Goal: Task Accomplishment & Management: Manage account settings

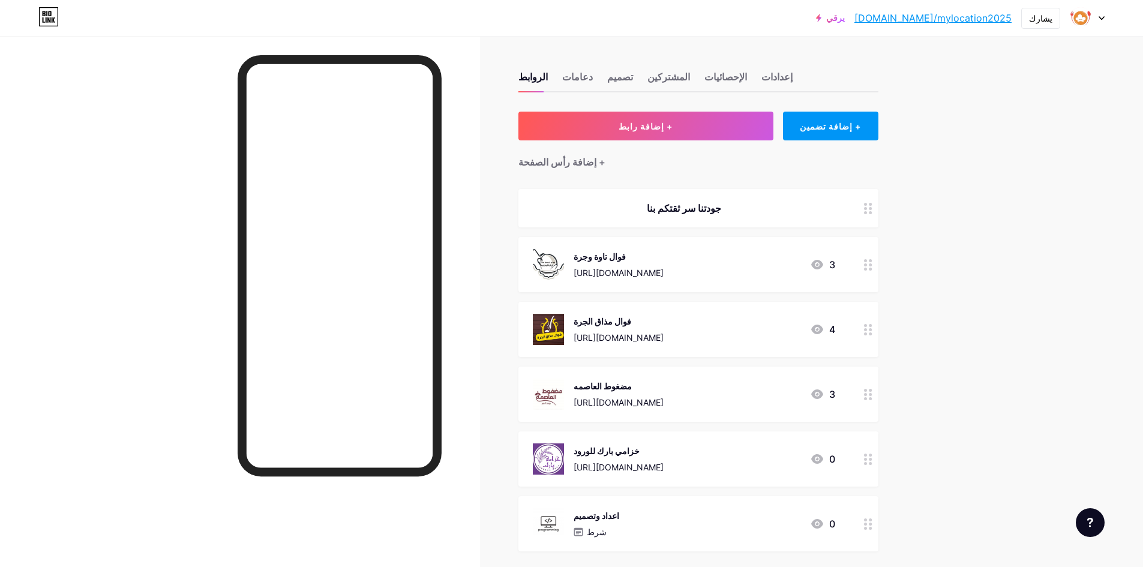
click at [1093, 18] on div at bounding box center [1087, 18] width 35 height 22
drag, startPoint x: 995, startPoint y: 166, endPoint x: 978, endPoint y: 166, distance: 17.4
click at [995, 166] on font "تسجيل الخروج" at bounding box center [992, 168] width 50 height 10
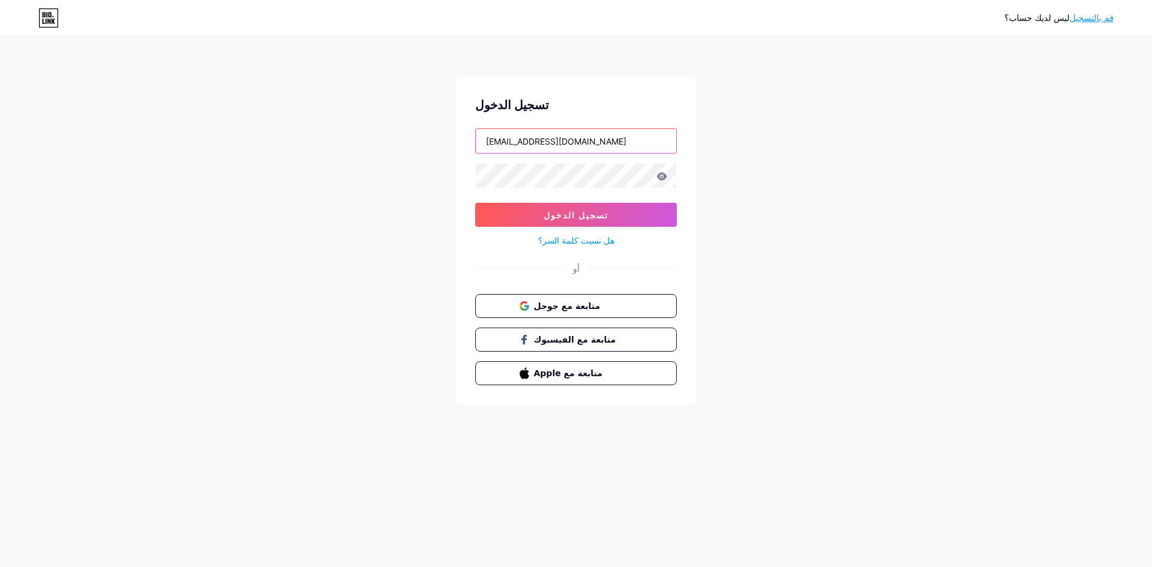
click at [605, 145] on input "[EMAIL_ADDRESS][DOMAIN_NAME]" at bounding box center [576, 141] width 200 height 24
type input "[EMAIL_ADDRESS][DOMAIN_NAME]"
click at [663, 178] on icon at bounding box center [662, 176] width 10 height 8
click at [642, 207] on button "تسجيل الدخول" at bounding box center [576, 215] width 202 height 24
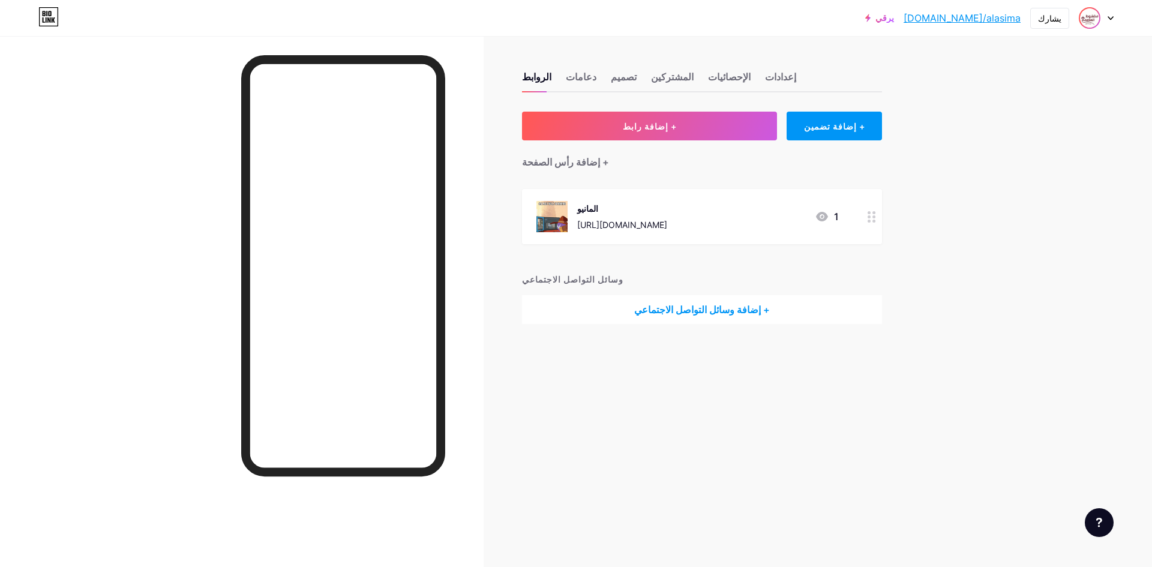
click at [1094, 20] on img at bounding box center [1089, 17] width 19 height 19
click at [1011, 162] on li "تسجيل الخروج" at bounding box center [1038, 168] width 149 height 32
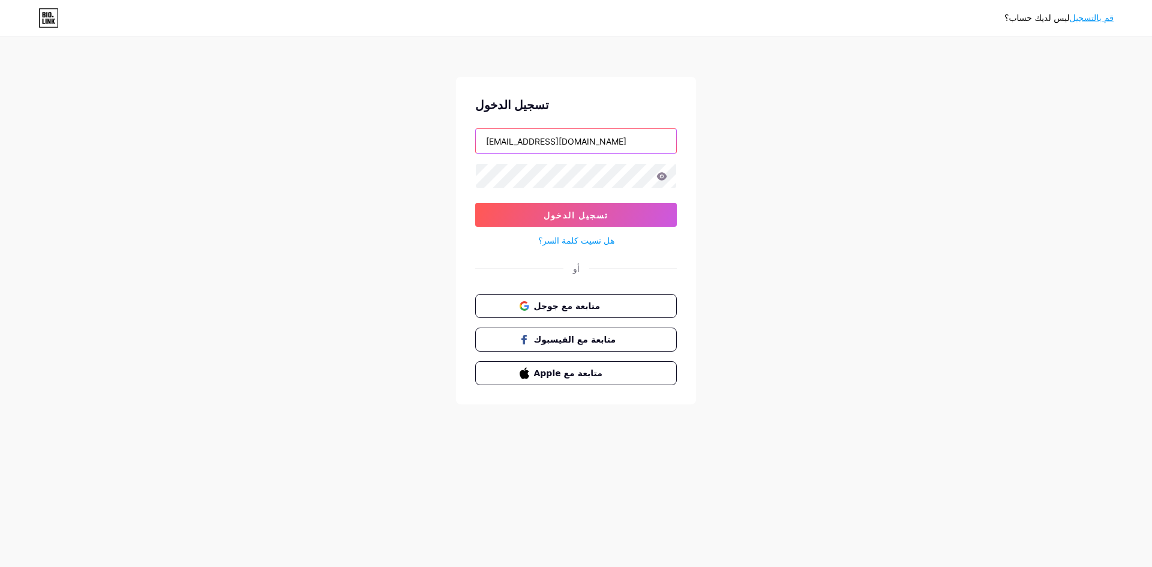
click at [616, 137] on input "[EMAIL_ADDRESS][DOMAIN_NAME]" at bounding box center [576, 141] width 200 height 24
drag, startPoint x: 610, startPoint y: 139, endPoint x: 351, endPoint y: 140, distance: 259.2
click at [351, 140] on div "ليس لديك حساب؟ قم بالتسجيل تسجيل الدخول [EMAIL_ADDRESS][DOMAIN_NAME] تسجيل الدخ…" at bounding box center [576, 221] width 1152 height 443
paste input "dghwt"
type input "[EMAIL_ADDRESS][DOMAIN_NAME]"
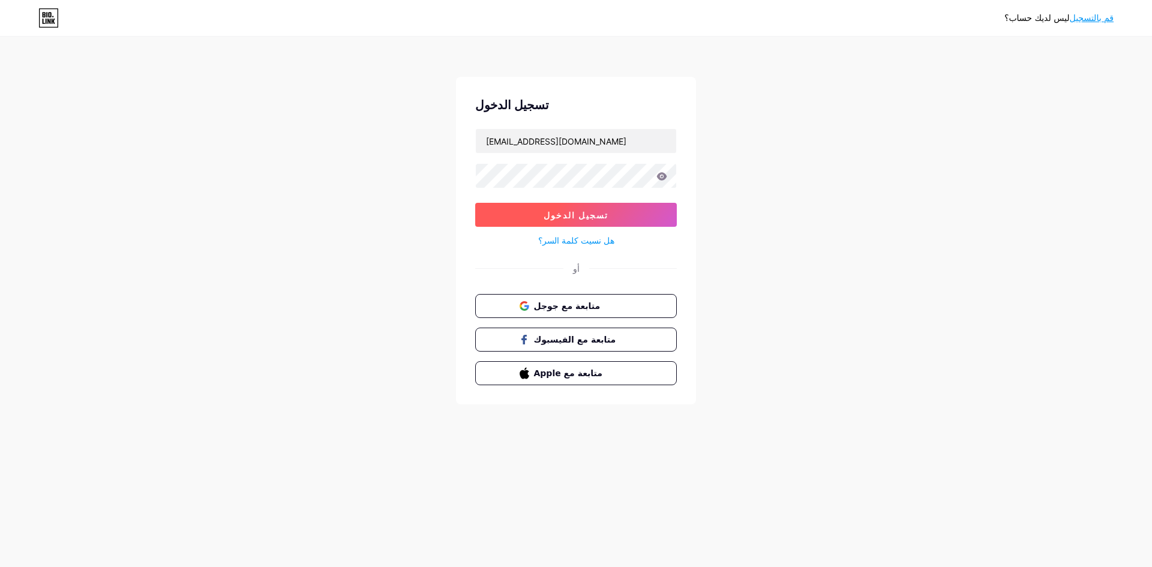
click at [629, 209] on button "تسجيل الدخول" at bounding box center [576, 215] width 202 height 24
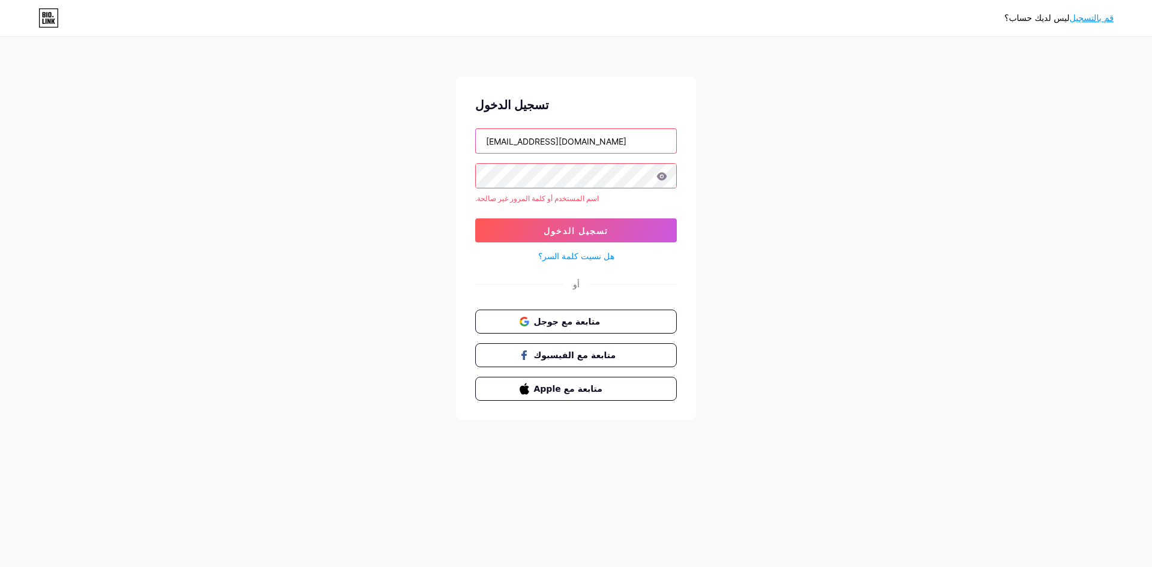
drag, startPoint x: 605, startPoint y: 143, endPoint x: 365, endPoint y: 150, distance: 240.1
click at [365, 150] on div "ليس لديك حساب؟ قم بالتسجيل تسجيل الدخول [EMAIL_ADDRESS][DOMAIN_NAME] اسم المستخ…" at bounding box center [576, 229] width 1152 height 458
click at [584, 253] on font "هل نسيت كلمة السر؟" at bounding box center [576, 256] width 76 height 10
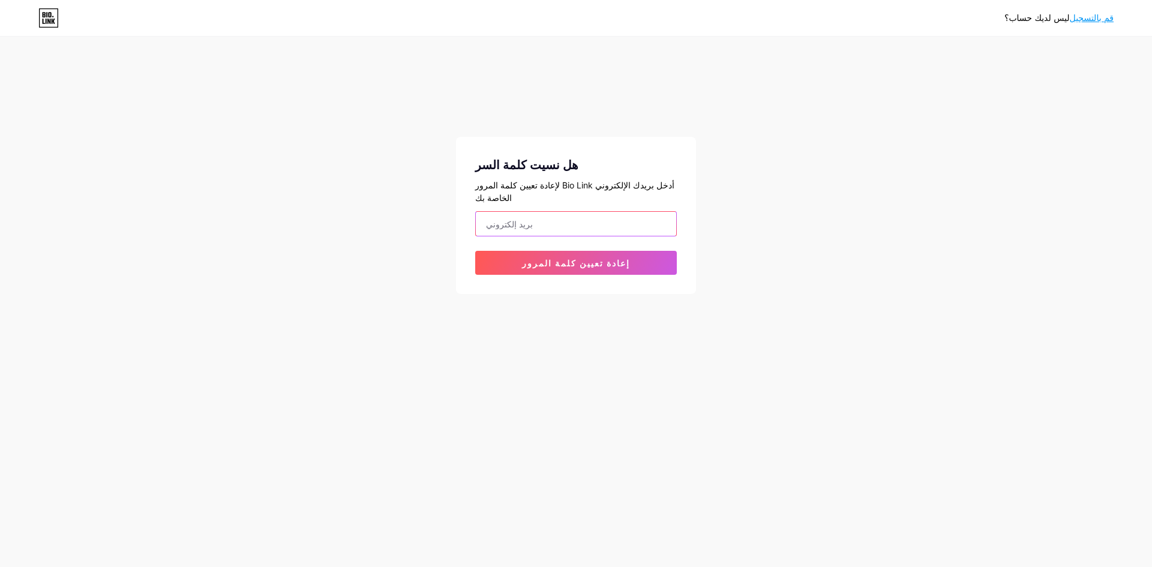
click at [563, 212] on input "email" at bounding box center [576, 224] width 200 height 24
paste input "[EMAIL_ADDRESS][DOMAIN_NAME]"
type input "[EMAIL_ADDRESS][DOMAIN_NAME]"
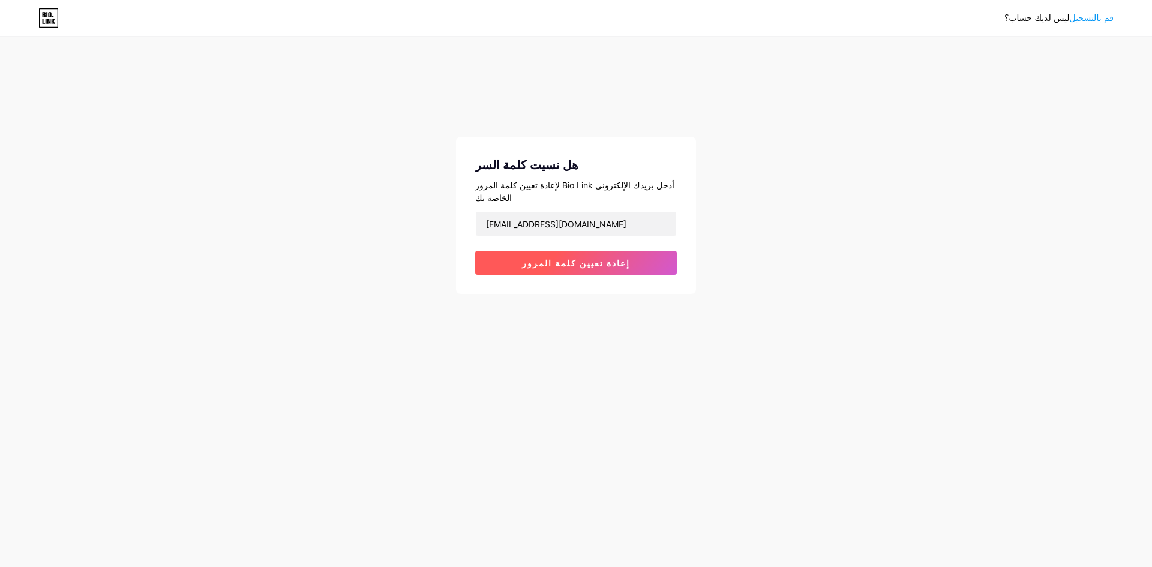
click at [591, 251] on button "إعادة تعيين كلمة المرور" at bounding box center [576, 263] width 202 height 24
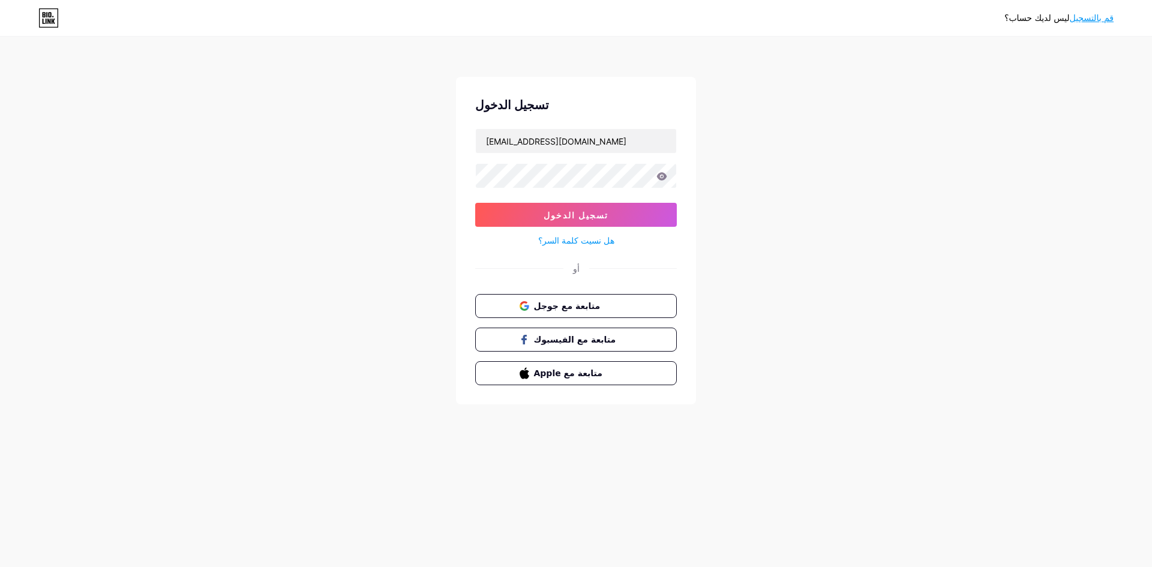
click at [0, 117] on div "ليس لديك حساب؟ قم بالتسجيل تسجيل الدخول [EMAIL_ADDRESS][DOMAIN_NAME] تسجيل الدخ…" at bounding box center [576, 221] width 1152 height 443
click at [614, 146] on input "[EMAIL_ADDRESS][DOMAIN_NAME]" at bounding box center [576, 141] width 200 height 24
click at [661, 177] on icon at bounding box center [662, 176] width 10 height 8
click at [644, 205] on button "تسجيل الدخول" at bounding box center [576, 215] width 202 height 24
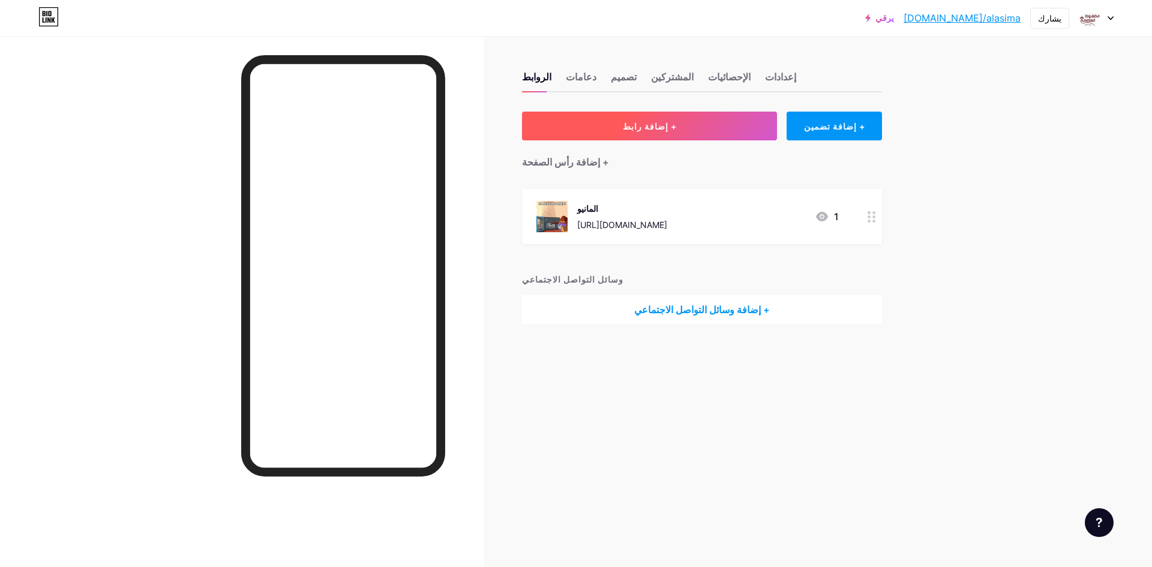
click at [671, 120] on button "+ إضافة رابط" at bounding box center [649, 126] width 255 height 29
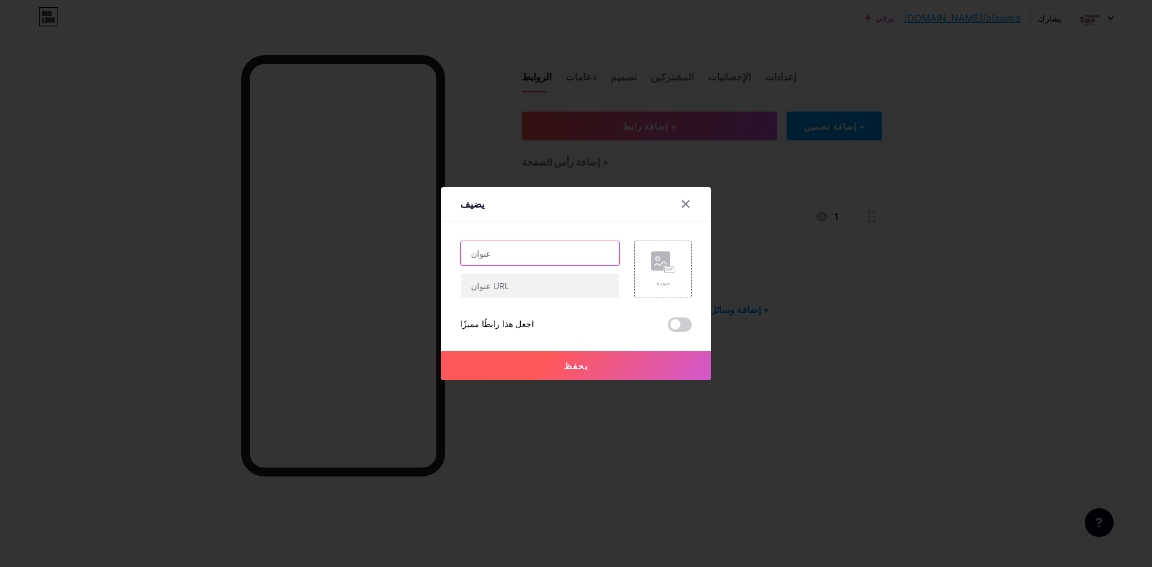
click at [552, 256] on input "text" at bounding box center [540, 253] width 158 height 24
click at [543, 286] on input "text" at bounding box center [540, 286] width 158 height 24
paste input "[URL][DOMAIN_NAME]"
type input "[URL][DOMAIN_NAME]"
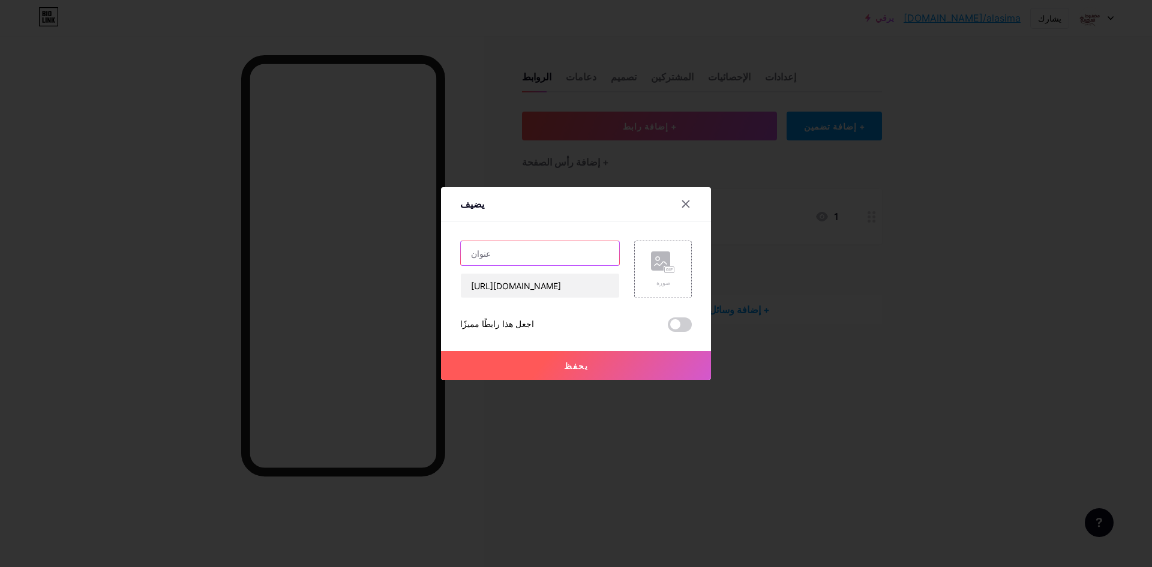
click at [536, 253] on input "text" at bounding box center [540, 253] width 158 height 24
type input "'"
type input "طلب من هنجرستيشن"
click at [665, 270] on rect at bounding box center [670, 270] width 10 height 6
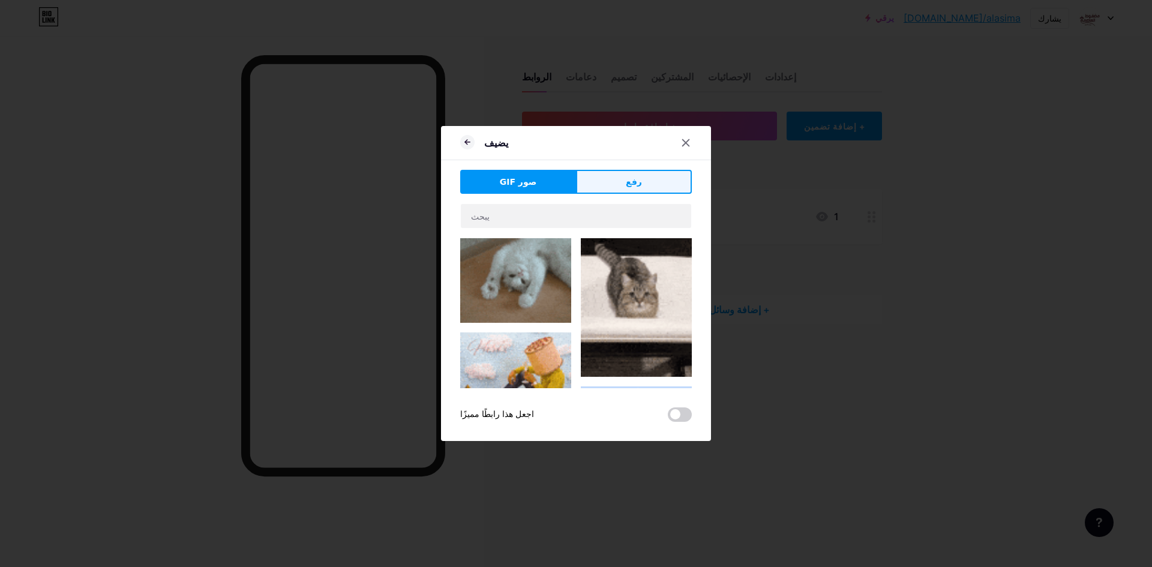
click at [639, 178] on font "رفع" at bounding box center [634, 182] width 16 height 10
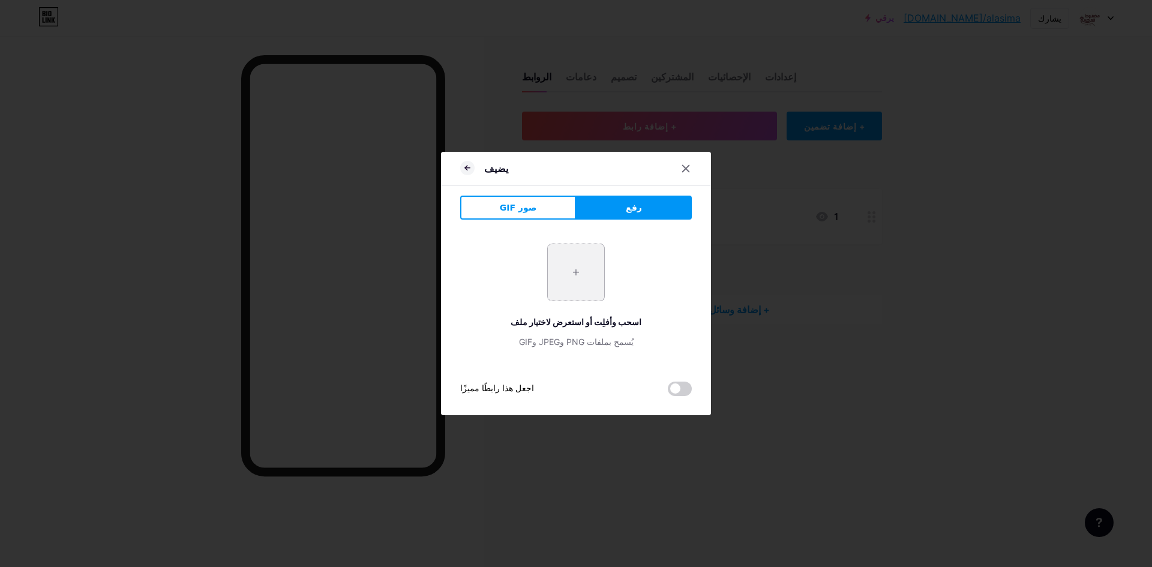
click at [583, 265] on input "file" at bounding box center [576, 272] width 56 height 56
click at [590, 271] on input "file" at bounding box center [576, 272] width 56 height 56
type input "C:\fakepath\تنزيل.png"
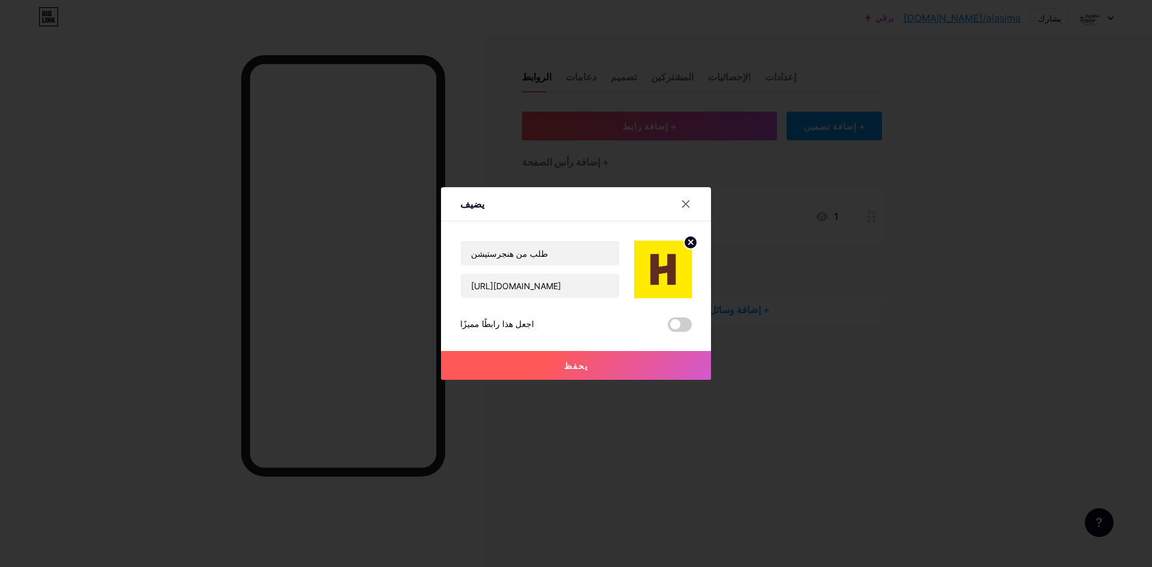
click at [649, 364] on button "يحفظ" at bounding box center [576, 365] width 270 height 29
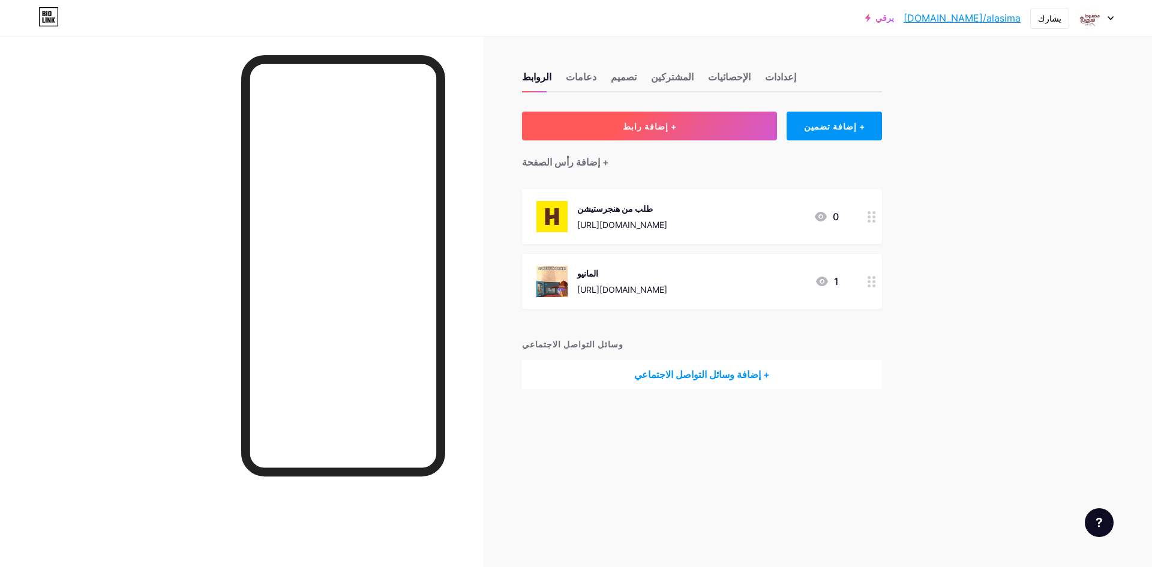
click at [677, 127] on button "+ إضافة رابط" at bounding box center [649, 126] width 255 height 29
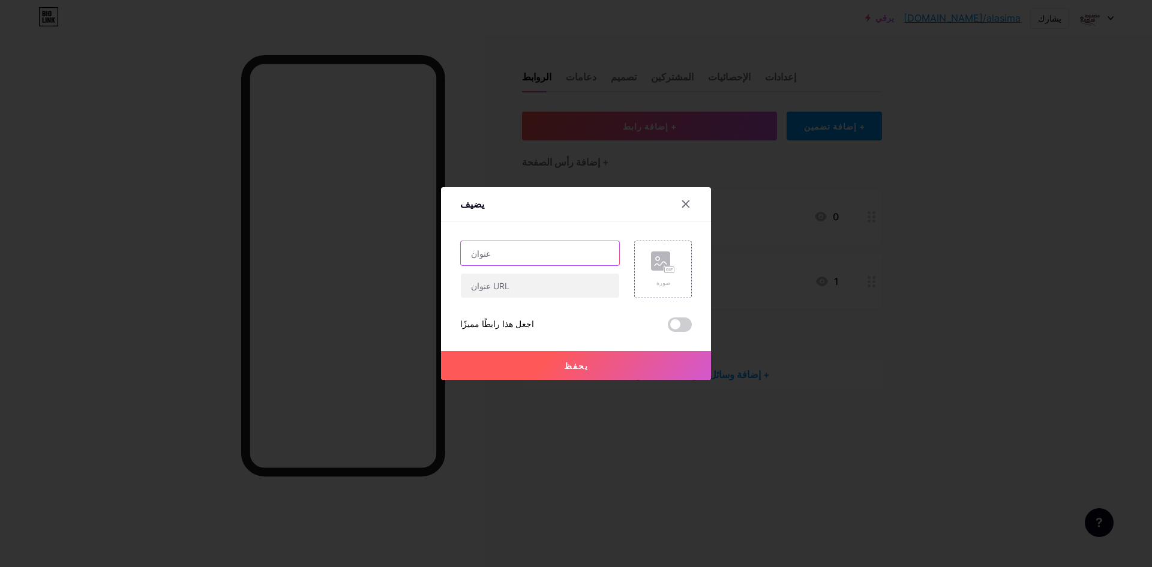
click at [577, 251] on input "text" at bounding box center [540, 253] width 158 height 24
type input "المانيو الذكي"
click at [586, 281] on input "text" at bounding box center [540, 286] width 158 height 24
paste input "[URL][DOMAIN_NAME]"
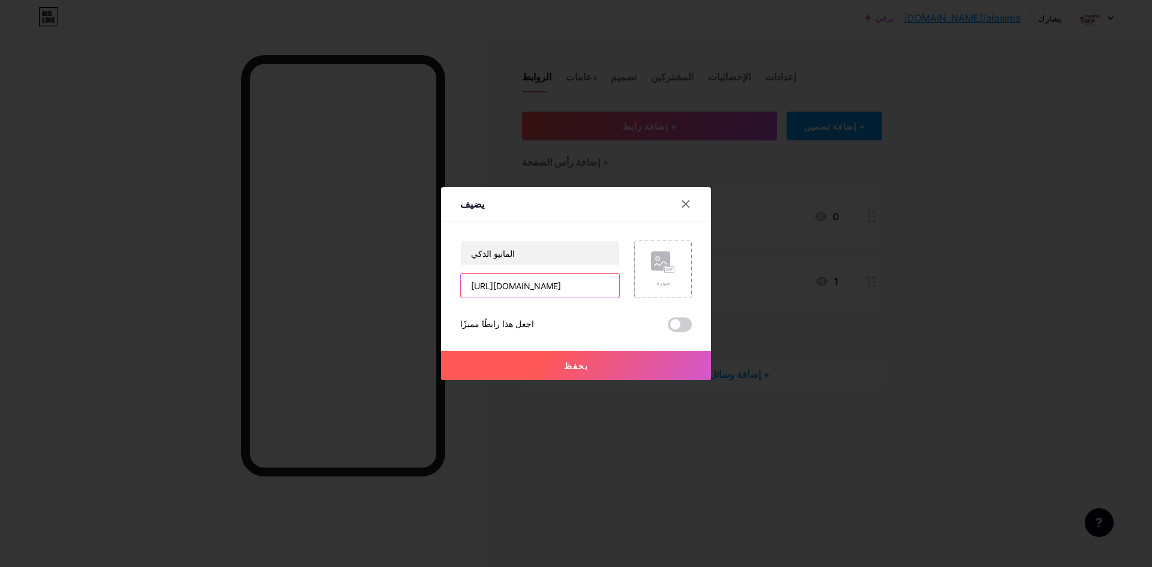
type input "[URL][DOMAIN_NAME]"
click at [672, 262] on icon at bounding box center [663, 262] width 24 height 22
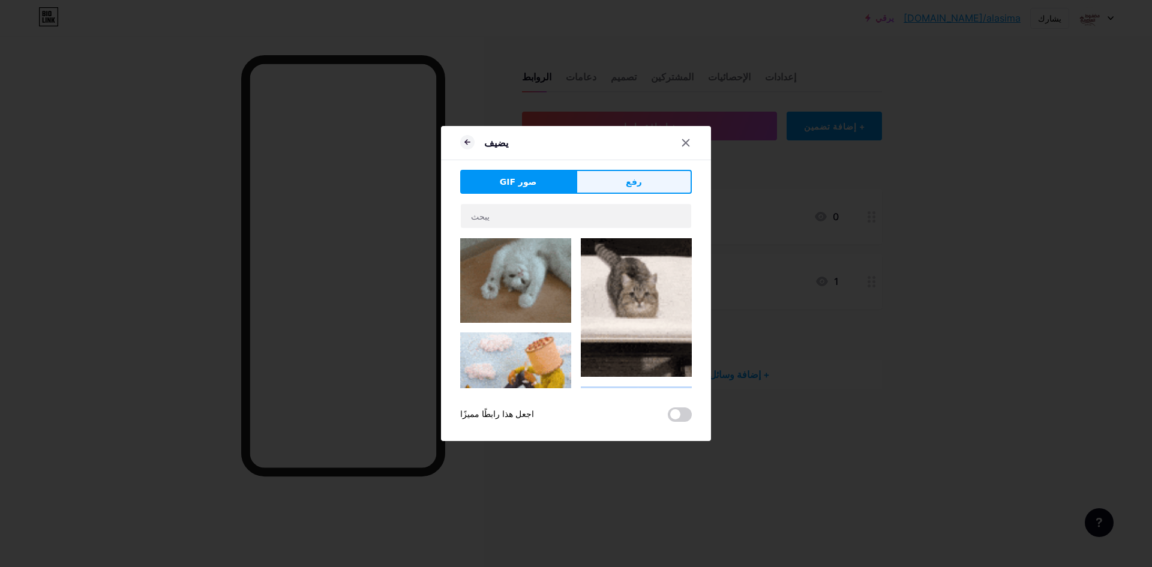
click at [643, 184] on button "رفع" at bounding box center [634, 182] width 116 height 24
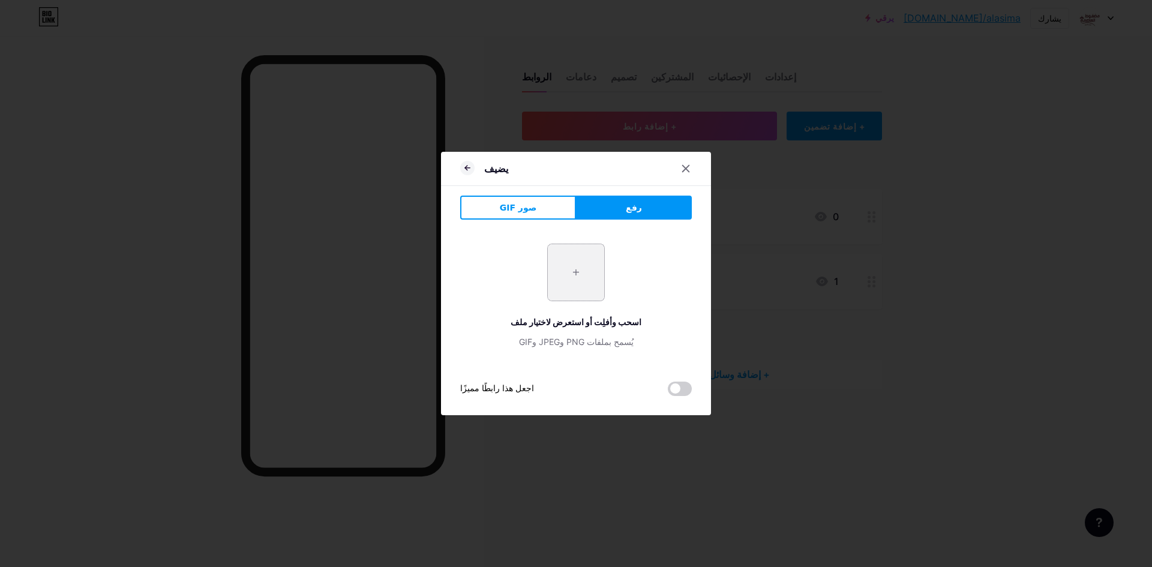
click at [575, 273] on input "file" at bounding box center [576, 272] width 56 height 56
type input "C:\fakepath\تنزيل.jpeg"
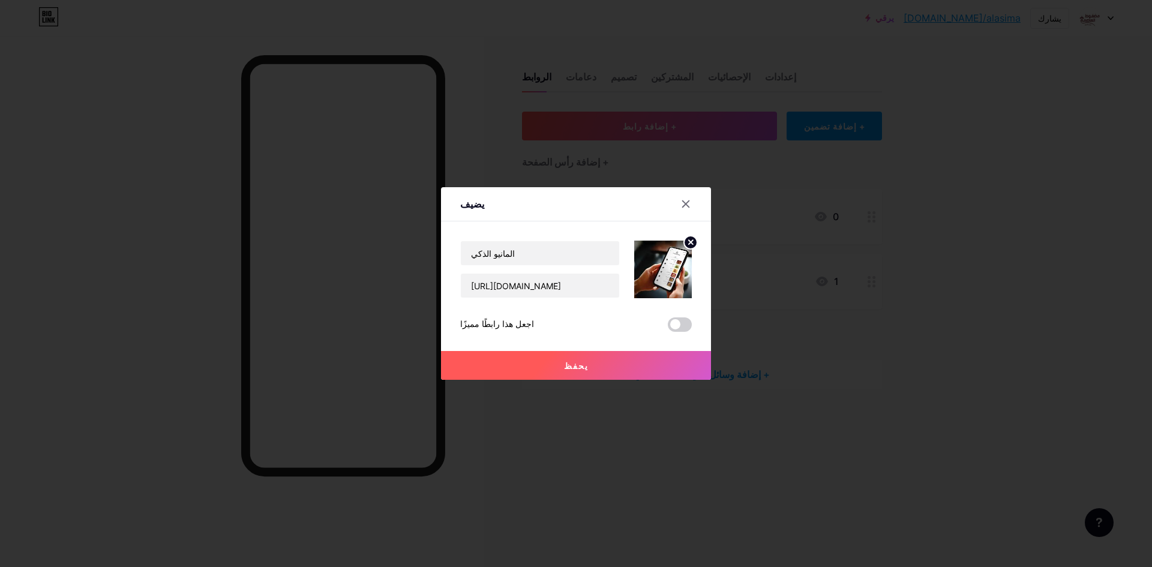
click at [569, 361] on font "يحفظ" at bounding box center [576, 366] width 25 height 10
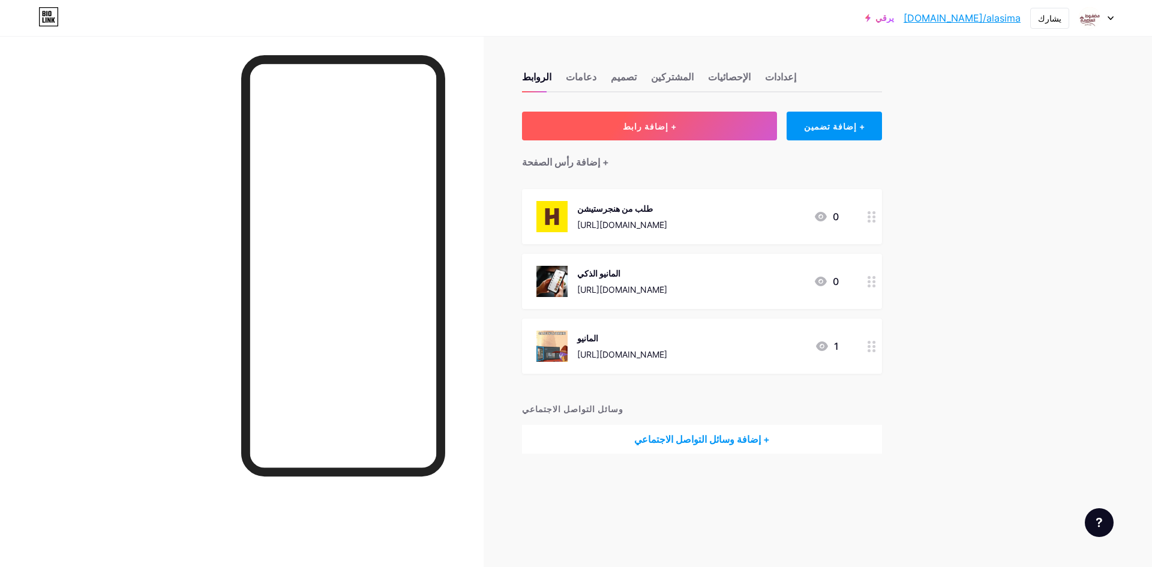
click at [673, 132] on button "+ إضافة رابط" at bounding box center [649, 126] width 255 height 29
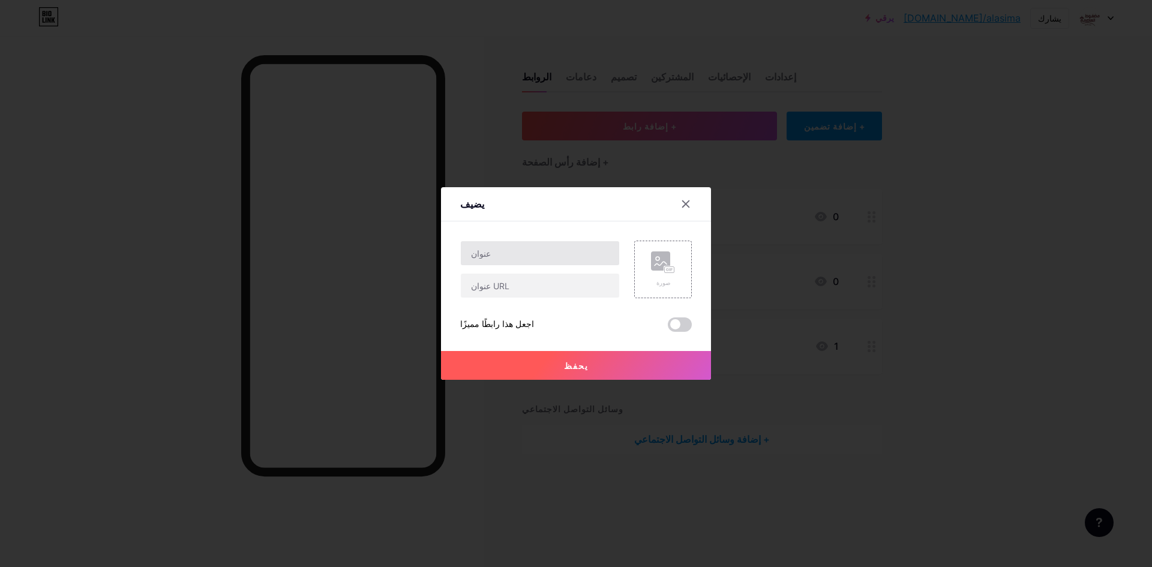
click at [538, 265] on div at bounding box center [540, 270] width 160 height 58
click at [538, 262] on input "text" at bounding box center [540, 253] width 158 height 24
type input "الموقع الرسمي"
click at [553, 282] on input "text" at bounding box center [540, 286] width 158 height 24
paste input "[URL][DOMAIN_NAME]"
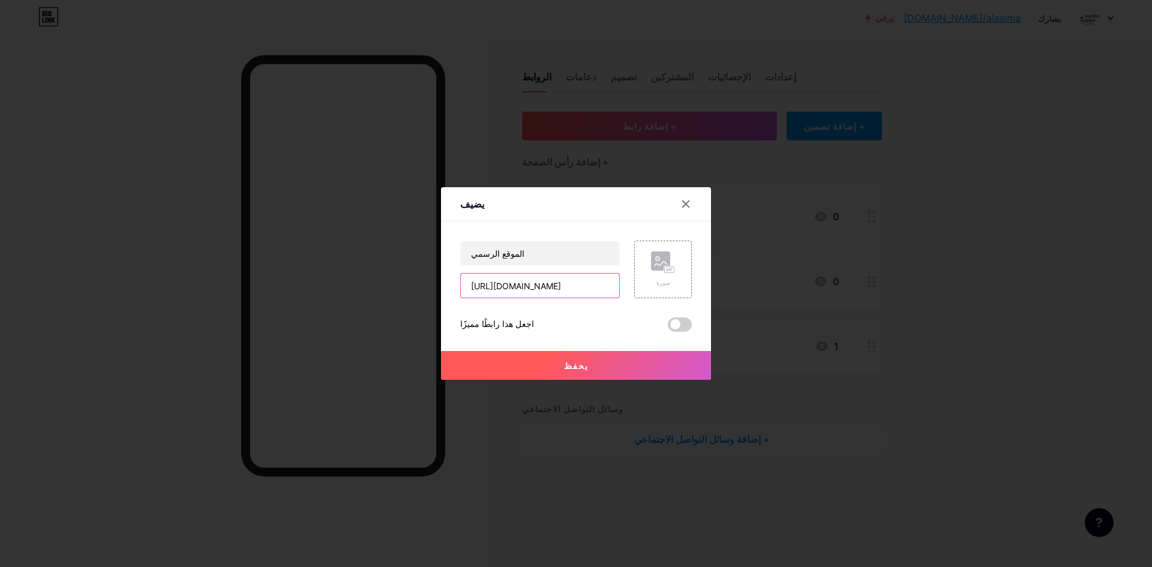
scroll to position [0, 30]
type input "[URL][DOMAIN_NAME]"
click at [665, 278] on div "صورة" at bounding box center [663, 269] width 24 height 36
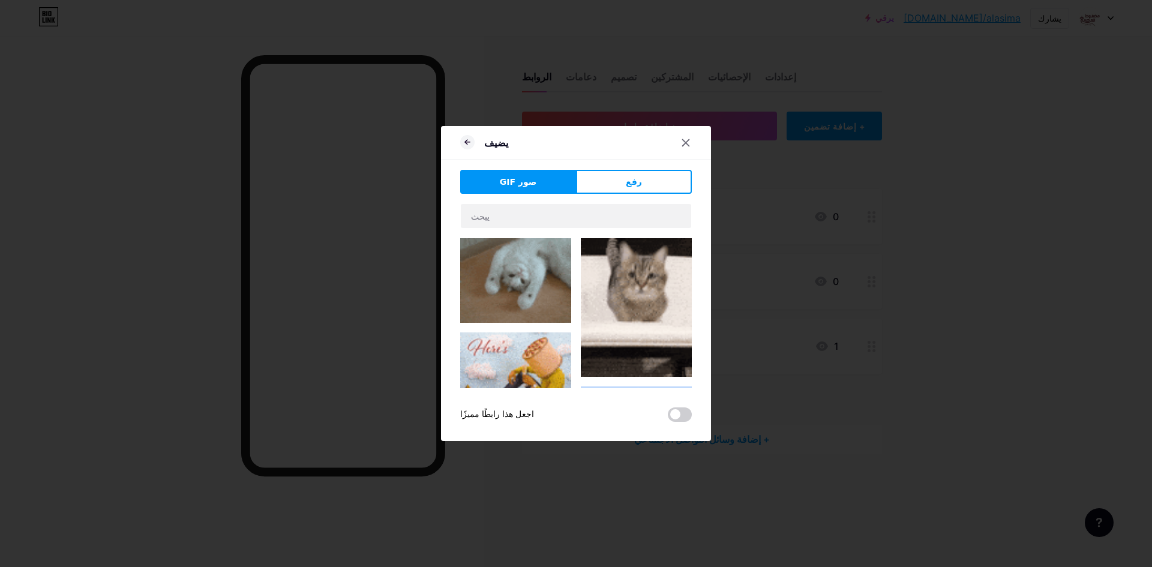
click at [630, 167] on div "يضيف صور GIF رفع محتوى يوتيوب تشغيل فيديو اليوتيوب دون مغادرة صفحتك. يضيف [GEOG…" at bounding box center [576, 283] width 270 height 315
click at [634, 177] on font "رفع" at bounding box center [634, 182] width 16 height 10
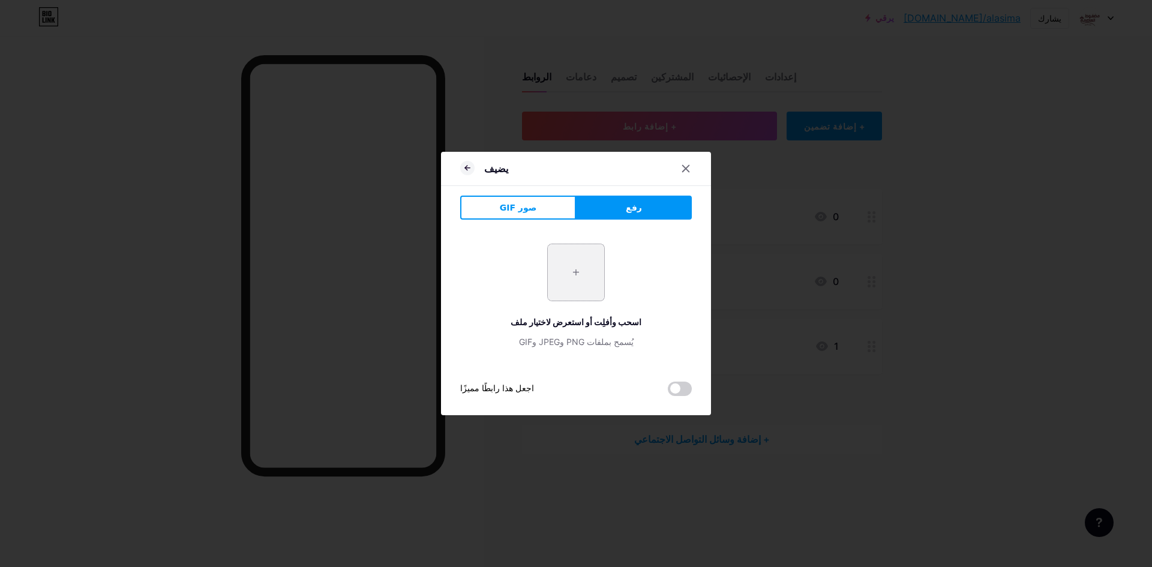
click at [572, 284] on input "file" at bounding box center [576, 272] width 56 height 56
type input "C:\fakepath\تنزيل (1).png"
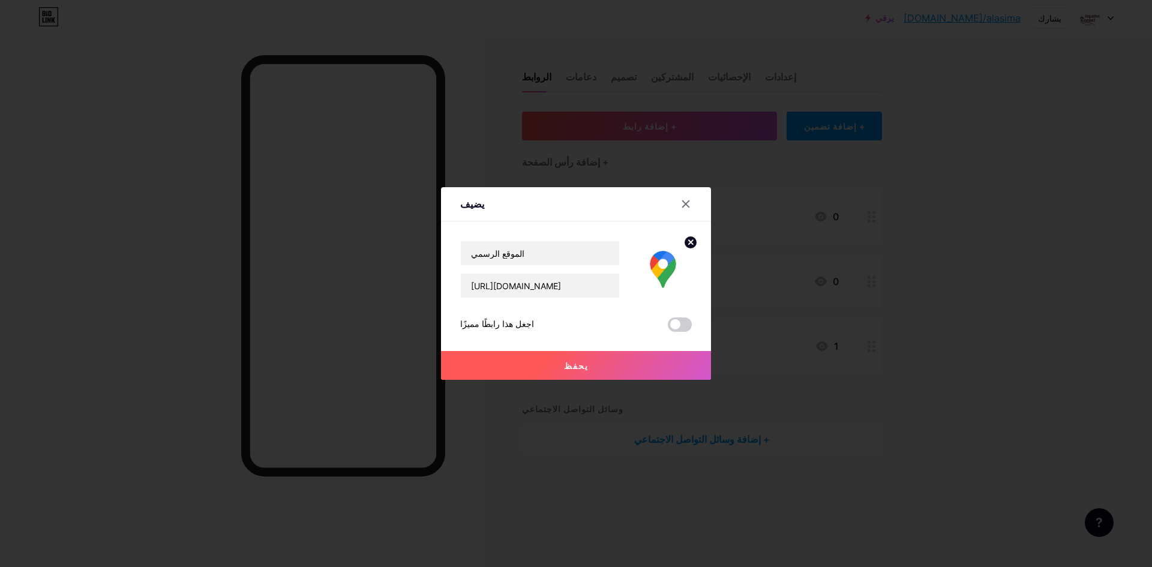
click at [661, 368] on button "يحفظ" at bounding box center [576, 365] width 270 height 29
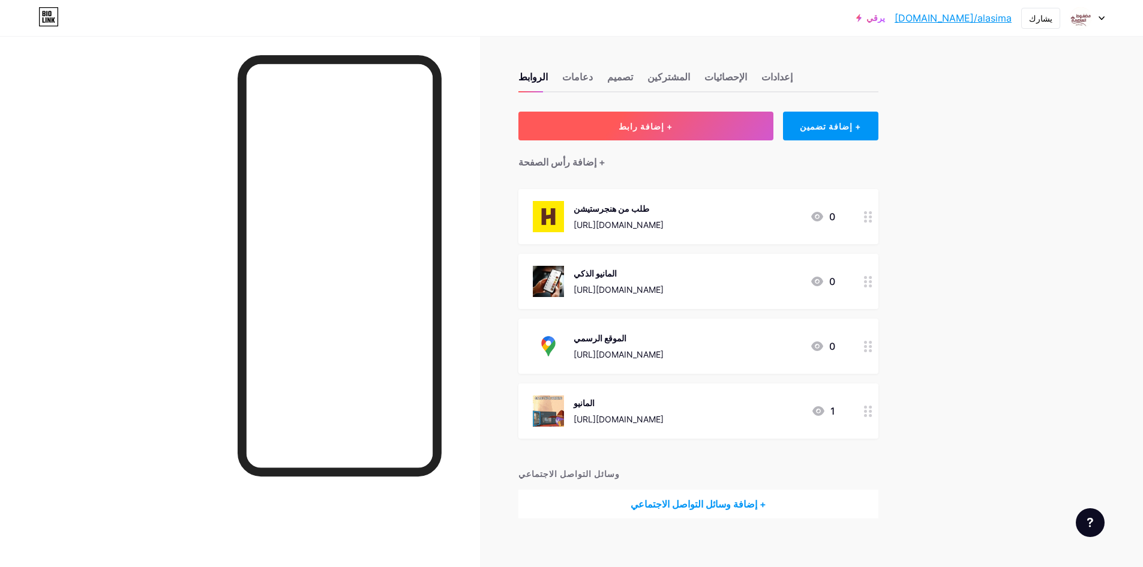
click at [680, 130] on button "+ إضافة رابط" at bounding box center [645, 126] width 255 height 29
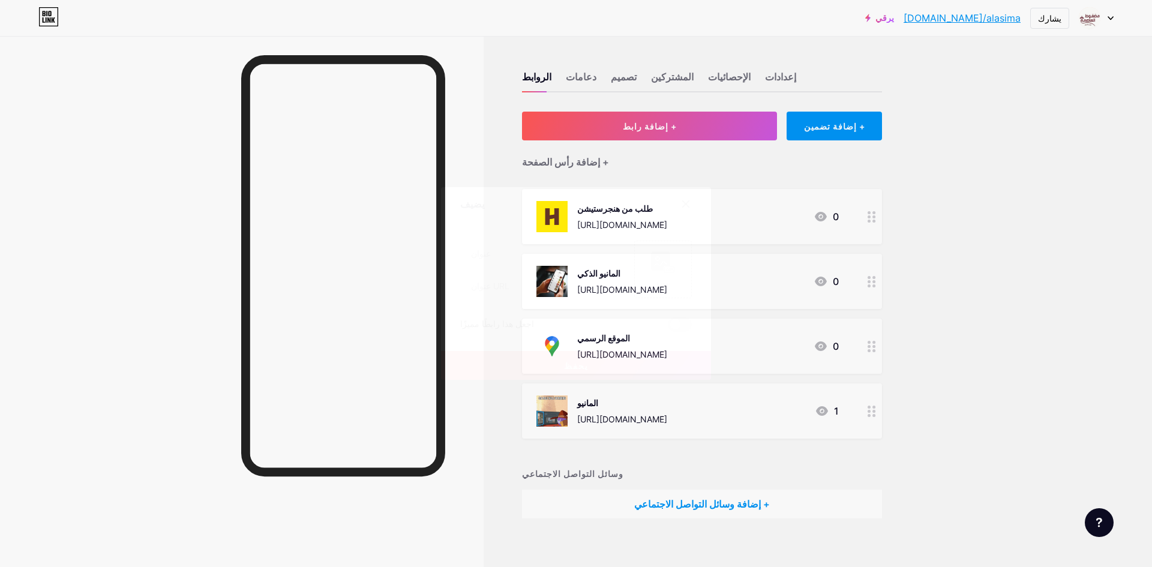
click at [691, 198] on div at bounding box center [686, 204] width 22 height 22
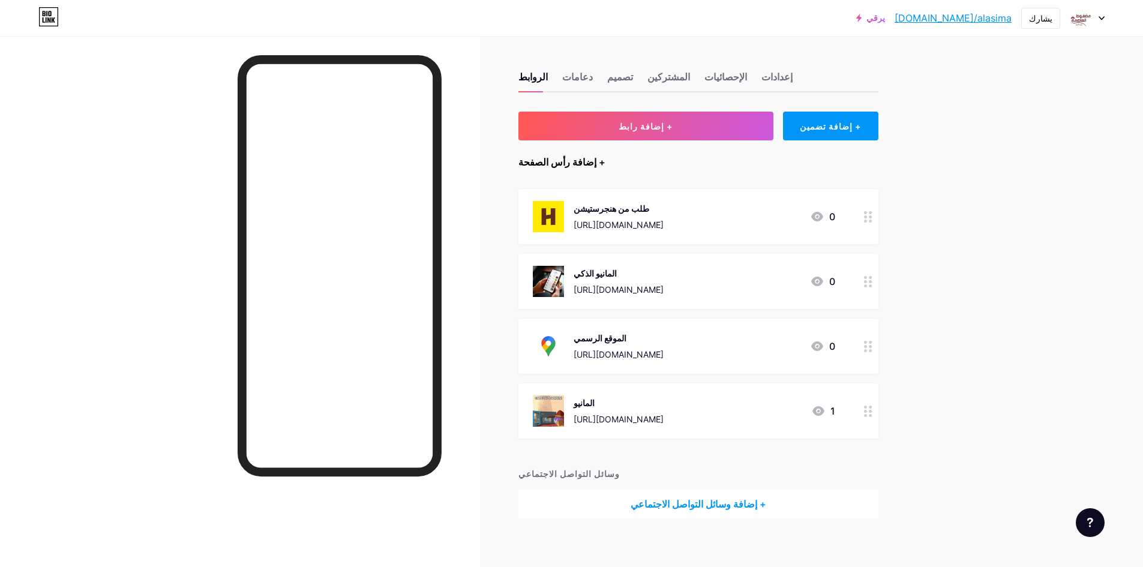
click at [559, 160] on font "+ إضافة رأس الصفحة" at bounding box center [561, 162] width 87 height 12
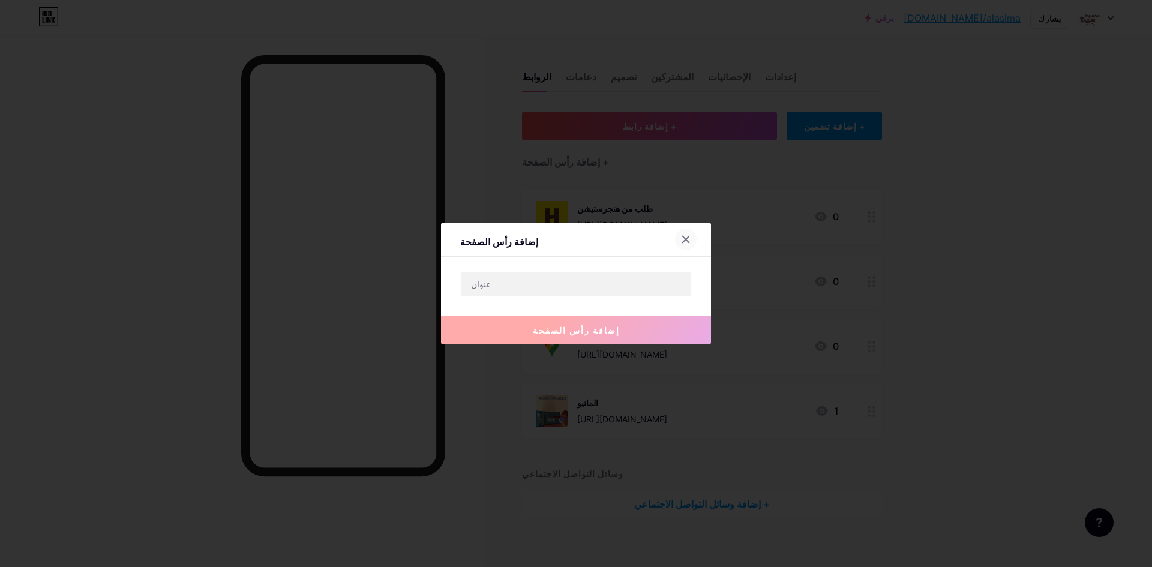
click at [683, 241] on icon at bounding box center [686, 240] width 10 height 10
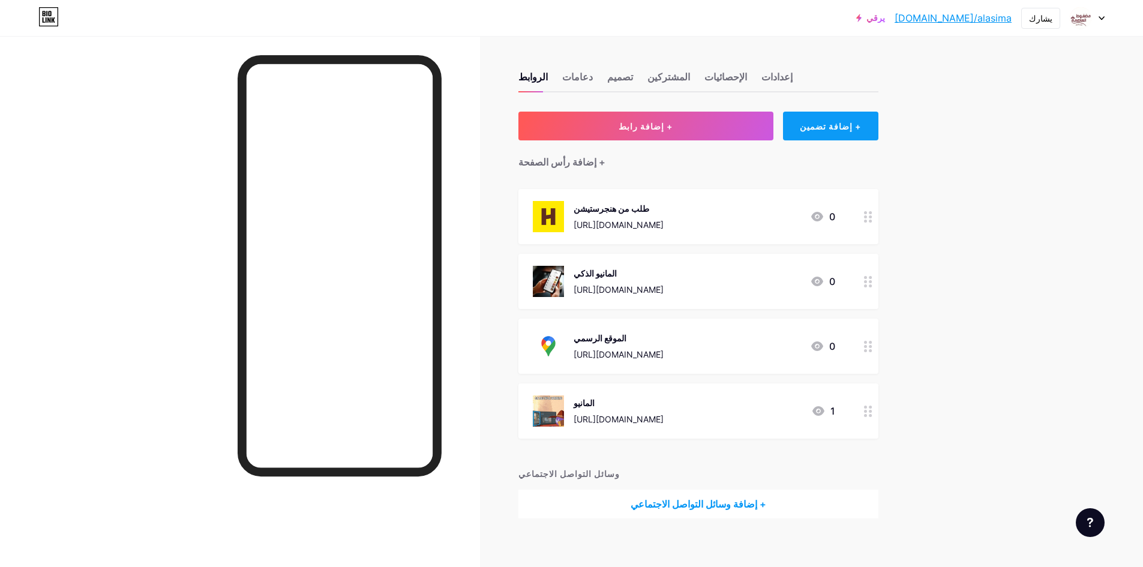
click at [837, 131] on font "+ إضافة تضمين" at bounding box center [830, 126] width 61 height 10
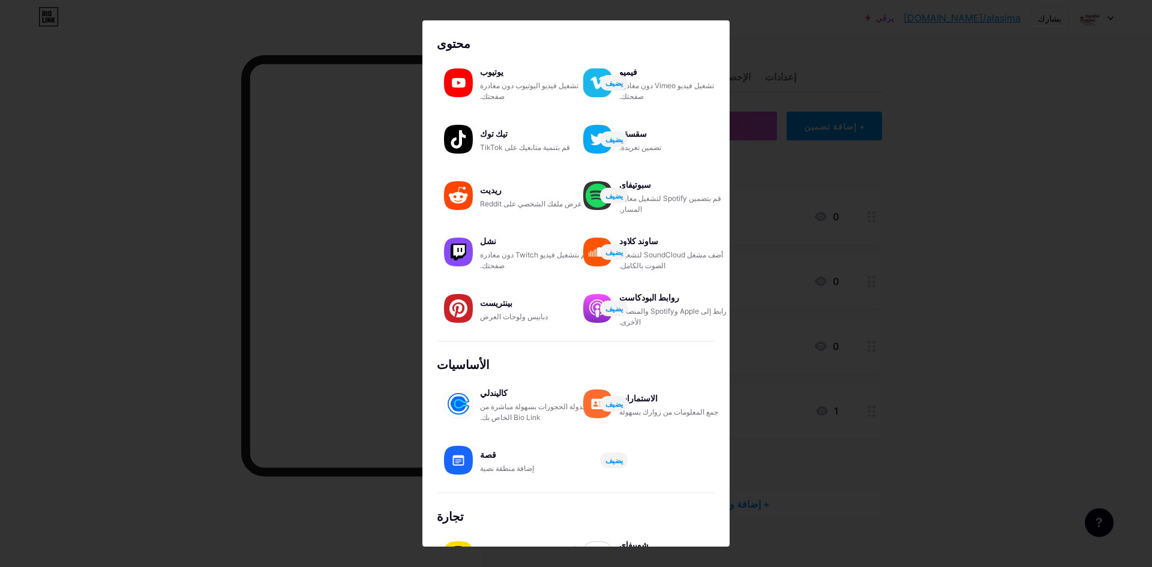
scroll to position [85, 0]
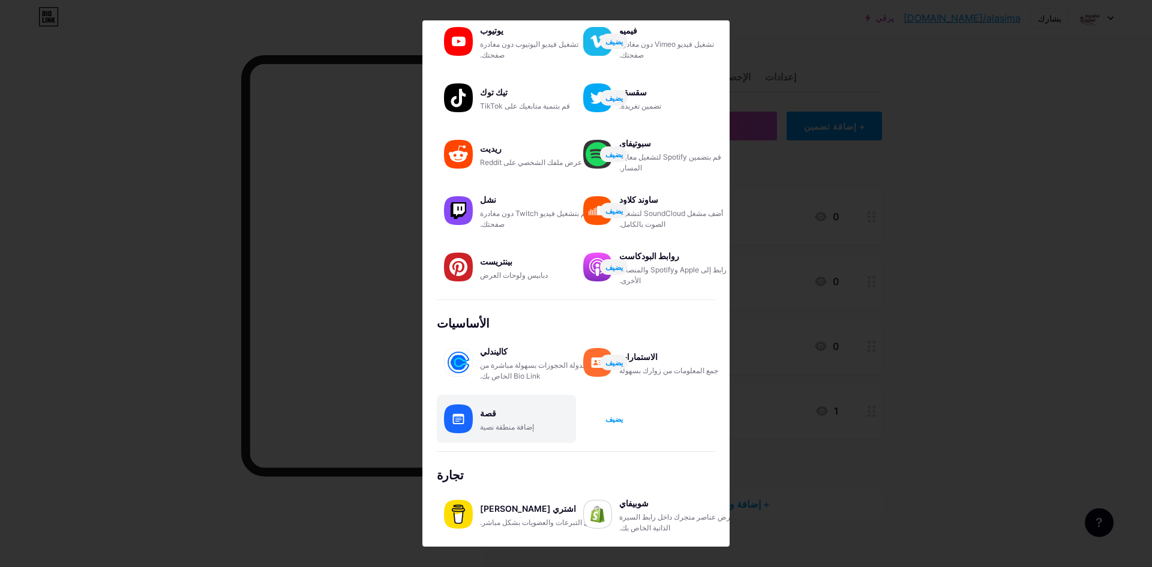
click at [620, 419] on font "يضيف" at bounding box center [613, 419] width 17 height 9
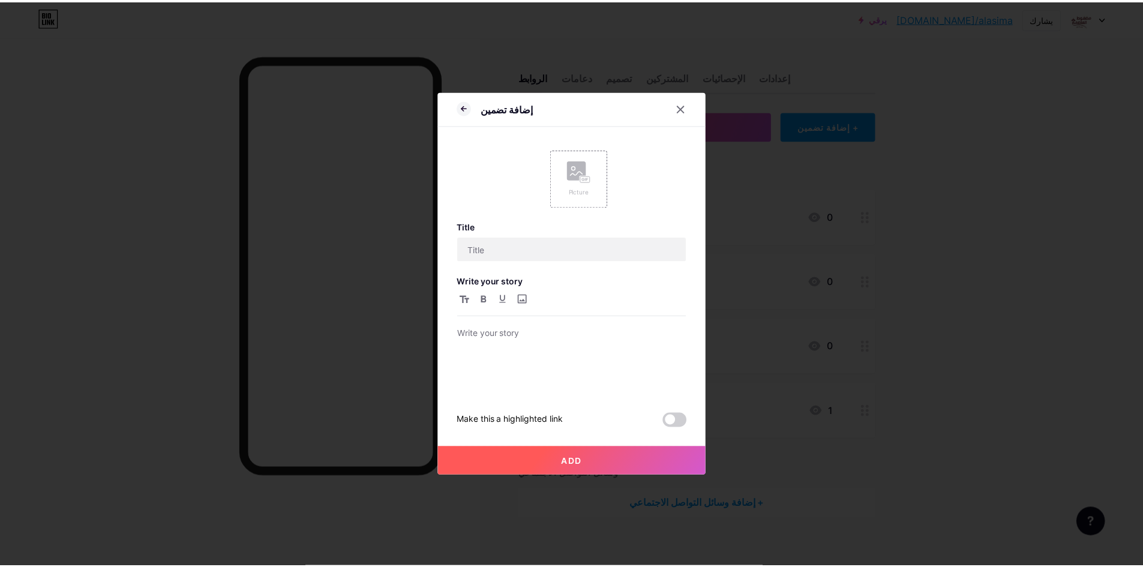
scroll to position [0, 0]
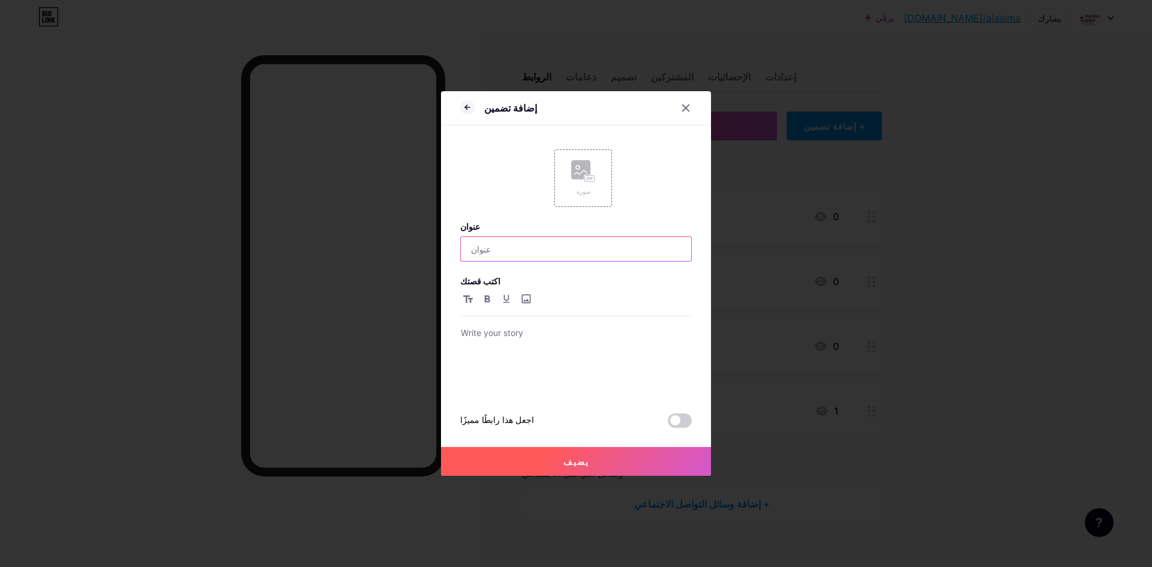
click at [516, 240] on input "text" at bounding box center [576, 249] width 230 height 24
type input "معلومات عنا..."
click at [486, 298] on icon "button" at bounding box center [487, 298] width 5 height 7
click at [512, 341] on p at bounding box center [576, 334] width 230 height 17
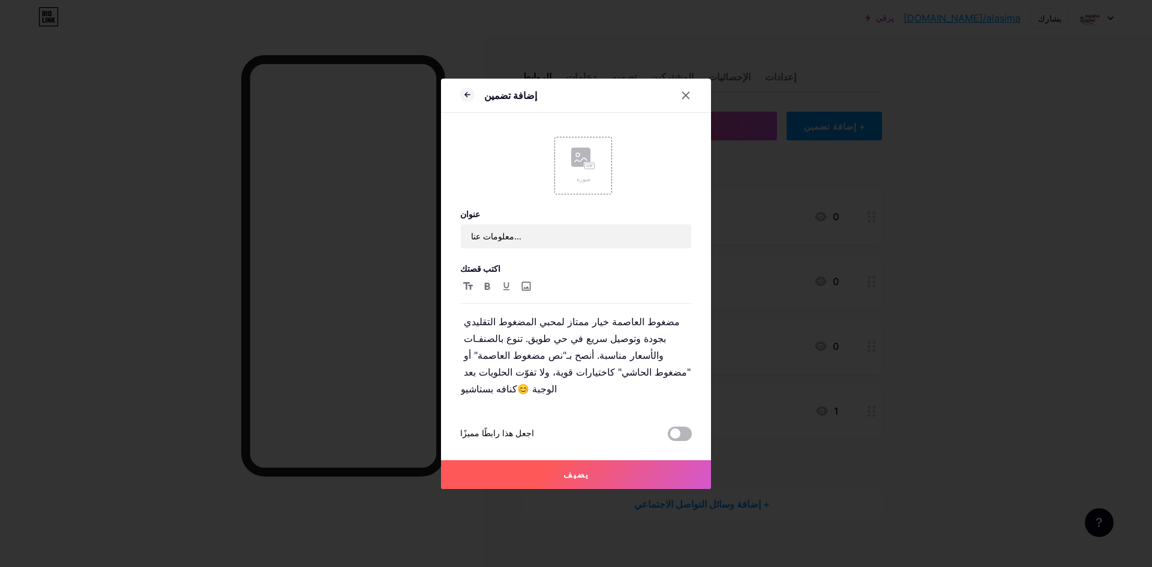
click at [676, 427] on span at bounding box center [680, 434] width 24 height 14
click at [668, 437] on input "checkbox" at bounding box center [668, 437] width 0 height 0
click at [577, 158] on rect at bounding box center [580, 157] width 19 height 19
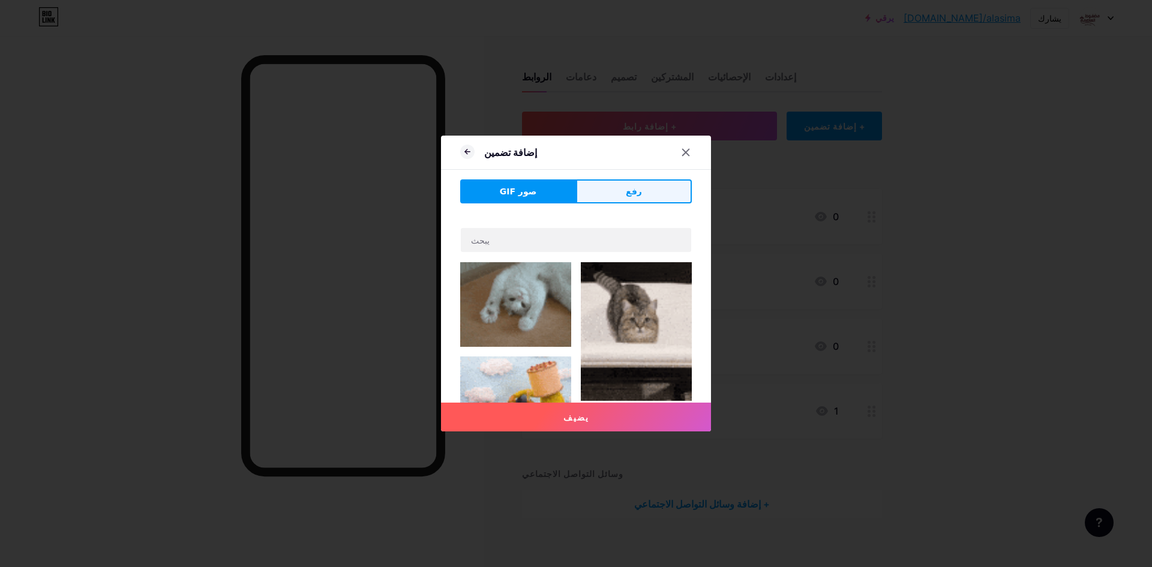
click at [623, 187] on button "رفع" at bounding box center [634, 191] width 116 height 24
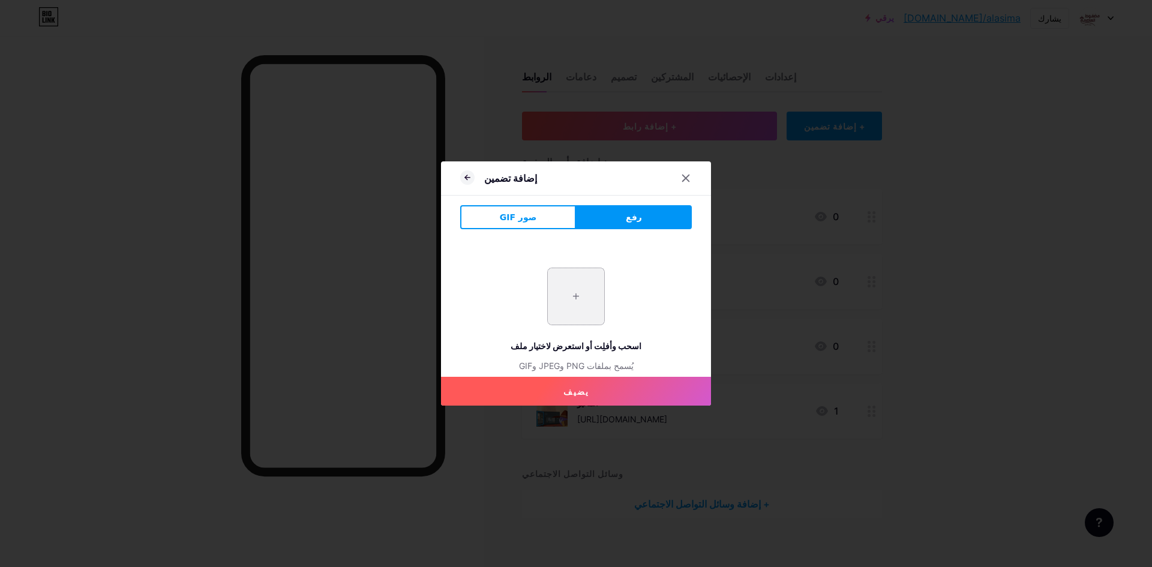
click at [579, 292] on input "file" at bounding box center [576, 296] width 56 height 56
type input "C:\fakepath\تنزيل (1).jpeg"
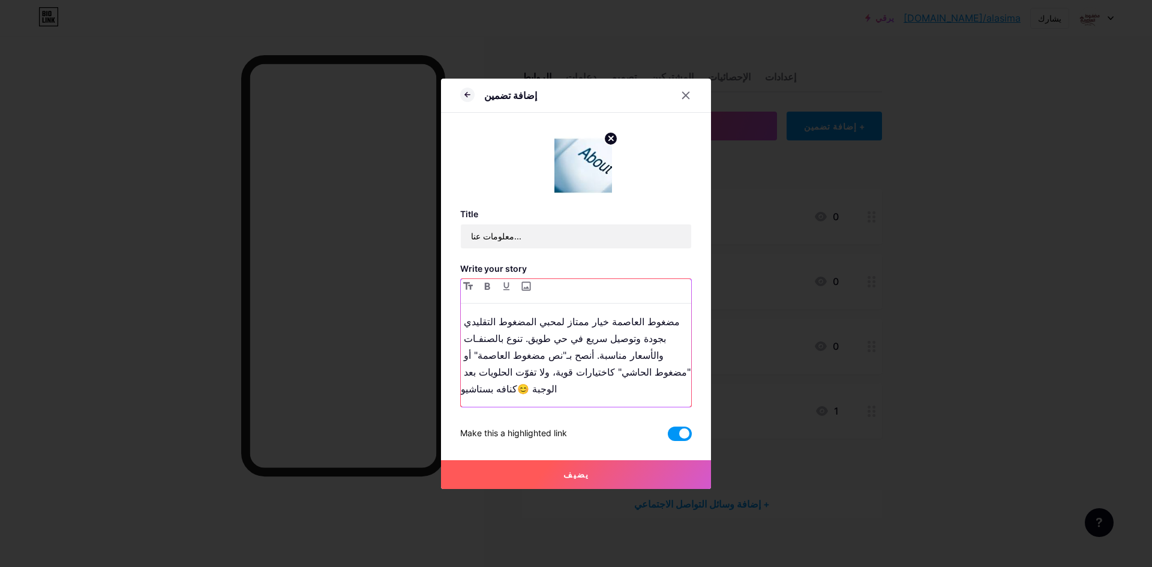
click at [623, 387] on p "مضغوط العاصمة خيار ممتاز لمحبي المضغوط التقليدي بجودة وتوصيل سريع في حي طويق. ت…" at bounding box center [576, 355] width 230 height 84
click at [620, 443] on div "يضيف" at bounding box center [576, 465] width 270 height 48
click at [631, 460] on button "يضيف" at bounding box center [576, 474] width 270 height 29
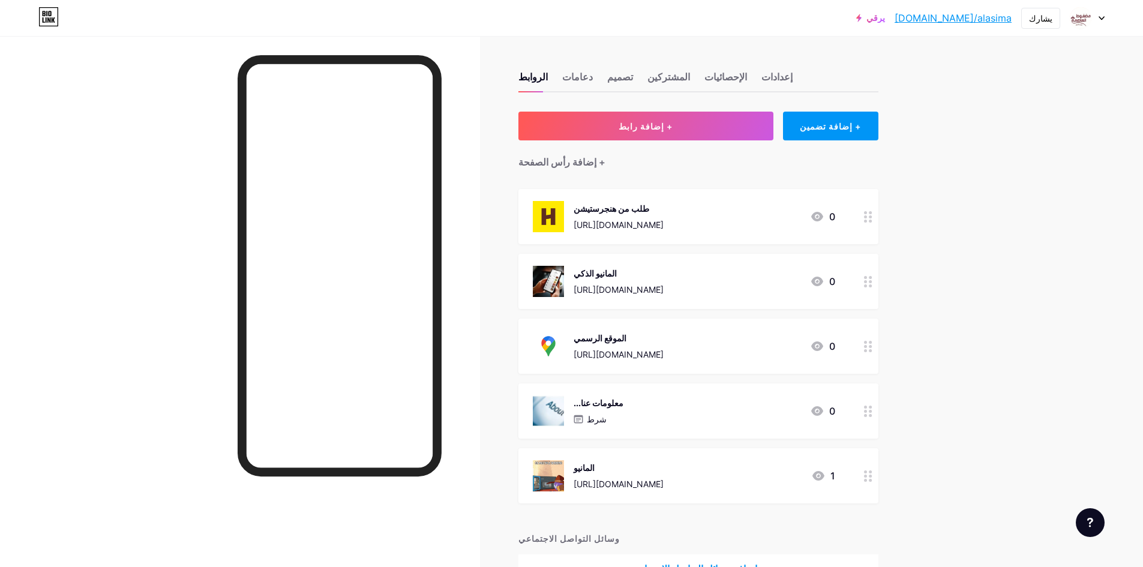
drag, startPoint x: 785, startPoint y: 463, endPoint x: 759, endPoint y: 304, distance: 161.6
click at [759, 304] on span "طلب من هنجرستيشن [URL][DOMAIN_NAME] 0 المانيو الذكي [URL][DOMAIN_NAME] 0 الموقع…" at bounding box center [698, 346] width 360 height 314
click at [905, 458] on div "الروابط دعامات تصميم المشتركين الإحصائيات إعدادات + إضافة رابط + إضافة تضمين + …" at bounding box center [464, 339] width 929 height 607
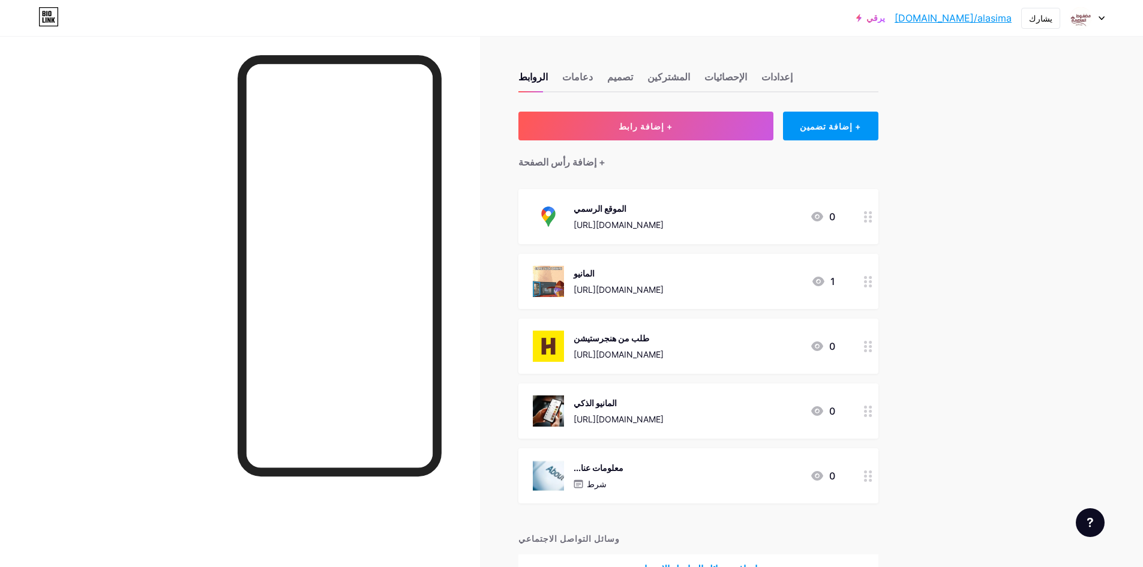
click at [711, 178] on div "+ إضافة رابط + إضافة تضمين + إضافة رأس الصفحة الموقع الرسمي [URL][DOMAIN_NAME] …" at bounding box center [698, 348] width 360 height 472
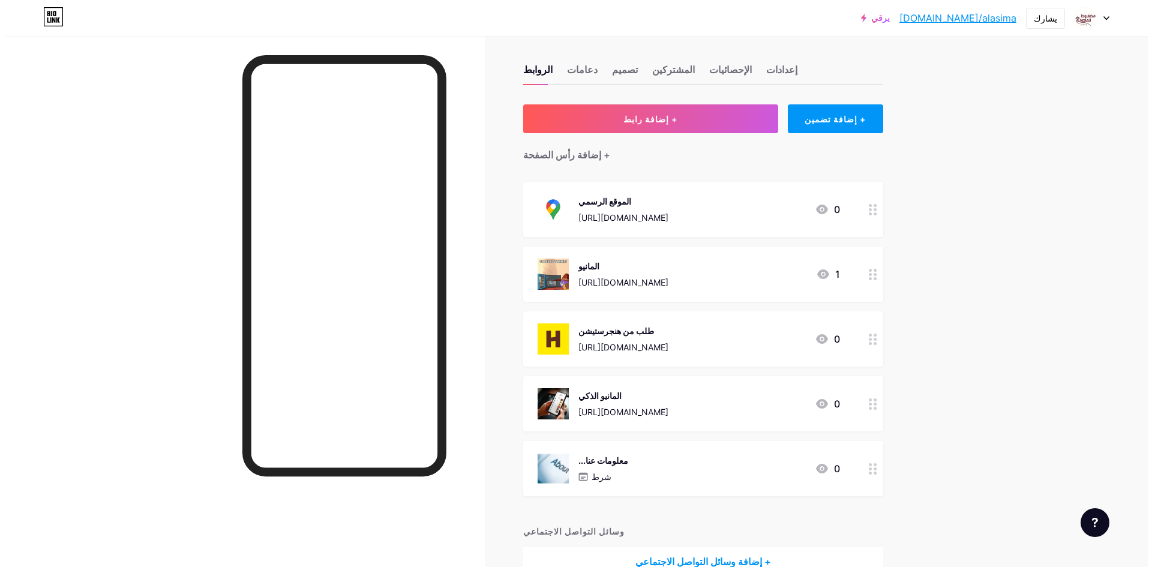
scroll to position [76, 0]
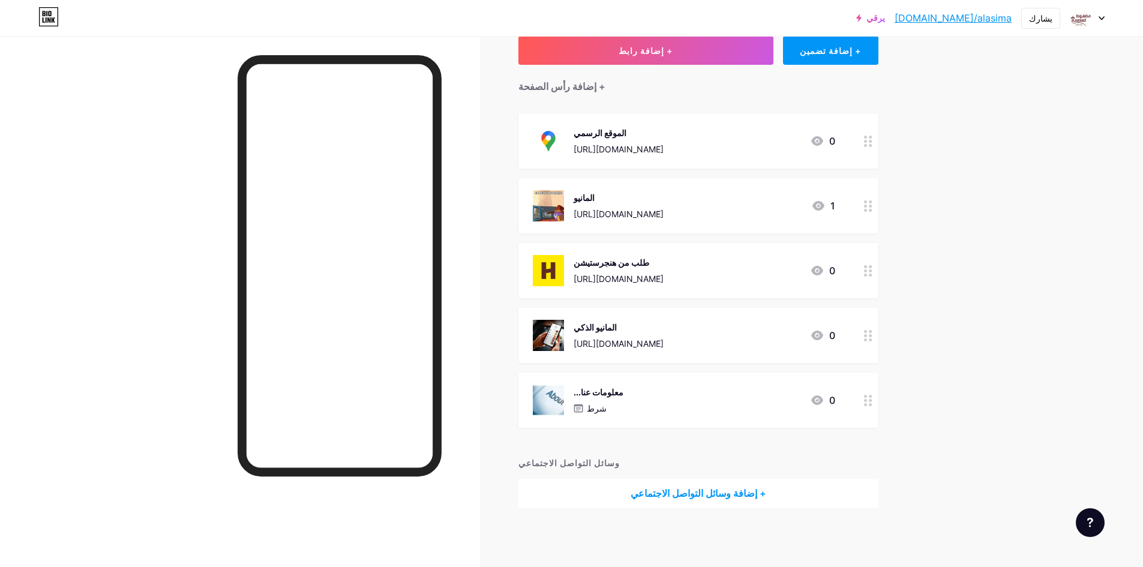
click at [683, 489] on font "+ إضافة وسائل التواصل الاجتماعي" at bounding box center [698, 493] width 136 height 12
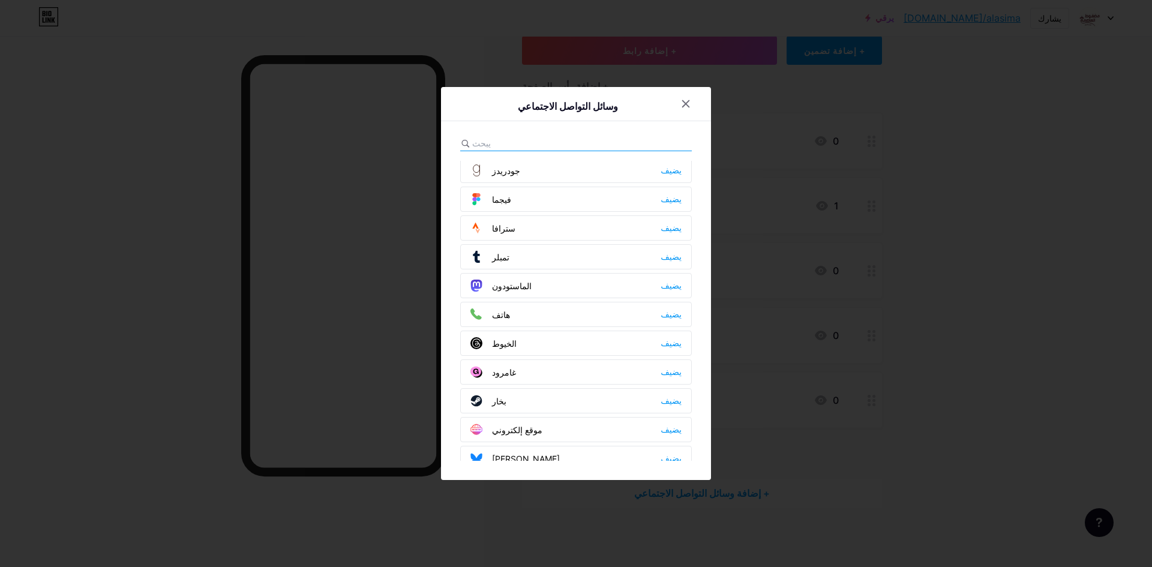
scroll to position [1082, 0]
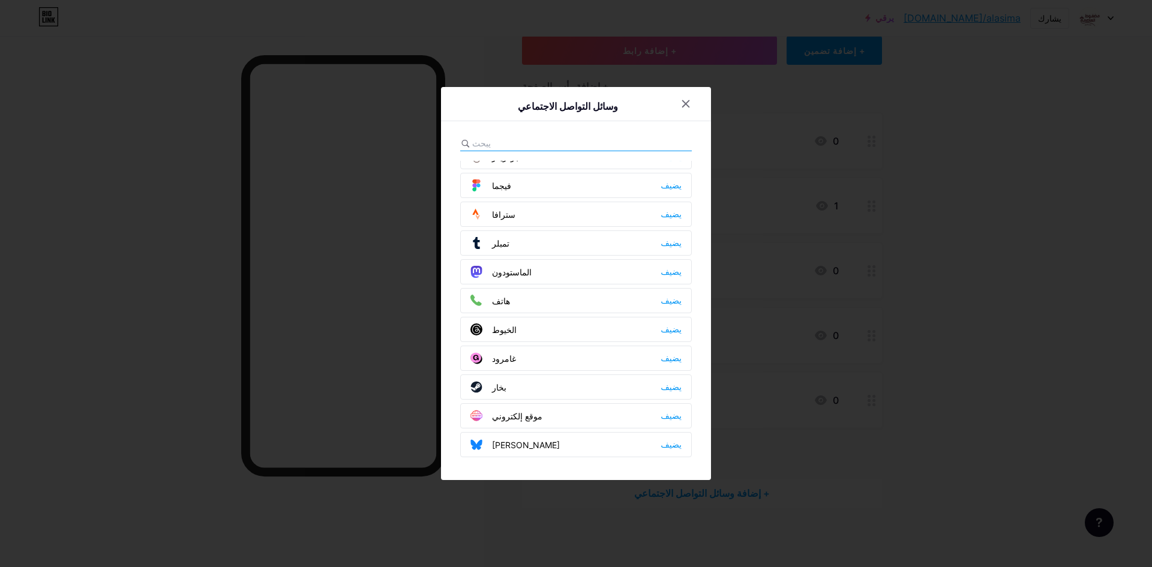
click at [503, 297] on font "هاتف" at bounding box center [501, 301] width 18 height 10
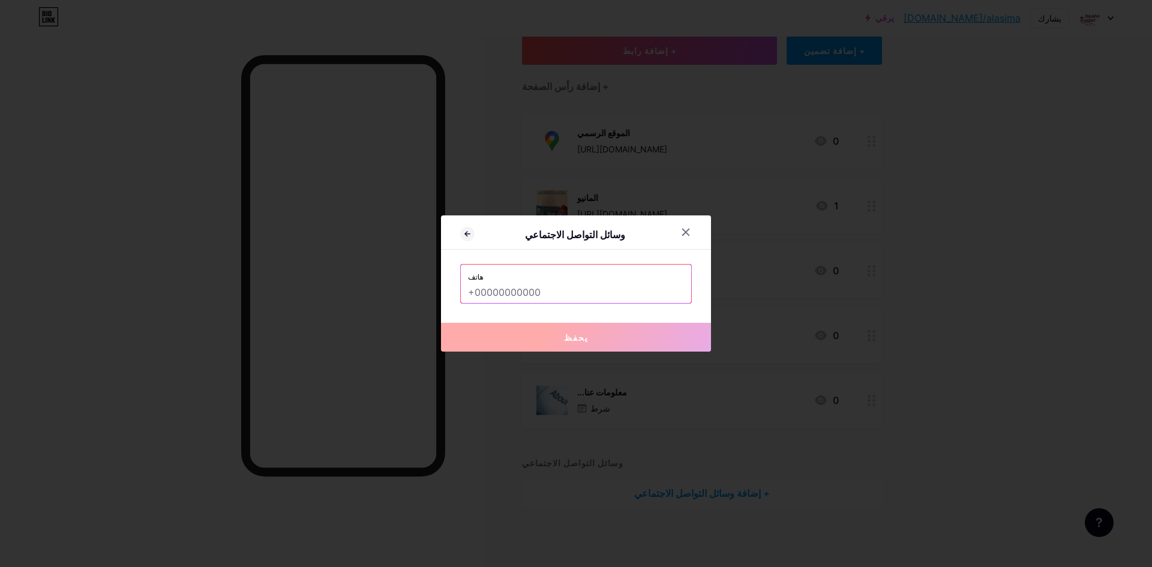
click at [523, 289] on input "text" at bounding box center [576, 293] width 216 height 20
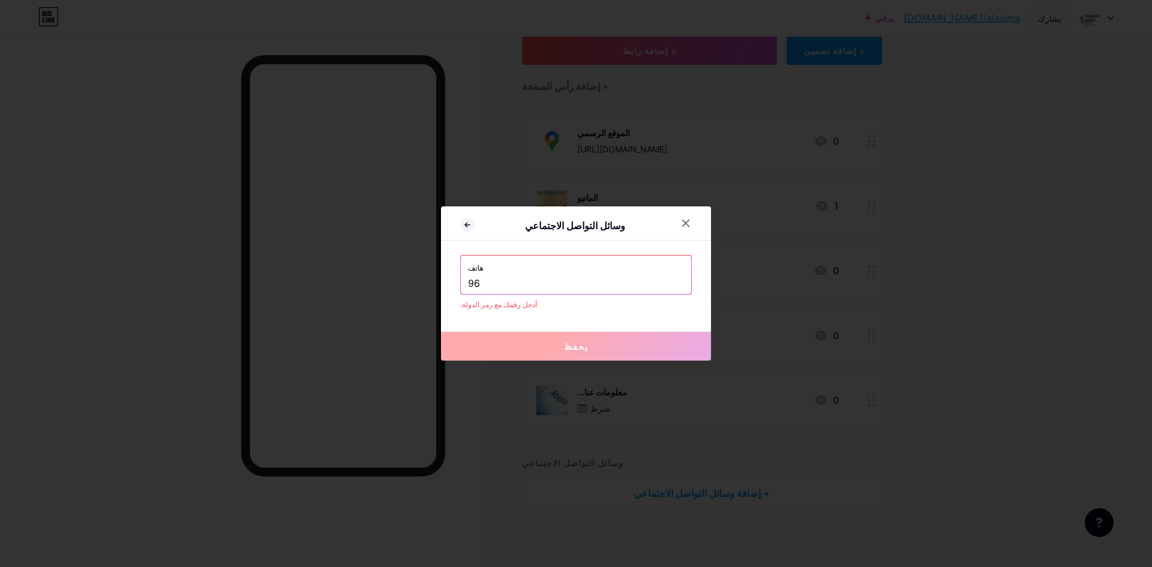
type input "9"
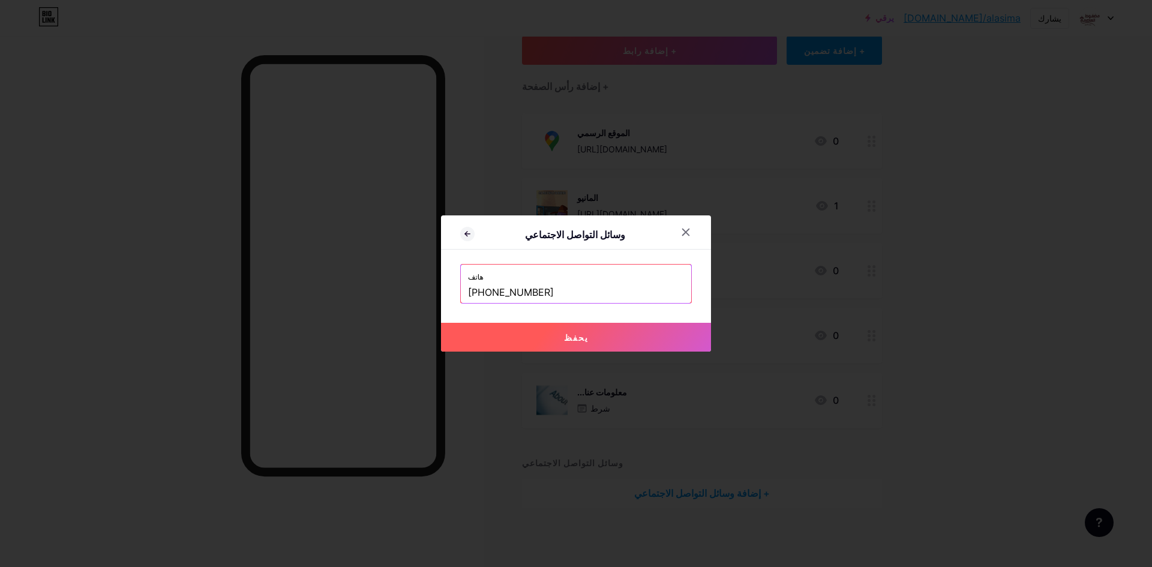
click at [545, 287] on input "[PHONE_NUMBER]" at bounding box center [576, 293] width 216 height 20
click at [553, 346] on button "يحفظ" at bounding box center [576, 337] width 270 height 29
type input "tel:[PHONE_NUMBER]"
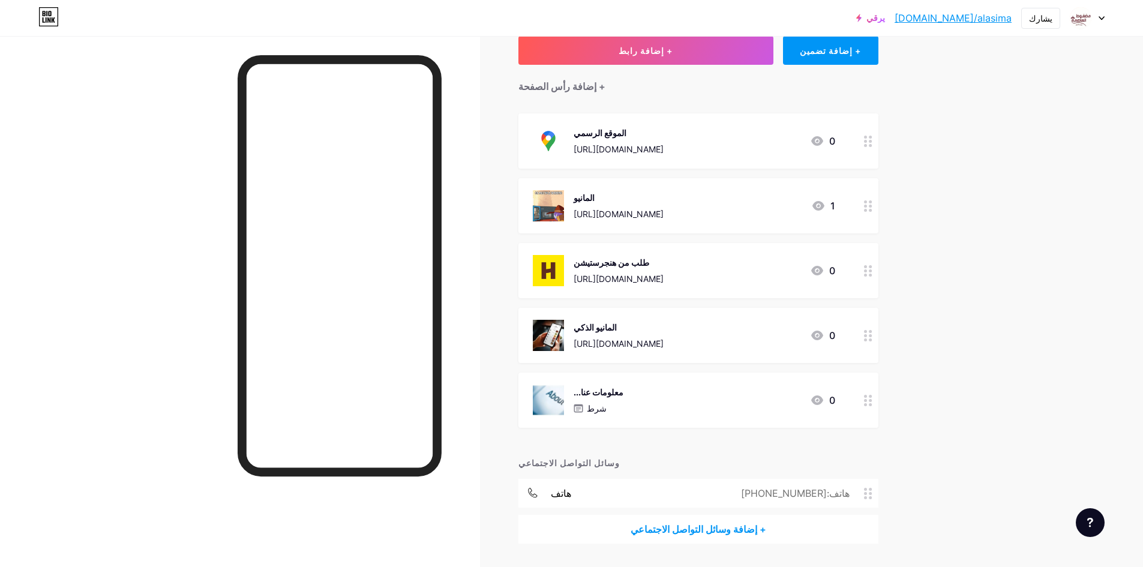
click at [753, 526] on font "+ إضافة وسائل التواصل الاجتماعي" at bounding box center [698, 529] width 136 height 12
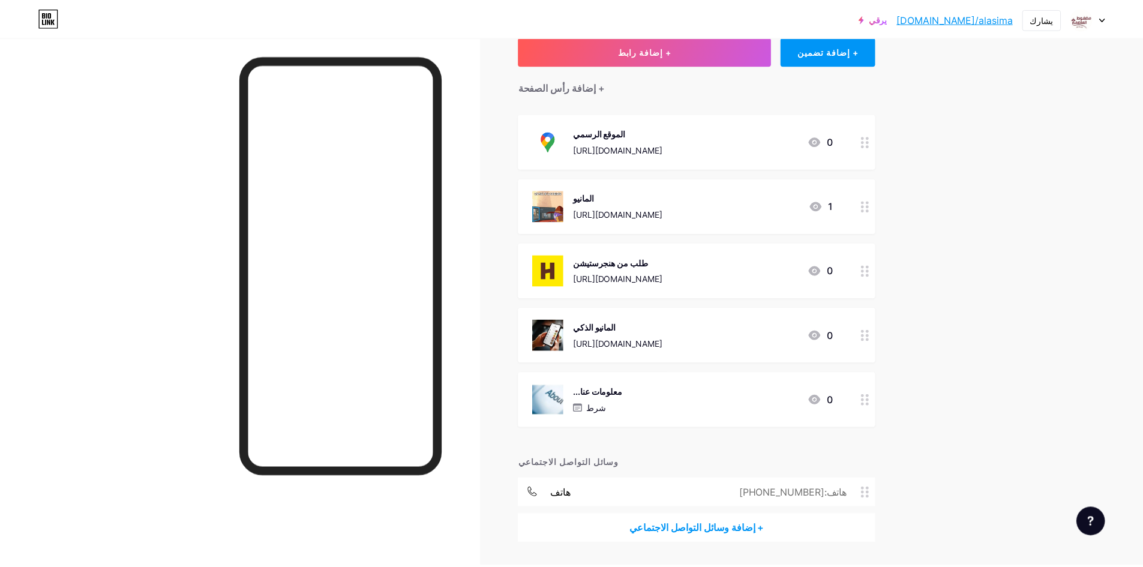
scroll to position [900, 0]
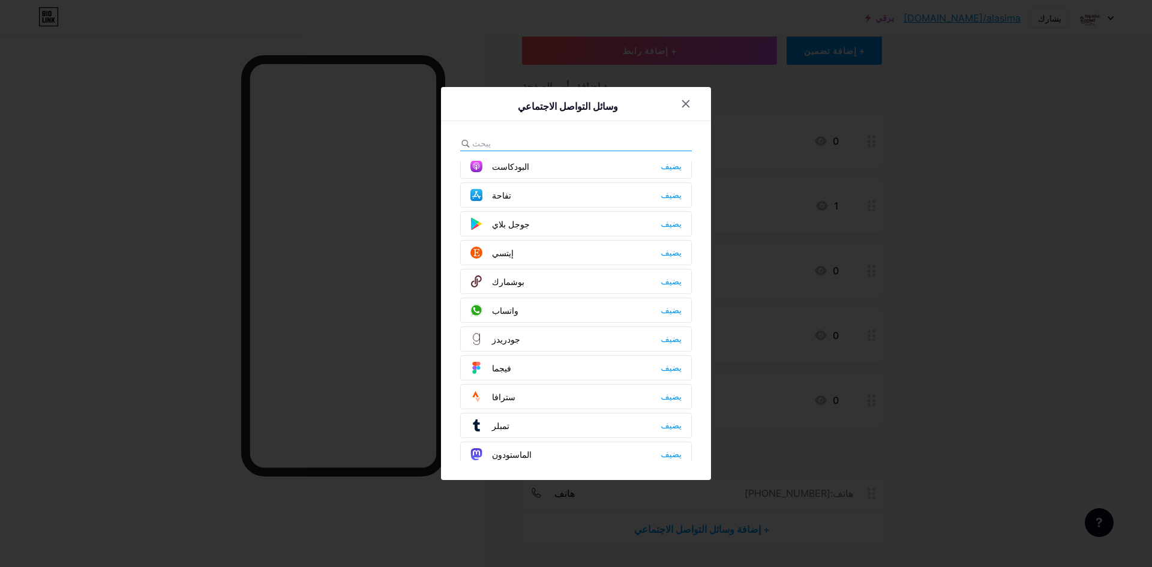
click at [521, 315] on div "واتساب يضيف" at bounding box center [576, 310] width 232 height 25
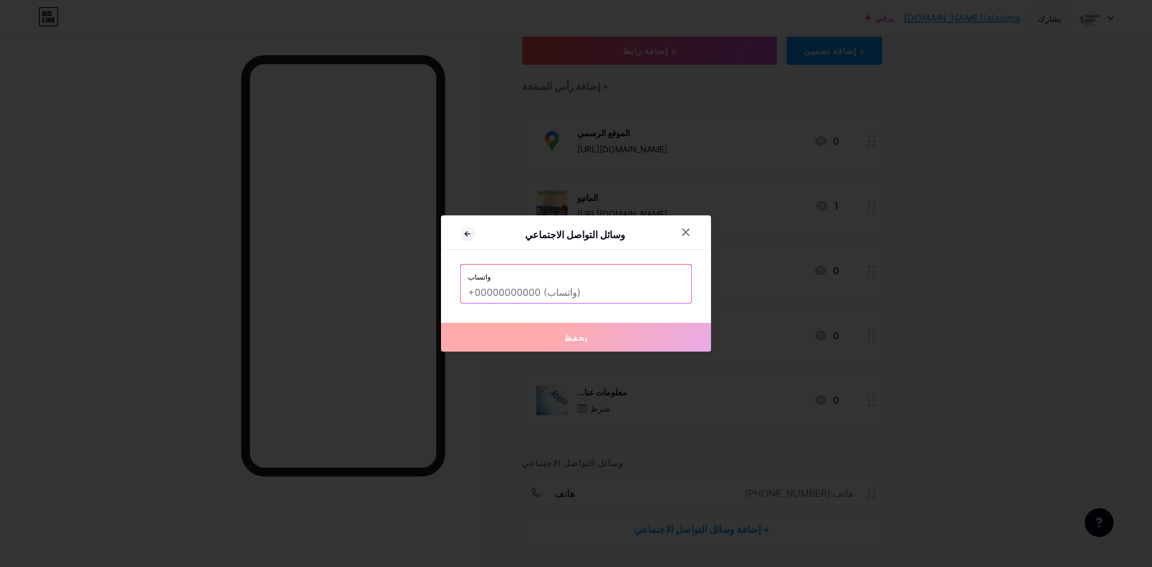
click at [539, 295] on input "text" at bounding box center [576, 293] width 216 height 20
paste input "966531282214"
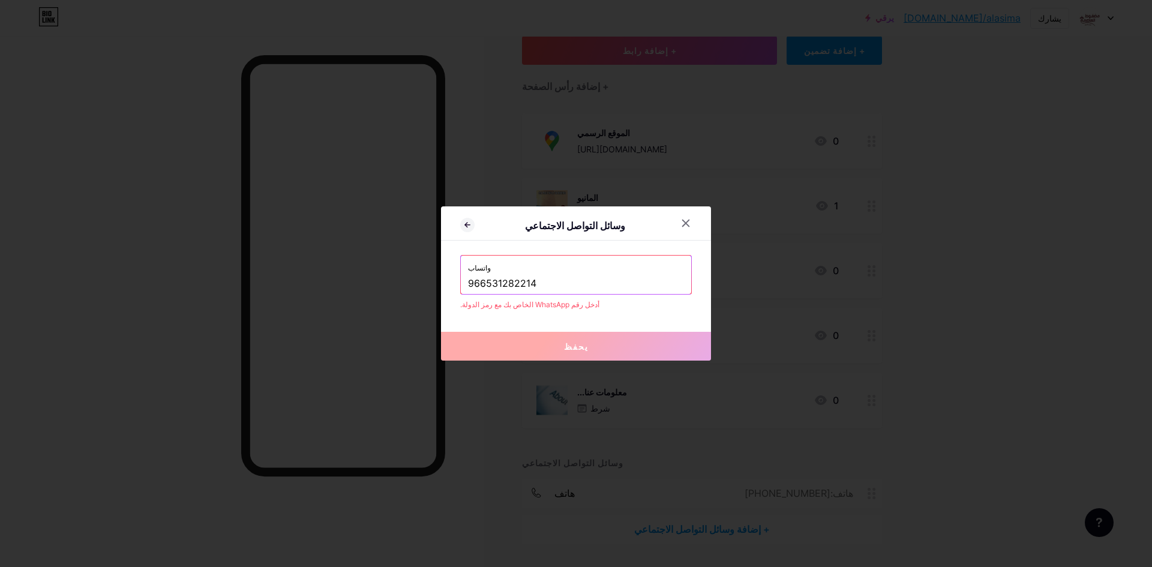
click at [467, 284] on div "واتساب 966531282214" at bounding box center [576, 275] width 230 height 38
click at [468, 284] on input "966531282214" at bounding box center [576, 284] width 216 height 20
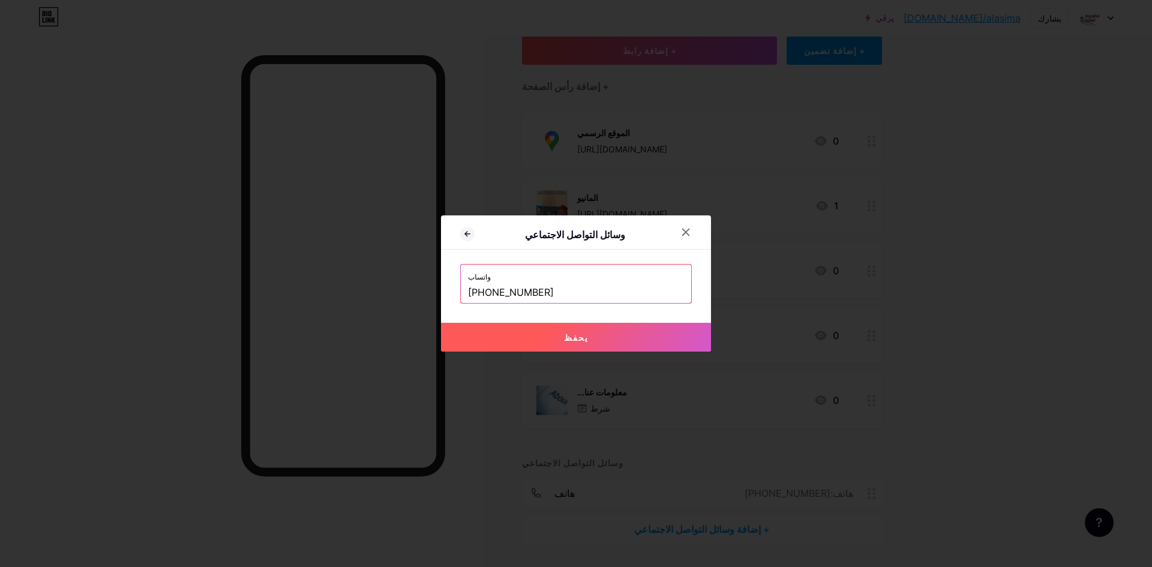
click at [551, 334] on button "يحفظ" at bounding box center [576, 337] width 270 height 29
type input "[URL][DOMAIN_NAME][PHONE_NUMBER]"
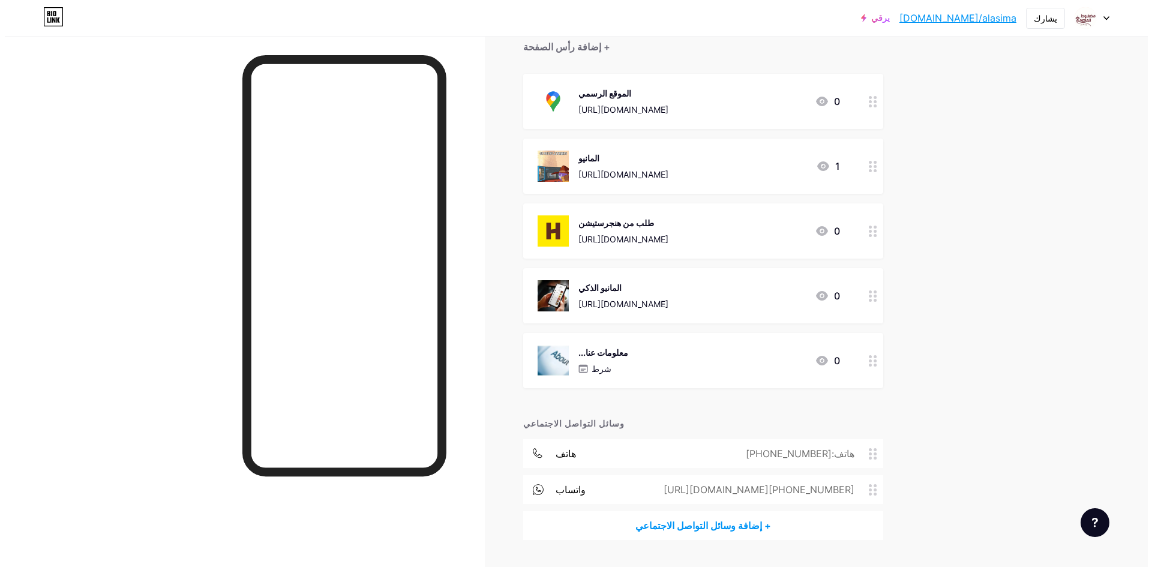
scroll to position [148, 0]
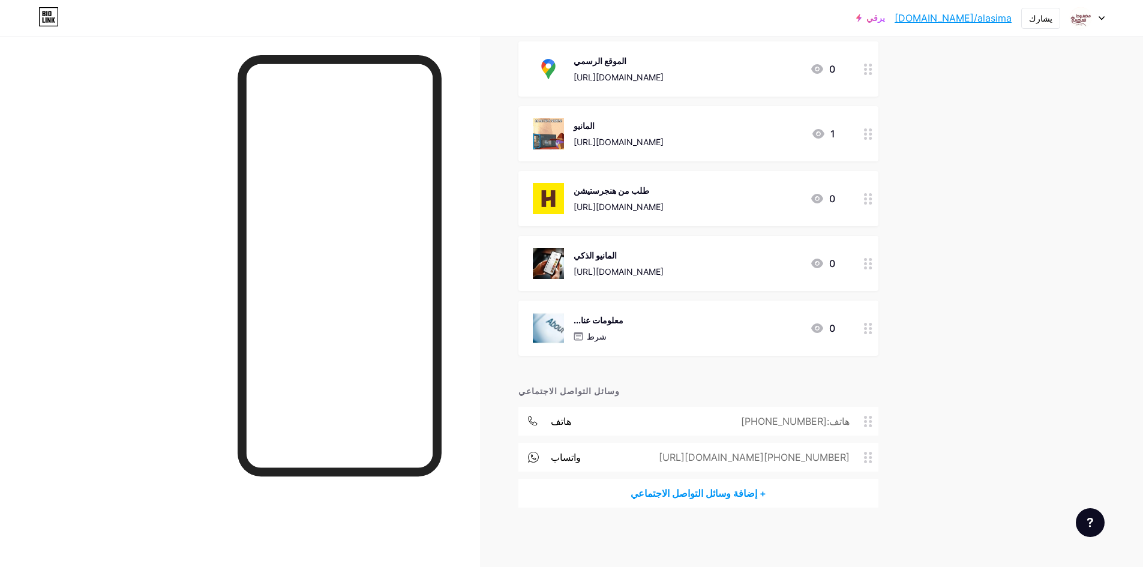
click at [698, 485] on div "+ إضافة وسائل التواصل الاجتماعي" at bounding box center [698, 493] width 360 height 29
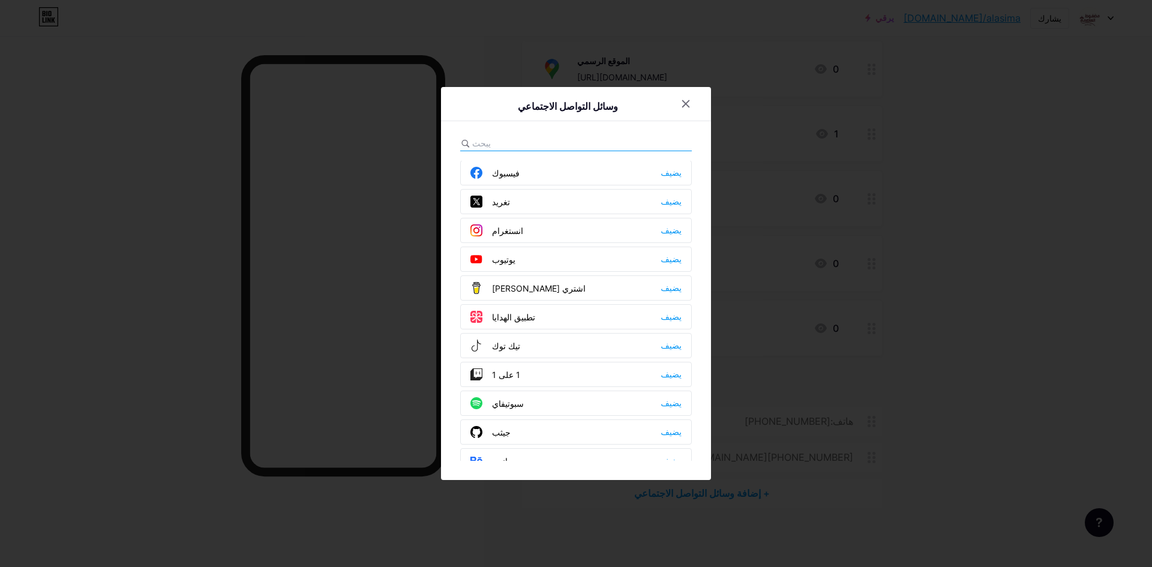
scroll to position [0, 0]
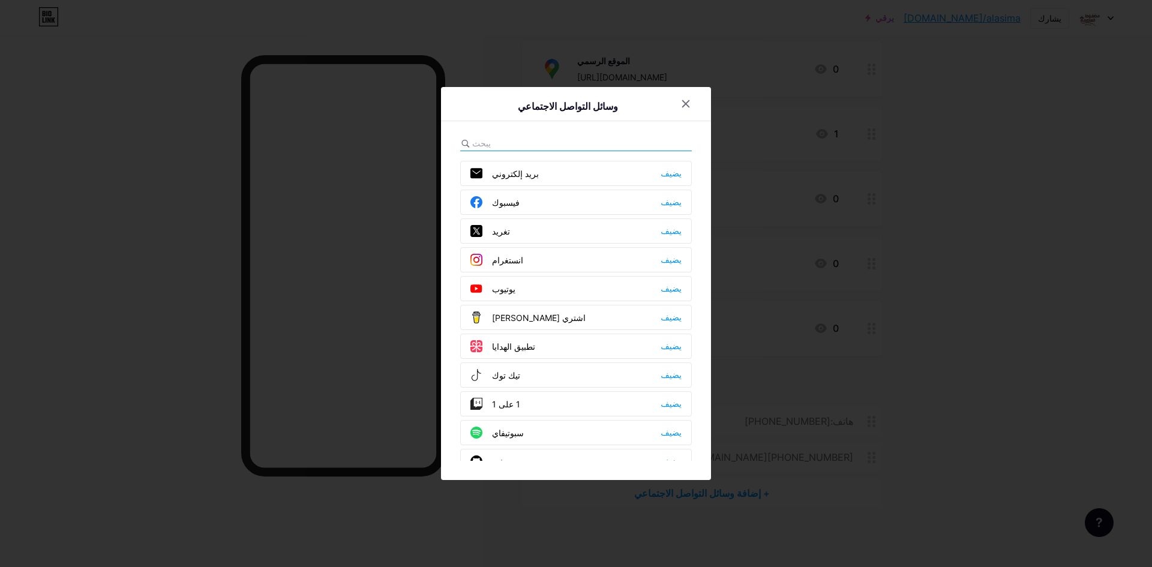
click at [509, 378] on font "تيك توك" at bounding box center [506, 375] width 28 height 10
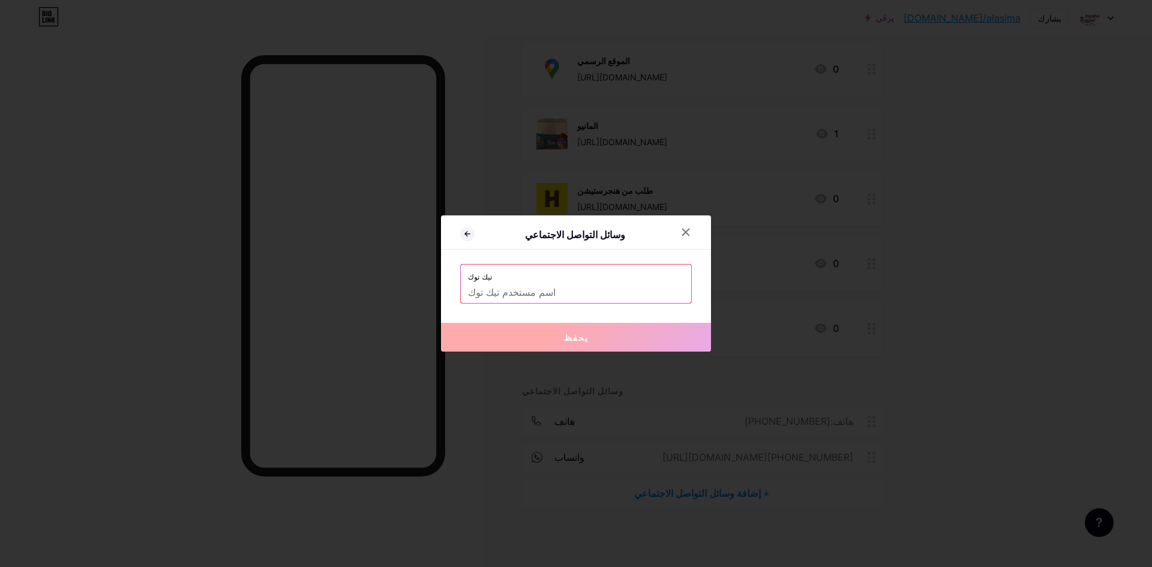
click at [525, 290] on input "text" at bounding box center [576, 293] width 216 height 20
paste input "[URL][DOMAIN_NAME]"
type input "[URL][DOMAIN_NAME]"
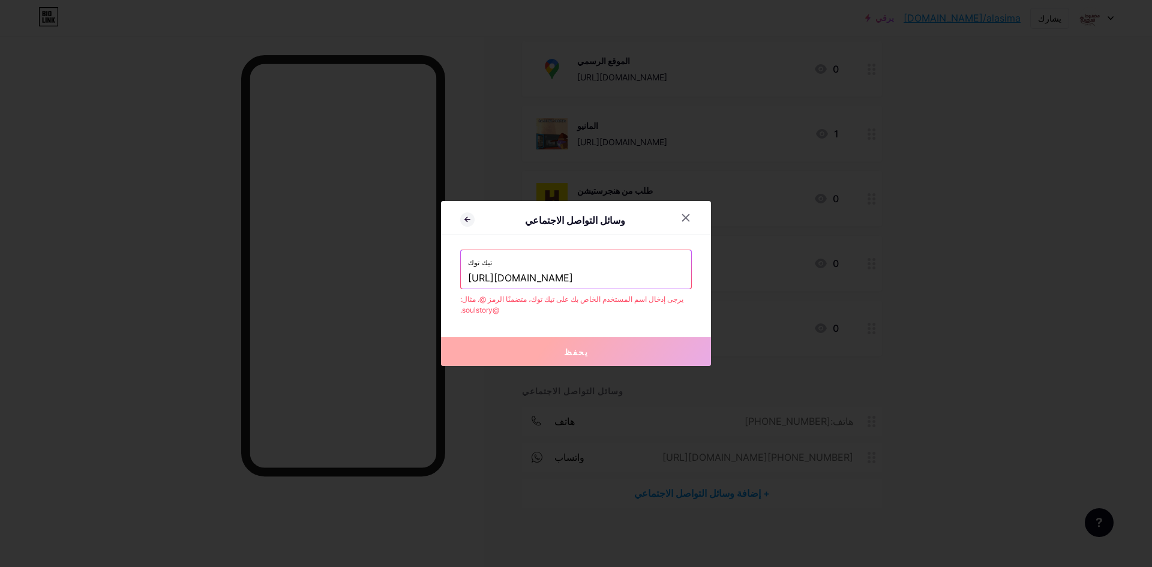
drag, startPoint x: 682, startPoint y: 283, endPoint x: 373, endPoint y: 285, distance: 309.0
click at [373, 285] on div "وسائل التواصل الاجتماعي تيك توك [URL][DOMAIN_NAME] يرجى إدخال اسم المستخدم الخا…" at bounding box center [576, 283] width 1152 height 567
paste input "madghut_ksa"
click at [618, 347] on button "يحفظ" at bounding box center [576, 351] width 270 height 29
click at [570, 284] on input "madghut_ksa" at bounding box center [576, 278] width 216 height 20
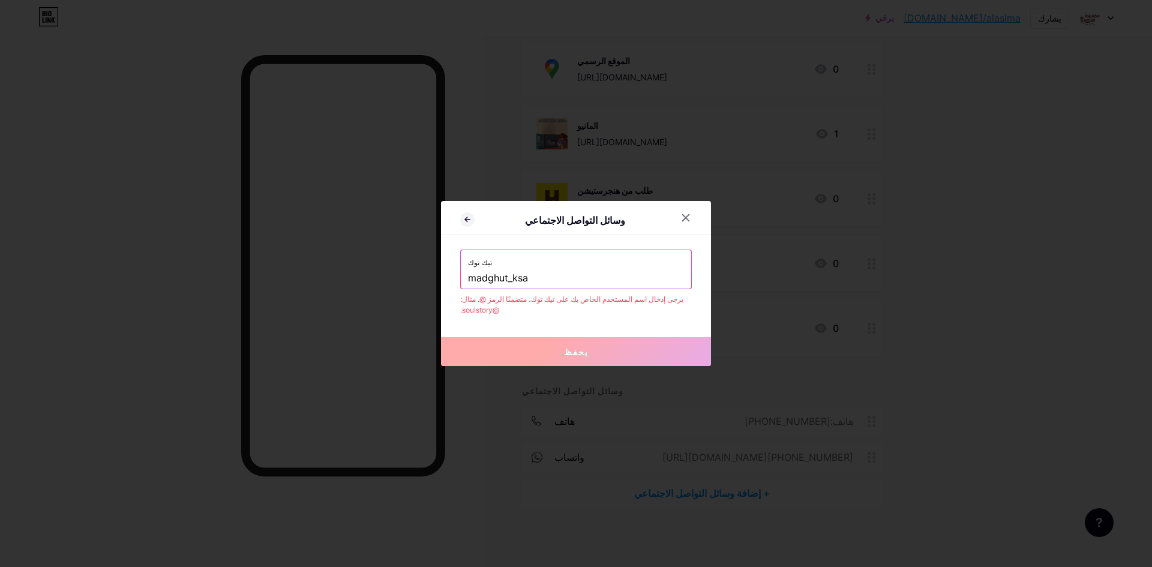
drag, startPoint x: 469, startPoint y: 284, endPoint x: 475, endPoint y: 289, distance: 7.2
click at [469, 284] on input "madghut_ksa" at bounding box center [576, 278] width 216 height 20
click at [472, 285] on input "madghut_ksa" at bounding box center [576, 278] width 216 height 20
click at [607, 350] on button "يحفظ" at bounding box center [576, 351] width 270 height 29
click at [553, 286] on input "madghut_ksa" at bounding box center [576, 278] width 216 height 20
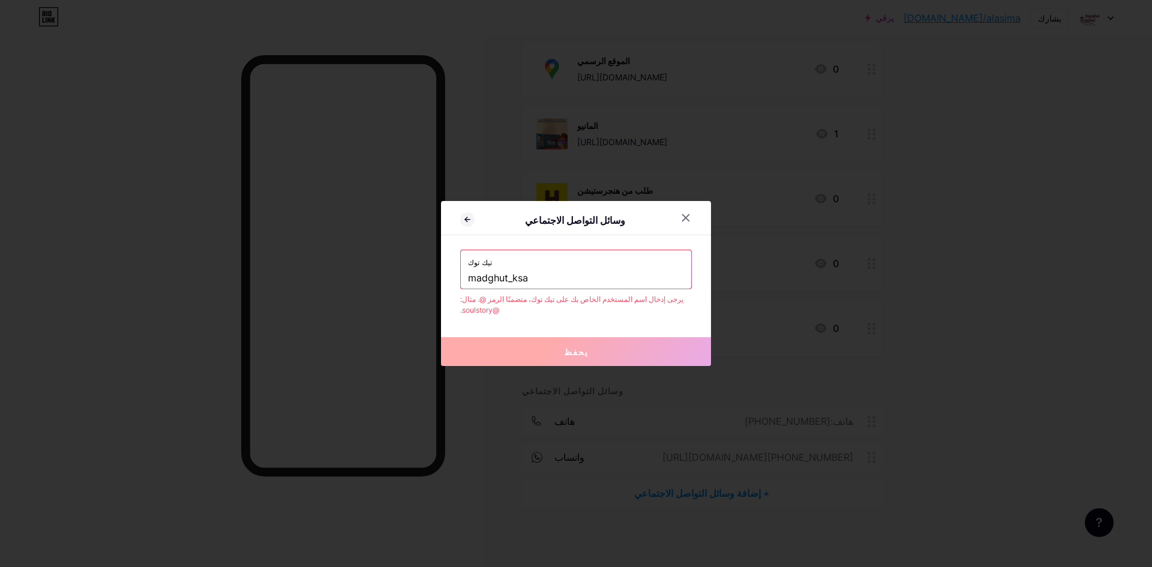
click at [470, 283] on input "madghut_ksa" at bounding box center [576, 278] width 216 height 20
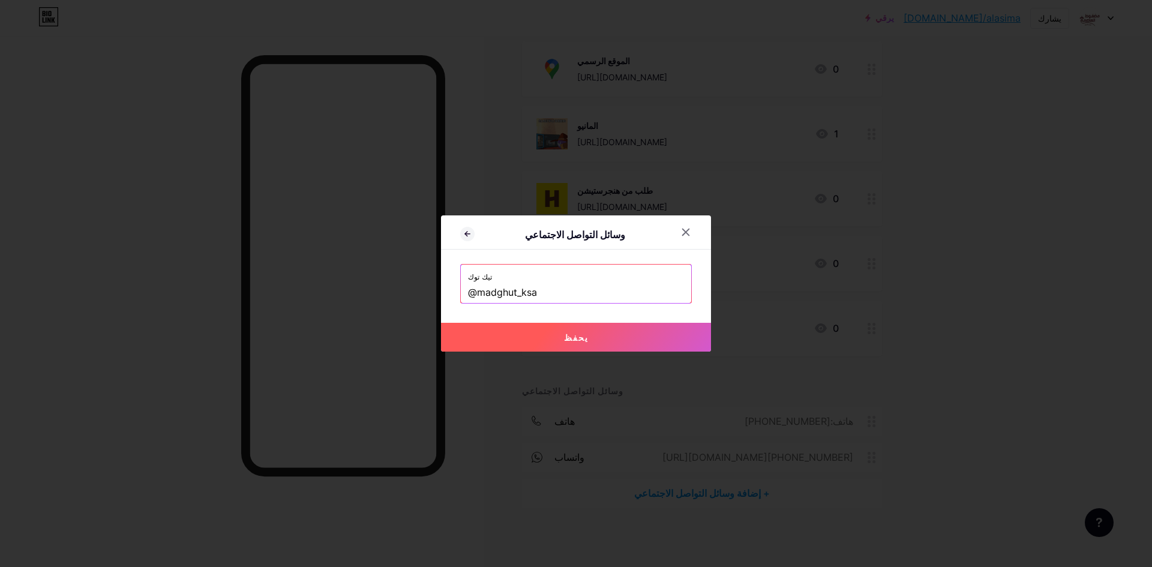
click at [594, 349] on button "يحفظ" at bounding box center [576, 337] width 270 height 29
type input "[URL][DOMAIN_NAME]"
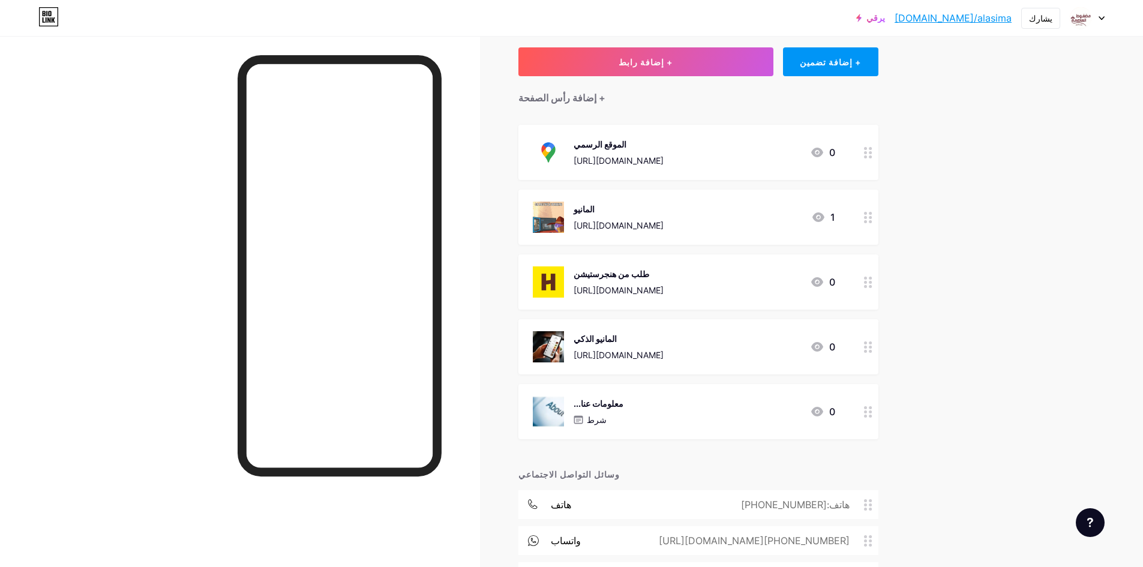
scroll to position [64, 0]
click at [806, 286] on div "المانيو [URL][DOMAIN_NAME] 1" at bounding box center [684, 282] width 302 height 31
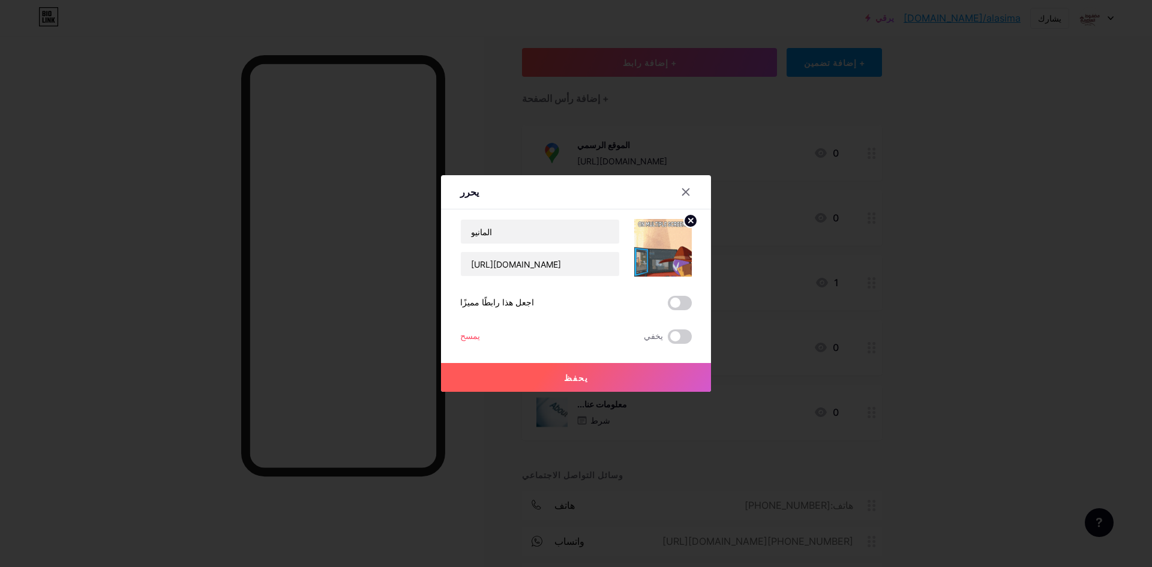
click at [468, 337] on font "يمسح" at bounding box center [470, 336] width 20 height 10
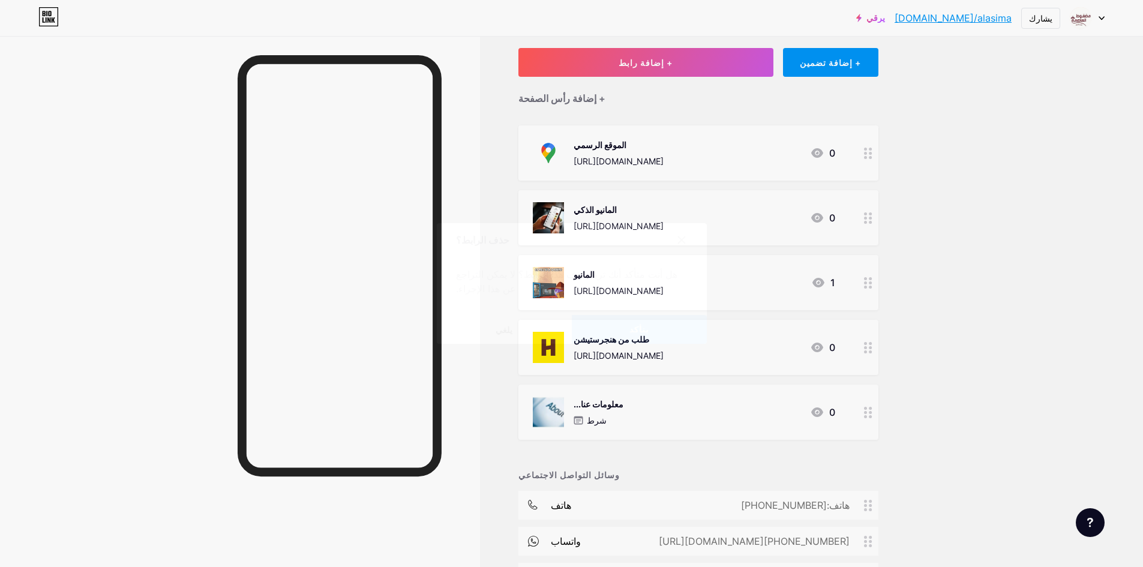
click at [619, 316] on button "يتأكد" at bounding box center [639, 329] width 135 height 29
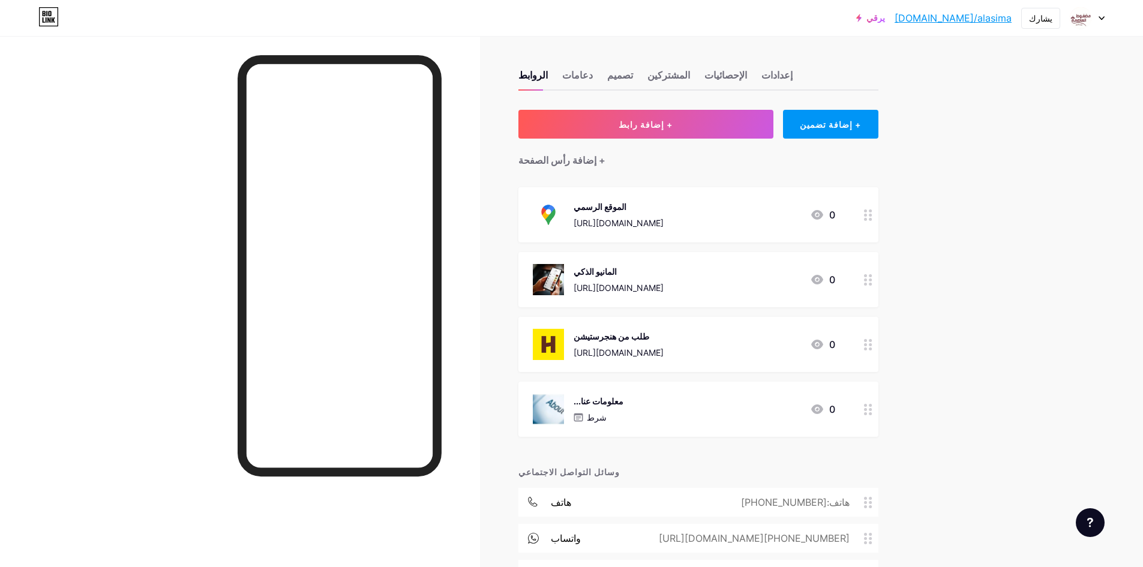
scroll to position [0, 0]
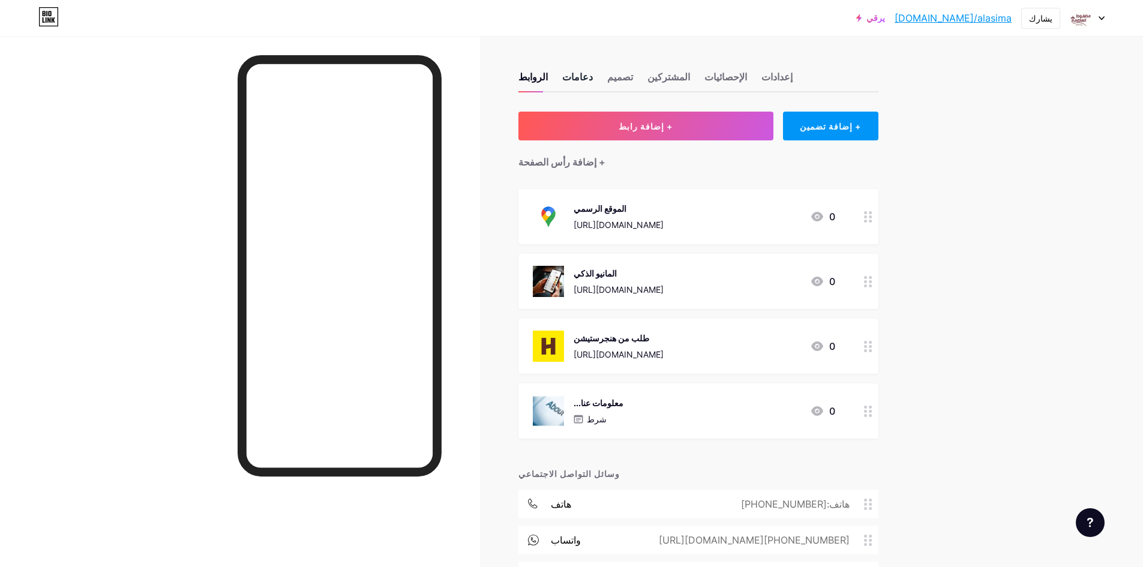
click at [577, 77] on font "دعامات" at bounding box center [577, 77] width 31 height 12
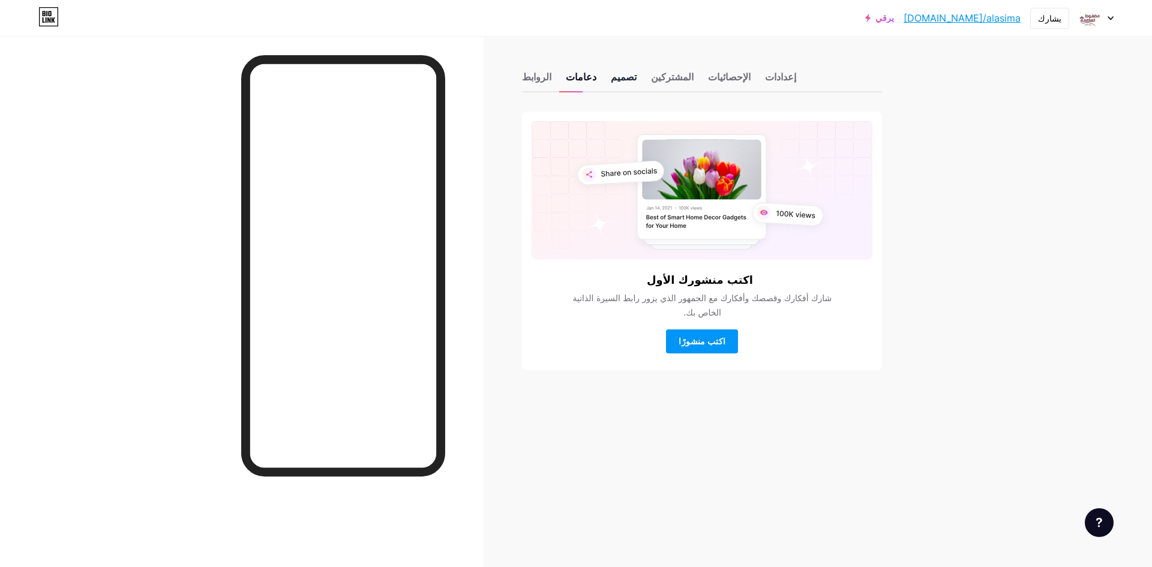
click at [611, 80] on font "تصميم" at bounding box center [624, 77] width 26 height 12
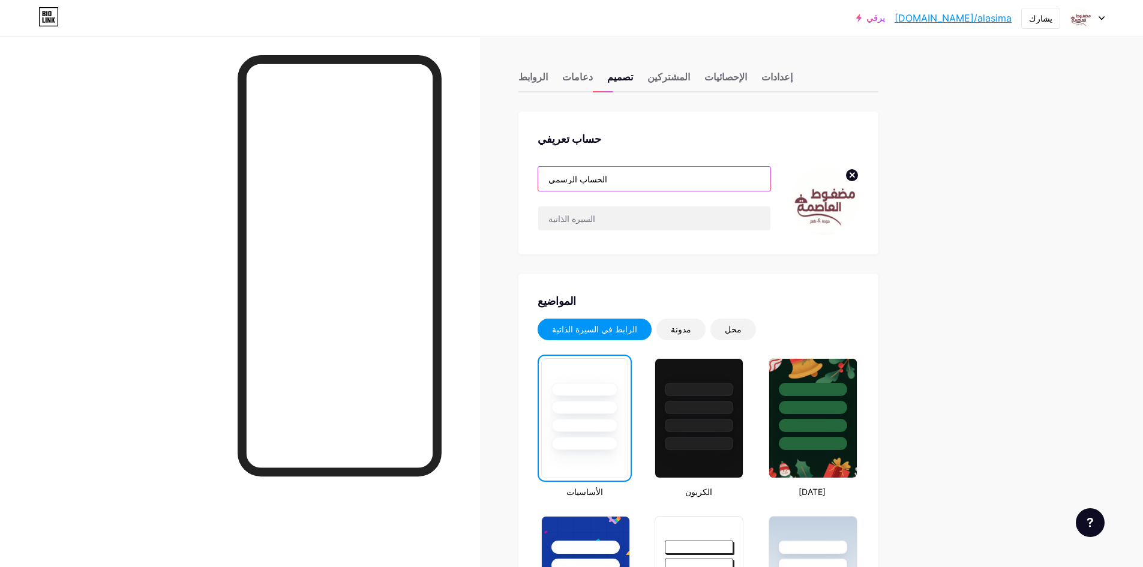
drag, startPoint x: 630, startPoint y: 182, endPoint x: 484, endPoint y: 182, distance: 147.0
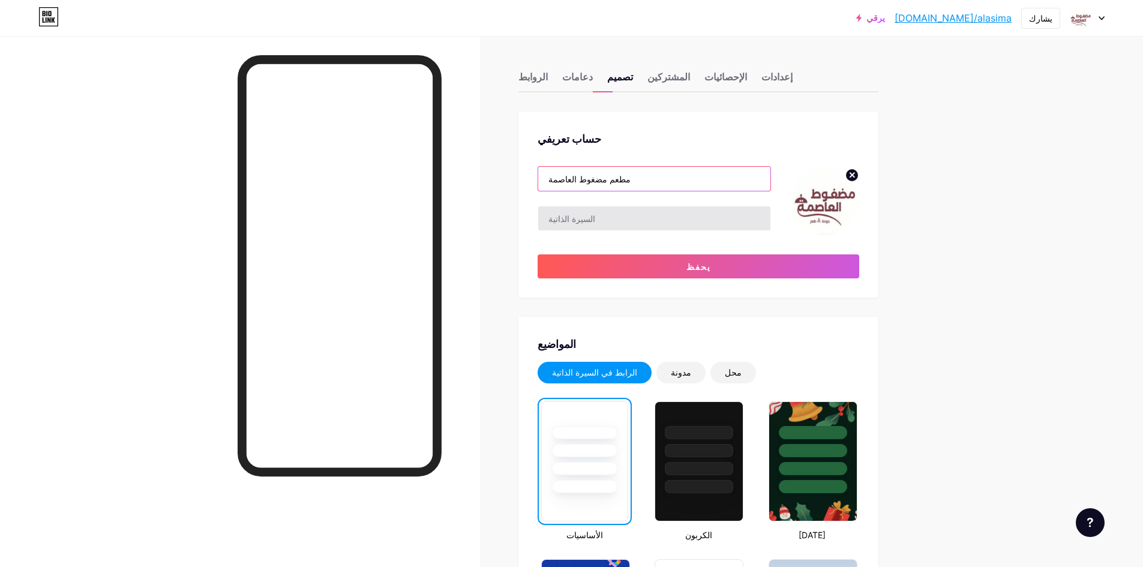
type input "مطعم مضغوط العاصمة"
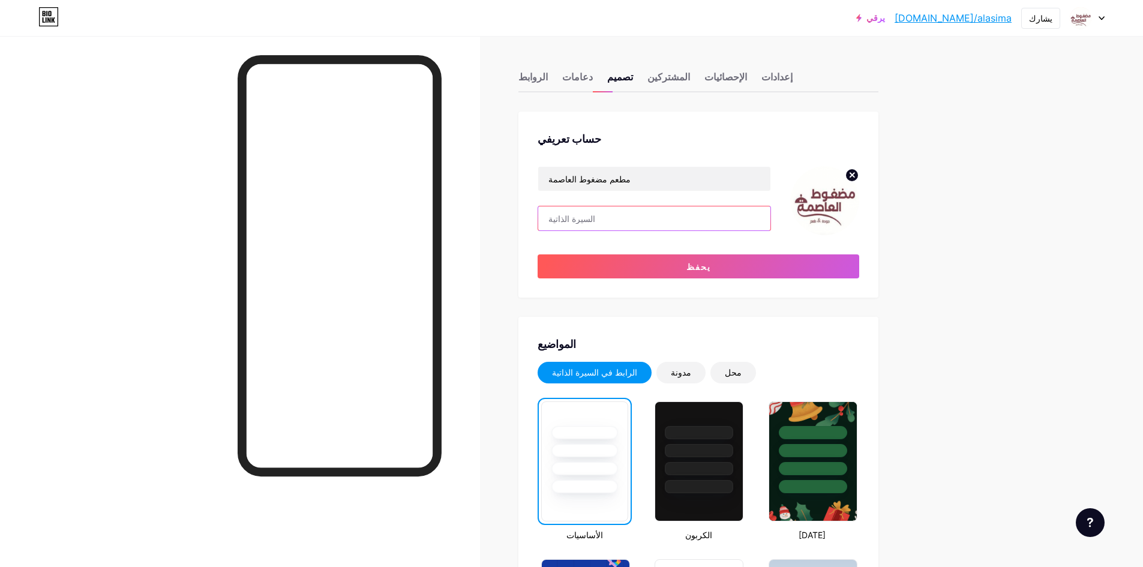
click at [593, 221] on input "text" at bounding box center [654, 218] width 232 height 24
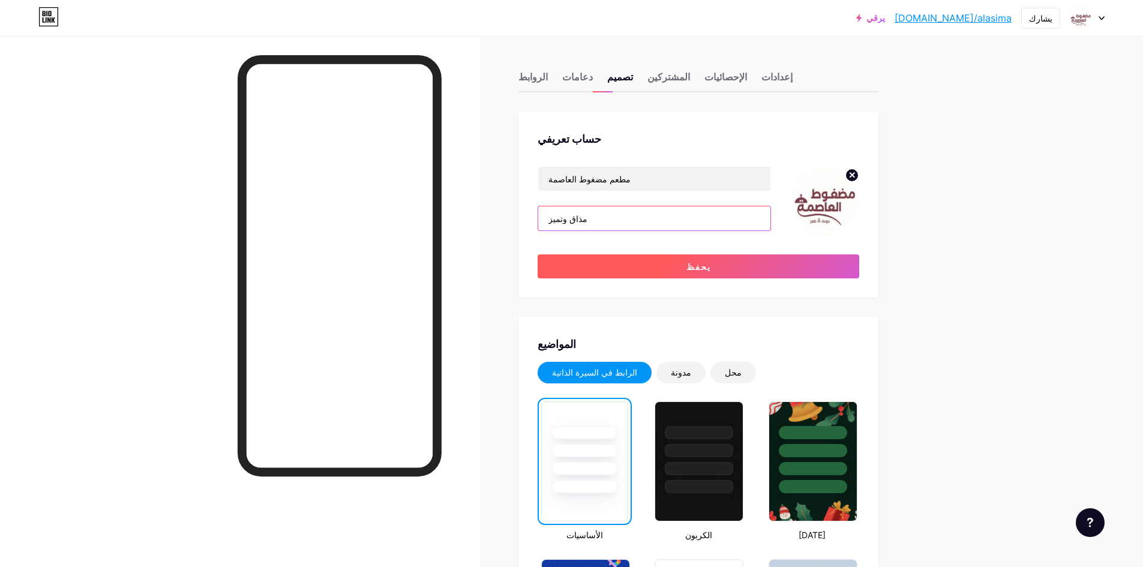
type input "مذاق وتميز"
click at [684, 261] on button "يحفظ" at bounding box center [699, 266] width 322 height 24
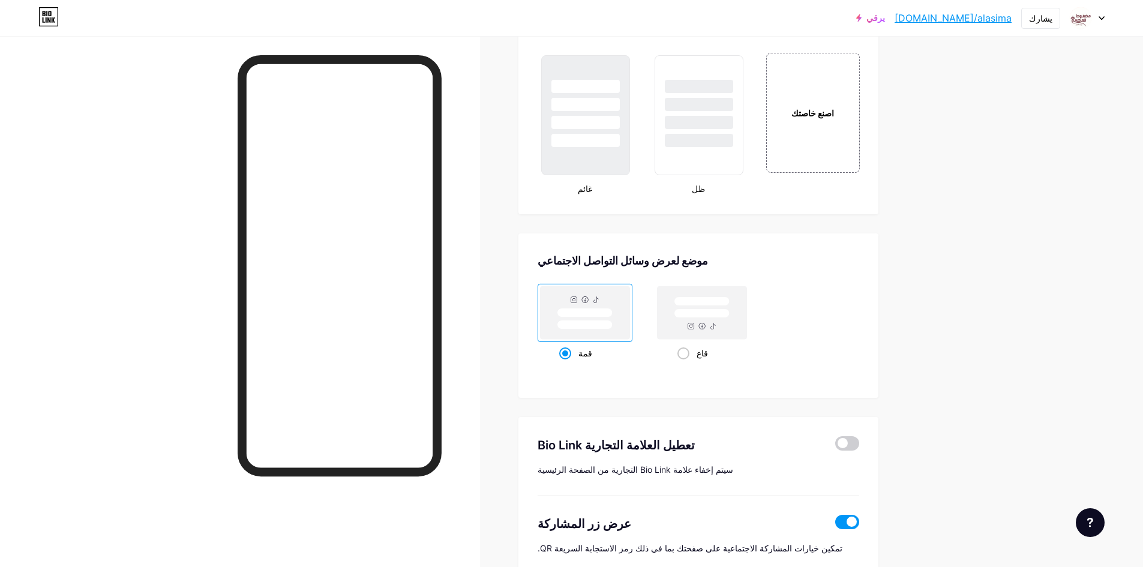
scroll to position [1295, 0]
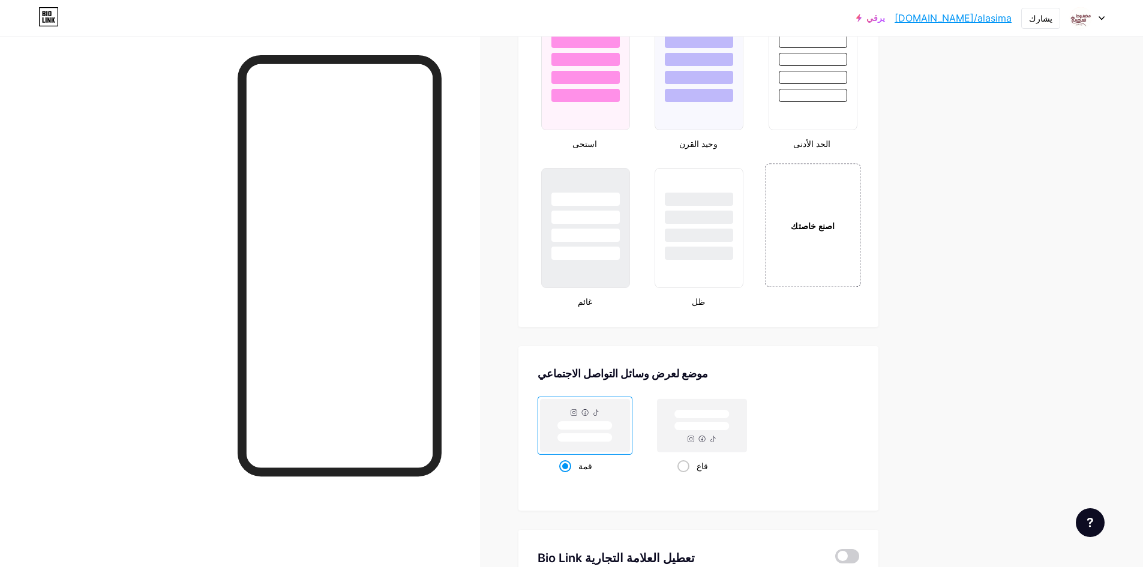
click at [825, 231] on div "اصنع خاصتك" at bounding box center [813, 225] width 64 height 13
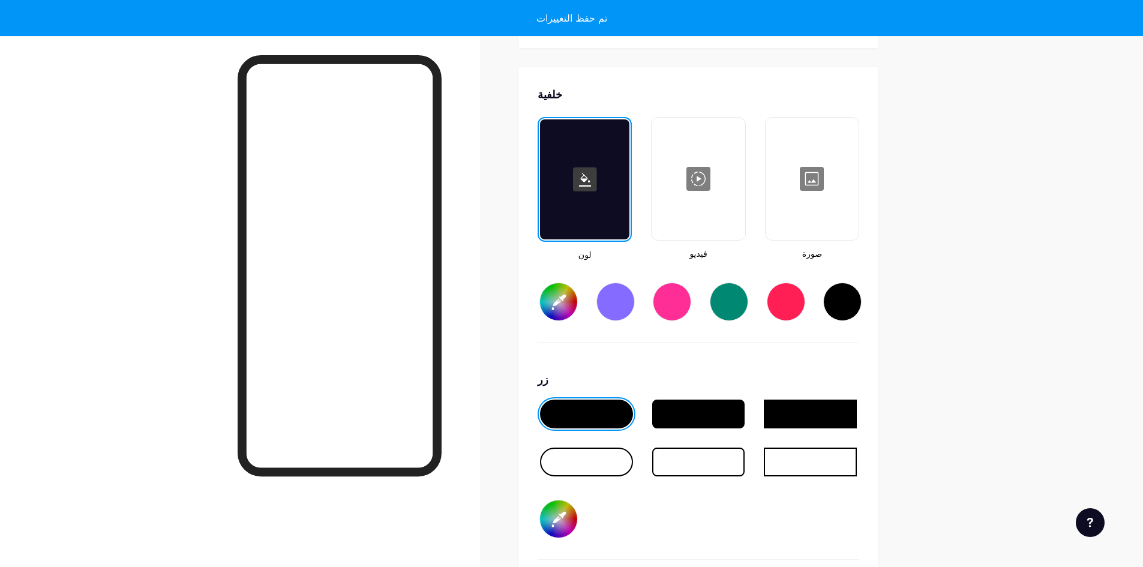
scroll to position [1593, 0]
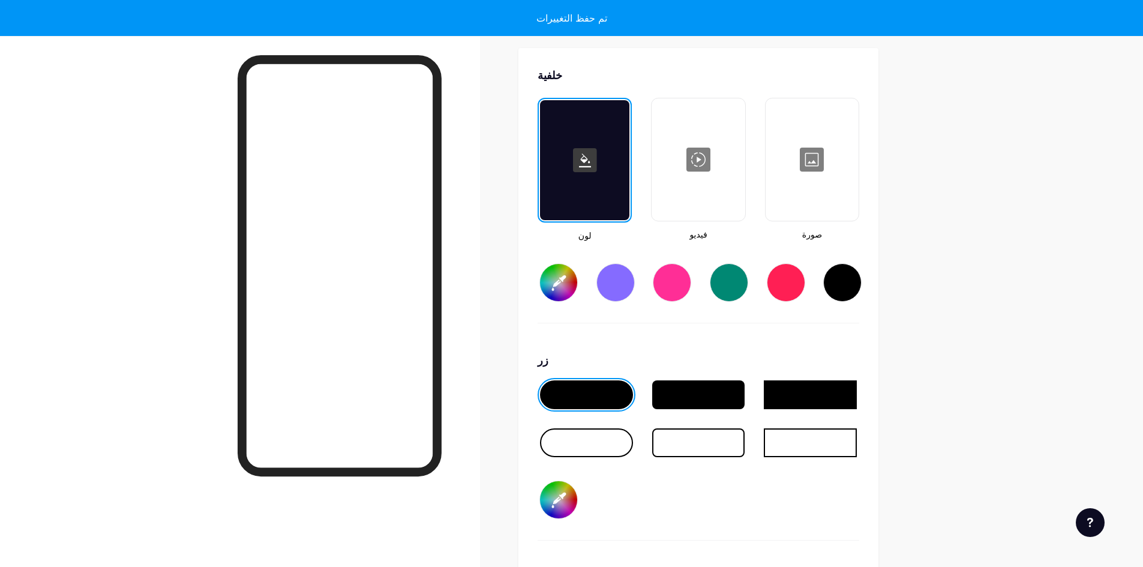
type input "#ffffff"
type input "#000000"
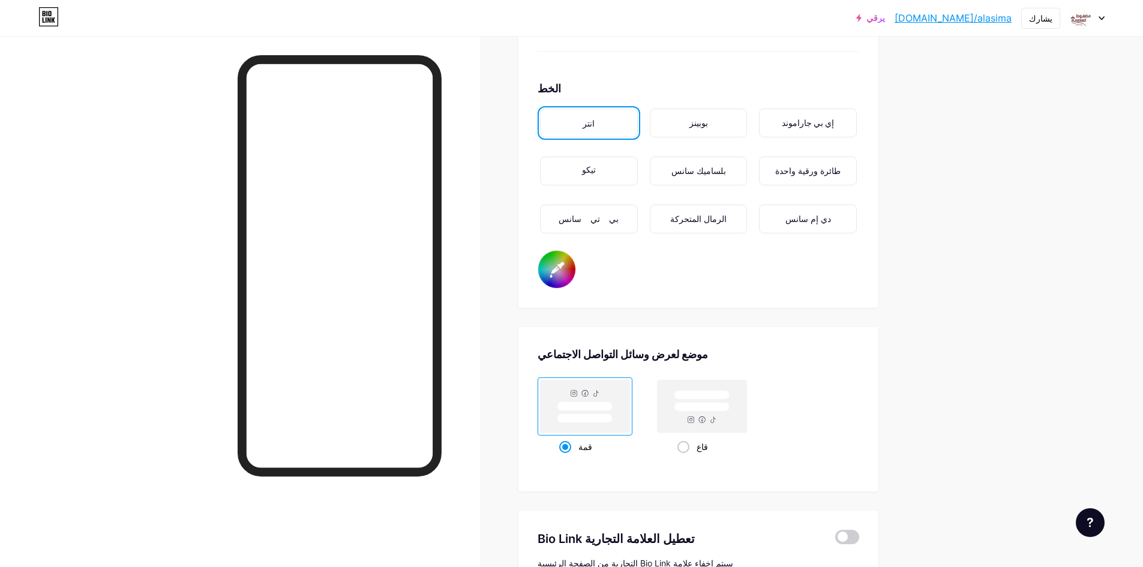
scroll to position [2073, 0]
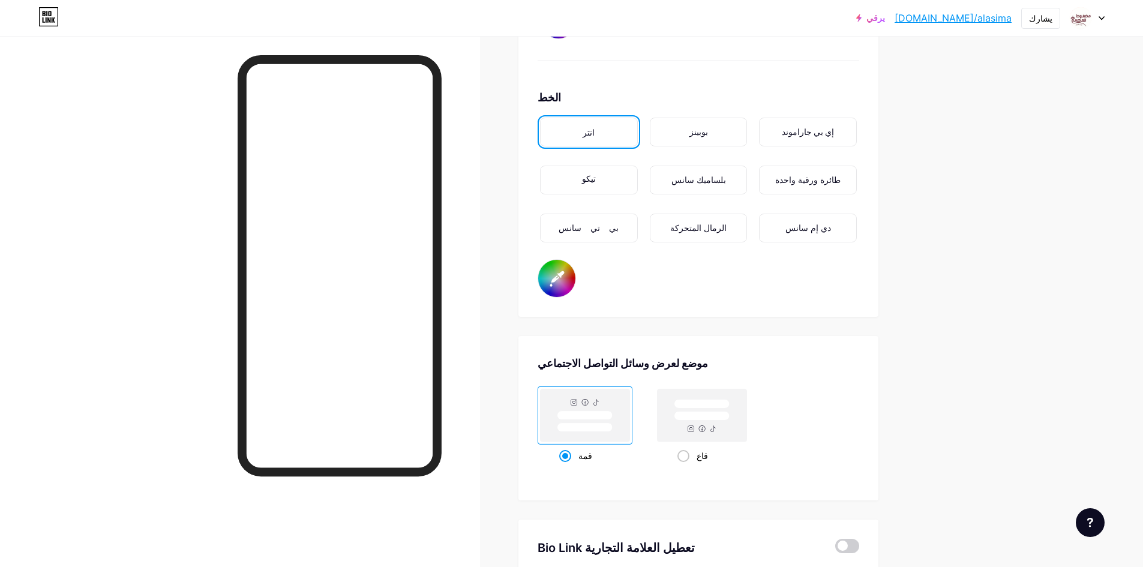
click at [704, 231] on font "الرمال المتحركة" at bounding box center [698, 228] width 56 height 11
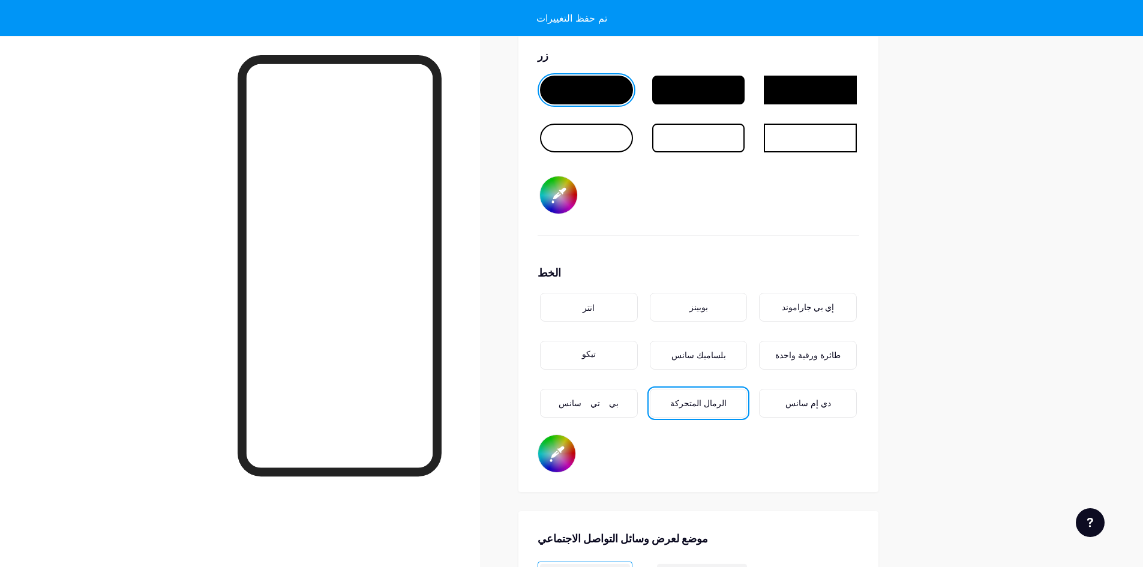
scroll to position [1893, 0]
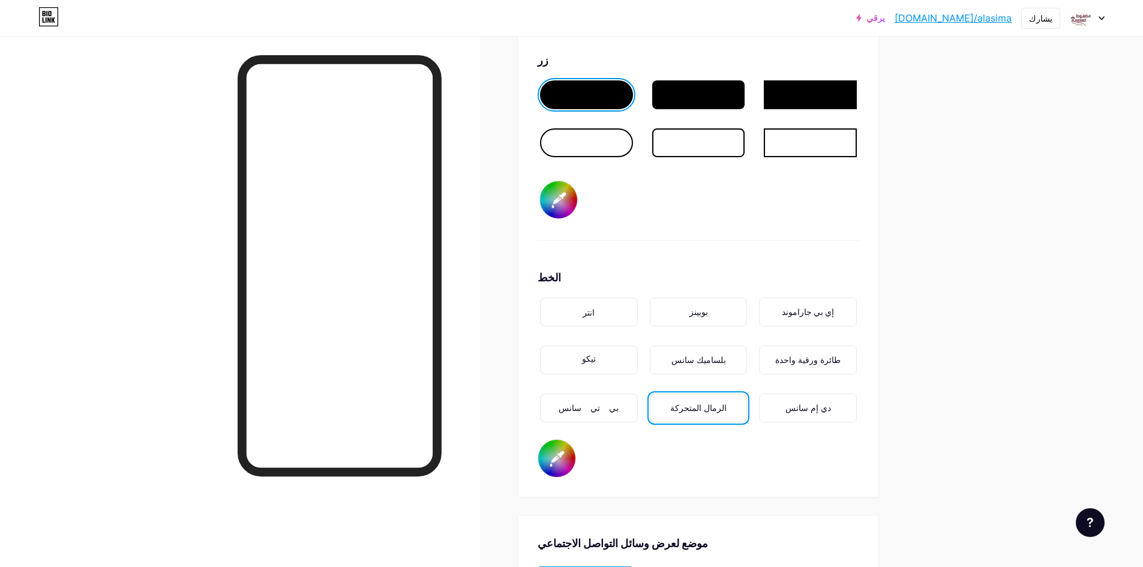
click at [716, 361] on font "بلساميك سانس" at bounding box center [698, 360] width 55 height 10
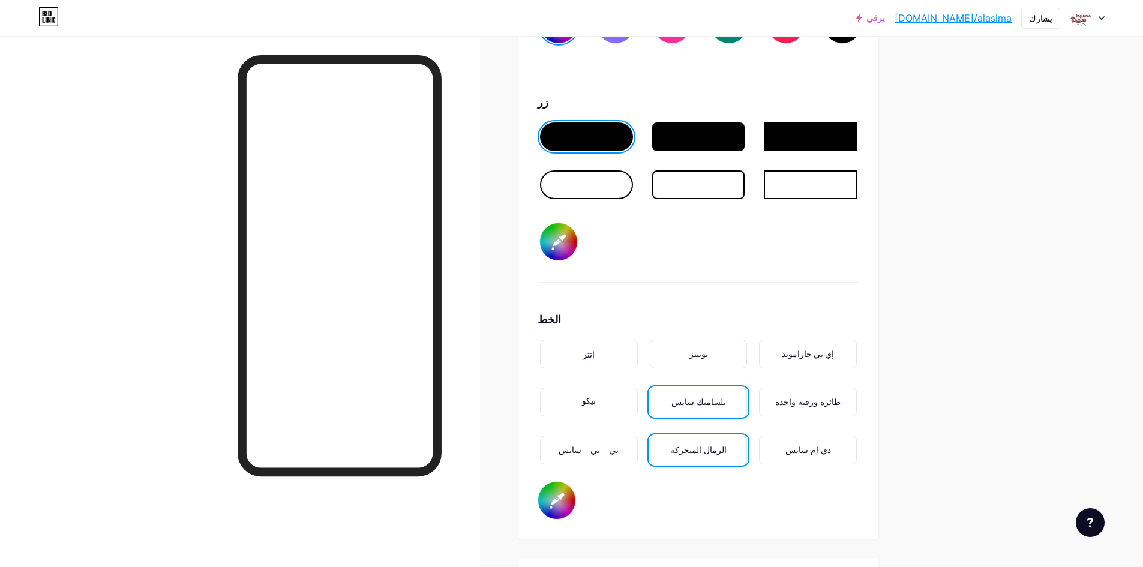
scroll to position [1773, 0]
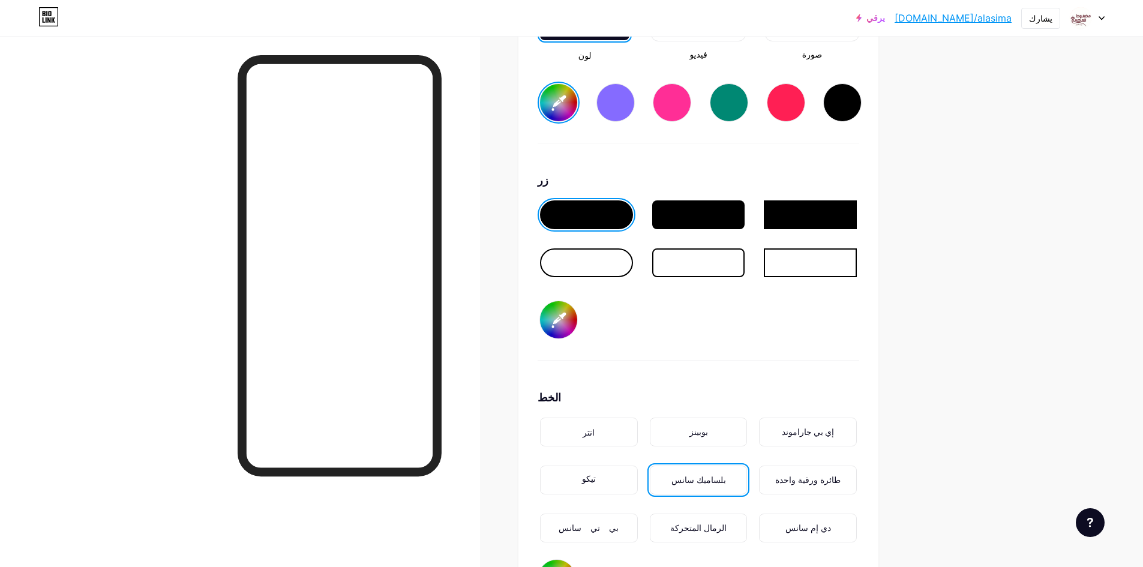
click at [738, 100] on div at bounding box center [729, 102] width 38 height 38
type input "#008873"
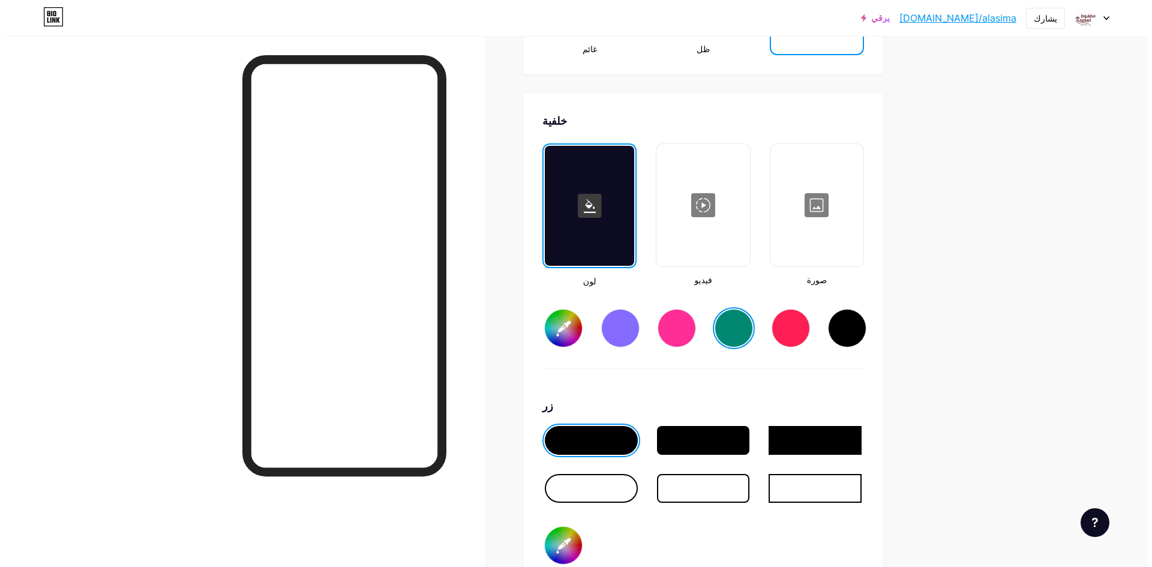
scroll to position [1533, 0]
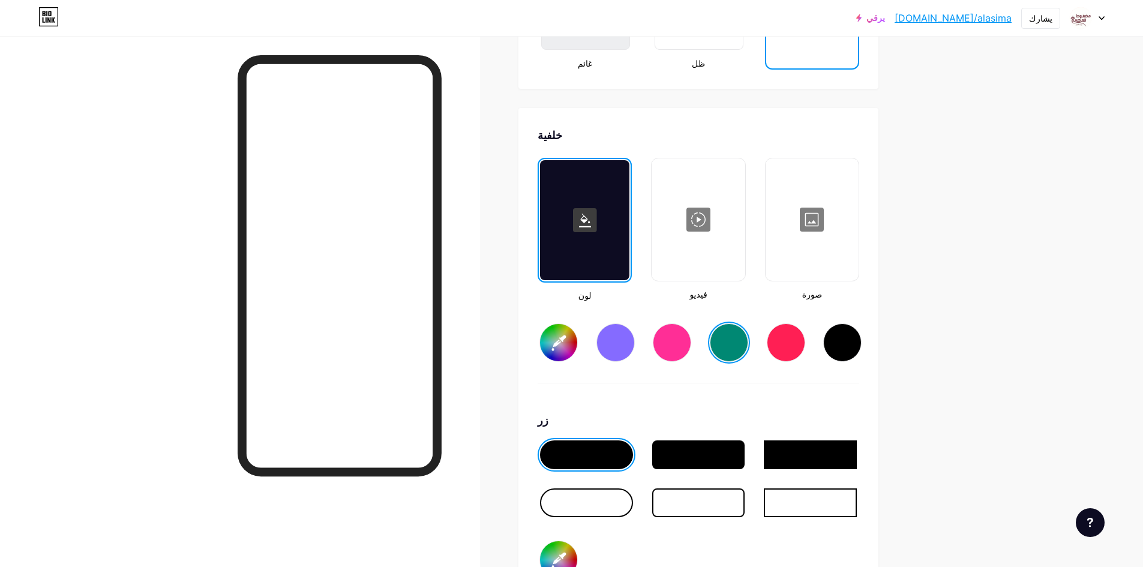
click at [818, 214] on div at bounding box center [812, 220] width 91 height 120
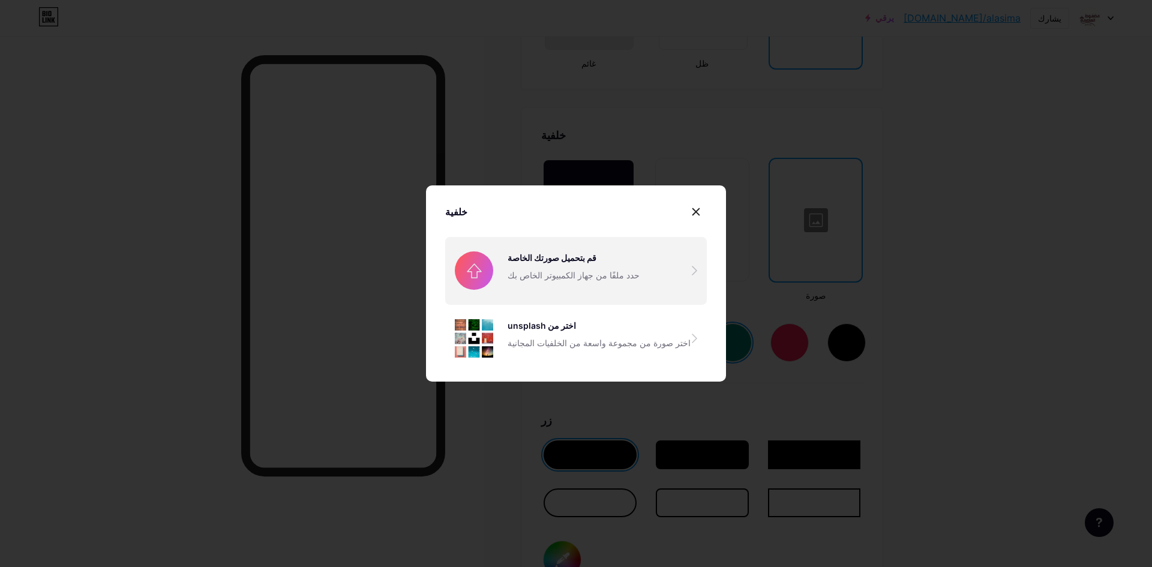
click at [553, 274] on input "file" at bounding box center [576, 270] width 262 height 67
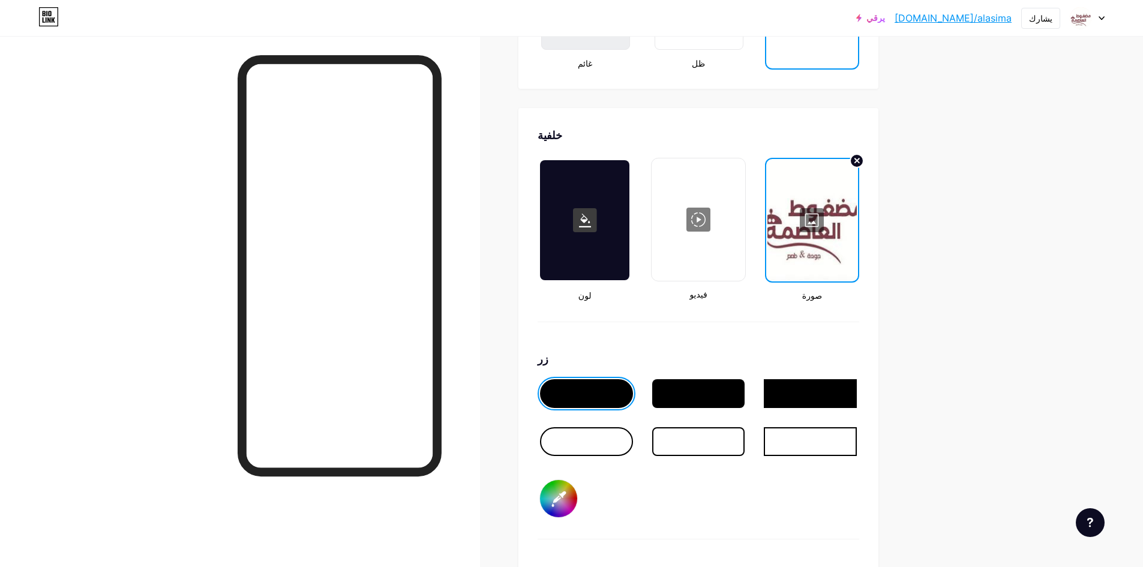
click at [789, 389] on div at bounding box center [810, 393] width 93 height 29
click at [693, 212] on div at bounding box center [698, 220] width 91 height 120
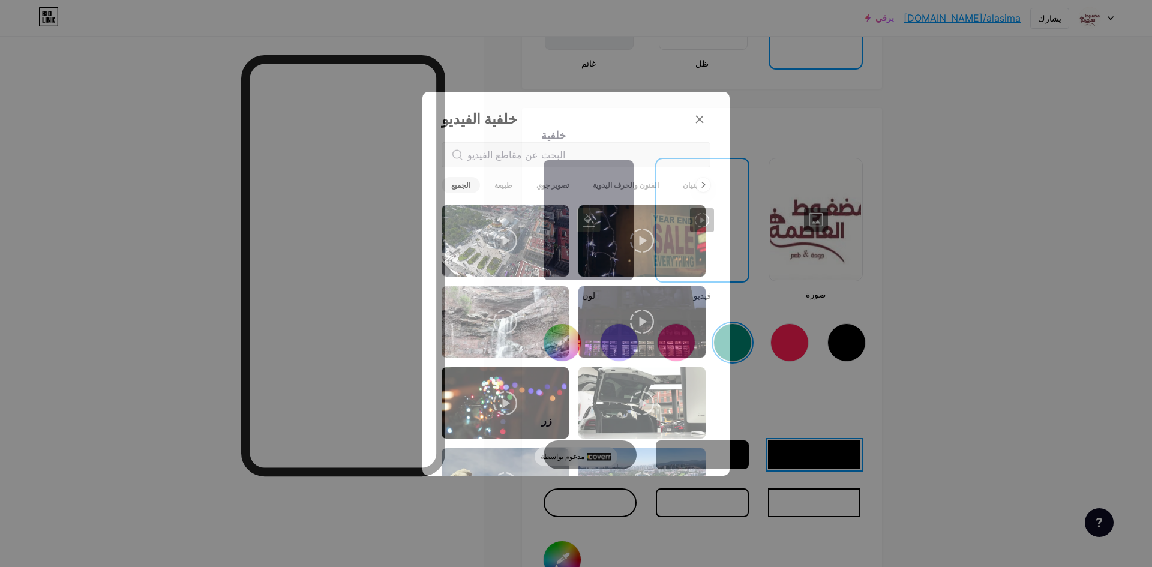
click at [721, 185] on font "الخلفيات" at bounding box center [734, 185] width 26 height 9
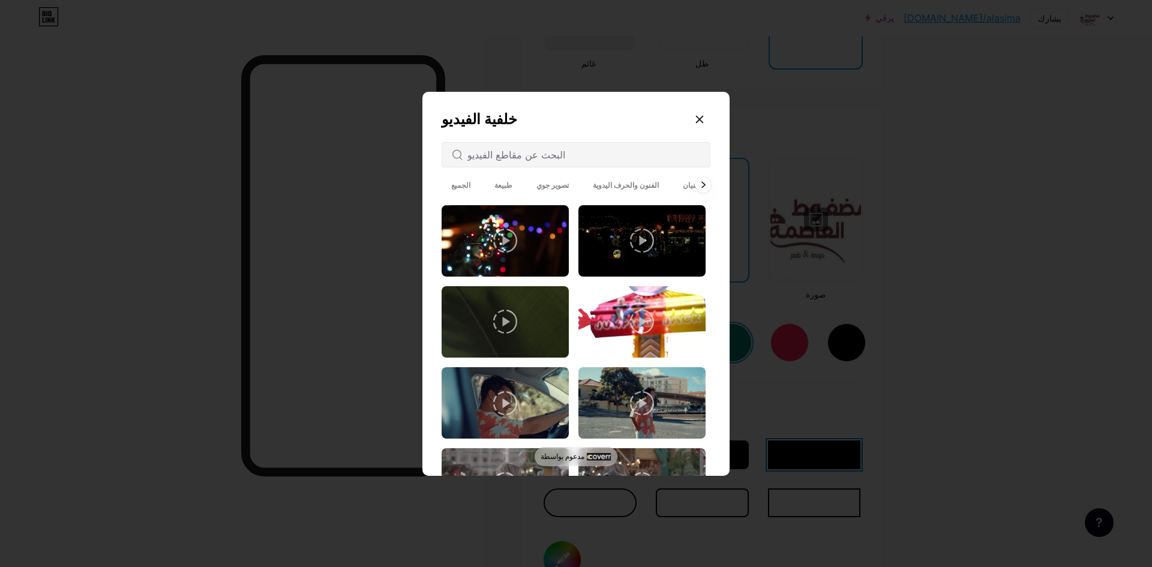
click at [699, 185] on div at bounding box center [703, 185] width 16 height 16
click at [720, 185] on font "متحرك" at bounding box center [730, 185] width 21 height 9
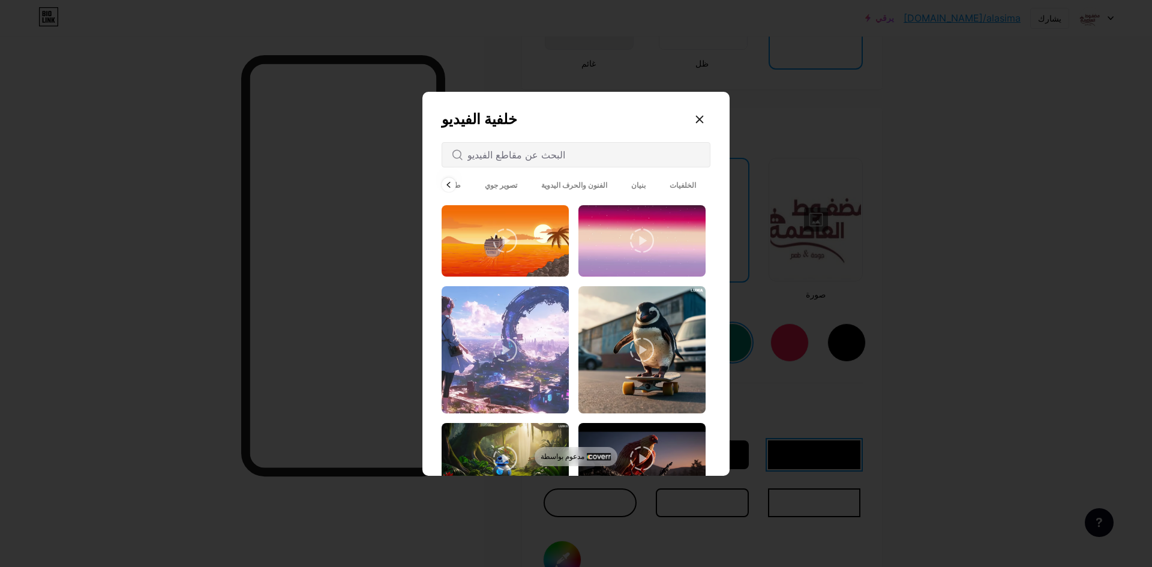
click at [475, 182] on span "تصوير جوي" at bounding box center [501, 185] width 52 height 16
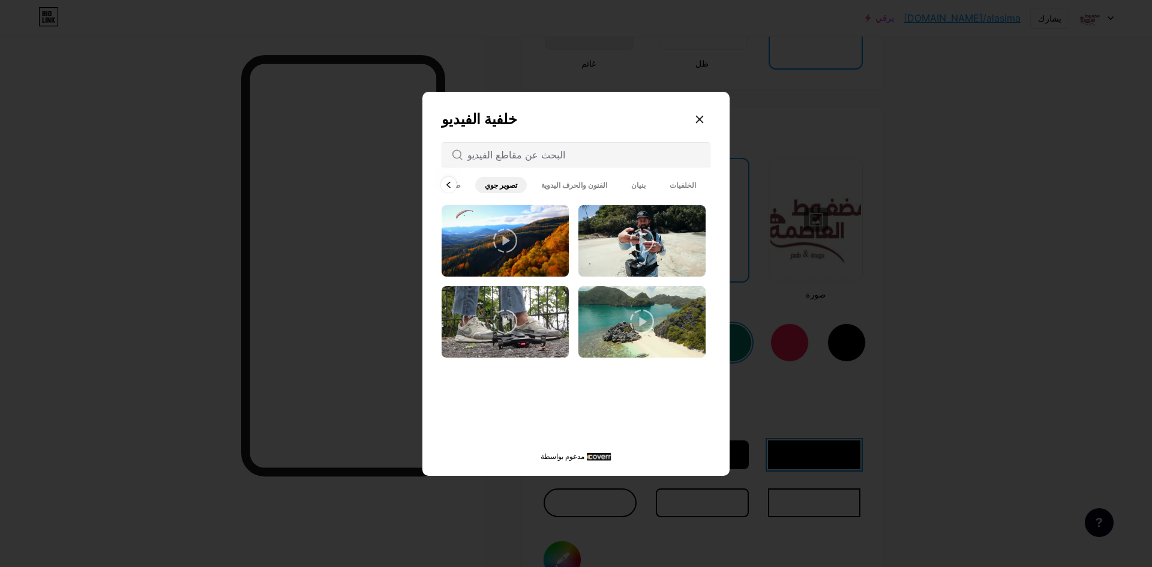
click at [450, 186] on icon at bounding box center [448, 185] width 5 height 7
click at [453, 186] on font "الجميع" at bounding box center [460, 185] width 19 height 9
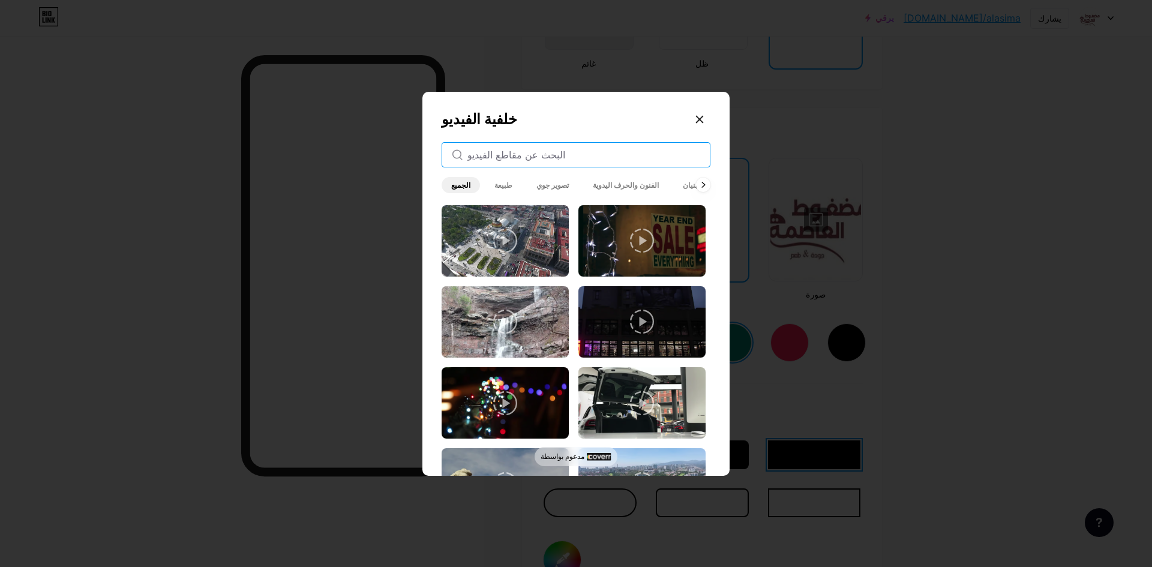
click at [521, 150] on input "text" at bounding box center [583, 155] width 233 height 14
paste input "[URL][DOMAIN_NAME]"
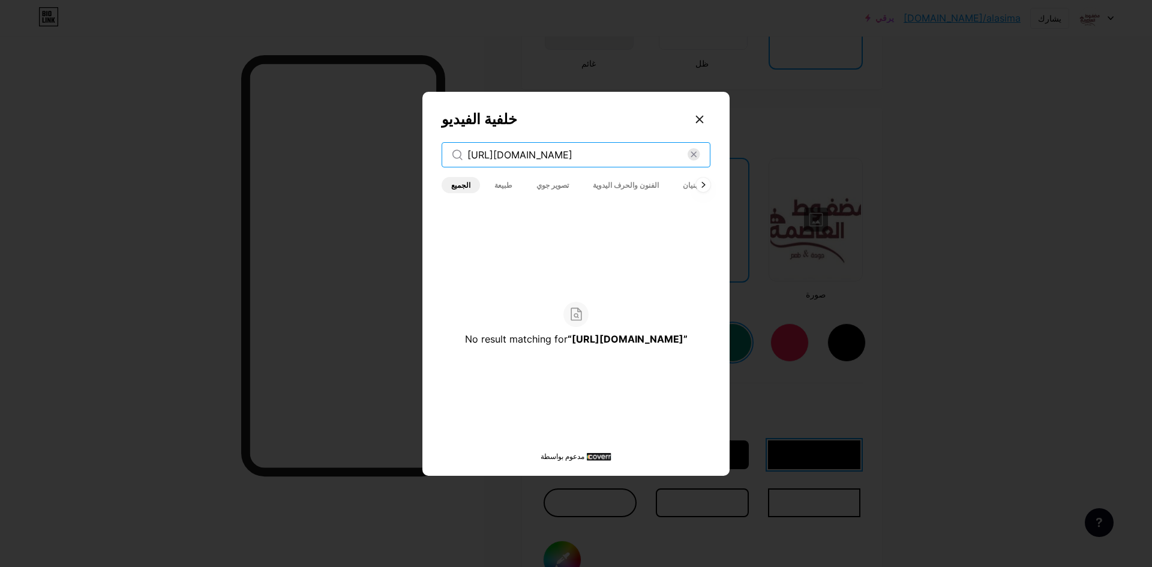
type input "[URL][DOMAIN_NAME]"
click at [578, 308] on icon at bounding box center [575, 314] width 11 height 13
click at [498, 182] on font "طبيعة" at bounding box center [503, 185] width 18 height 9
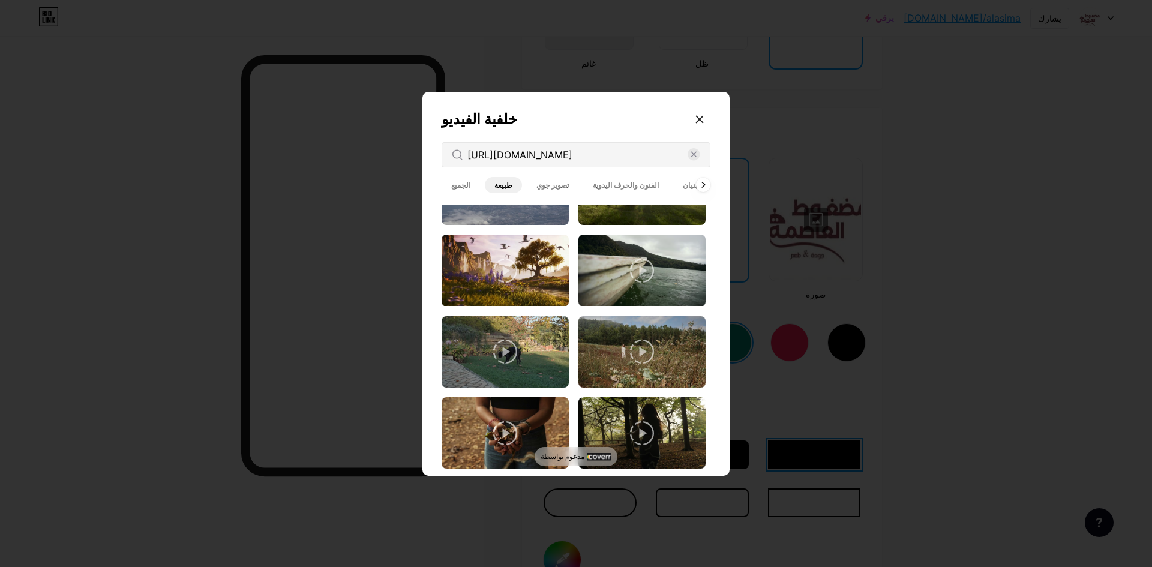
scroll to position [360, 0]
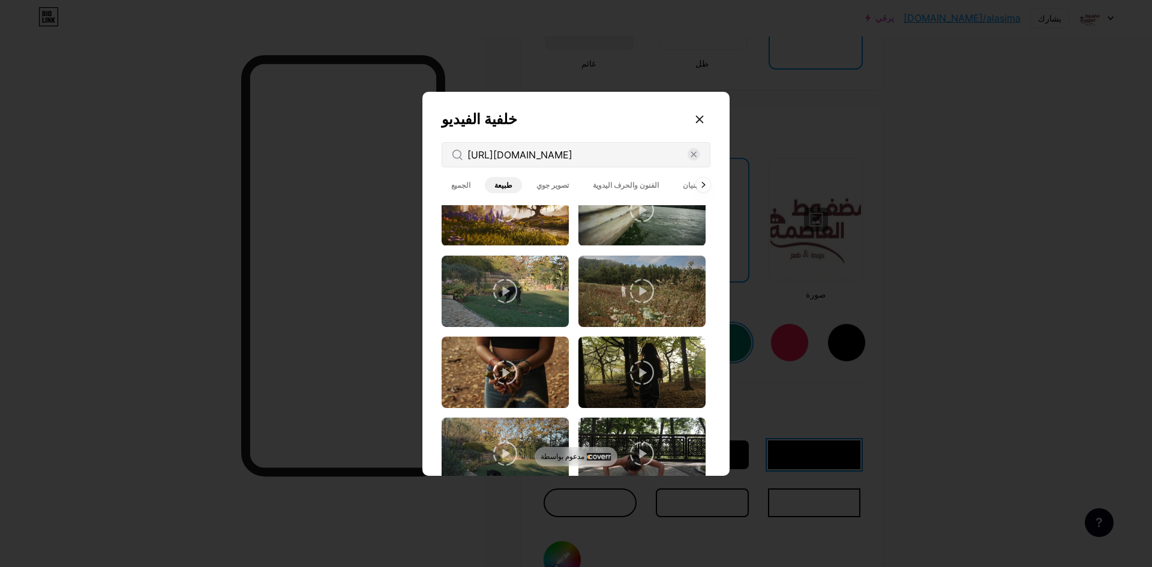
click at [544, 181] on font "تصوير جوي" at bounding box center [552, 185] width 32 height 9
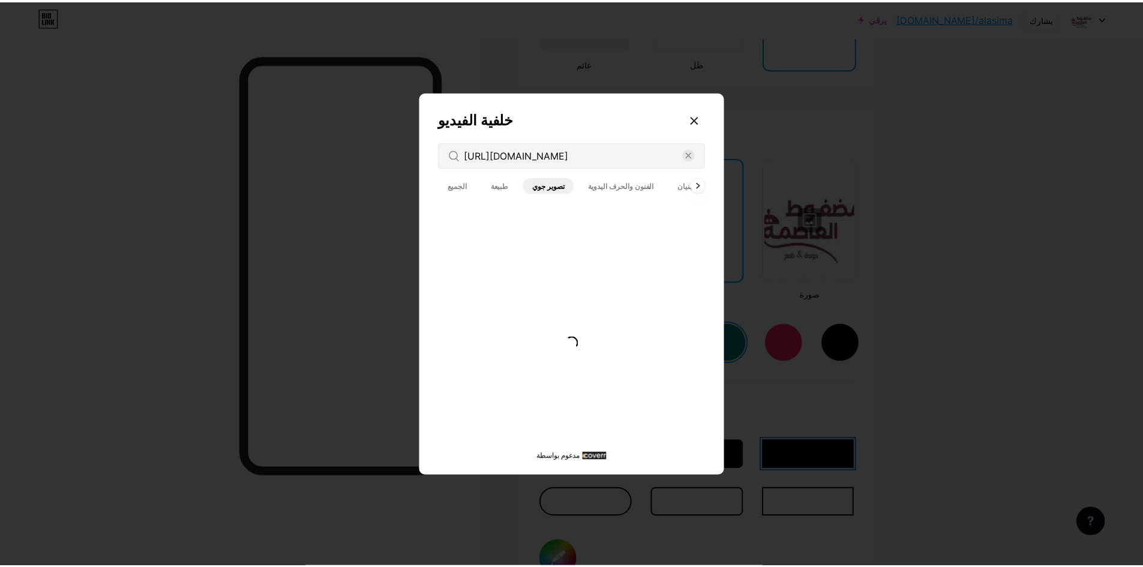
scroll to position [0, 0]
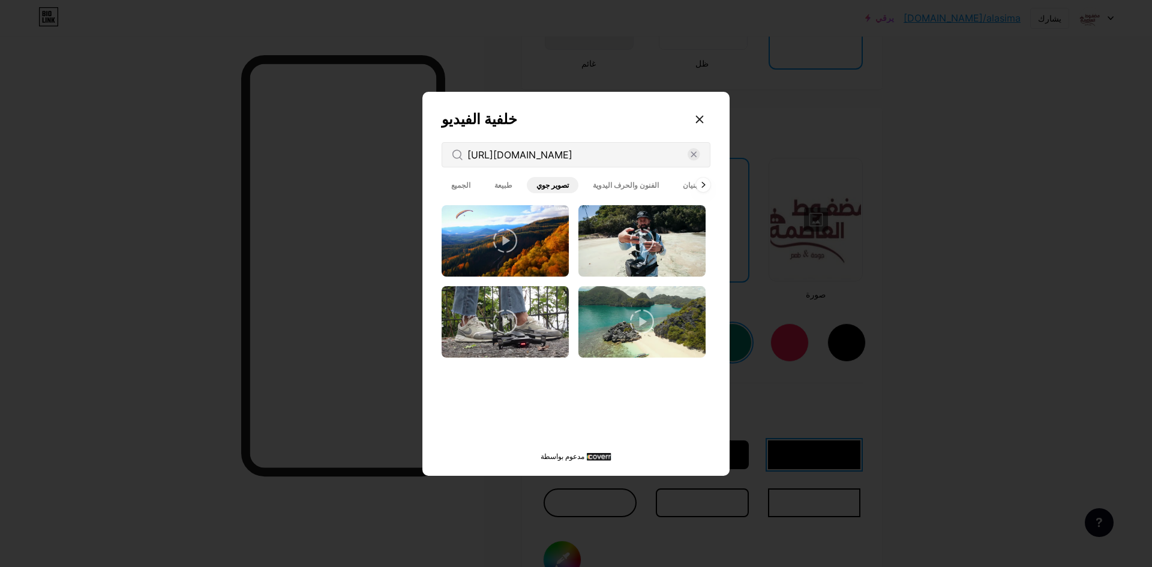
click at [508, 241] on icon at bounding box center [505, 241] width 24 height 24
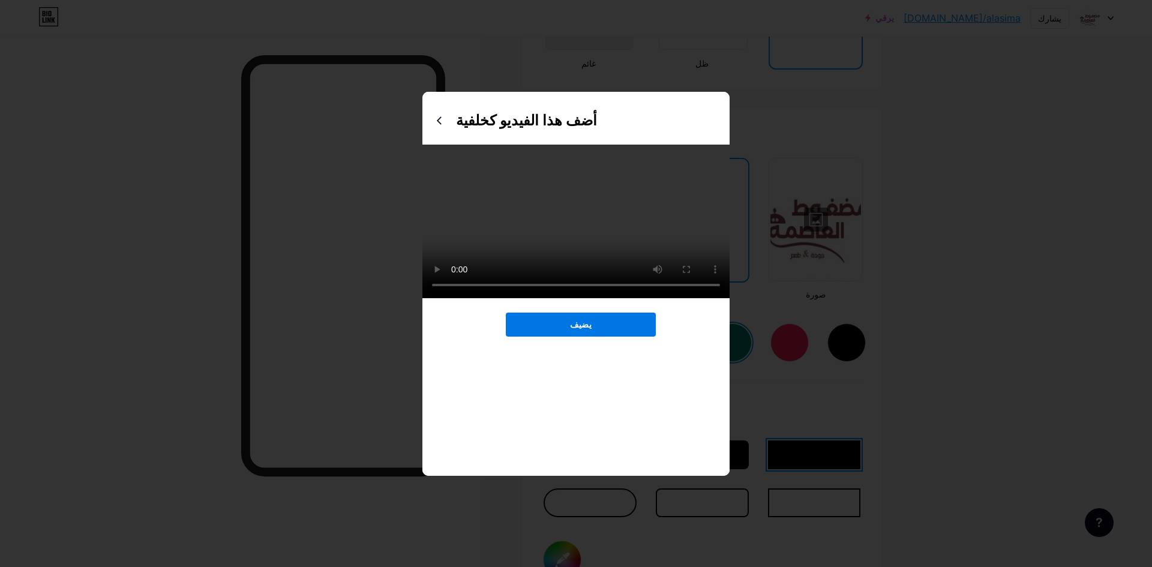
click at [593, 334] on button "يضيف" at bounding box center [581, 325] width 150 height 24
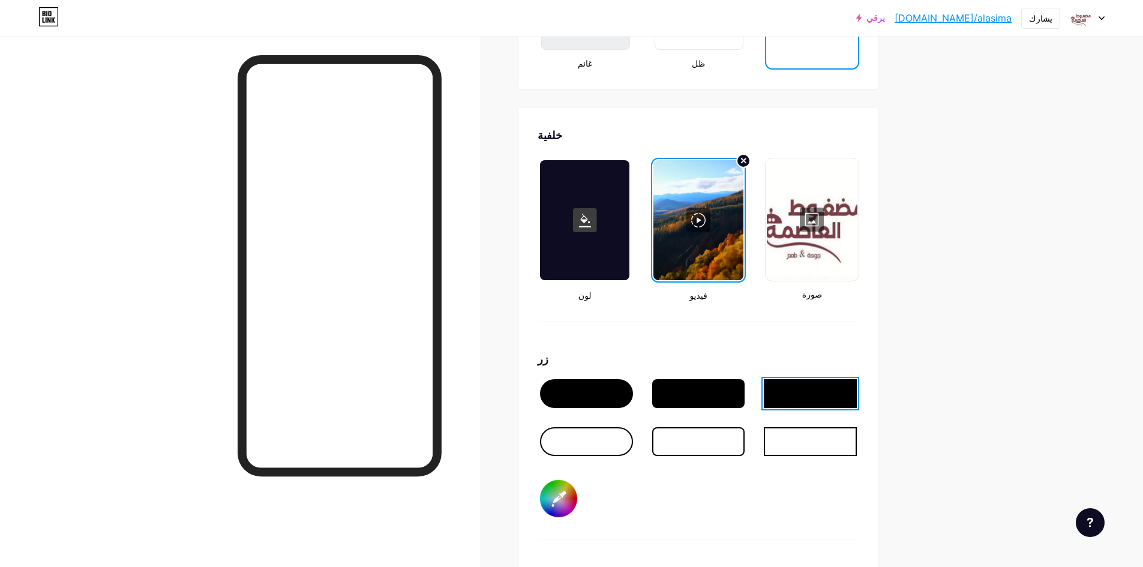
click at [593, 395] on div at bounding box center [586, 393] width 93 height 29
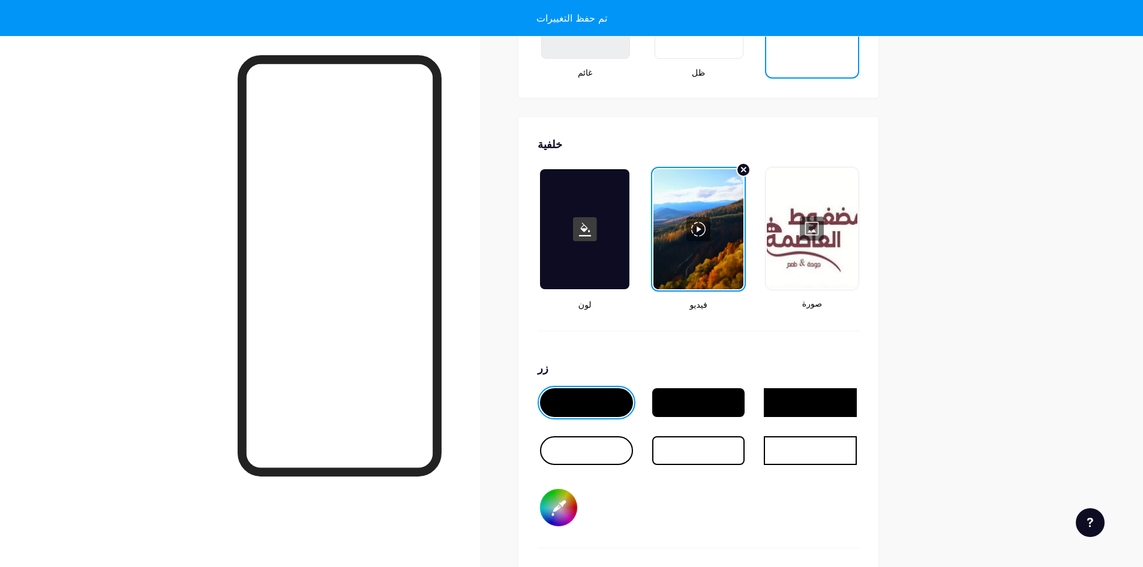
scroll to position [1593, 0]
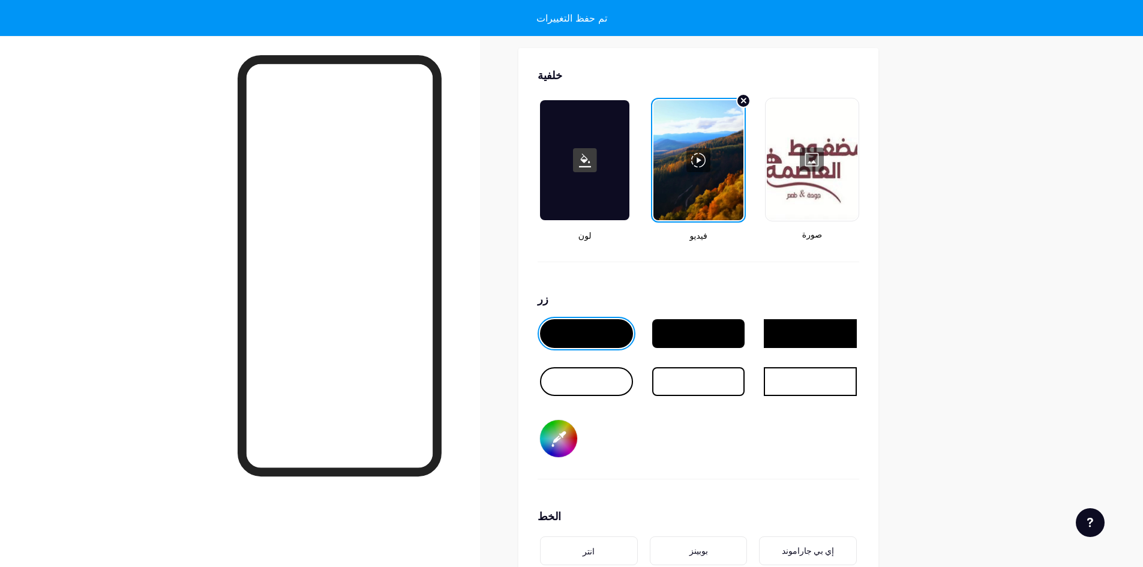
click at [550, 433] on input "#000000" at bounding box center [558, 438] width 37 height 37
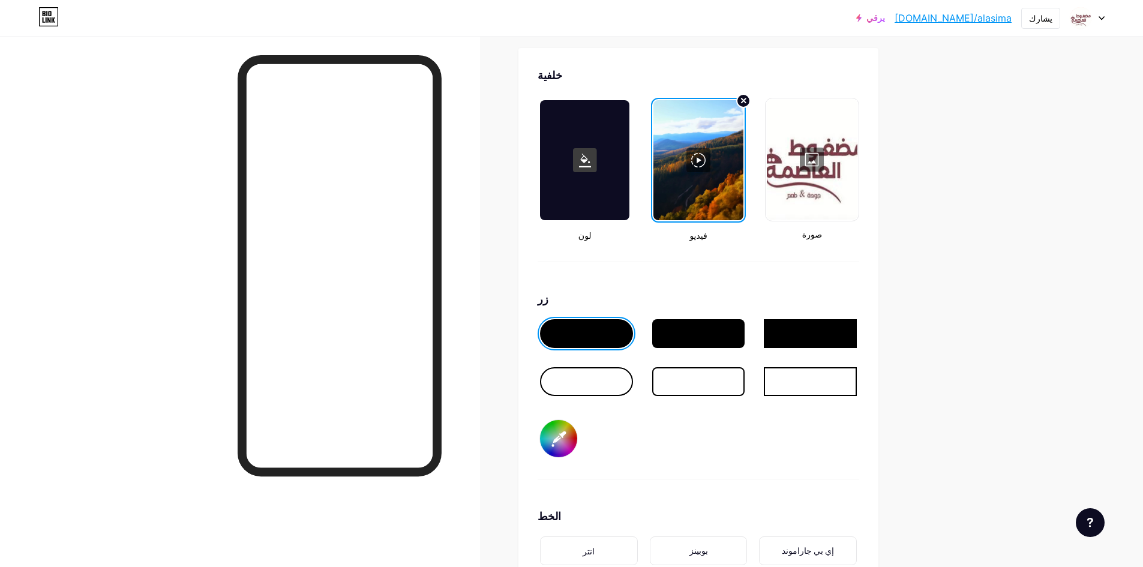
type input "#62df98"
click at [729, 426] on div "زر #62df98" at bounding box center [699, 385] width 322 height 188
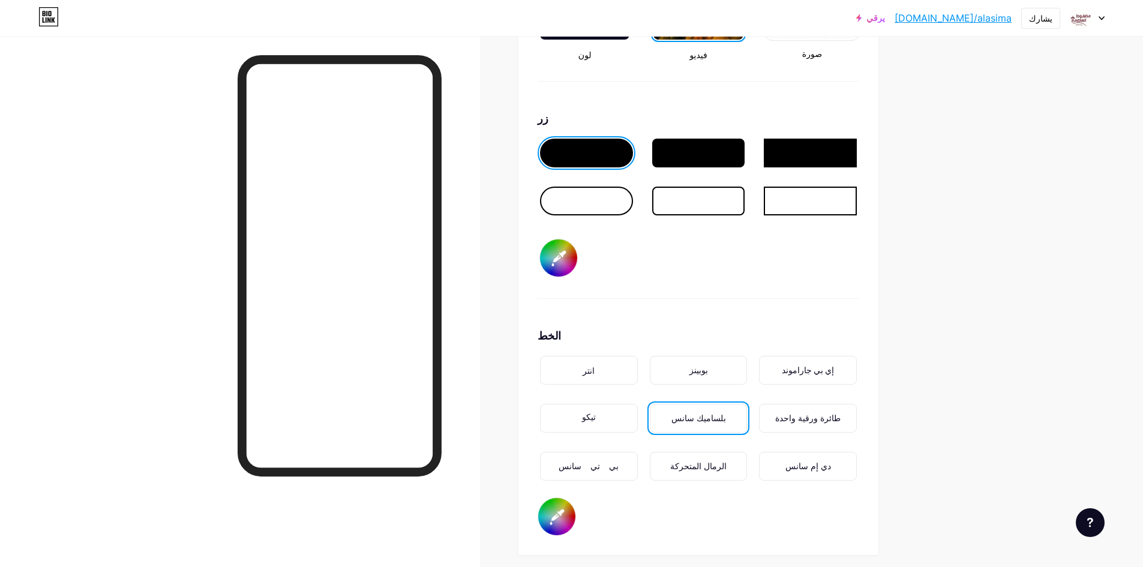
scroll to position [1833, 0]
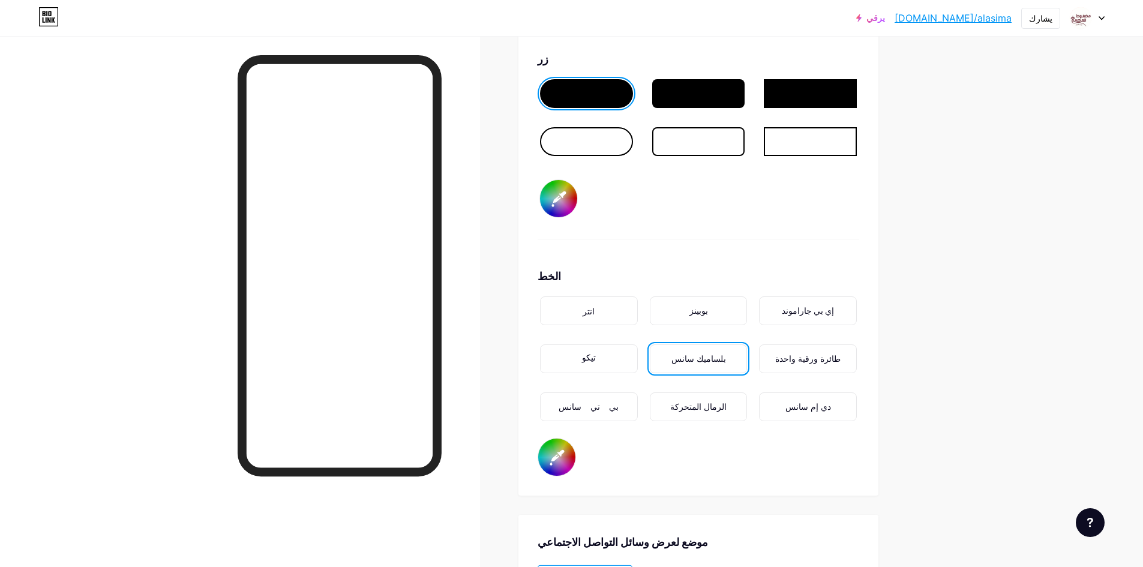
click at [603, 314] on div "انتر" at bounding box center [589, 310] width 98 height 29
click at [817, 314] on font "إي بي جاراموند" at bounding box center [808, 310] width 52 height 11
click at [816, 404] on font "دي إم سانس" at bounding box center [808, 406] width 46 height 11
click at [584, 366] on div "تيكو" at bounding box center [589, 358] width 98 height 29
click at [693, 365] on div "بلساميك سانس" at bounding box center [698, 359] width 55 height 13
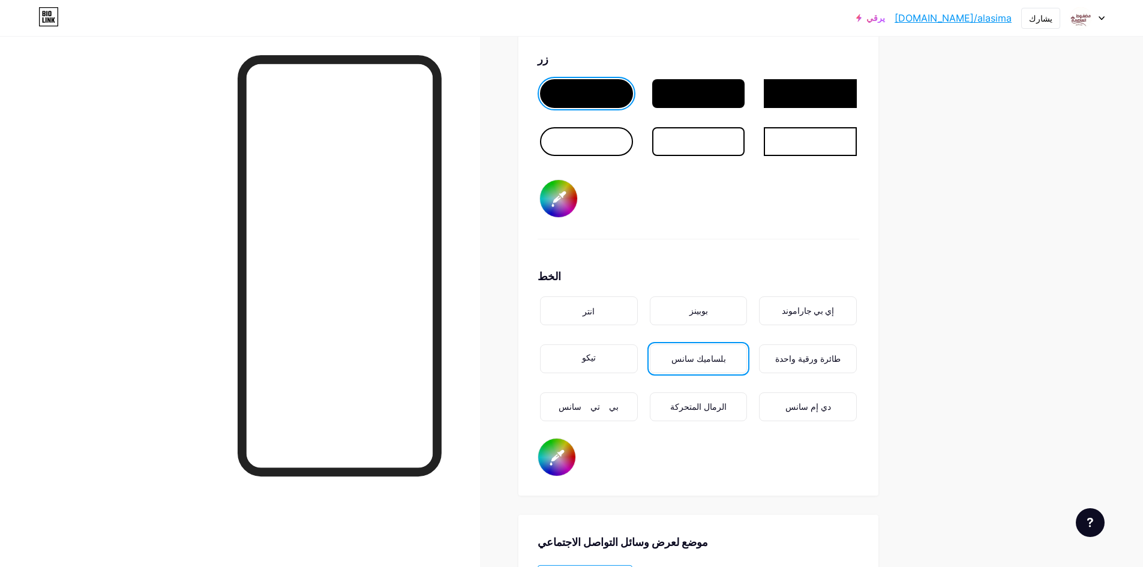
click at [682, 410] on font "الرمال المتحركة" at bounding box center [698, 406] width 56 height 11
click at [596, 418] on div "بي تي سانس" at bounding box center [589, 406] width 98 height 29
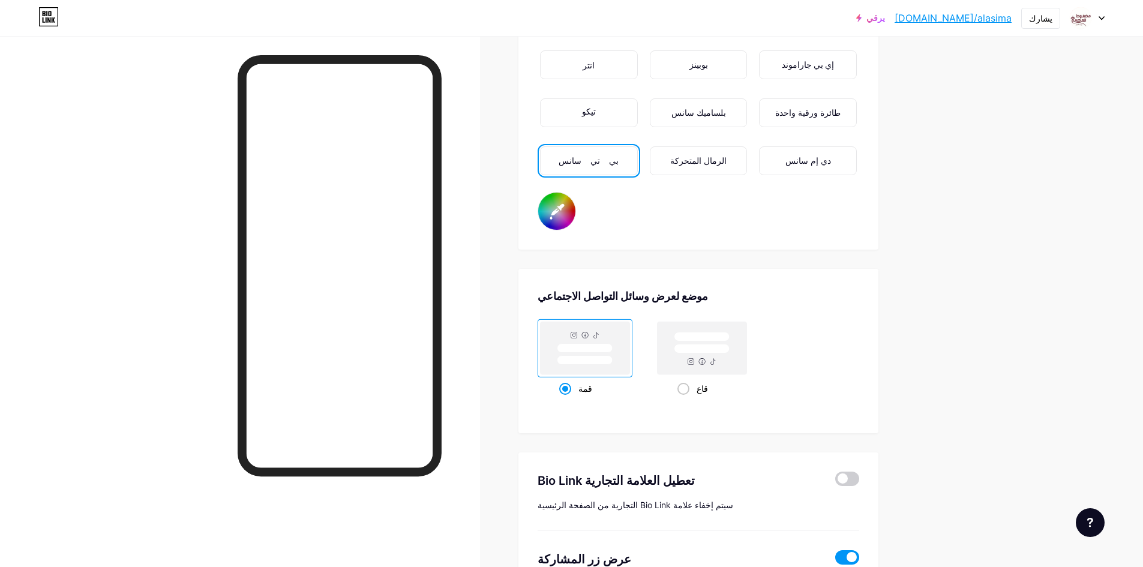
scroll to position [2181, 0]
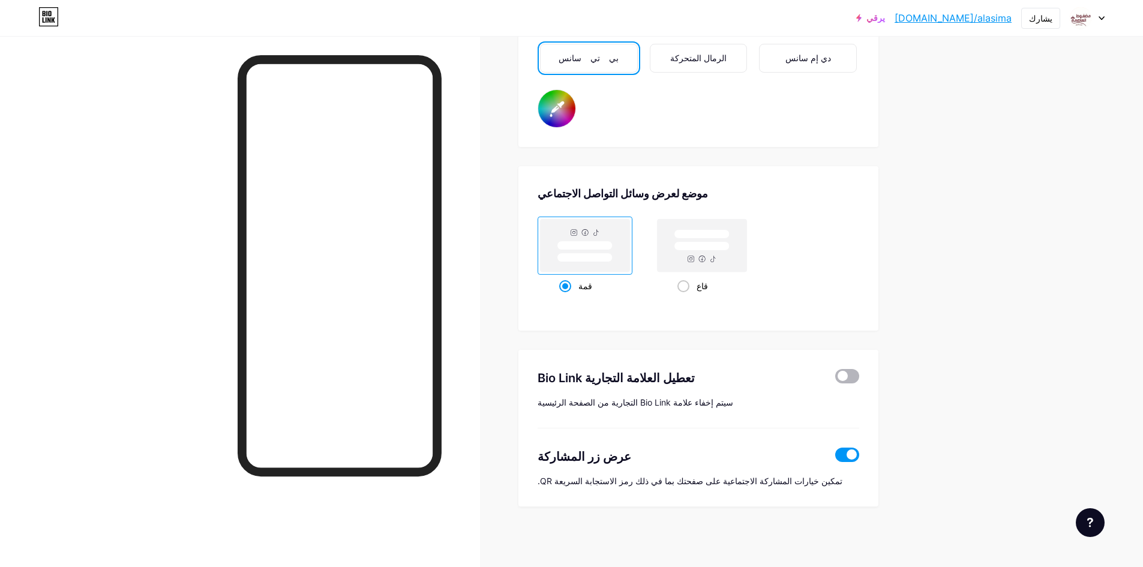
click at [854, 373] on span at bounding box center [847, 376] width 24 height 14
click at [835, 379] on input "checkbox" at bounding box center [835, 379] width 0 height 0
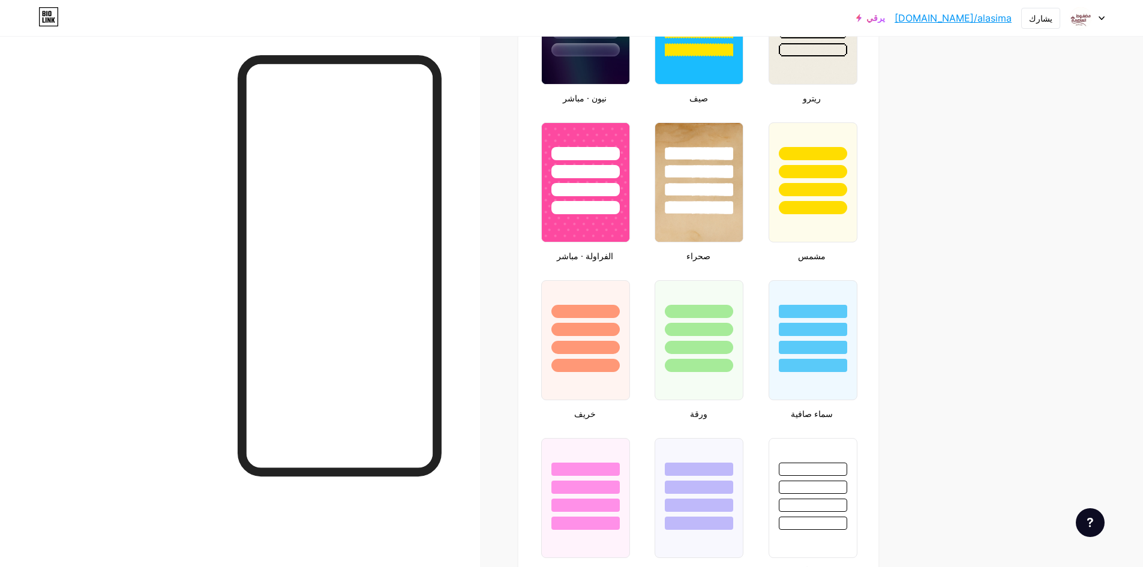
type input "#62df98"
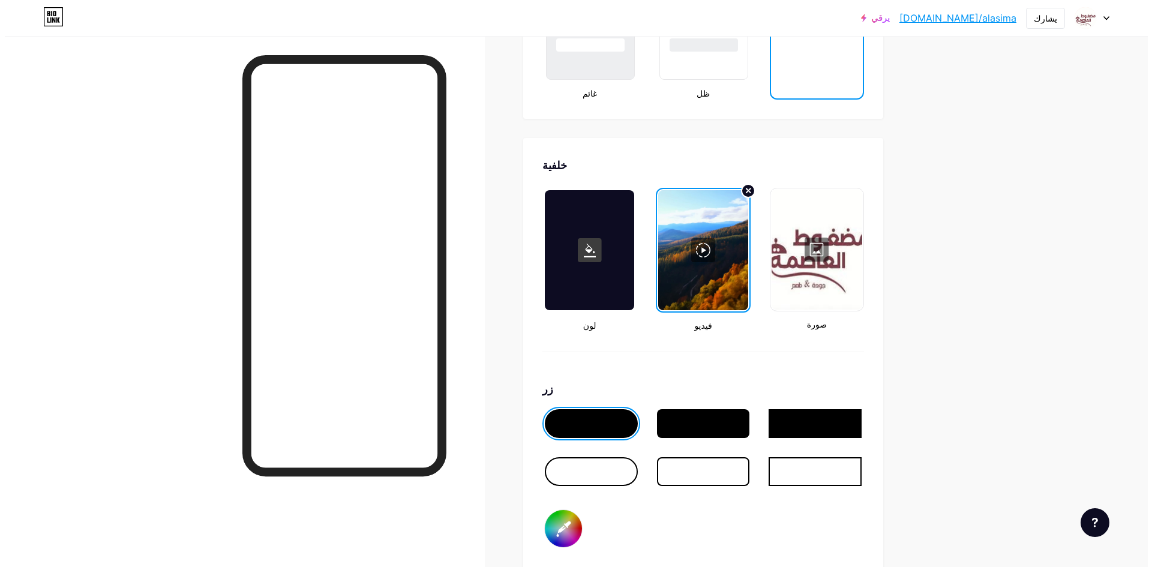
scroll to position [1500, 0]
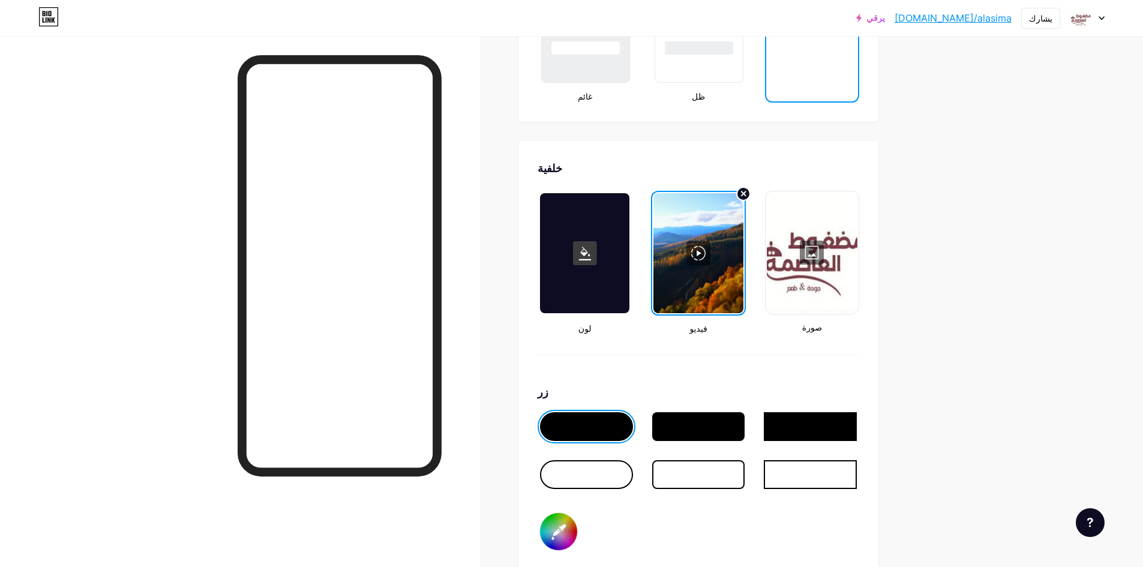
click at [708, 247] on div at bounding box center [697, 253] width 89 height 120
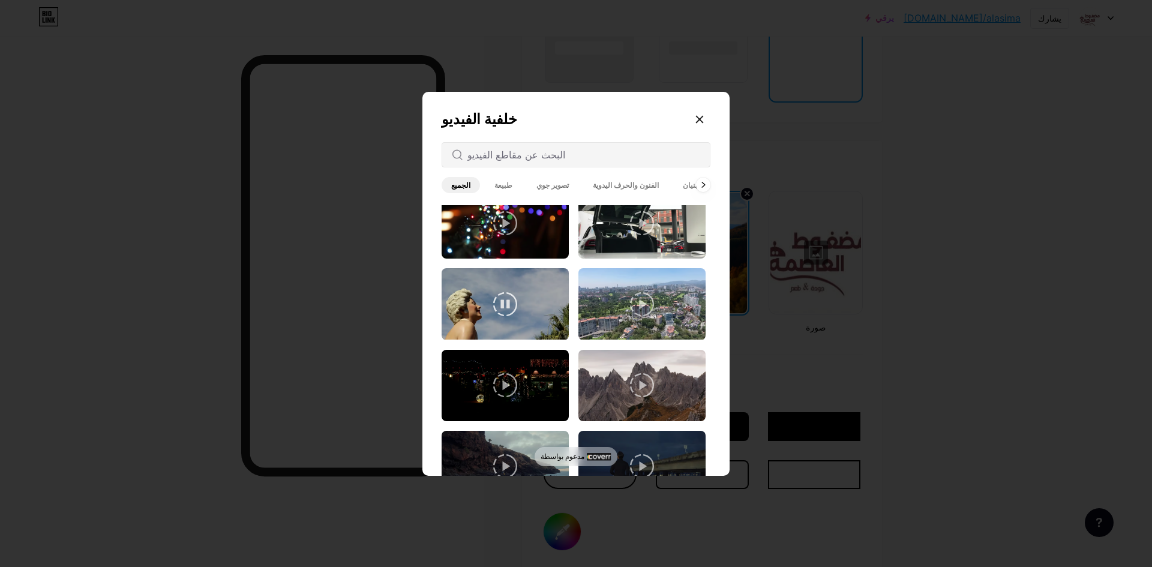
scroll to position [120, 0]
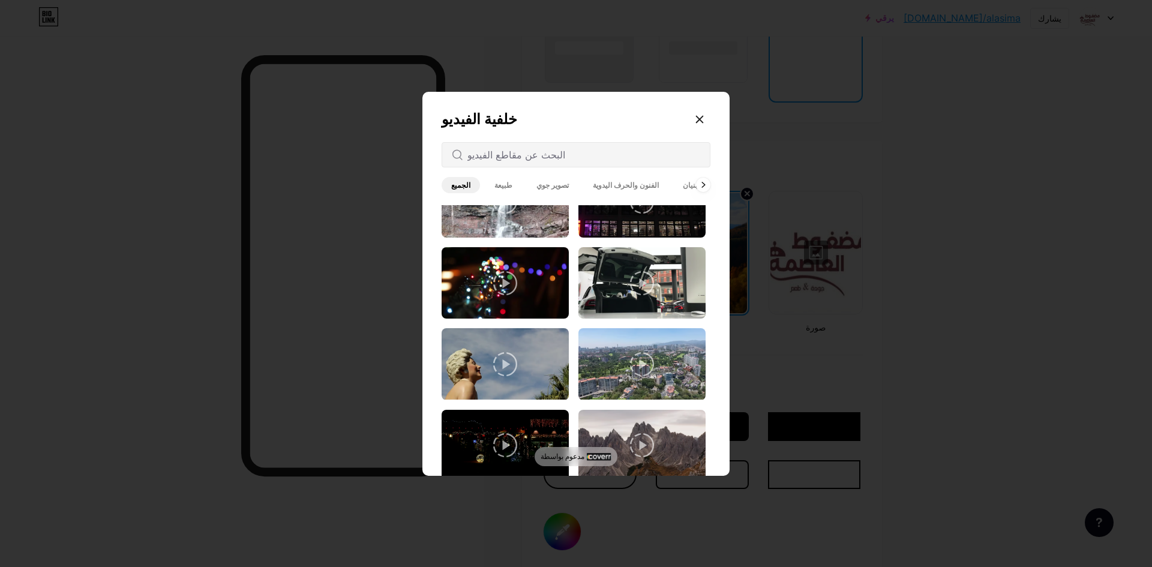
click at [607, 179] on span "الفنون والحرف اليدوية" at bounding box center [625, 185] width 85 height 16
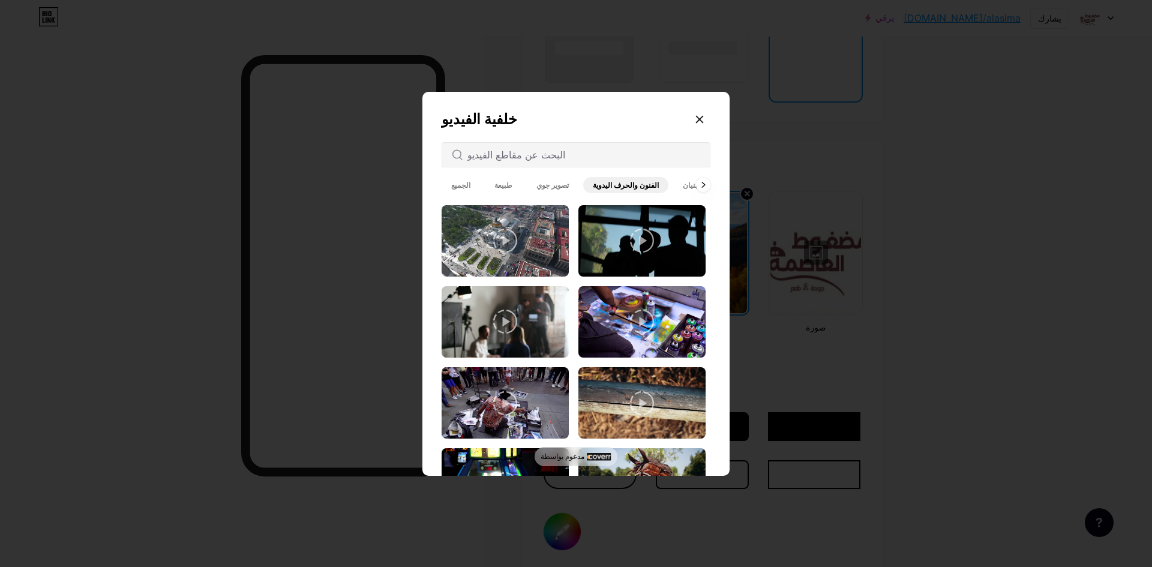
click at [683, 187] on font "بنيان" at bounding box center [690, 185] width 14 height 9
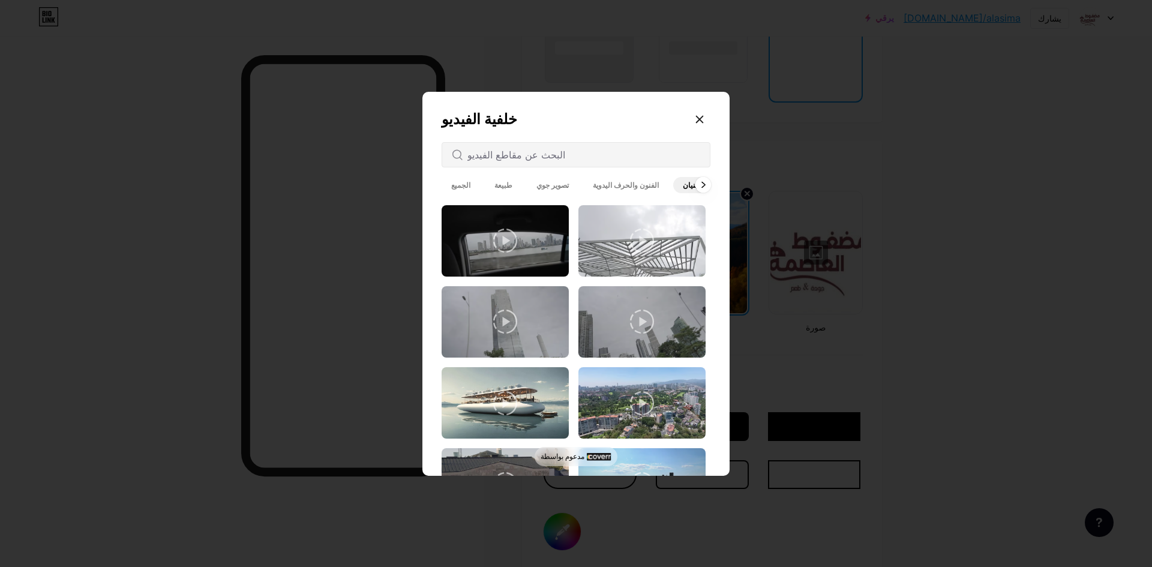
click at [698, 187] on div at bounding box center [703, 185] width 16 height 16
click at [669, 185] on font "الخلفيات" at bounding box center [682, 185] width 26 height 9
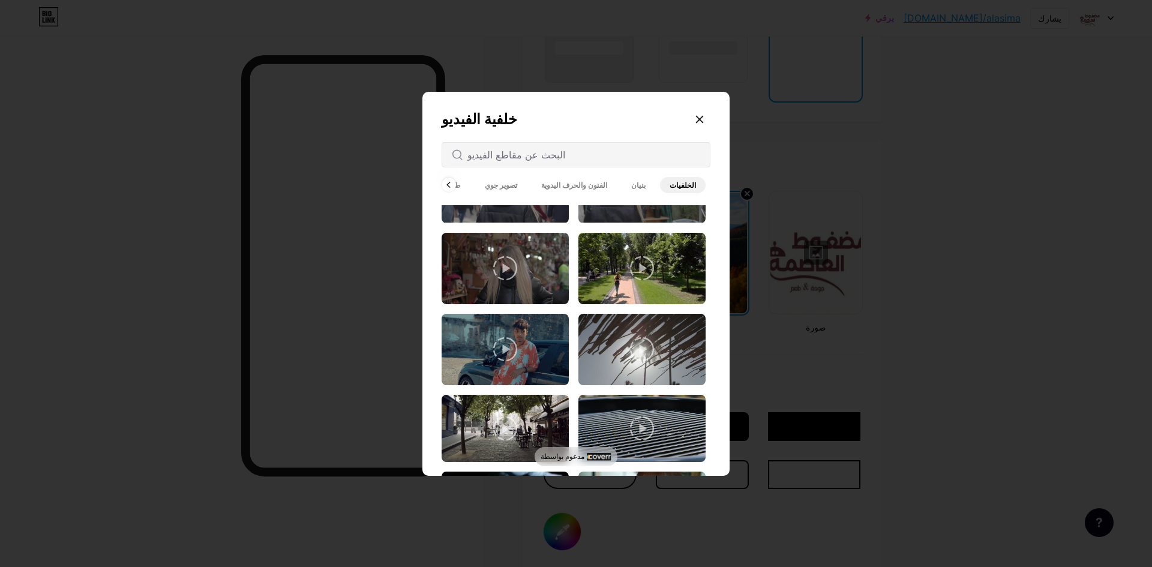
scroll to position [300, 0]
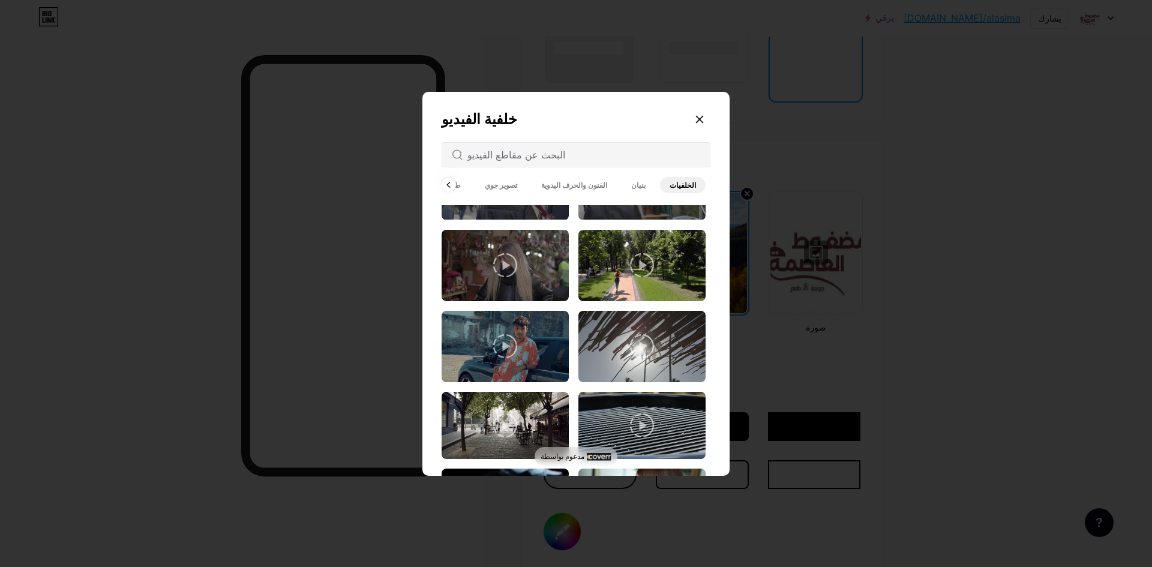
click at [490, 175] on div "الجميع طبيعة تصوير جوي الفنون والحرف اليدوية [GEOGRAPHIC_DATA] الخلفيات متحرك" at bounding box center [576, 185] width 269 height 21
click at [488, 187] on font "تصوير جوي" at bounding box center [501, 185] width 32 height 9
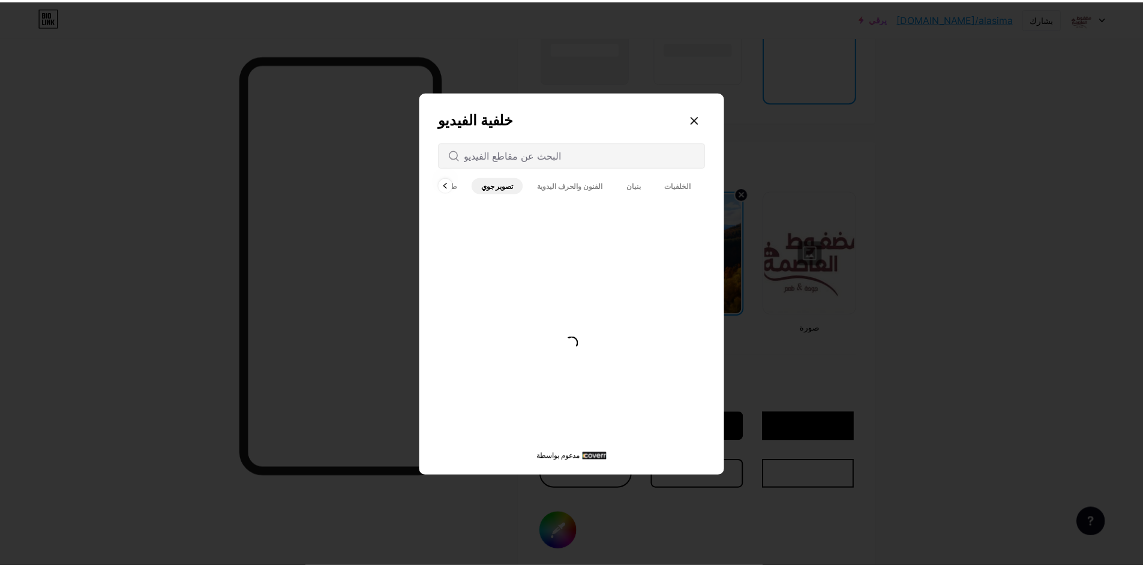
scroll to position [0, 0]
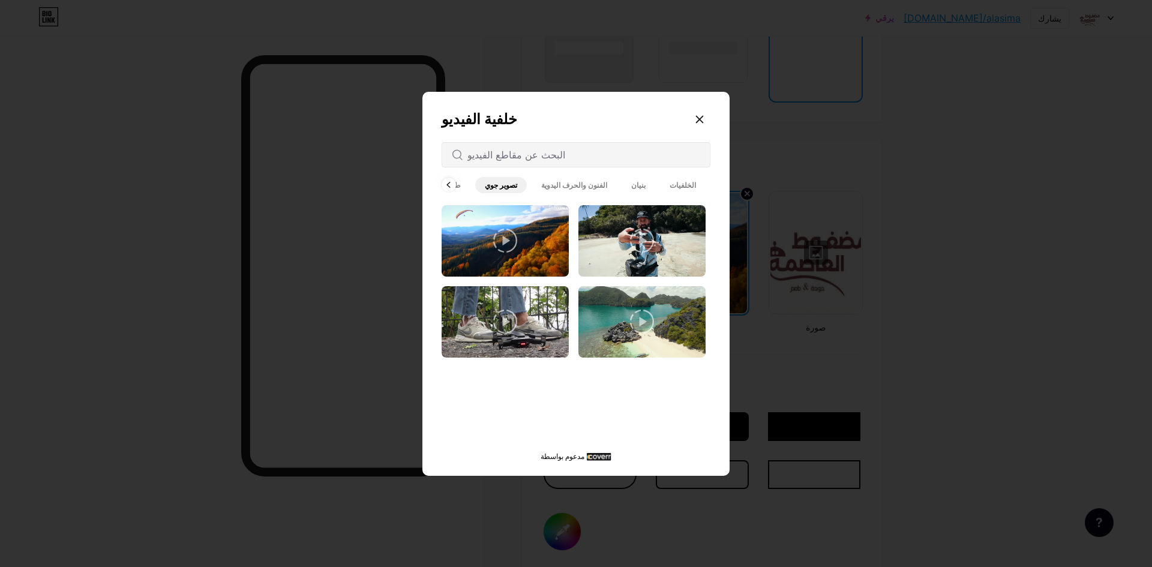
click at [644, 317] on icon at bounding box center [642, 322] width 24 height 24
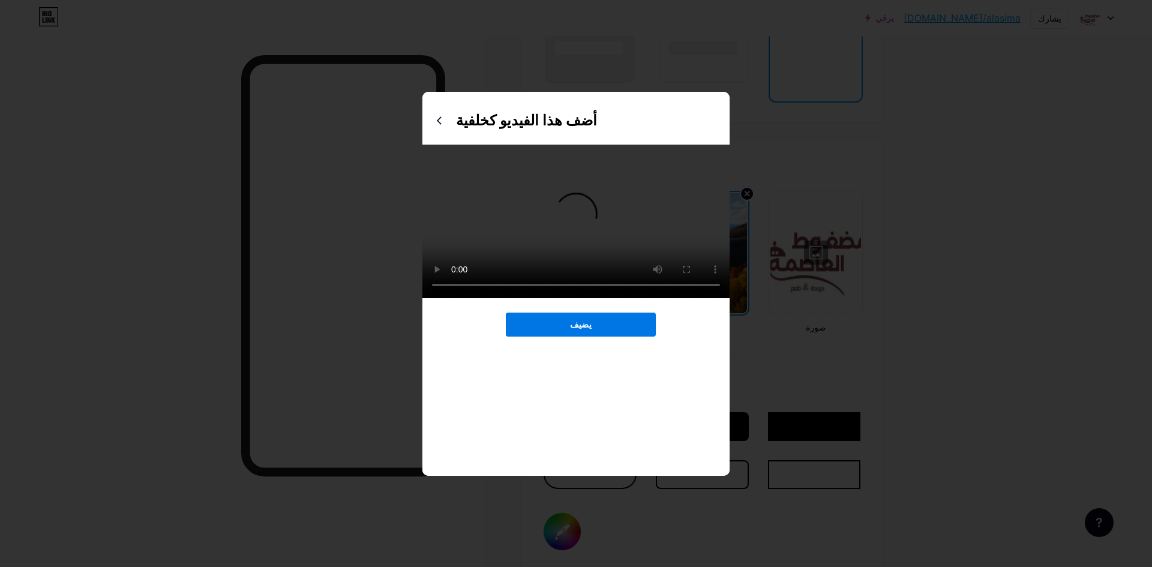
click at [617, 337] on button "يضيف" at bounding box center [581, 325] width 150 height 24
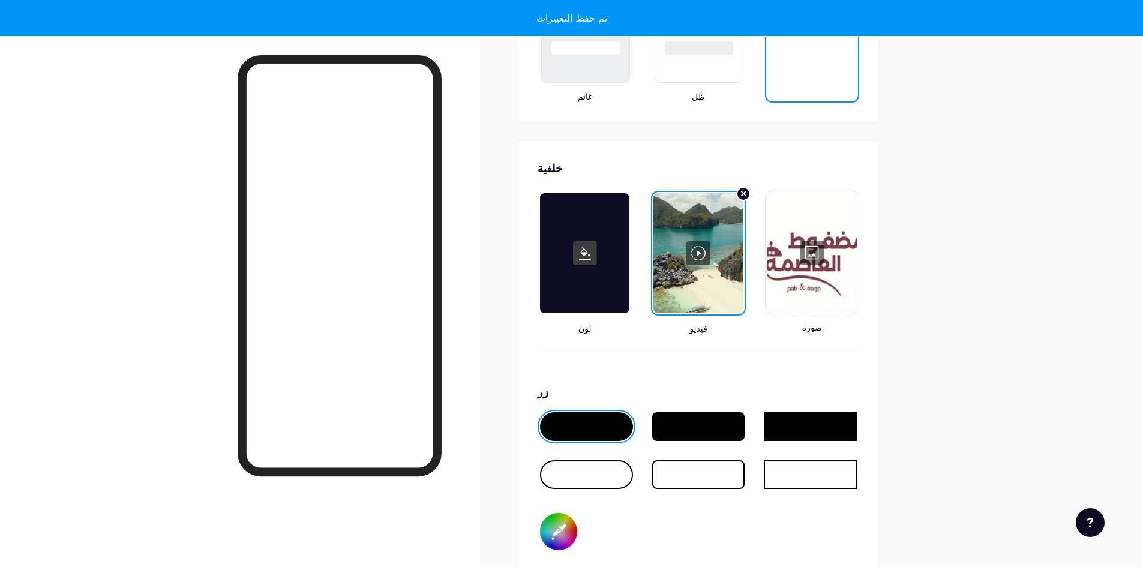
type input "#ffffff"
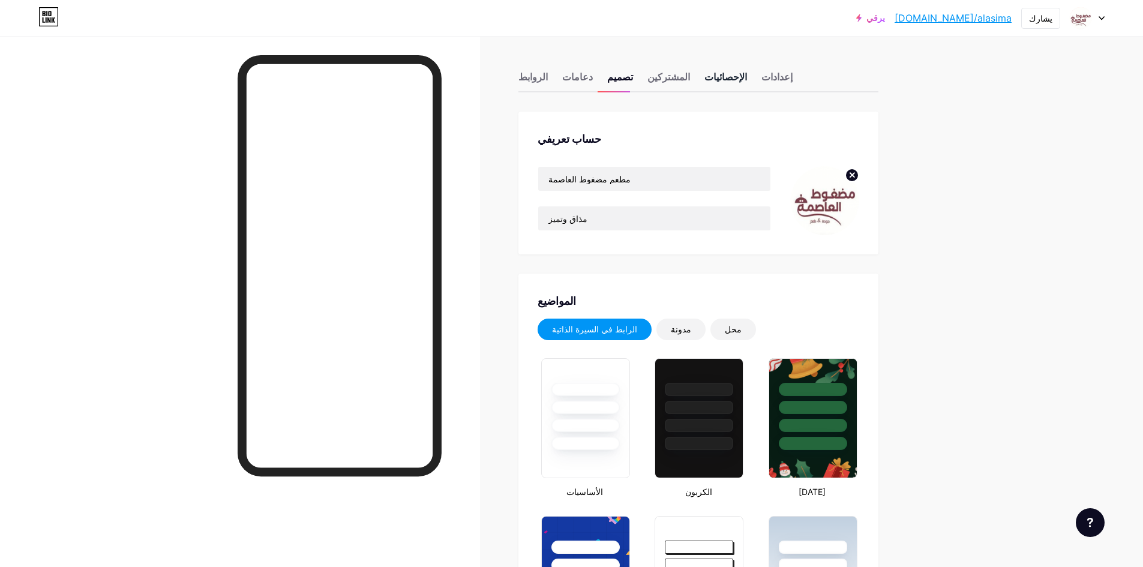
click at [707, 76] on font "الإحصائيات" at bounding box center [725, 77] width 43 height 12
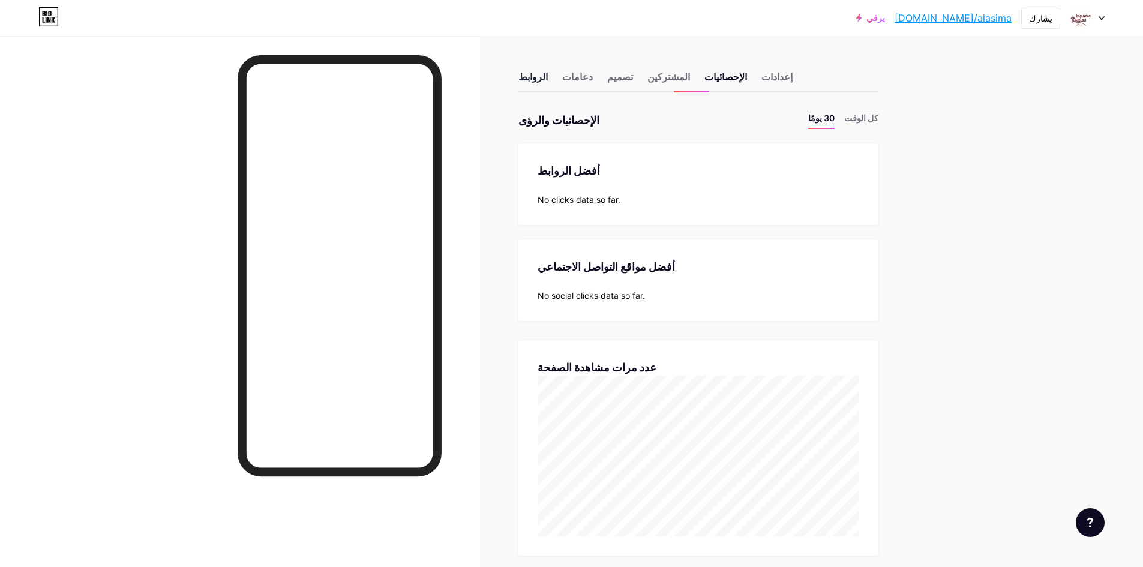
click at [533, 80] on font "الروابط" at bounding box center [532, 77] width 29 height 12
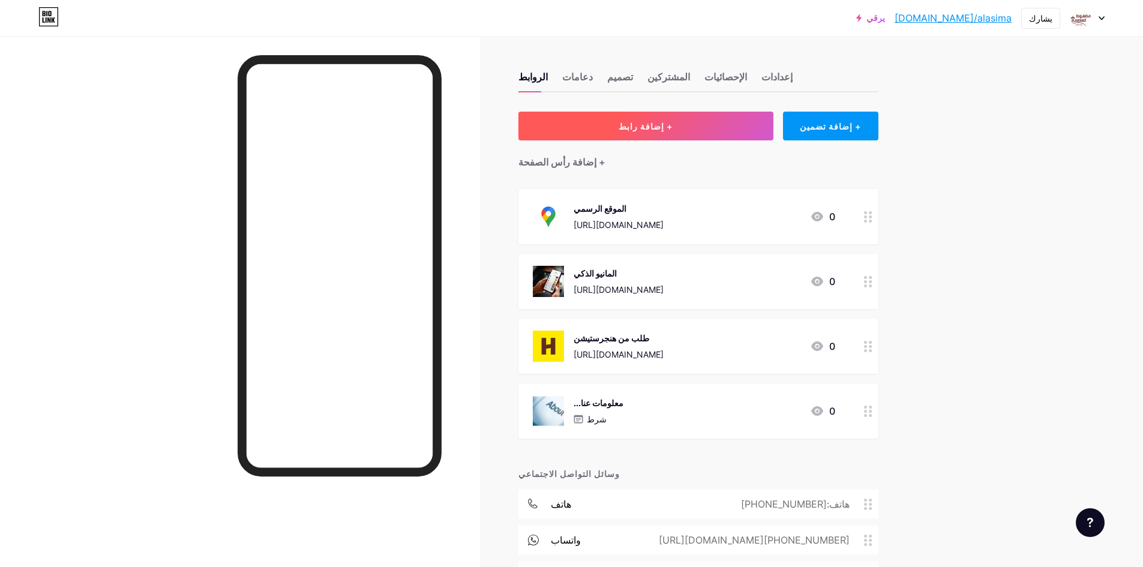
click at [703, 135] on button "+ إضافة رابط" at bounding box center [645, 126] width 255 height 29
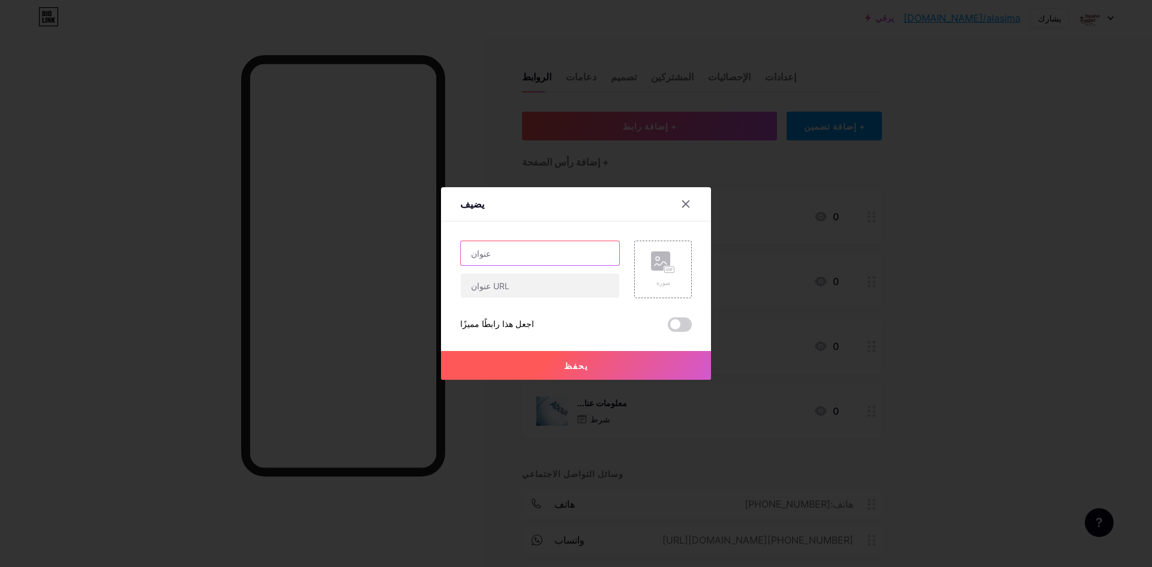
click at [551, 259] on input "text" at bounding box center [540, 253] width 158 height 24
type input "للتقييم ..."
click at [563, 292] on input "text" at bounding box center [540, 286] width 158 height 24
paste input "[URL][DOMAIN_NAME]"
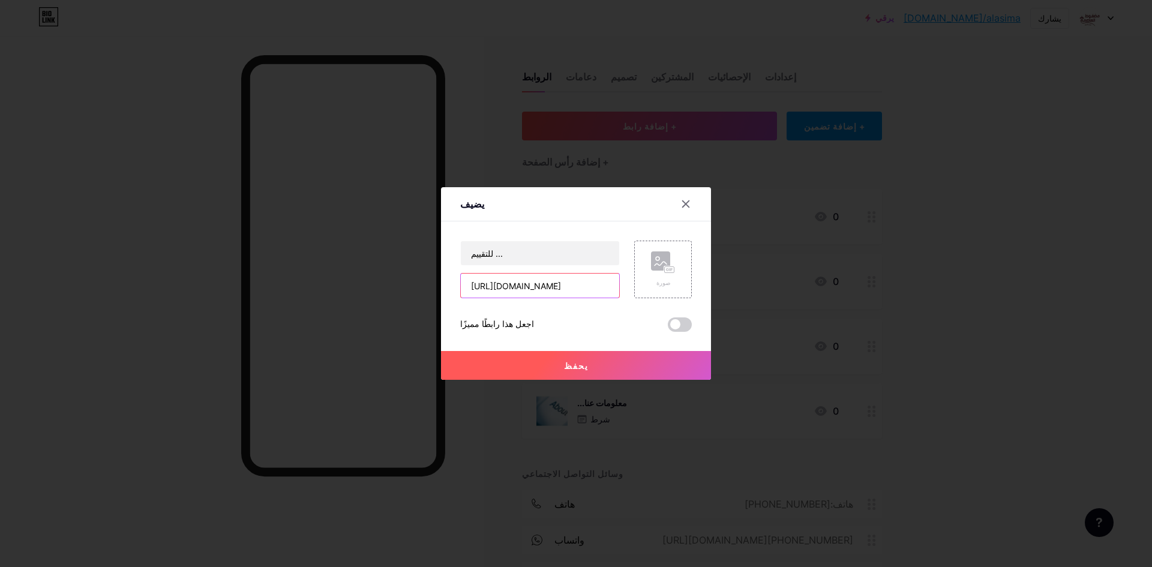
type input "[URL][DOMAIN_NAME]"
click at [655, 268] on rect at bounding box center [660, 260] width 19 height 19
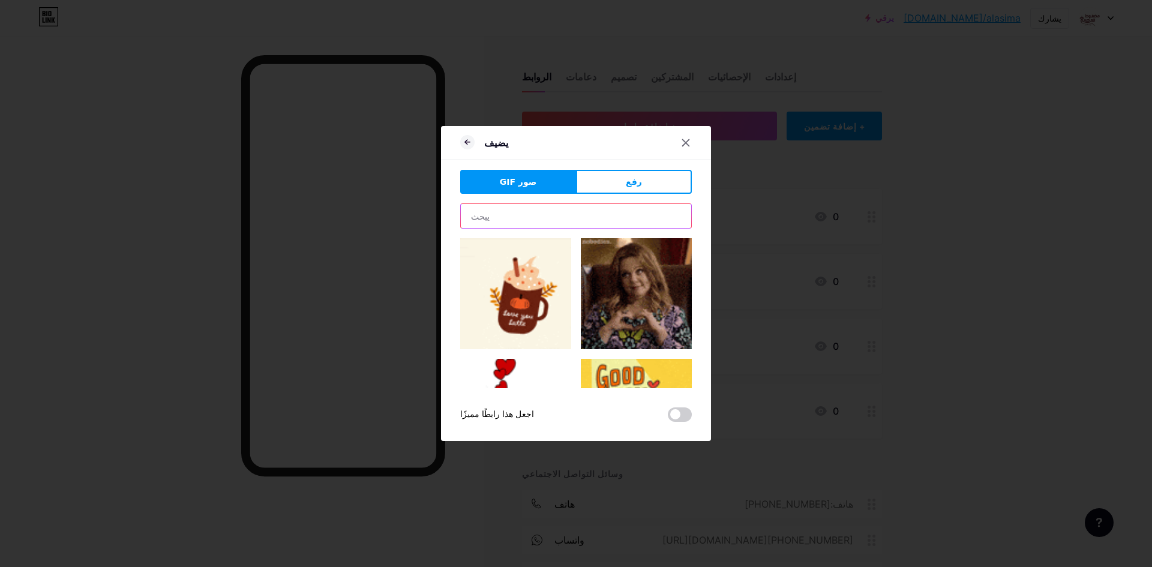
click at [578, 218] on input "text" at bounding box center [576, 216] width 230 height 24
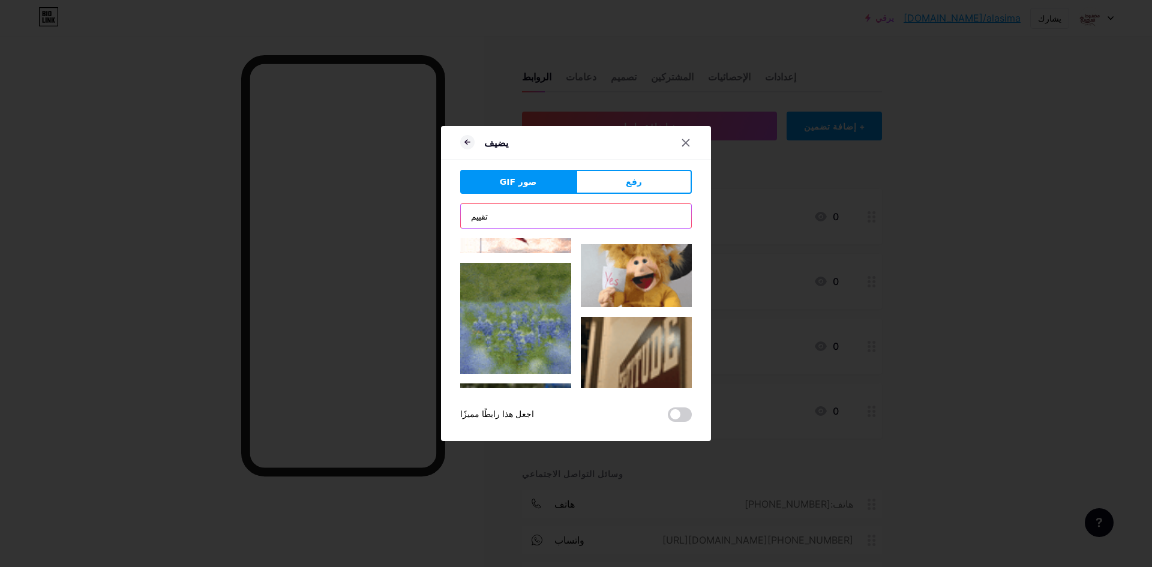
scroll to position [480, 0]
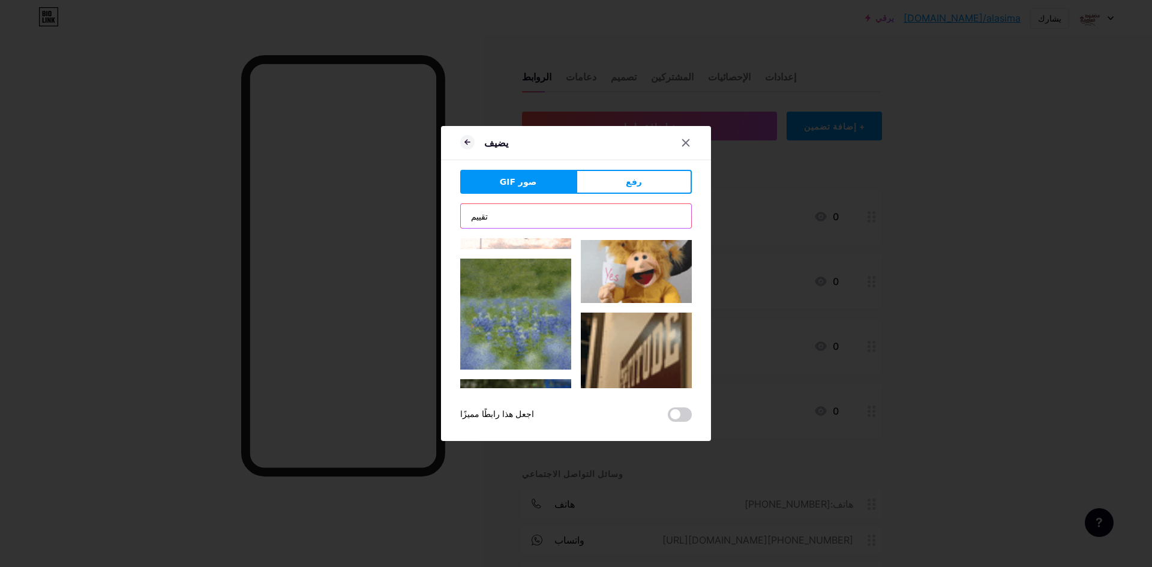
click at [528, 206] on input "تقييم" at bounding box center [576, 216] width 230 height 24
paste input "Review"
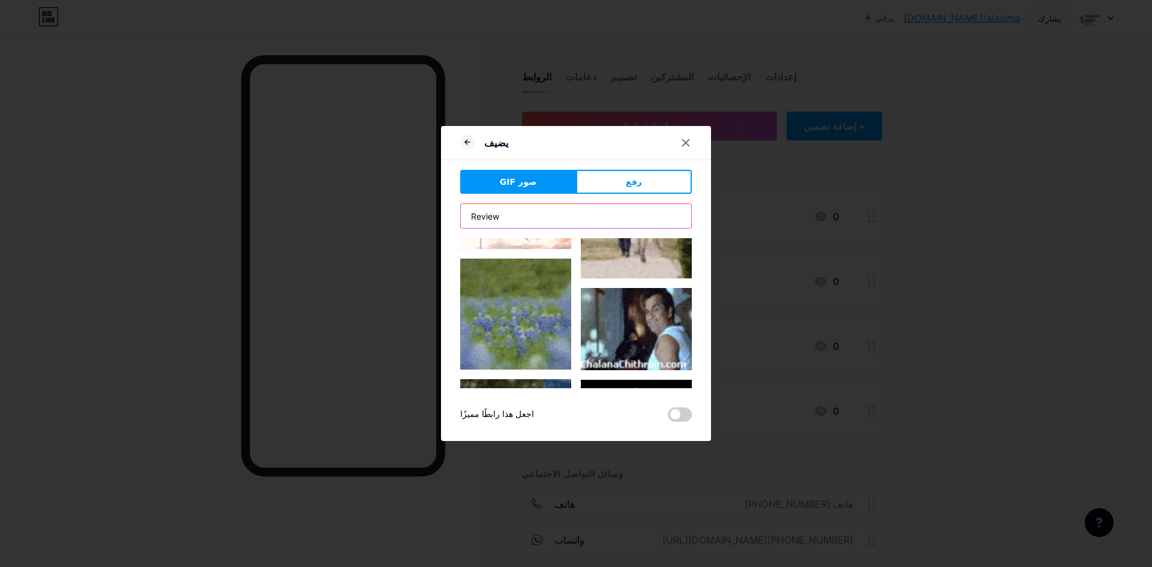
click at [508, 214] on input "Review" at bounding box center [576, 216] width 230 height 24
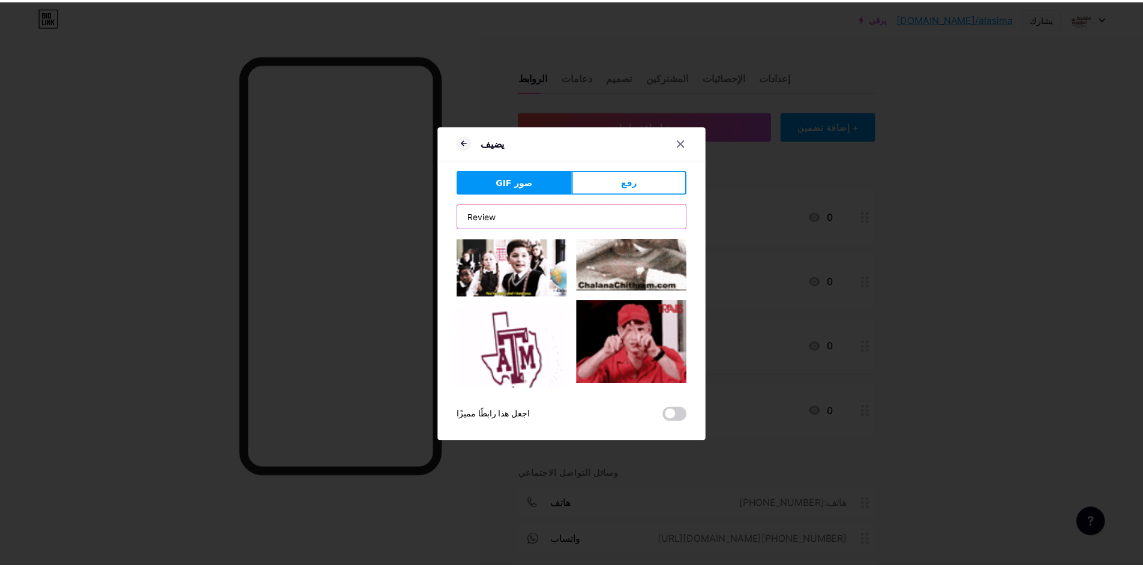
scroll to position [0, 0]
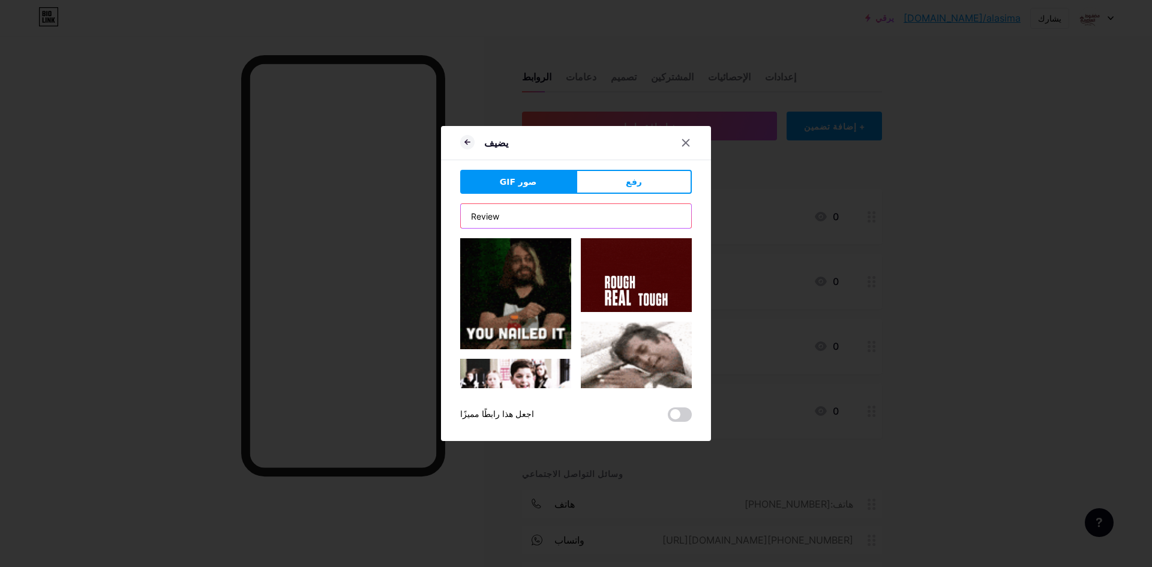
click at [552, 212] on input "Review" at bounding box center [576, 216] width 230 height 24
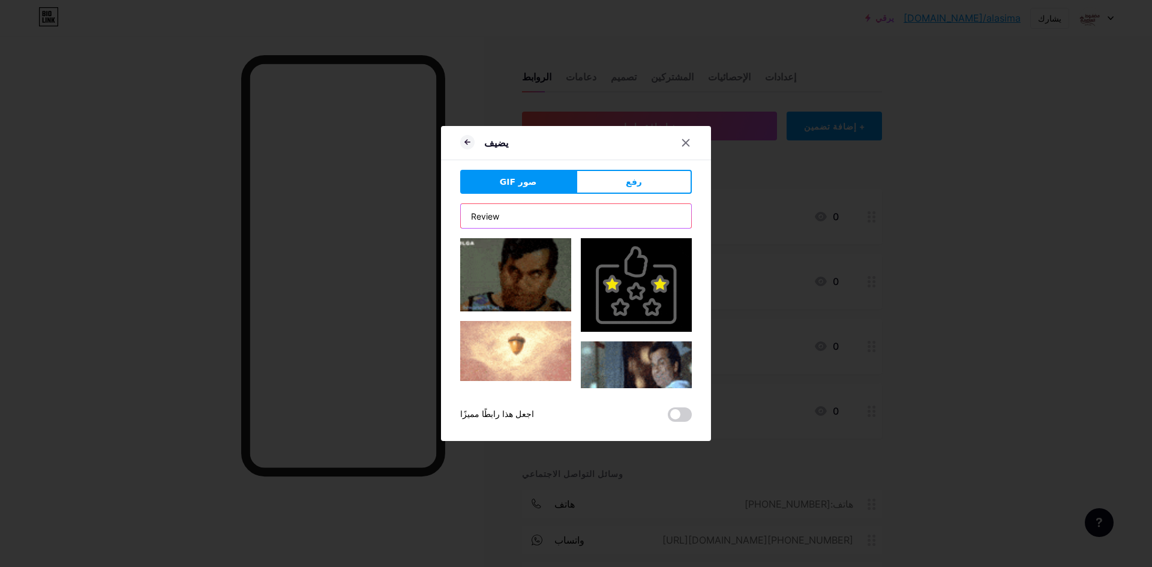
type input "Review"
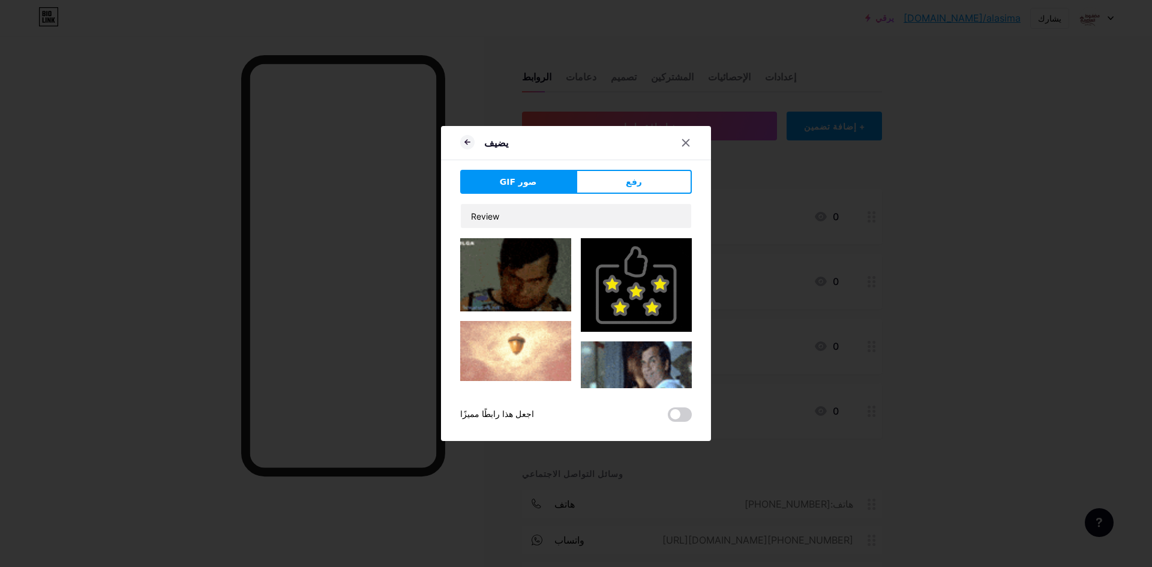
click at [634, 295] on img at bounding box center [636, 285] width 111 height 94
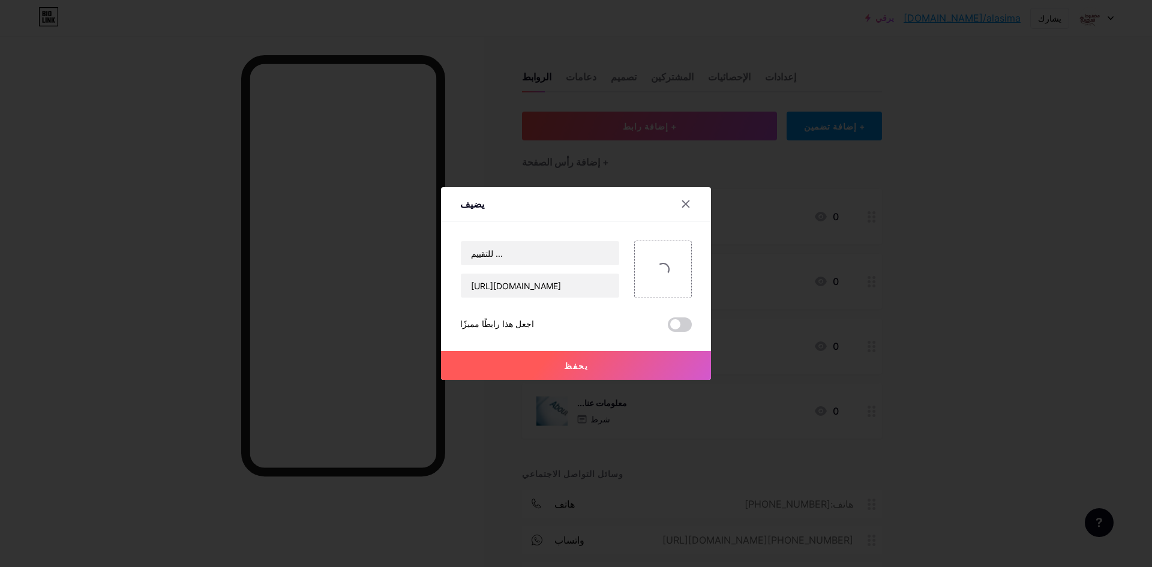
click at [620, 372] on button "يحفظ" at bounding box center [576, 365] width 270 height 29
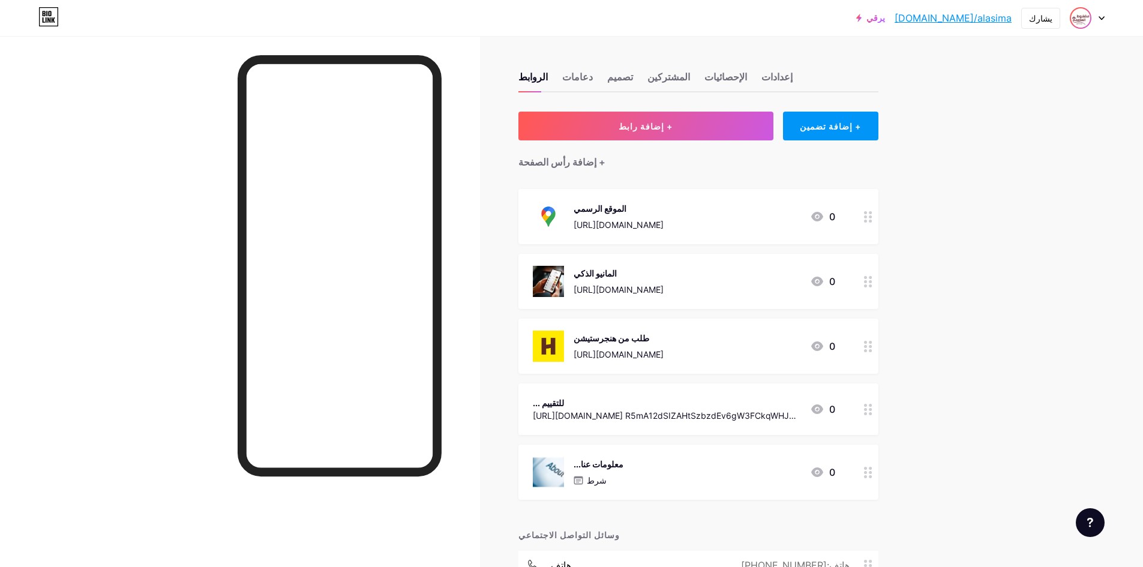
click at [1090, 20] on span at bounding box center [1080, 17] width 19 height 19
click at [993, 141] on link "إعدادات الحساب" at bounding box center [1029, 136] width 149 height 32
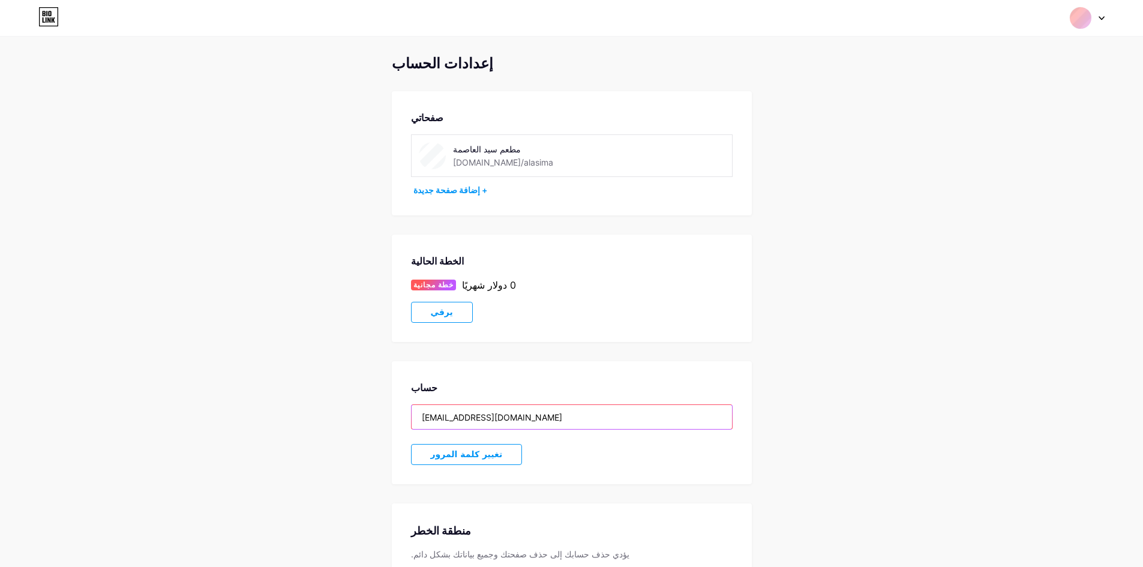
drag, startPoint x: 537, startPoint y: 417, endPoint x: 361, endPoint y: 425, distance: 176.0
click at [361, 425] on div "إعدادات الحساب صفحاتي مطعم سيد العاصمة [DOMAIN_NAME]/[GEOGRAPHIC_DATA] + إضافة …" at bounding box center [571, 338] width 1143 height 567
click at [1098, 21] on div at bounding box center [1087, 18] width 35 height 22
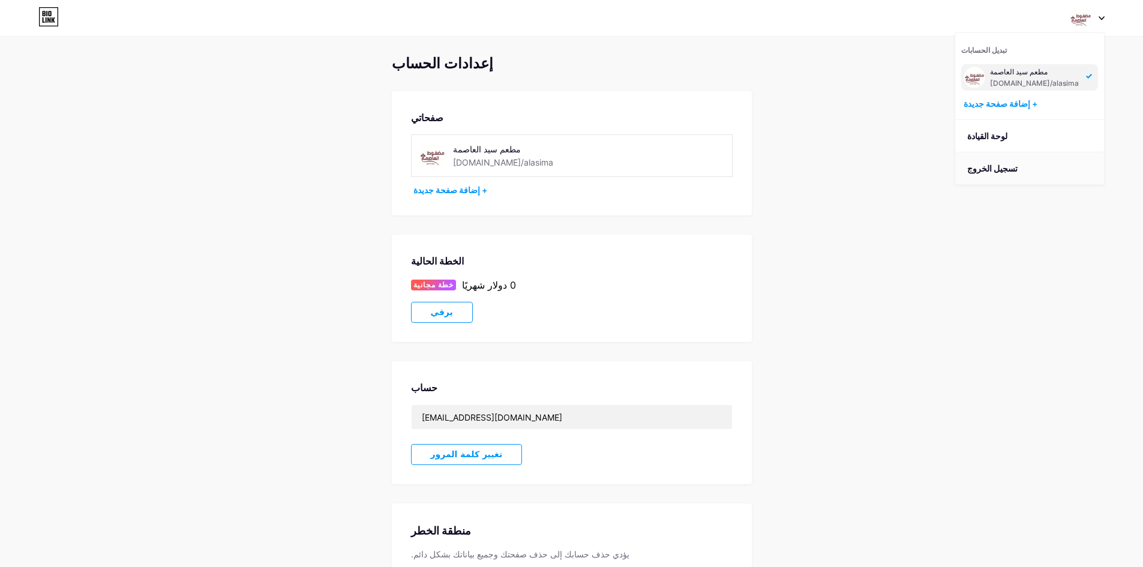
click at [1047, 171] on li "تسجيل الخروج" at bounding box center [1029, 168] width 149 height 32
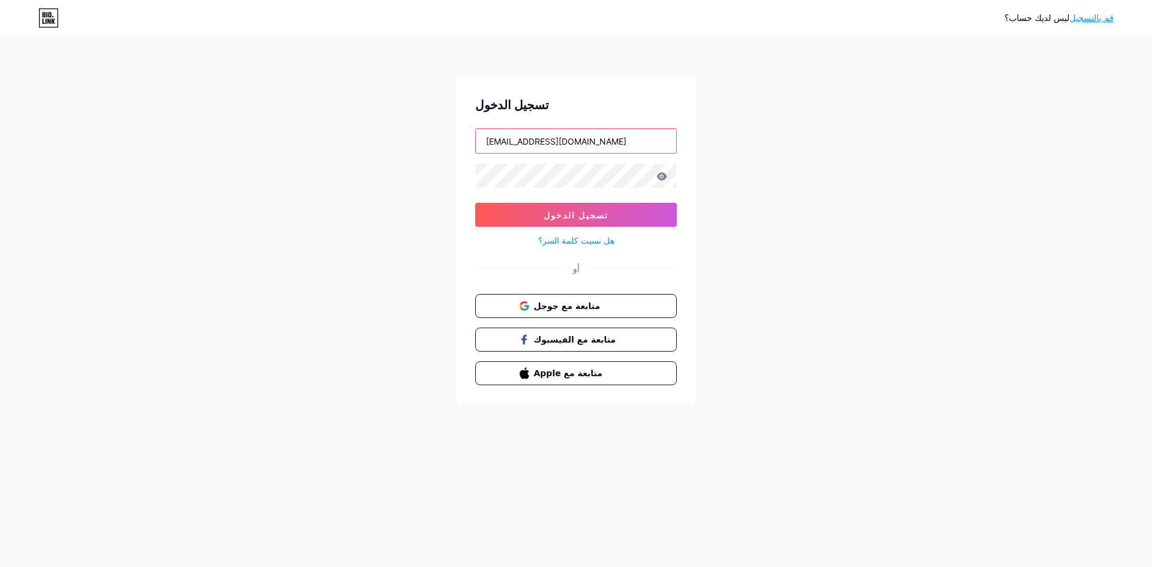
click at [585, 143] on input "[EMAIL_ADDRESS][DOMAIN_NAME]" at bounding box center [576, 141] width 200 height 24
click at [614, 136] on input "[EMAIL_ADDRESS][DOMAIN_NAME]" at bounding box center [576, 141] width 200 height 24
type input "[EMAIL_ADDRESS][DOMAIN_NAME]"
click at [600, 226] on button "تسجيل الدخول" at bounding box center [576, 215] width 202 height 24
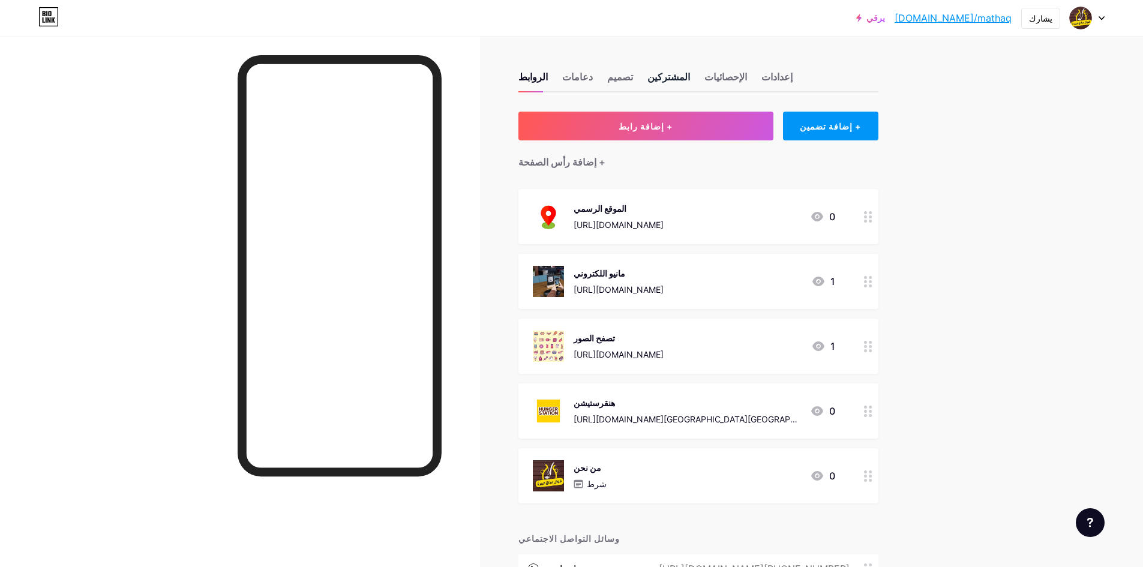
click at [647, 74] on font "المشتركين" at bounding box center [668, 77] width 43 height 12
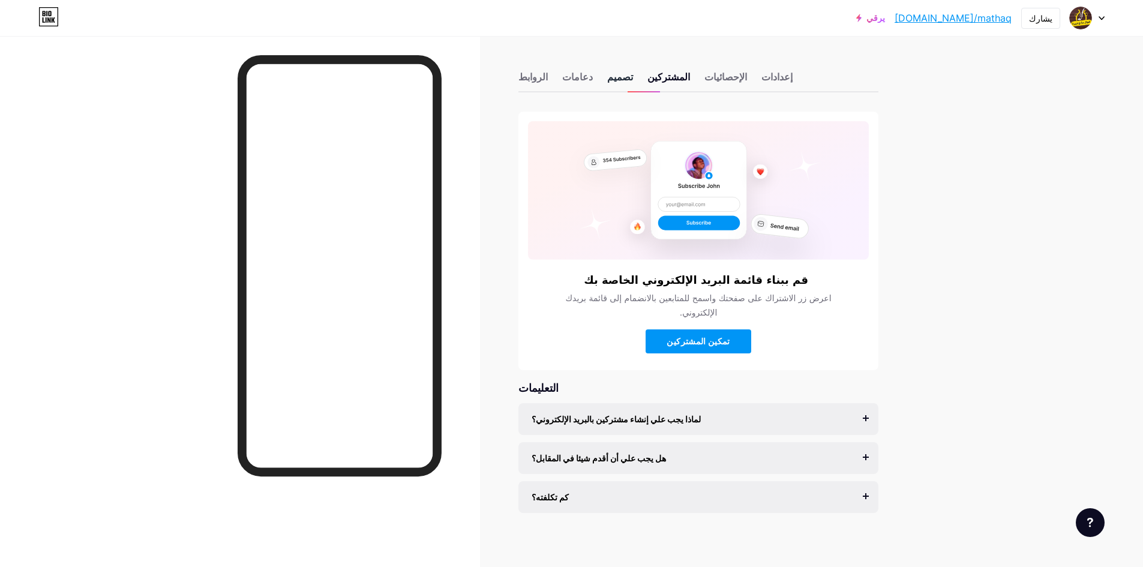
click at [607, 77] on font "تصميم" at bounding box center [620, 77] width 26 height 12
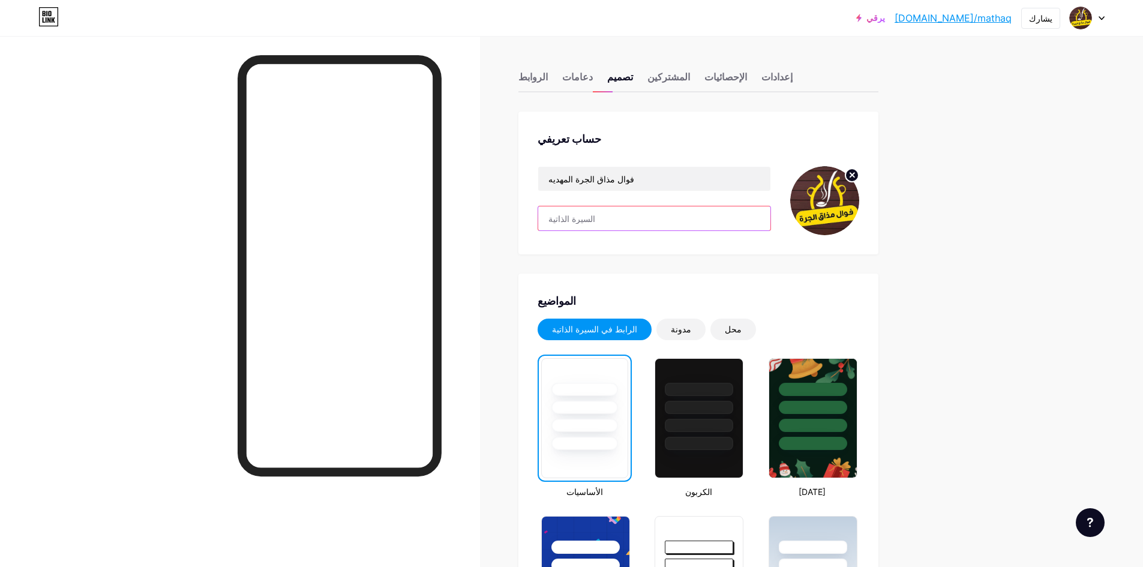
click at [594, 220] on input "text" at bounding box center [654, 218] width 232 height 24
type input "مذاق وتميز"
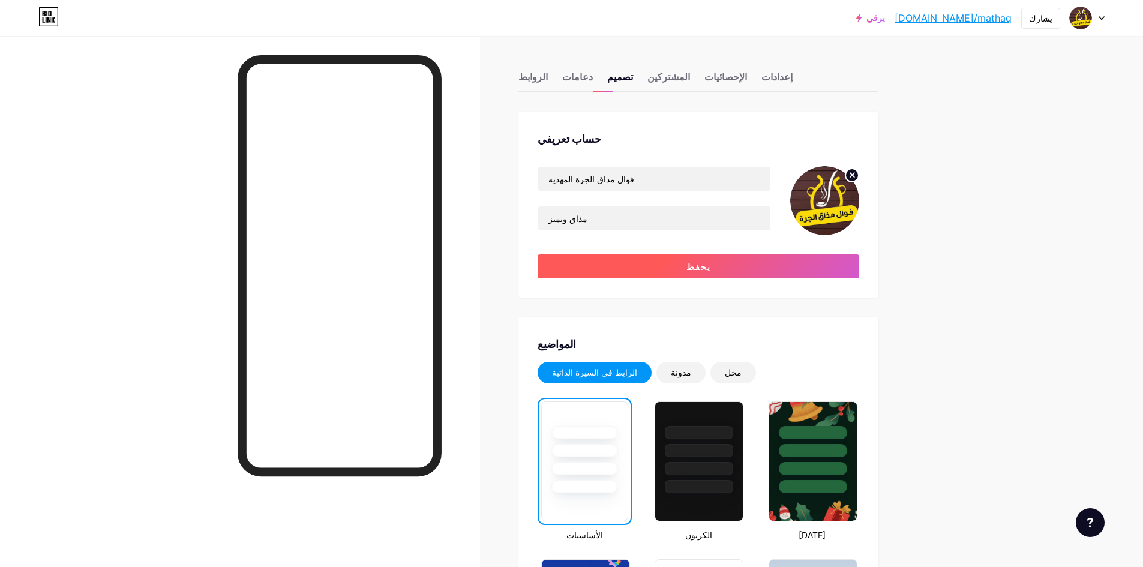
click at [774, 273] on button "يحفظ" at bounding box center [699, 266] width 322 height 24
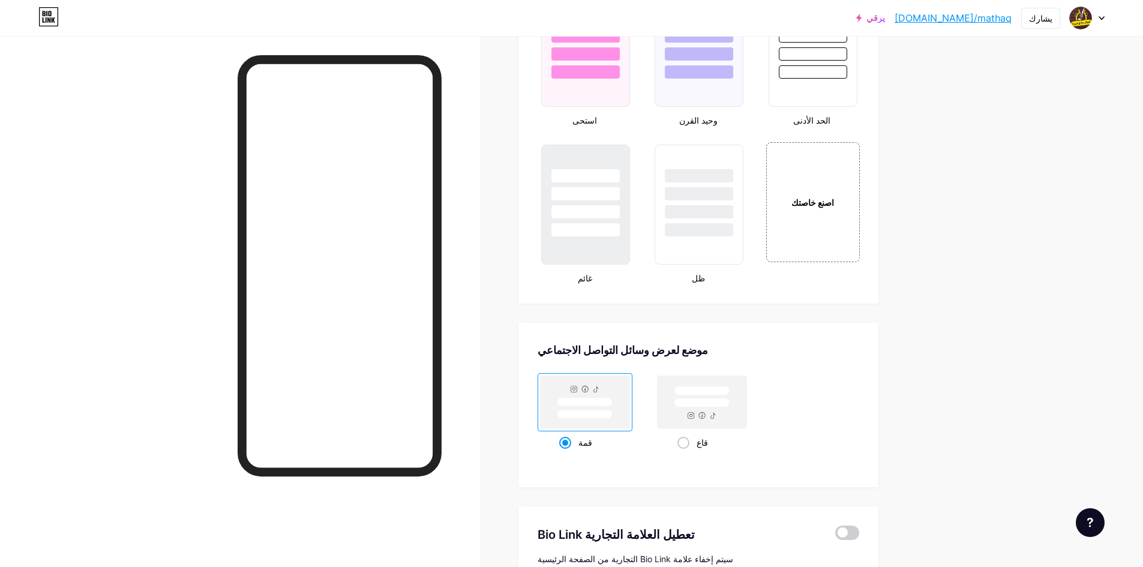
scroll to position [1320, 0]
click at [839, 200] on div "اصنع خاصتك" at bounding box center [813, 200] width 64 height 13
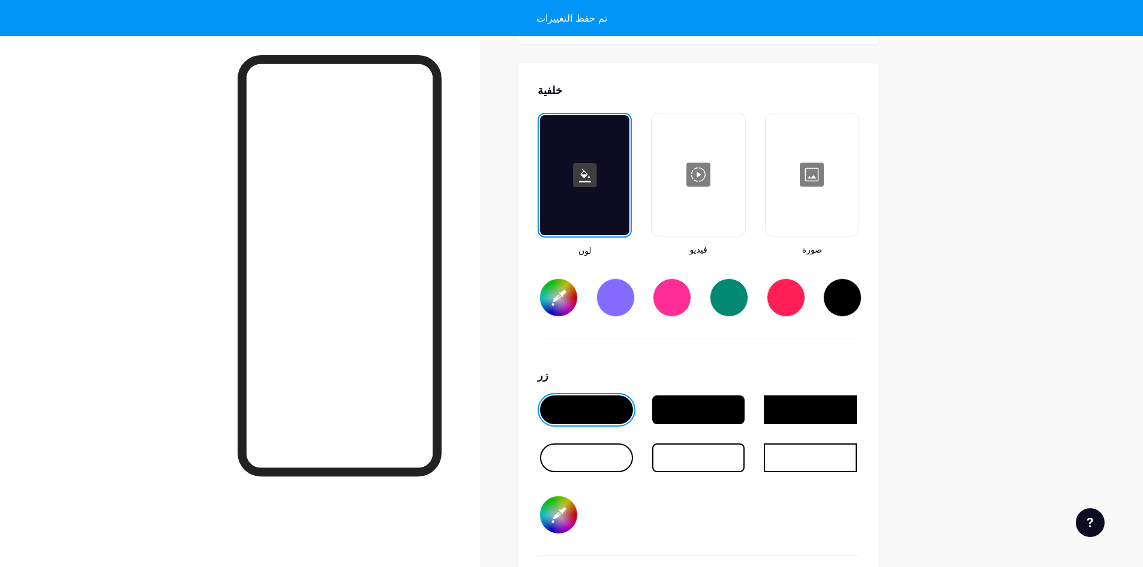
scroll to position [1593, 0]
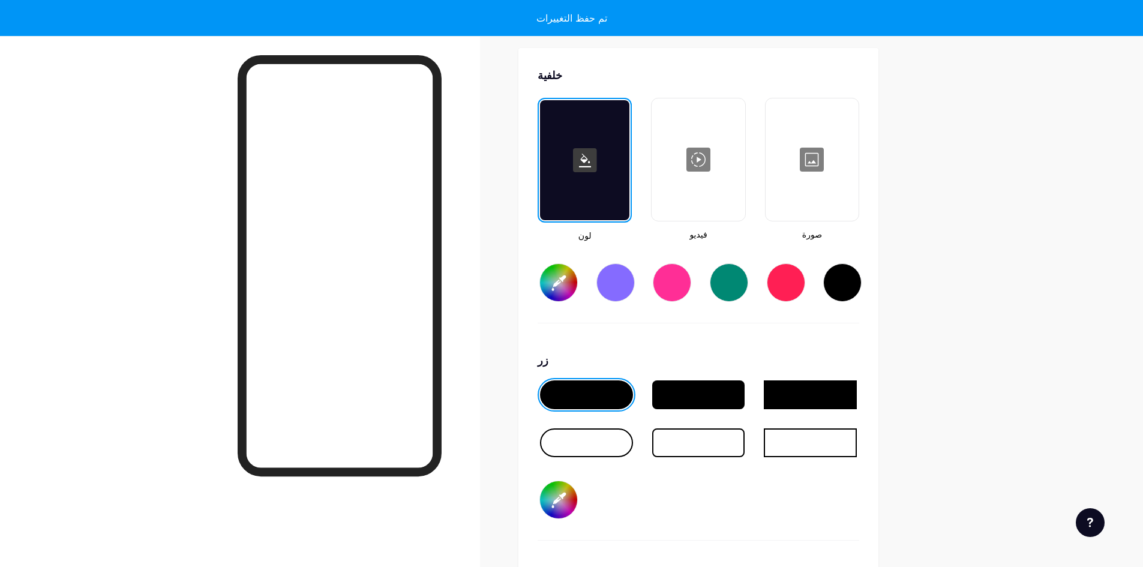
type input "#ffffff"
type input "#000000"
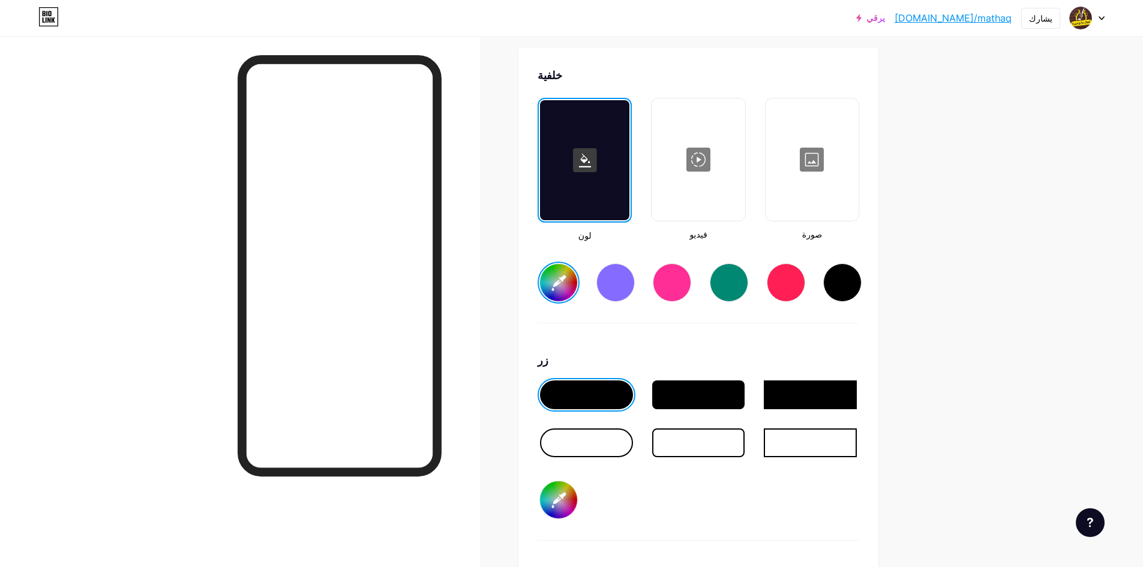
click at [711, 152] on div at bounding box center [698, 160] width 91 height 120
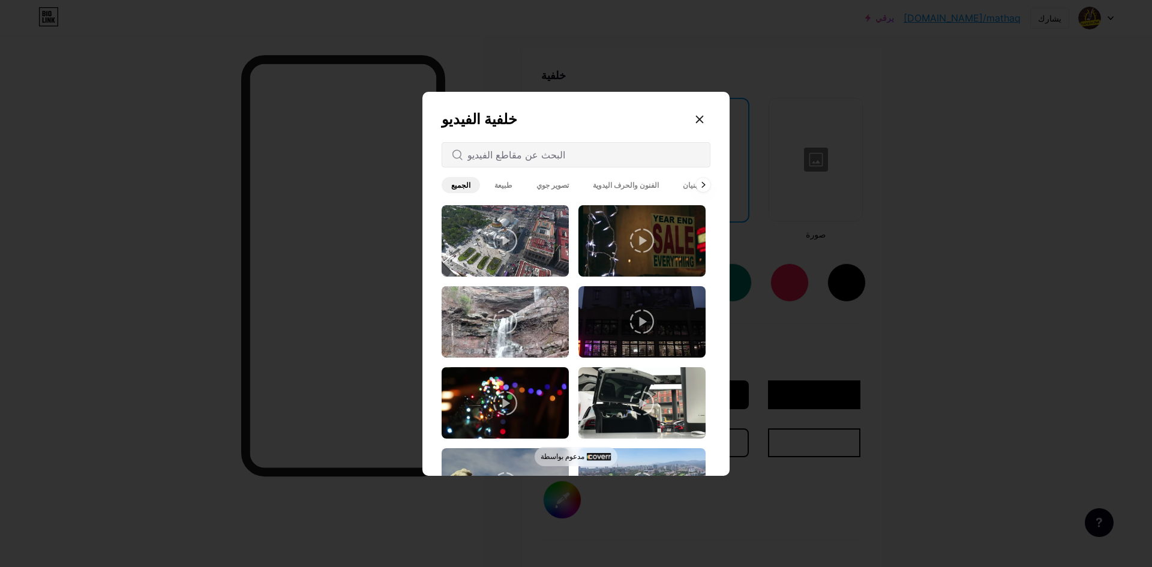
click at [536, 185] on font "تصوير جوي" at bounding box center [552, 185] width 32 height 9
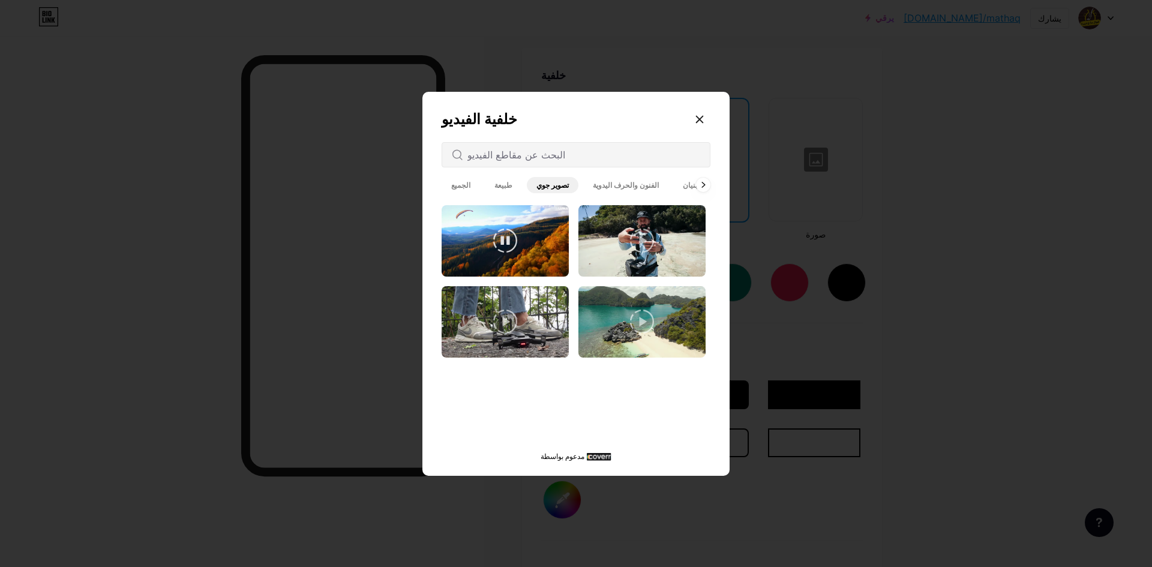
click at [518, 245] on video at bounding box center [505, 240] width 127 height 71
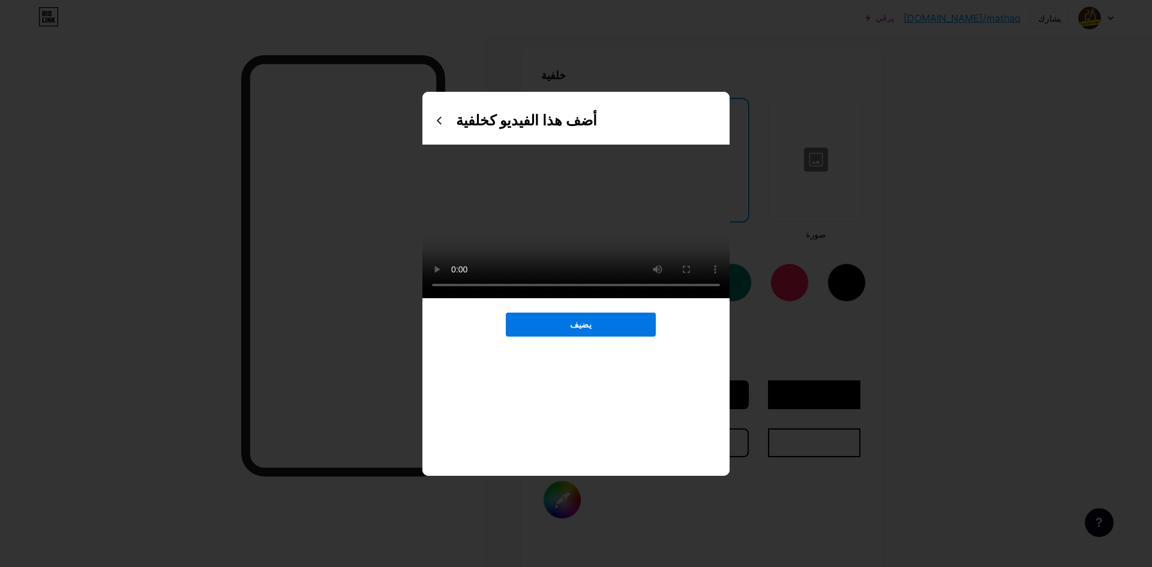
click at [621, 337] on button "يضيف" at bounding box center [581, 325] width 150 height 24
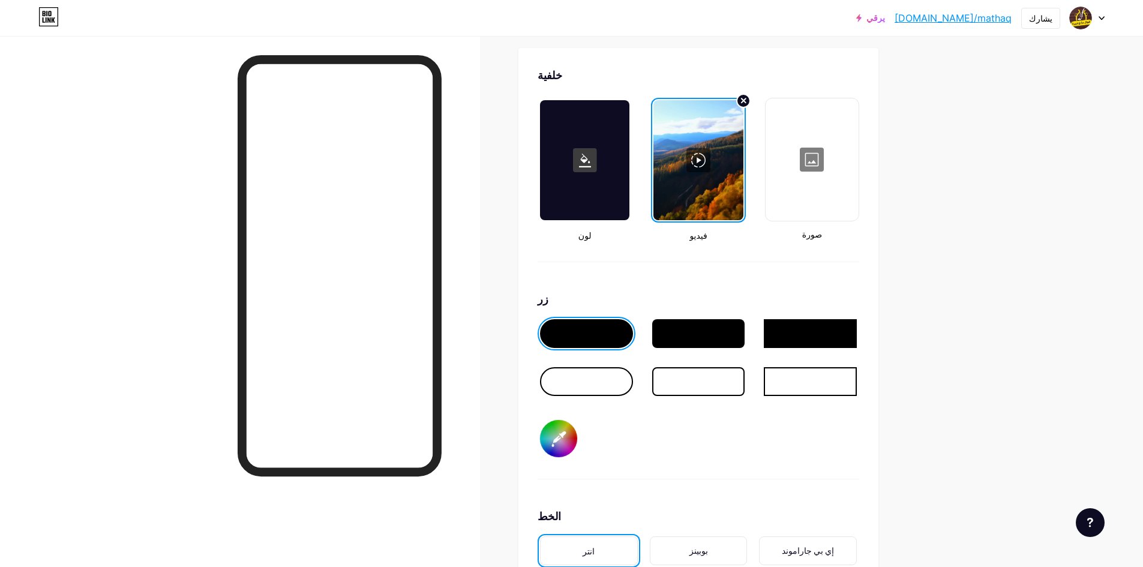
click at [695, 331] on div at bounding box center [698, 333] width 93 height 29
click at [563, 442] on input "#000000" at bounding box center [558, 438] width 37 height 37
type input "#14f563"
click at [749, 421] on div "زر #14f563" at bounding box center [699, 385] width 322 height 188
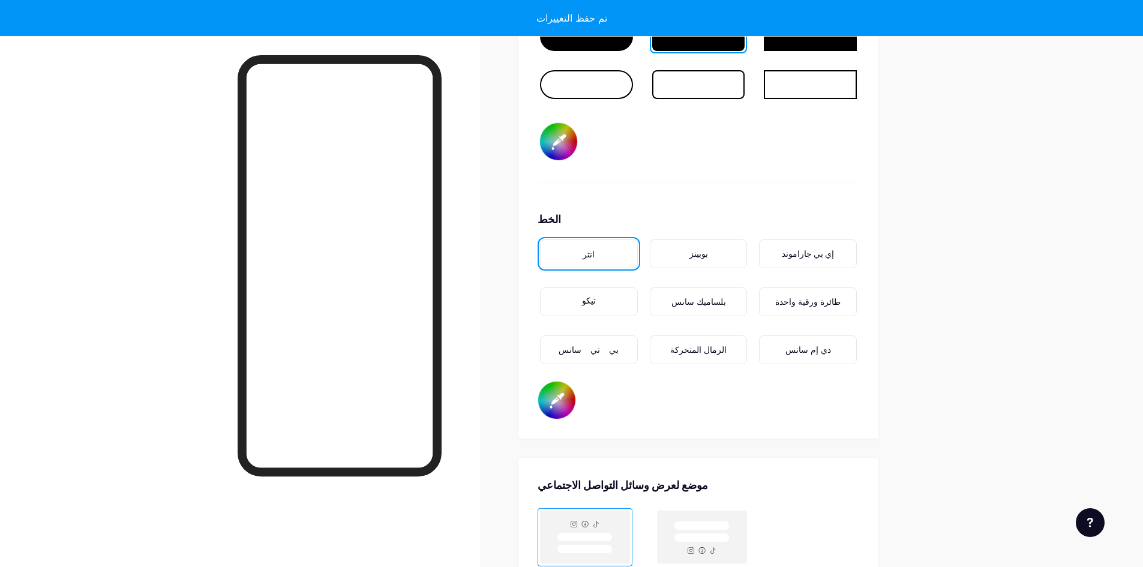
scroll to position [1953, 0]
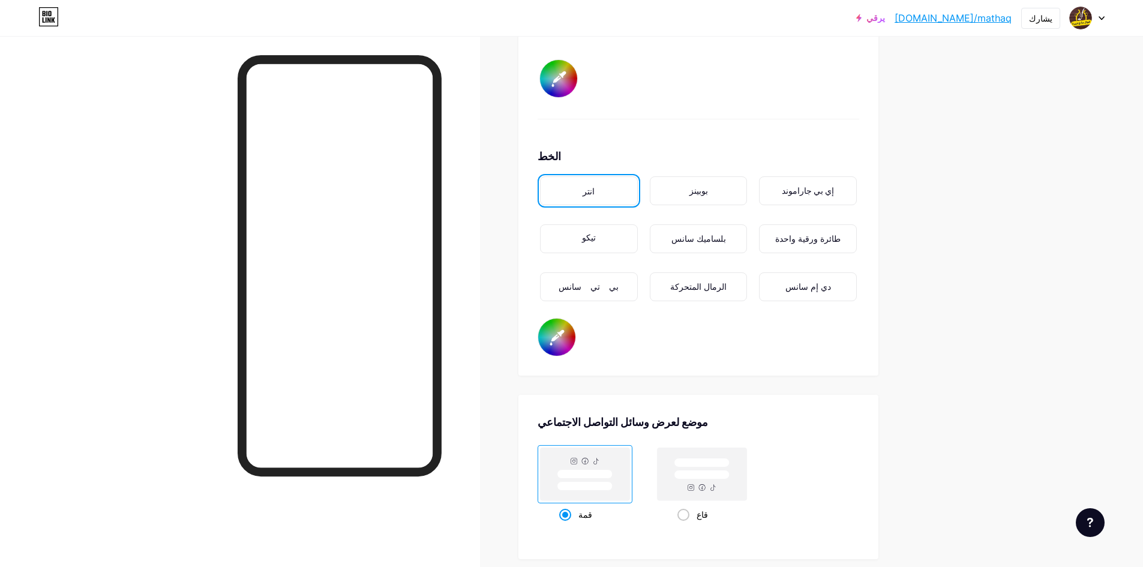
click at [713, 286] on font "الرمال المتحركة" at bounding box center [698, 286] width 56 height 11
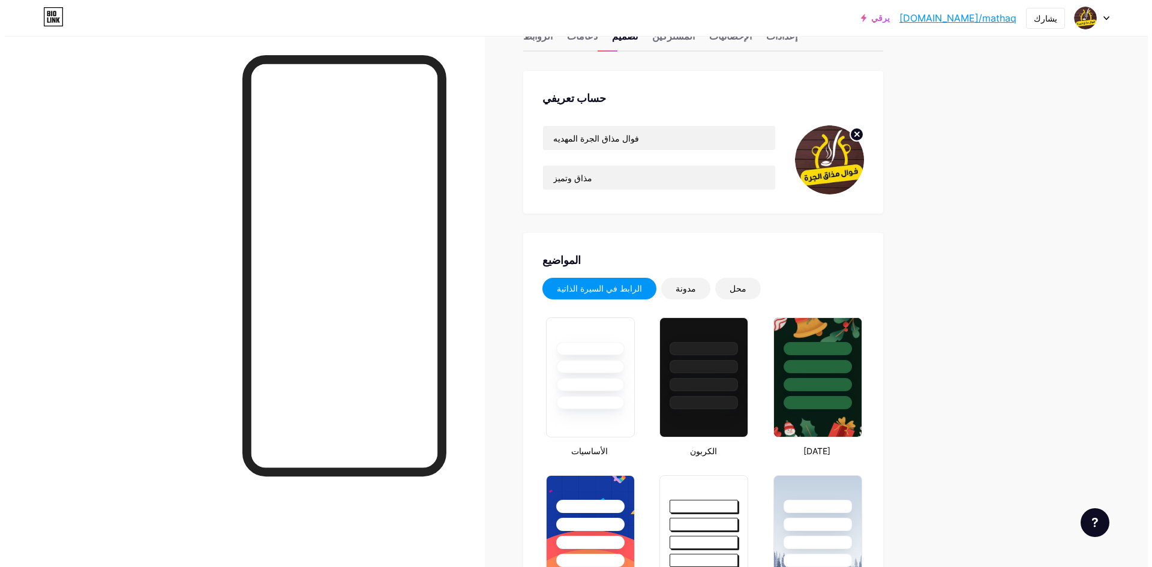
scroll to position [0, 0]
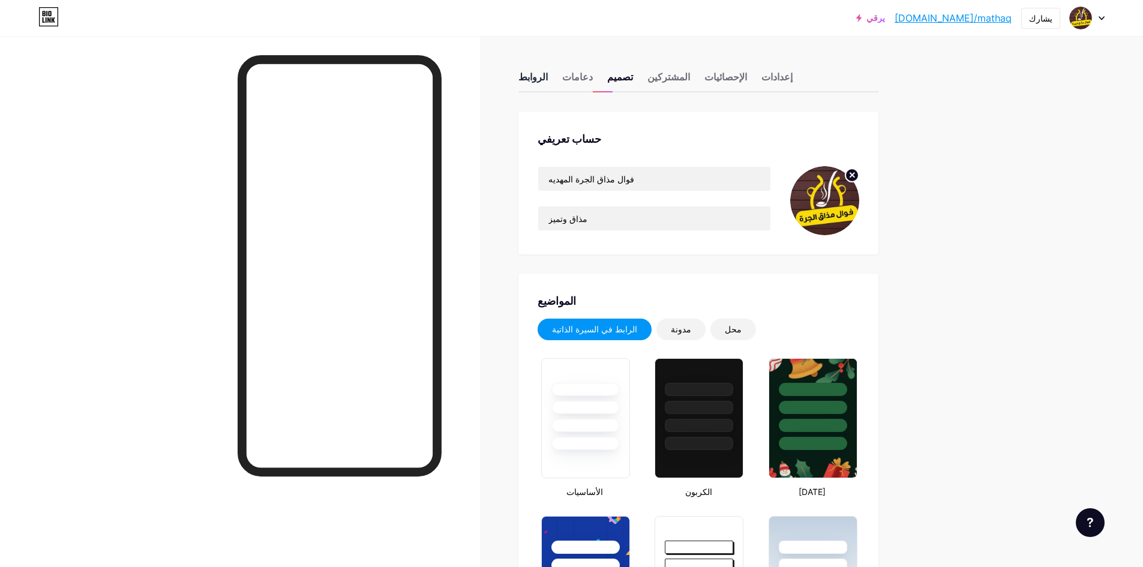
click at [526, 79] on font "الروابط" at bounding box center [532, 77] width 29 height 12
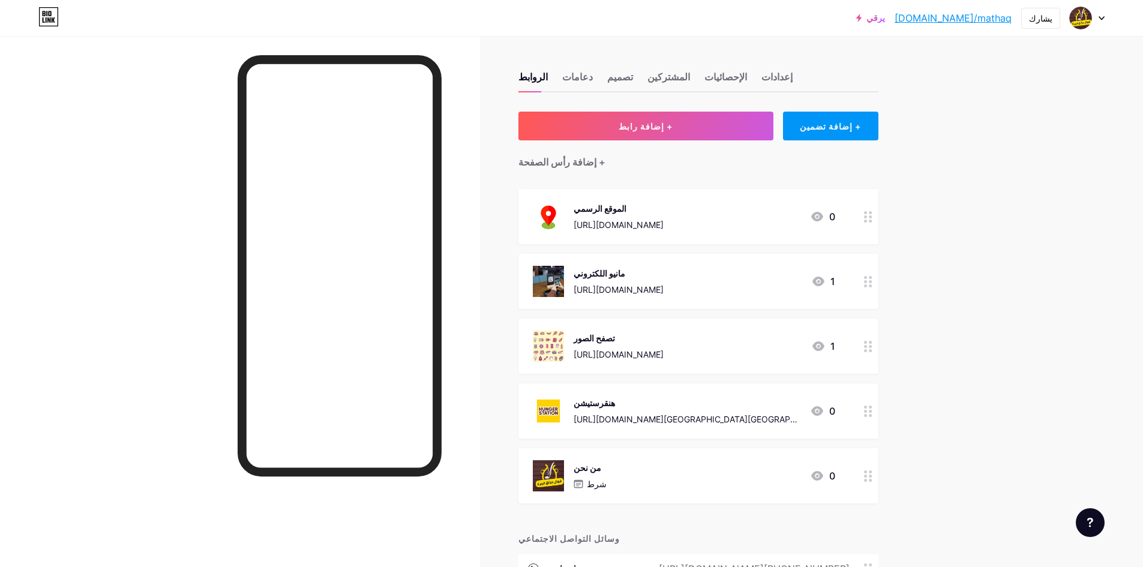
click at [642, 265] on div "مانيو اللكتروني [URL][DOMAIN_NAME] 1" at bounding box center [698, 281] width 360 height 55
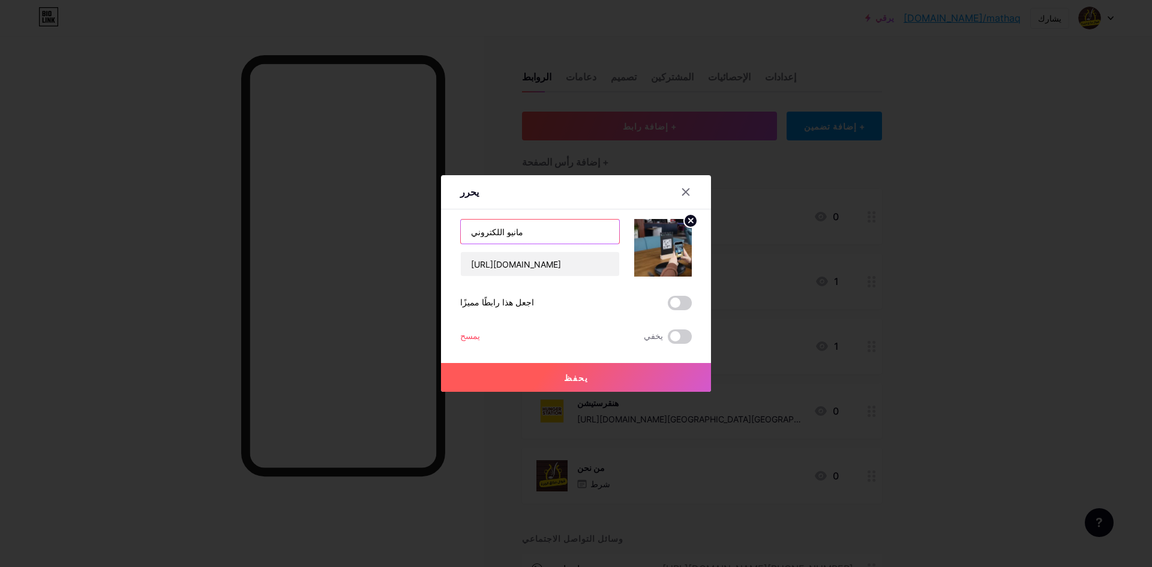
drag, startPoint x: 537, startPoint y: 236, endPoint x: 430, endPoint y: 240, distance: 107.5
click at [430, 240] on div "يحرر محتوى يوتيوب تشغيل فيديو اليوتيوب دون مغادرة صفحتك. يضيف [GEOGRAPHIC_DATA]…" at bounding box center [576, 283] width 1152 height 567
type input "h"
type input "المانيو الذكي"
click at [593, 369] on button "يحفظ" at bounding box center [576, 377] width 270 height 29
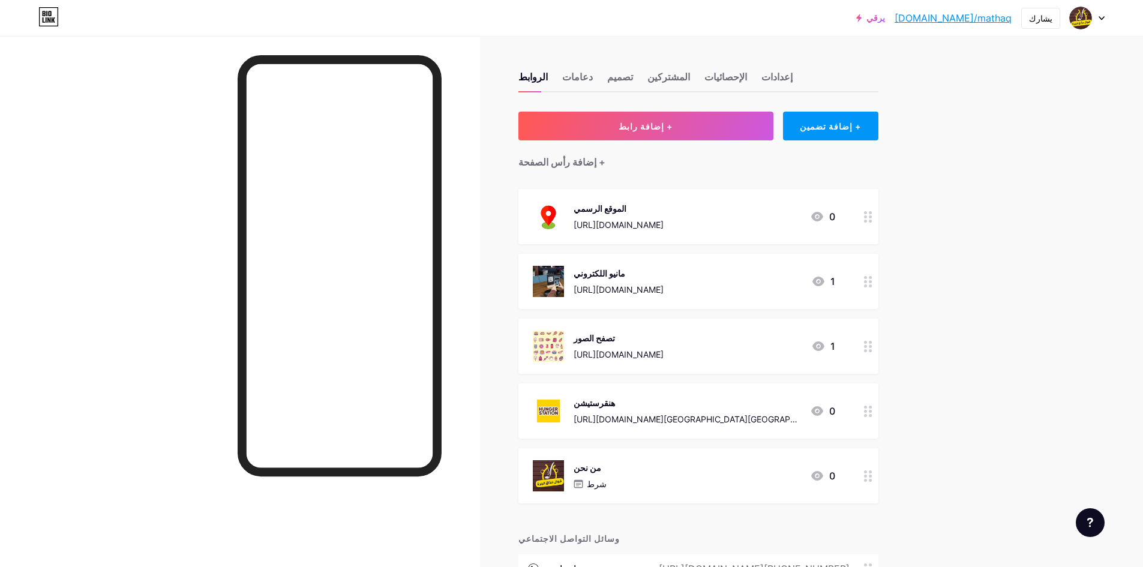
click at [620, 216] on div "الموقع الرسمي [URL][DOMAIN_NAME]" at bounding box center [618, 216] width 90 height 31
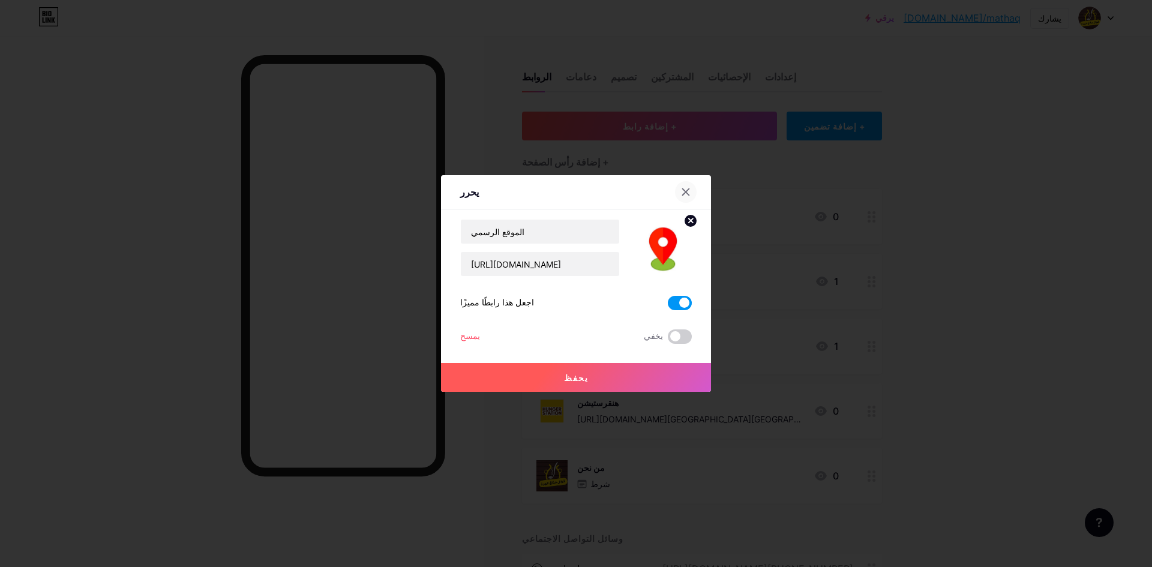
click at [690, 190] on icon at bounding box center [686, 192] width 10 height 10
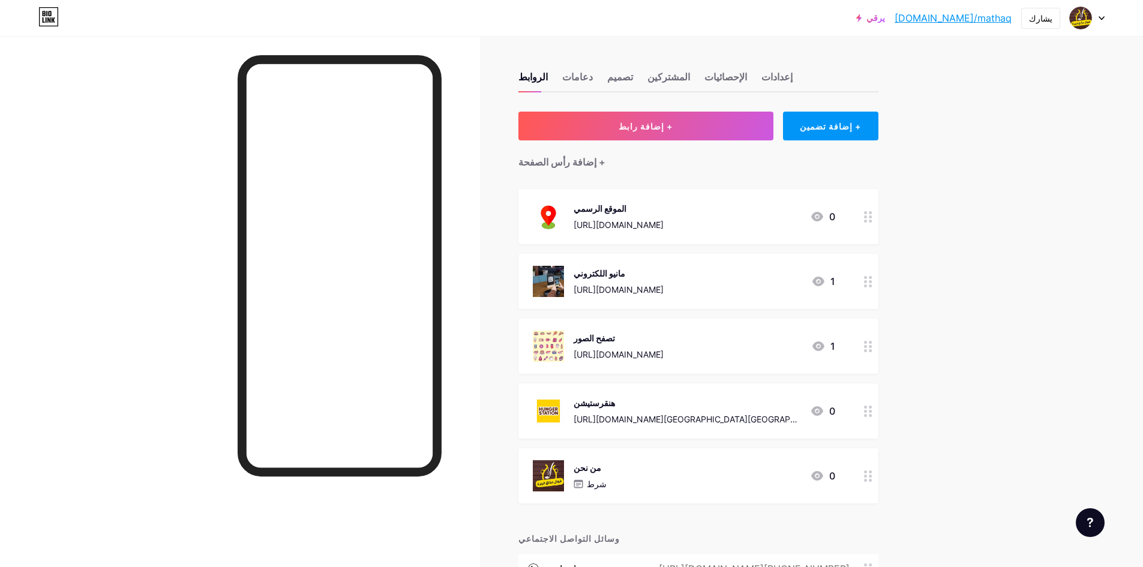
click at [644, 271] on div "مانيو اللكتروني" at bounding box center [618, 273] width 90 height 13
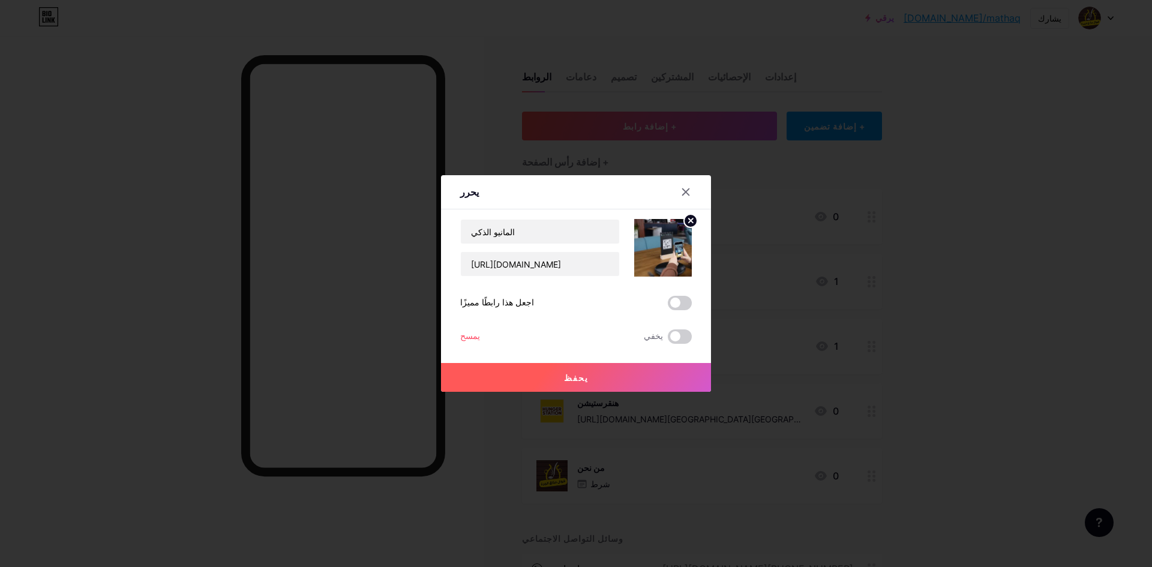
click at [611, 358] on div "يحفظ" at bounding box center [576, 368] width 270 height 48
click at [626, 377] on button "يحفظ" at bounding box center [576, 377] width 270 height 29
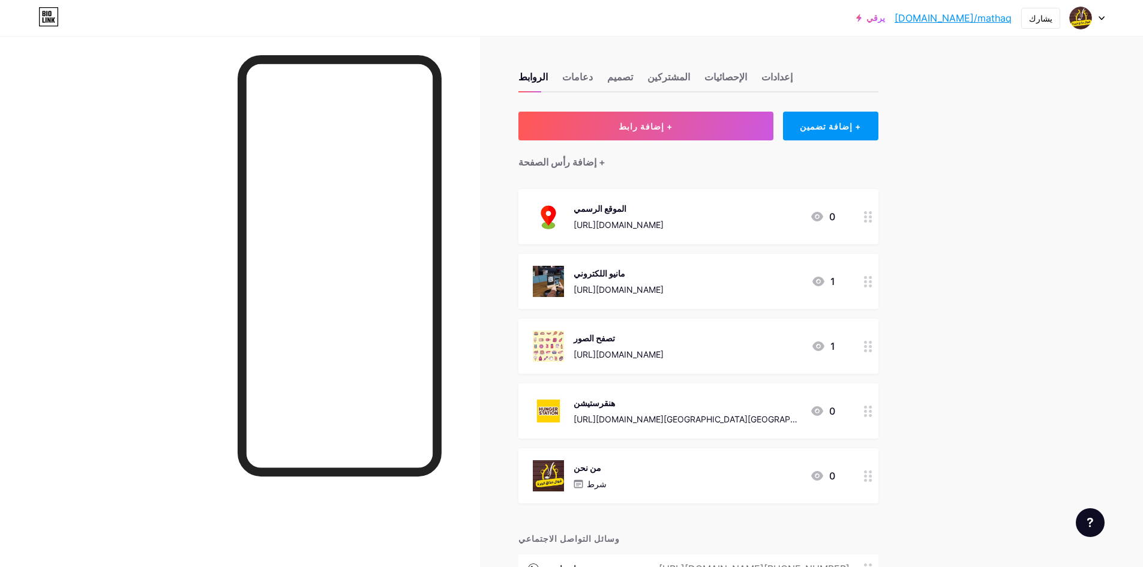
click at [689, 324] on div "تصفح الصور [URL][DOMAIN_NAME] 1" at bounding box center [698, 346] width 360 height 55
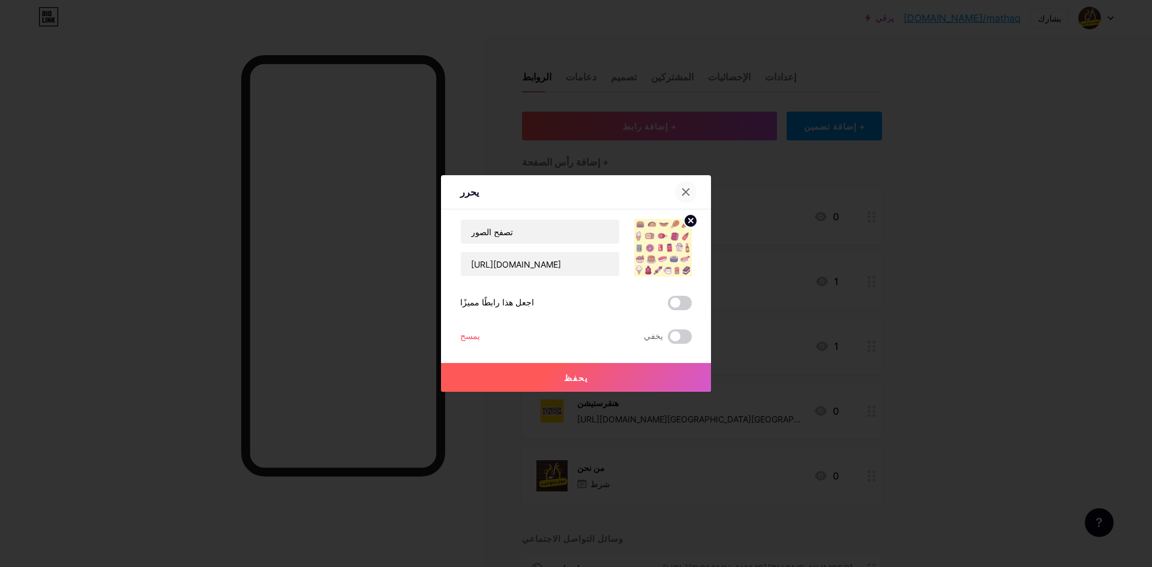
click at [690, 190] on icon at bounding box center [686, 192] width 10 height 10
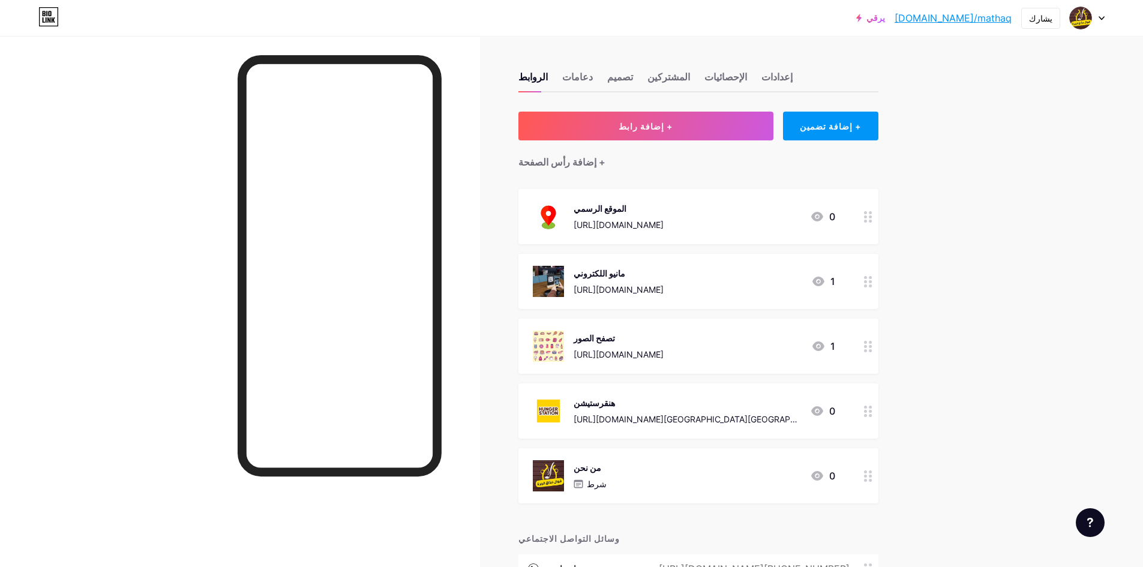
click at [663, 345] on div "تصفح الصور [URL][DOMAIN_NAME]" at bounding box center [618, 346] width 90 height 31
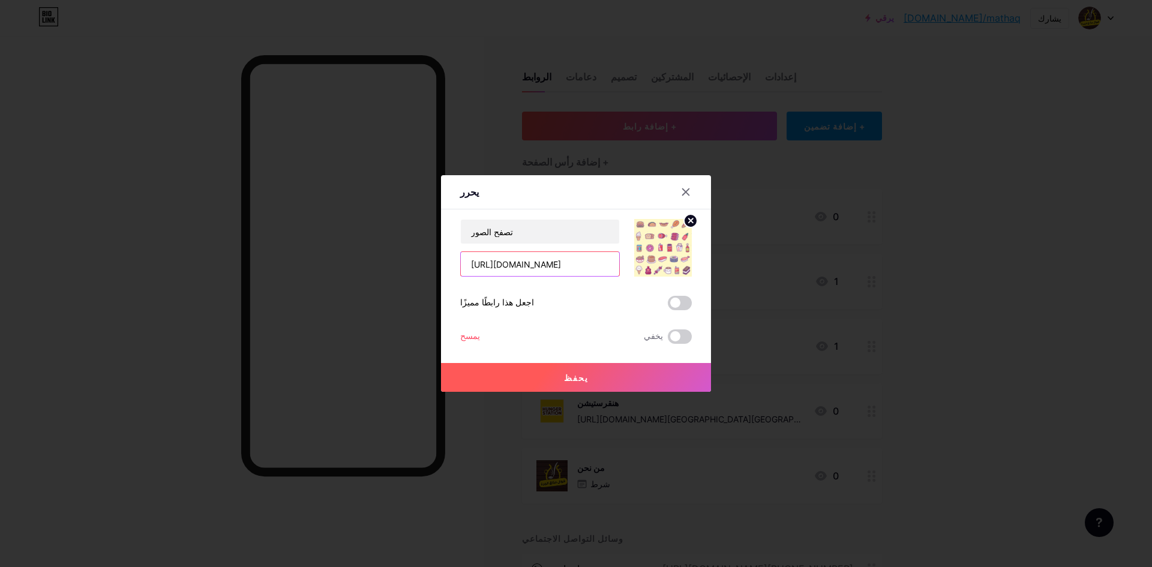
click at [539, 269] on input "[URL][DOMAIN_NAME]" at bounding box center [540, 264] width 158 height 24
click at [648, 382] on button "يحفظ" at bounding box center [576, 377] width 270 height 29
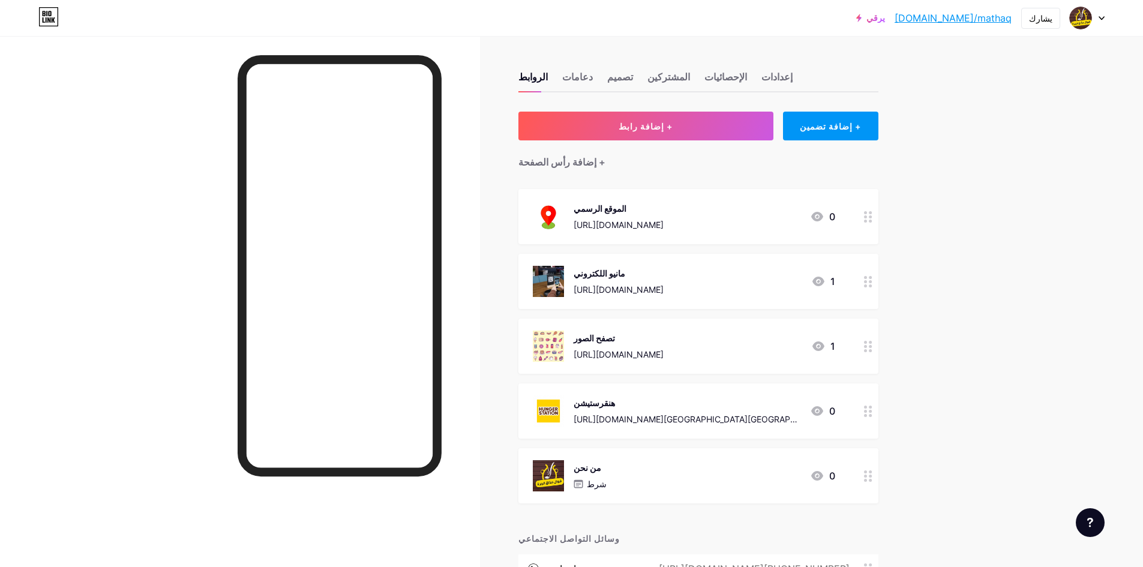
click at [653, 362] on div "تصفح الصور [URL][DOMAIN_NAME] 1" at bounding box center [698, 346] width 360 height 55
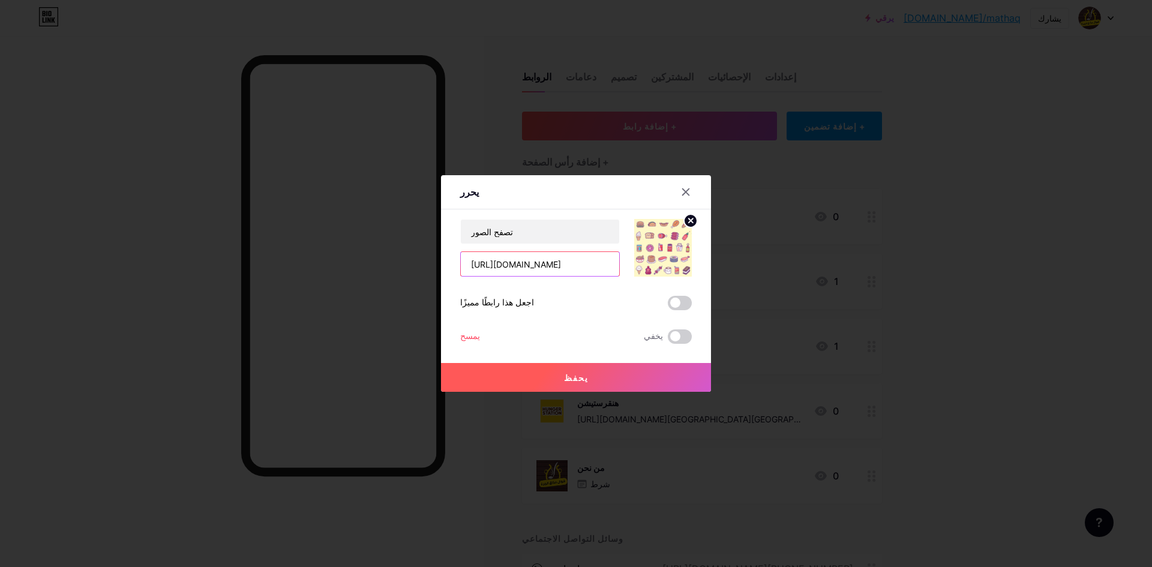
click at [554, 269] on input "[URL][DOMAIN_NAME]" at bounding box center [540, 264] width 158 height 24
paste input "sharing"
type input "[URL][DOMAIN_NAME]"
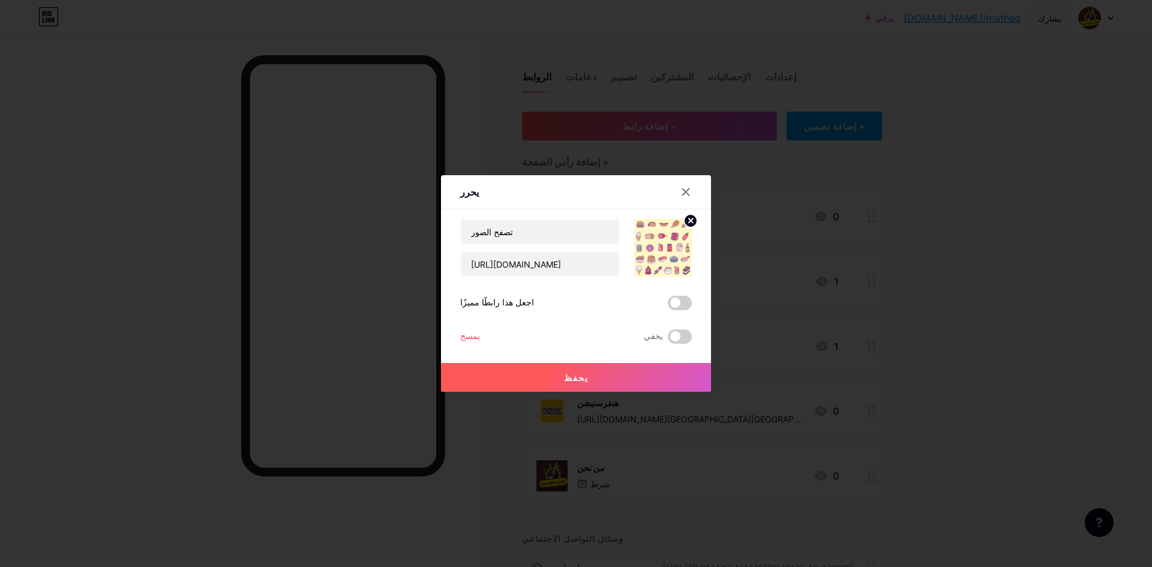
click at [621, 367] on button "يحفظ" at bounding box center [576, 377] width 270 height 29
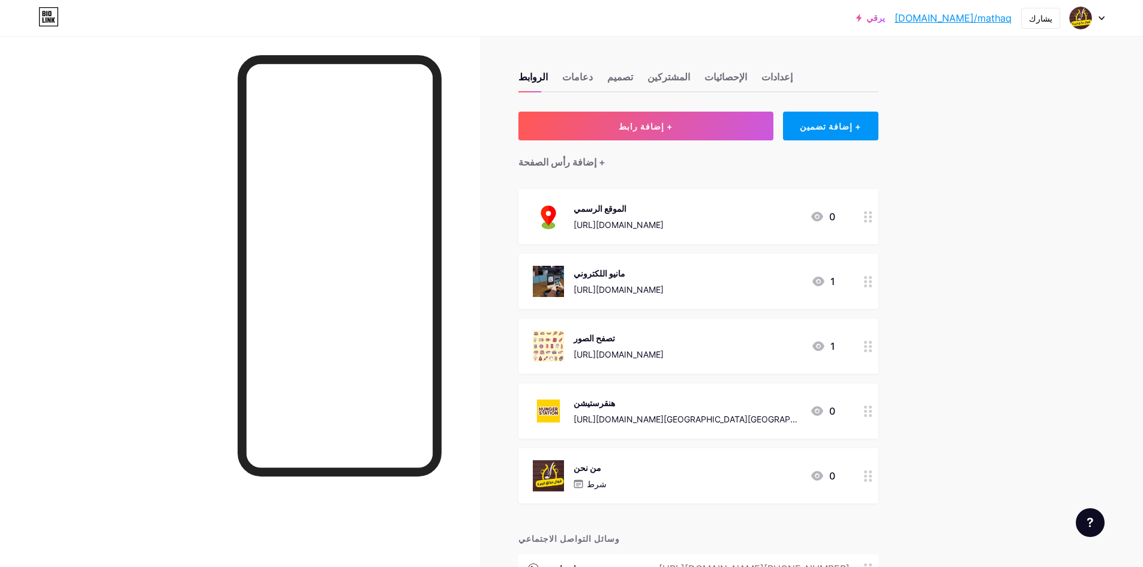
click at [621, 269] on div "مانيو اللكتروني" at bounding box center [618, 273] width 90 height 13
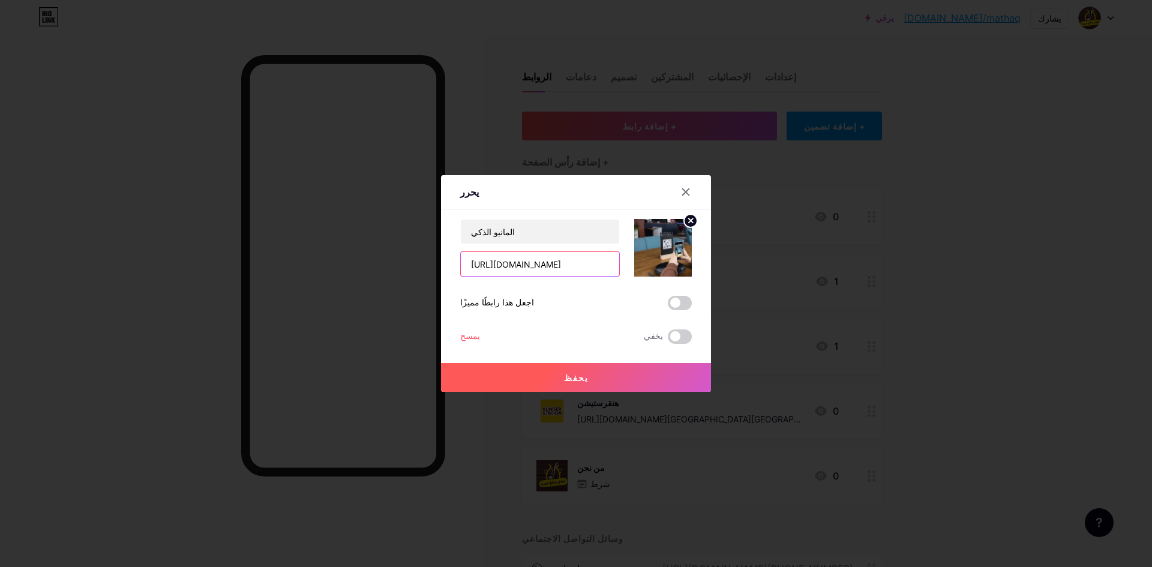
click at [560, 268] on input "[URL][DOMAIN_NAME]" at bounding box center [540, 264] width 158 height 24
paste input "[DOMAIN_NAME][URL]"
click at [603, 374] on button "يحفظ" at bounding box center [576, 377] width 270 height 29
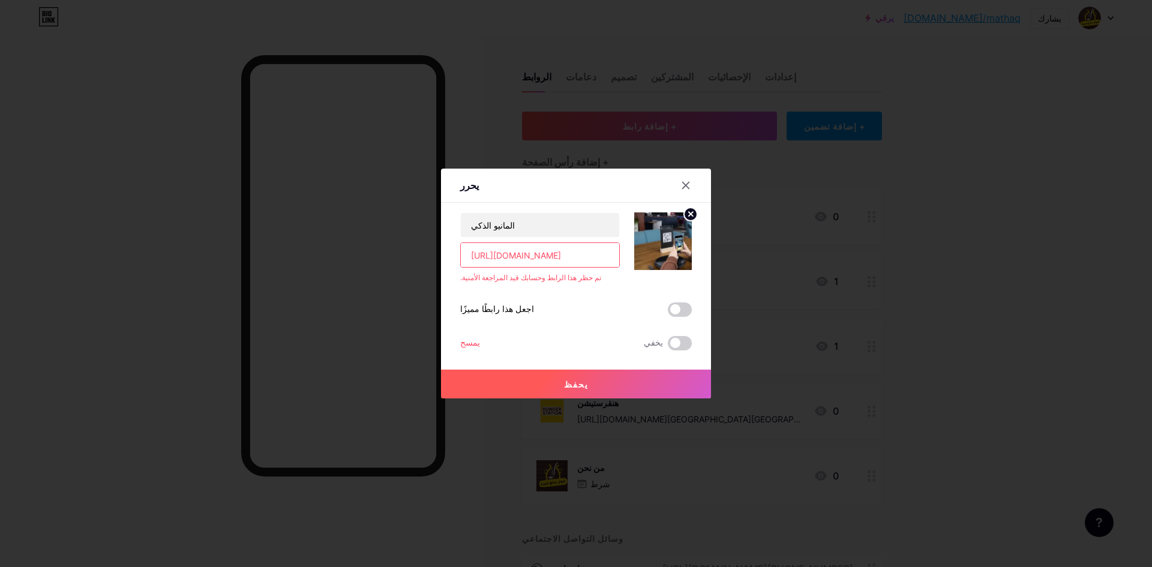
drag, startPoint x: 573, startPoint y: 269, endPoint x: 576, endPoint y: 257, distance: 12.5
click at [573, 268] on div "المانيو الذكي [URL][DOMAIN_NAME] تم حظر هذا الرابط وحسابك قيد المراجعة الأمنية." at bounding box center [540, 247] width 160 height 71
click at [576, 257] on input "[URL][DOMAIN_NAME]" at bounding box center [540, 255] width 158 height 24
paste input "[DOMAIN_NAME][URL]"
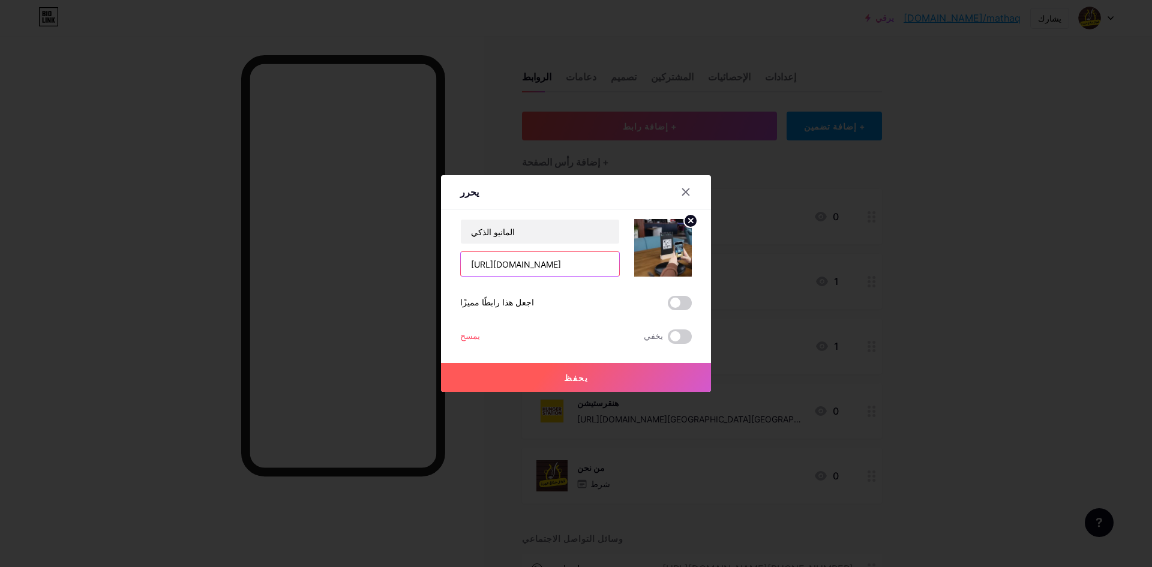
type input "[URL][DOMAIN_NAME]"
click at [623, 374] on button "يحفظ" at bounding box center [576, 377] width 270 height 29
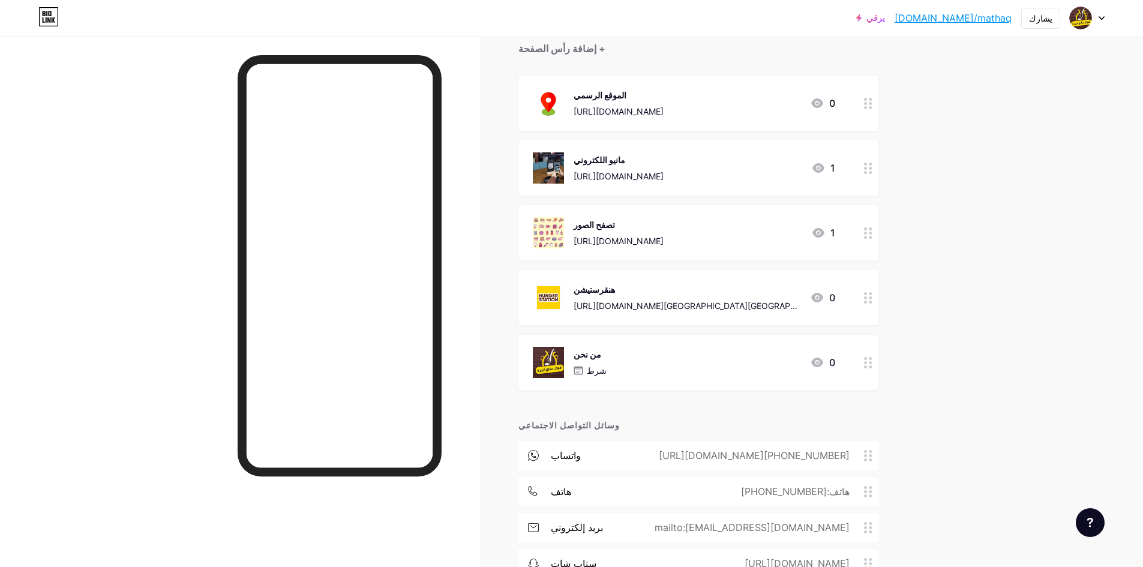
scroll to position [0, 0]
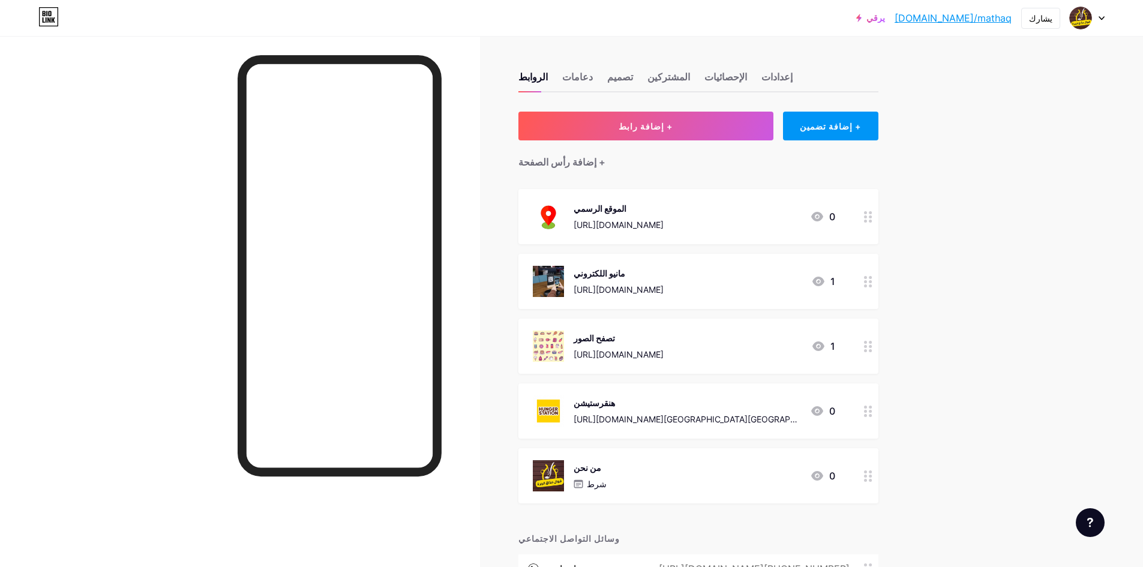
click at [1096, 26] on div at bounding box center [1087, 18] width 35 height 22
click at [1005, 137] on font "إعدادات الحساب" at bounding box center [995, 136] width 57 height 10
click at [1088, 23] on img at bounding box center [1080, 17] width 19 height 19
click at [1009, 163] on li "تسجيل الخروج" at bounding box center [1029, 168] width 149 height 32
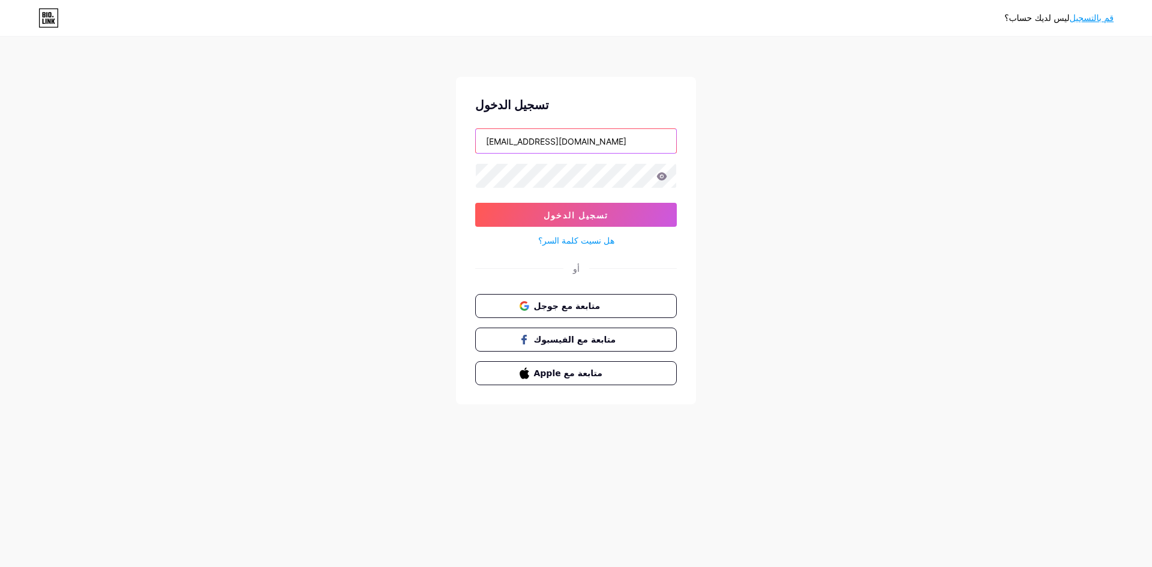
click at [608, 150] on input "[EMAIL_ADDRESS][DOMAIN_NAME]" at bounding box center [576, 141] width 200 height 24
type input "[EMAIL_ADDRESS][DOMAIN_NAME]"
click at [614, 217] on button "تسجيل الدخول" at bounding box center [576, 215] width 202 height 24
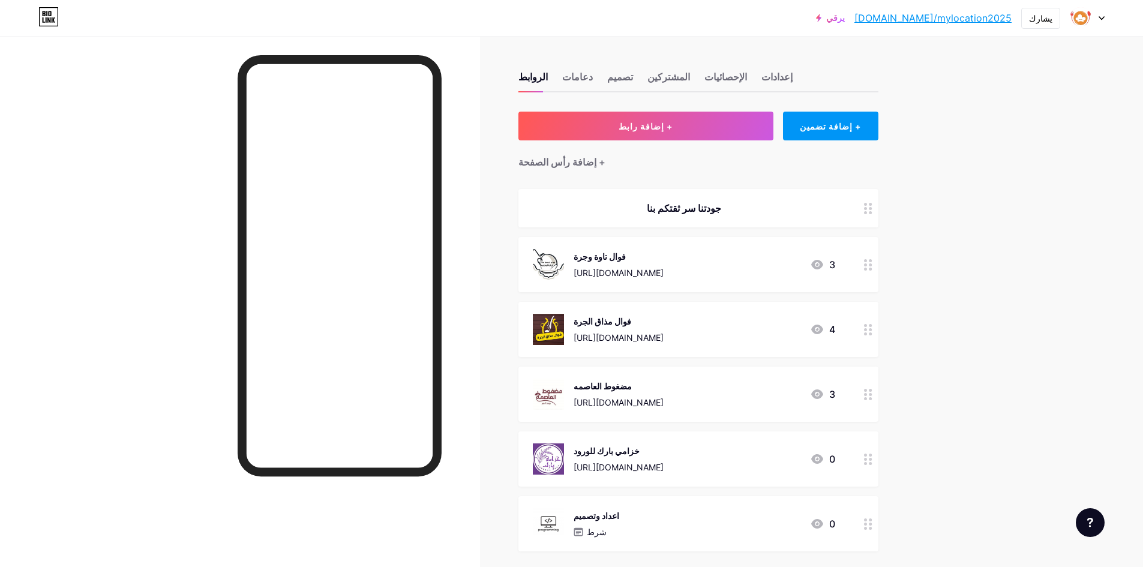
click at [1098, 20] on div at bounding box center [1087, 18] width 35 height 22
click at [1014, 167] on li "تسجيل الخروج" at bounding box center [1029, 168] width 149 height 32
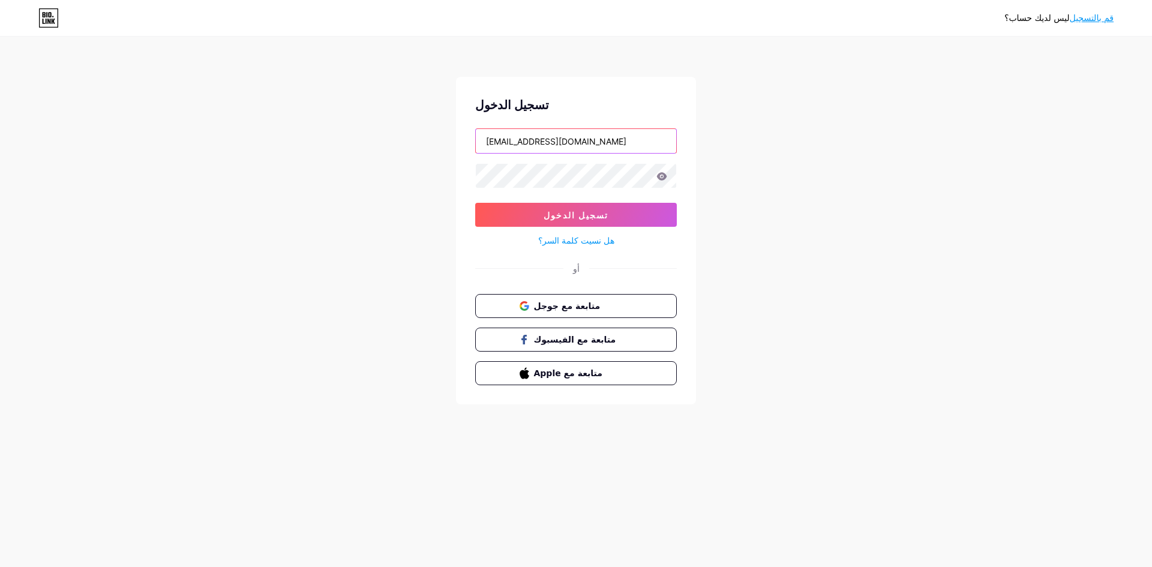
click at [596, 132] on input "[EMAIL_ADDRESS][DOMAIN_NAME]" at bounding box center [576, 141] width 200 height 24
type input "[EMAIL_ADDRESS][DOMAIN_NAME]"
click at [602, 215] on button "تسجيل الدخول" at bounding box center [576, 215] width 202 height 24
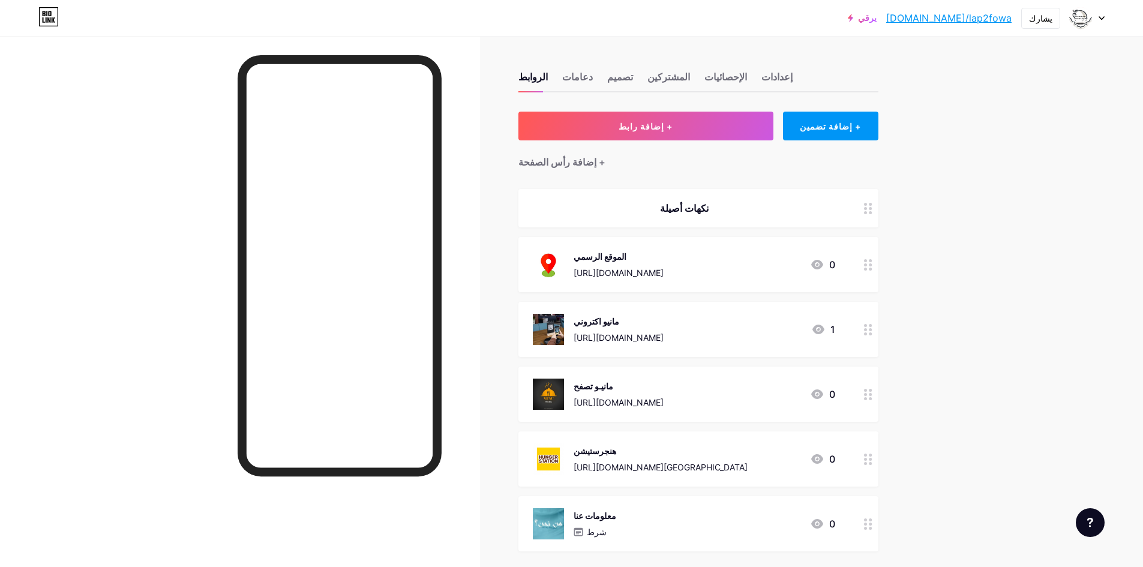
click at [633, 398] on font "[URL][DOMAIN_NAME]" at bounding box center [618, 402] width 90 height 10
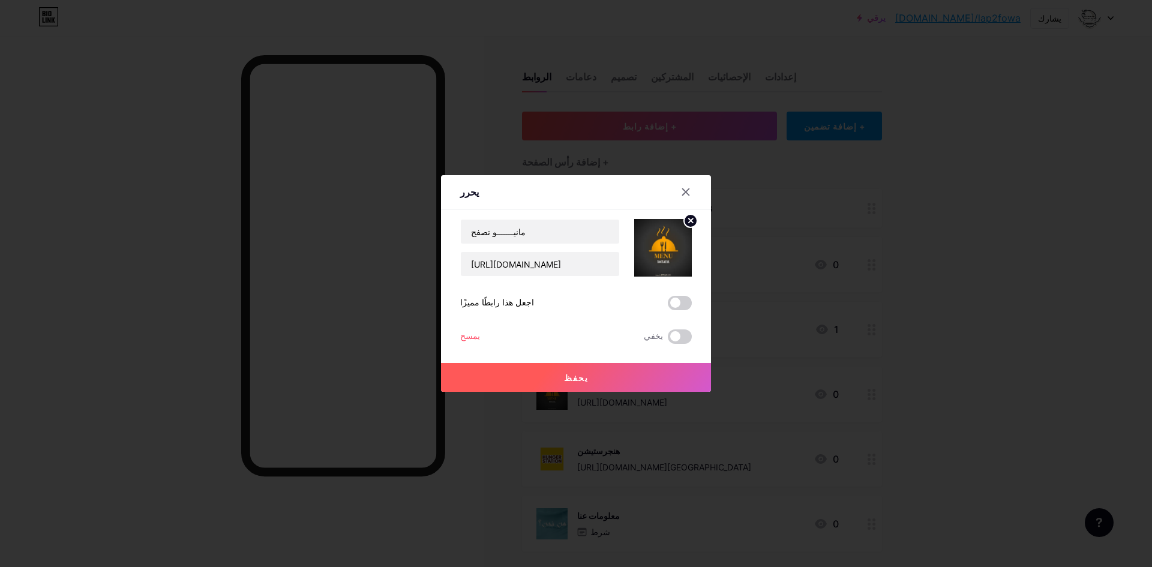
click at [633, 398] on div at bounding box center [576, 283] width 1152 height 567
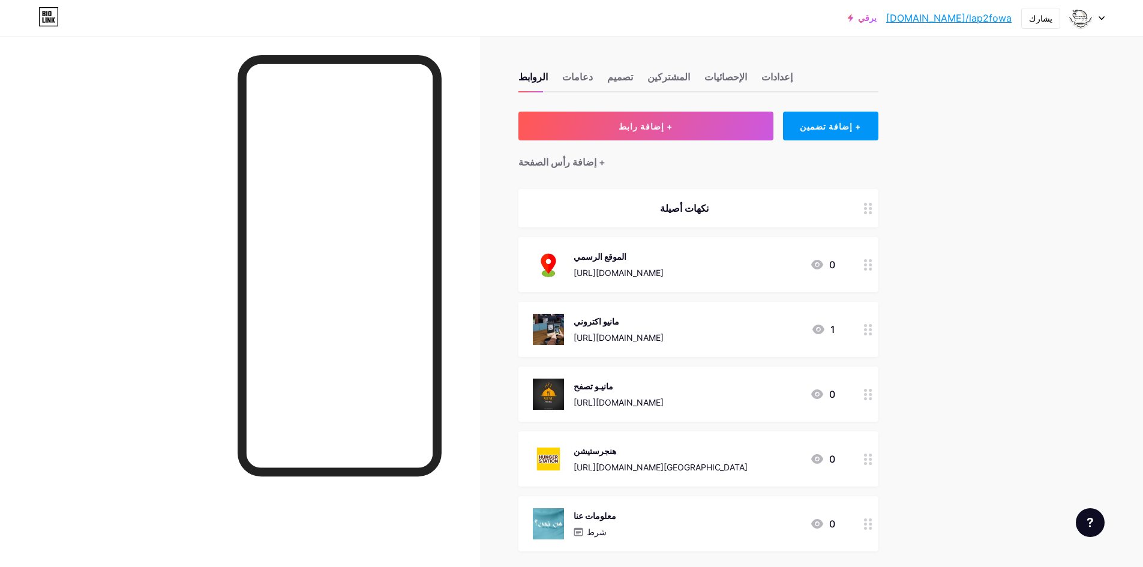
click at [633, 398] on font "[URL][DOMAIN_NAME]" at bounding box center [618, 402] width 90 height 10
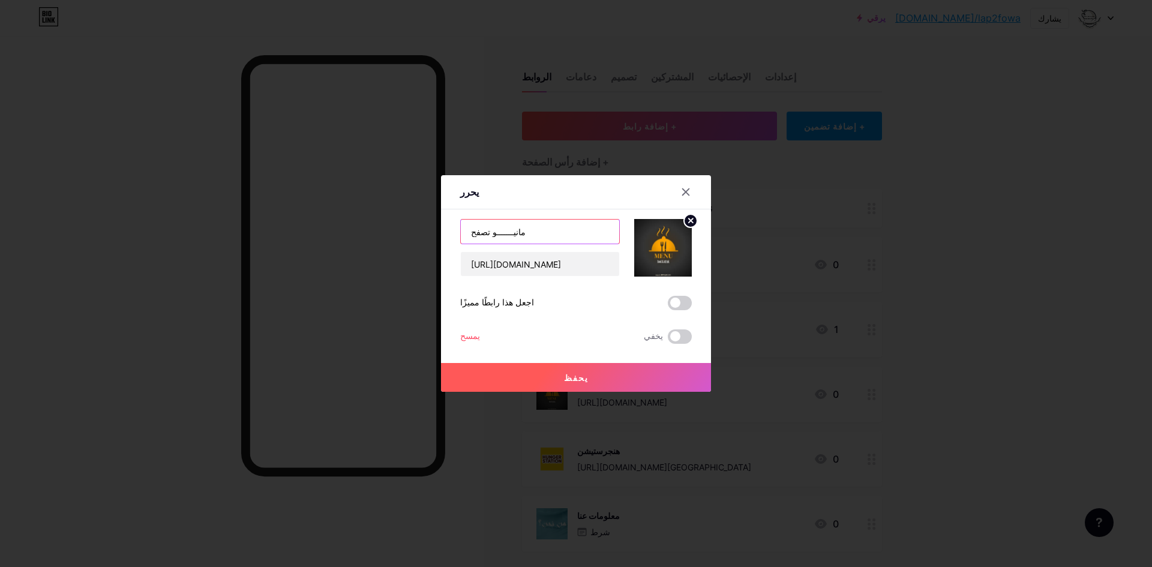
drag, startPoint x: 563, startPoint y: 230, endPoint x: 392, endPoint y: 239, distance: 171.2
click at [392, 239] on div "يحرر محتوى يوتيوب تشغيل فيديو اليوتيوب دون مغادرة صفحتك. يضيف [GEOGRAPHIC_DATA]…" at bounding box center [576, 283] width 1152 height 567
type input "تصفح الصور"
click at [498, 268] on input "[URL][DOMAIN_NAME]" at bounding box center [540, 264] width 158 height 24
paste input "FttKPyui05KGSmsLNrVzgOM30qwK-Rd2"
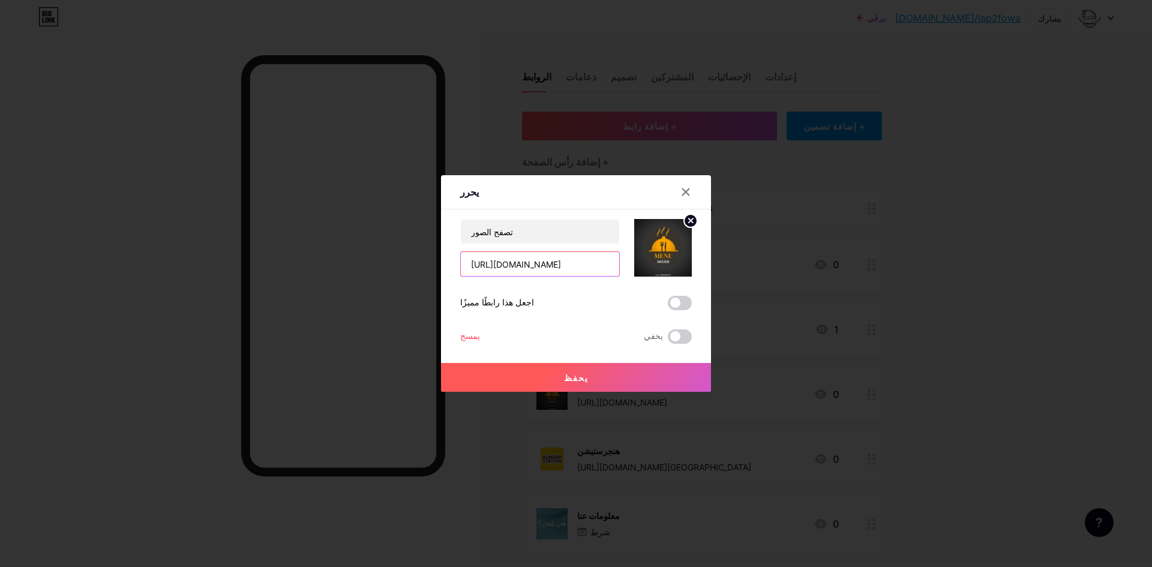
scroll to position [0, 242]
type input "[URL][DOMAIN_NAME]"
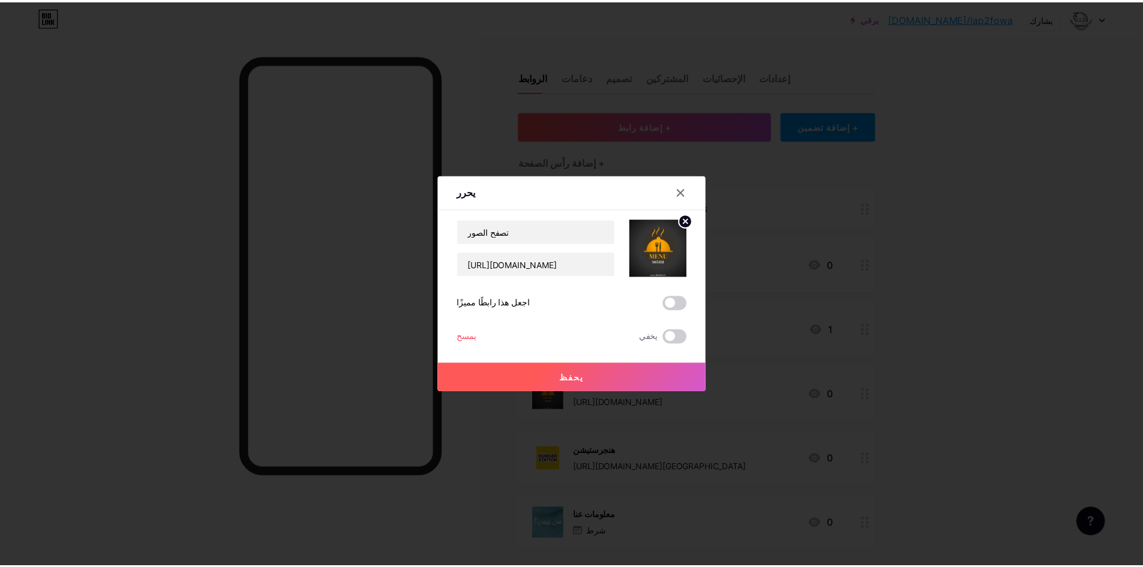
scroll to position [0, 0]
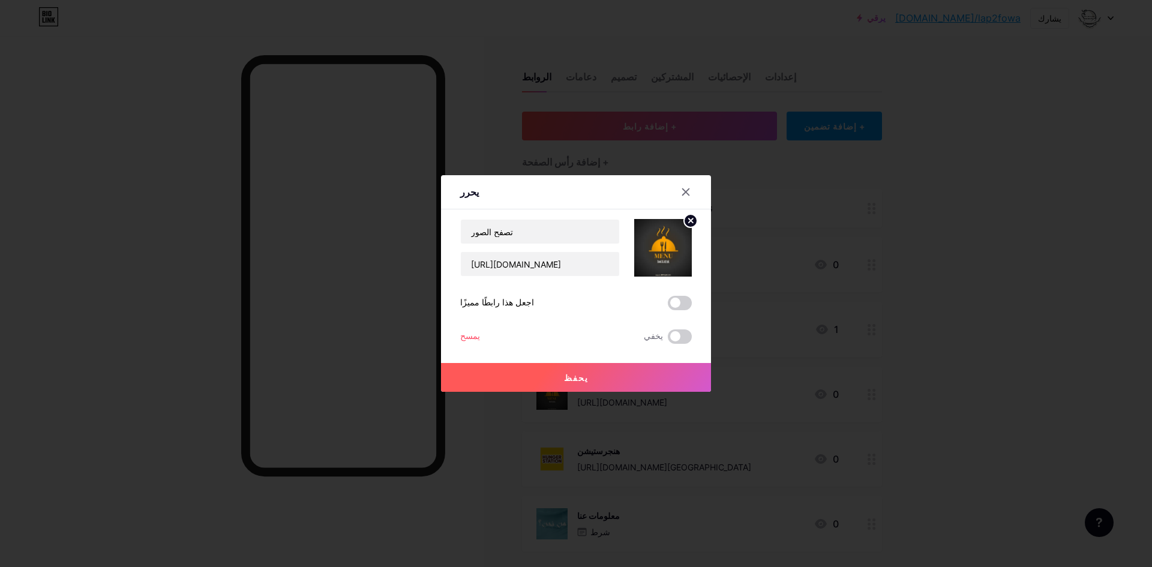
click at [637, 386] on button "يحفظ" at bounding box center [576, 377] width 270 height 29
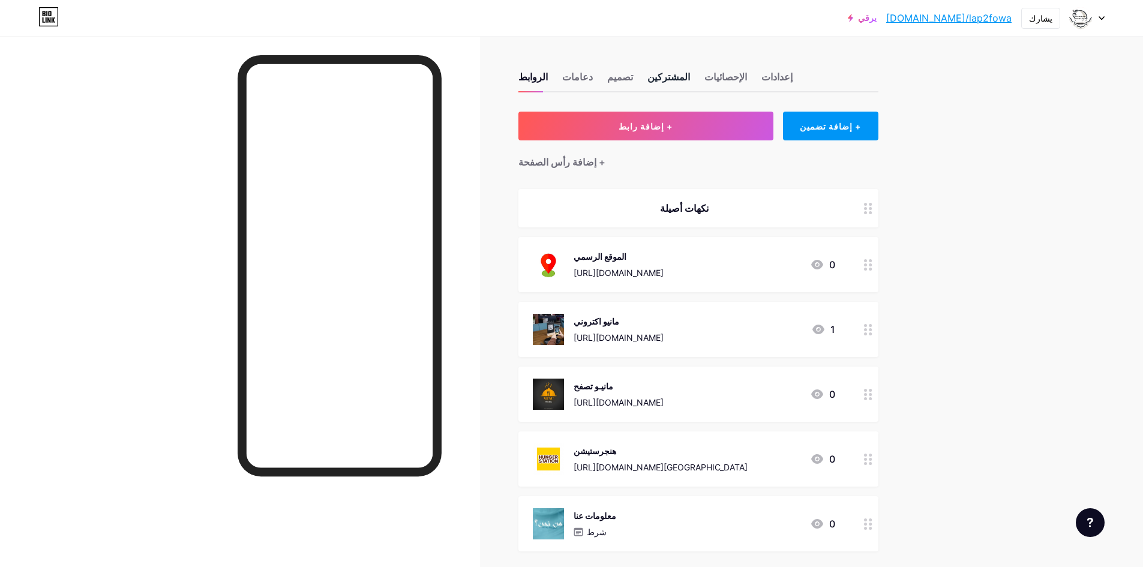
click at [653, 70] on font "المشتركين" at bounding box center [668, 77] width 43 height 14
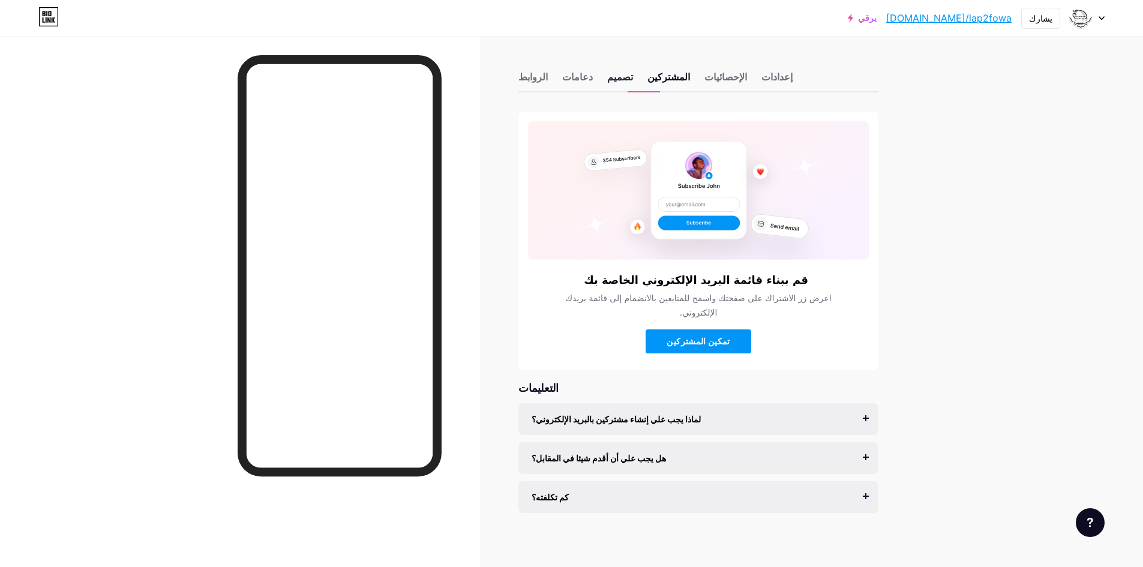
click at [609, 80] on font "تصميم" at bounding box center [620, 77] width 26 height 12
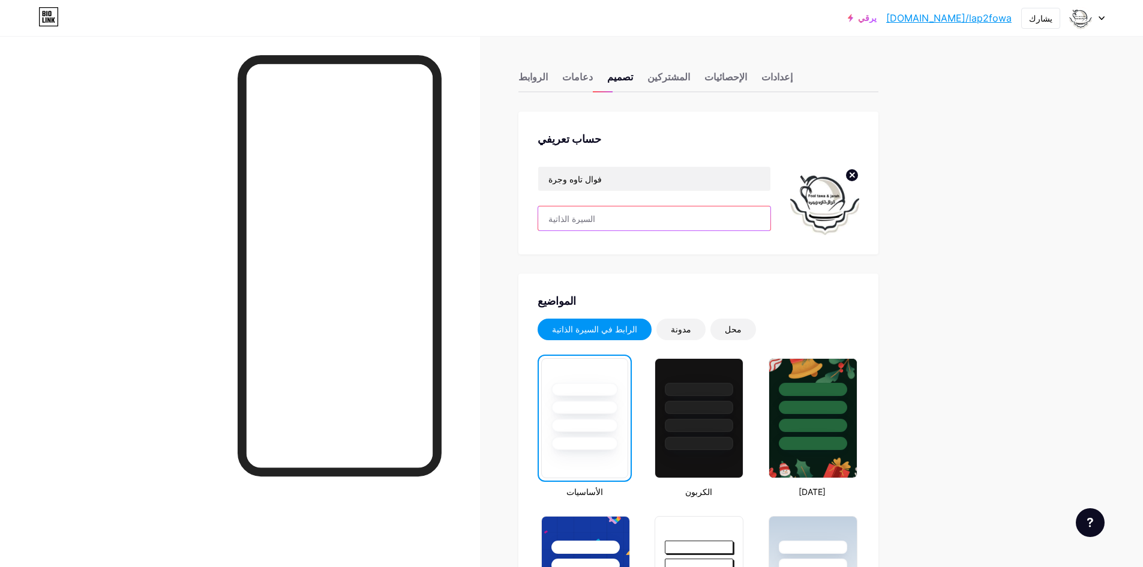
click at [648, 214] on input "text" at bounding box center [654, 218] width 232 height 24
type input "مذاق وتميز"
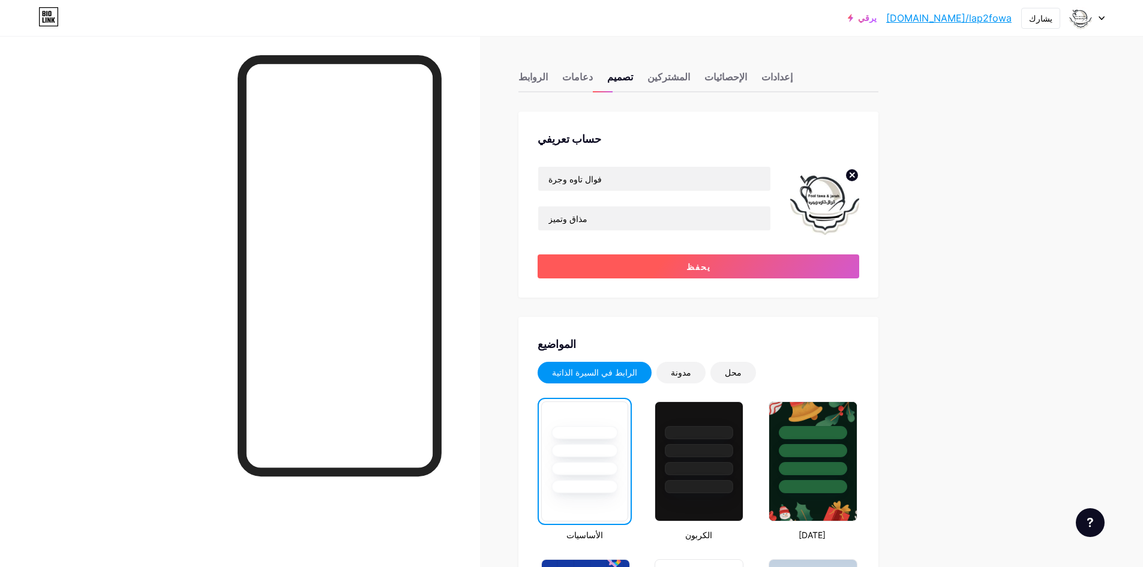
click at [665, 268] on button "يحفظ" at bounding box center [699, 266] width 322 height 24
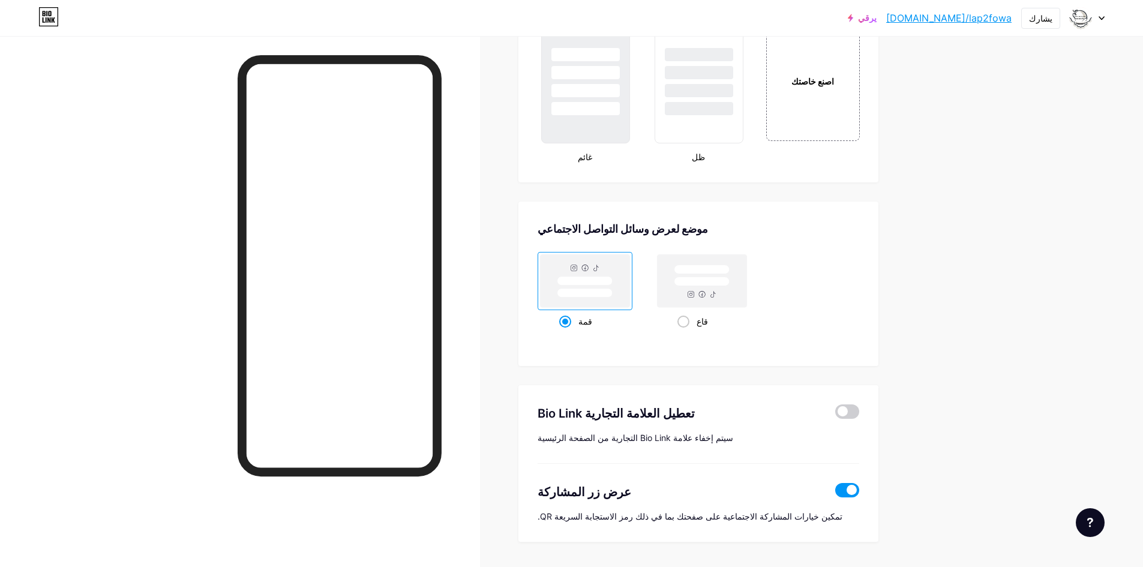
scroll to position [1440, 0]
click at [812, 80] on font "اصنع خاصتك" at bounding box center [813, 80] width 44 height 11
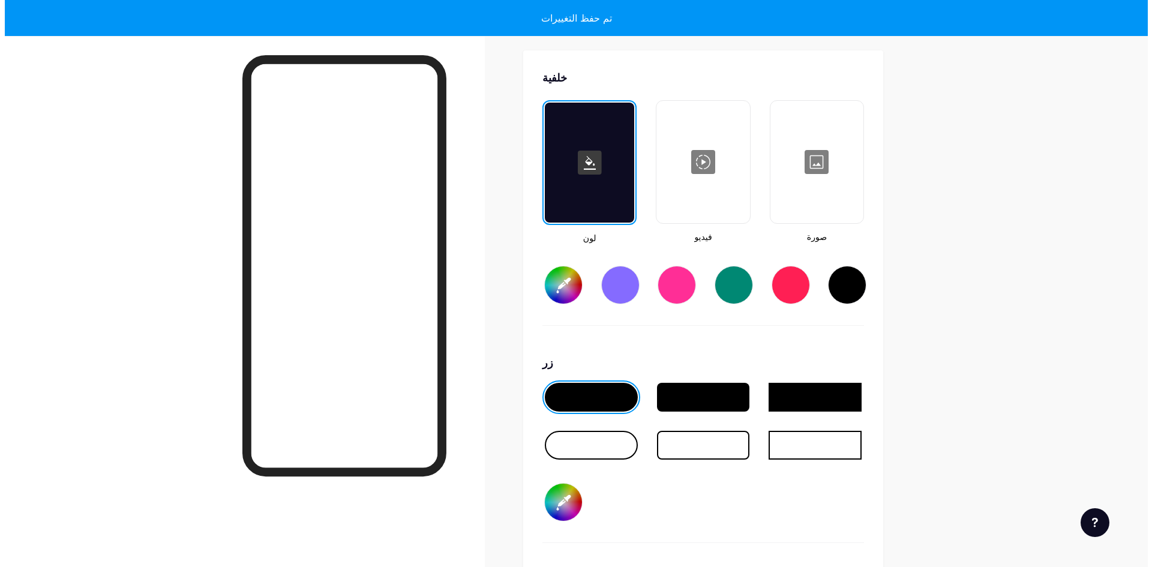
scroll to position [1593, 0]
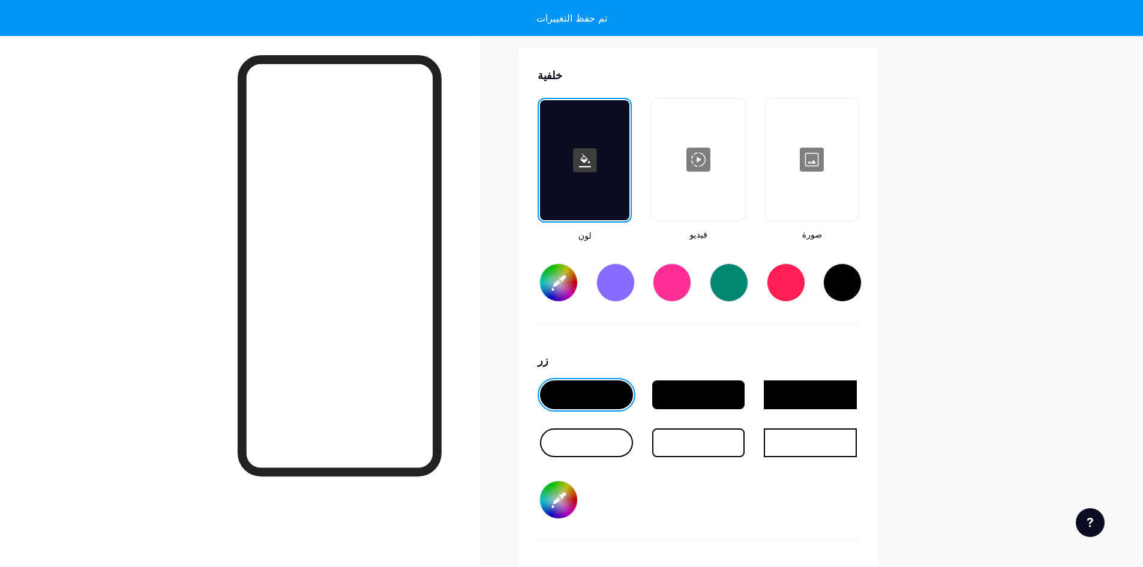
type input "#ffffff"
type input "#000000"
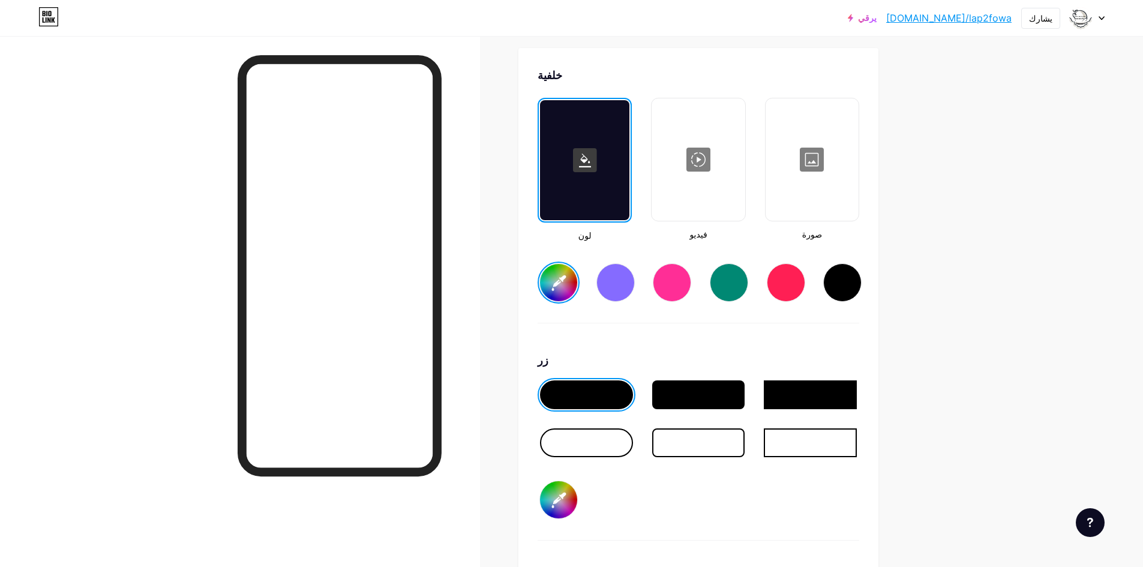
click at [696, 175] on div at bounding box center [698, 160] width 91 height 120
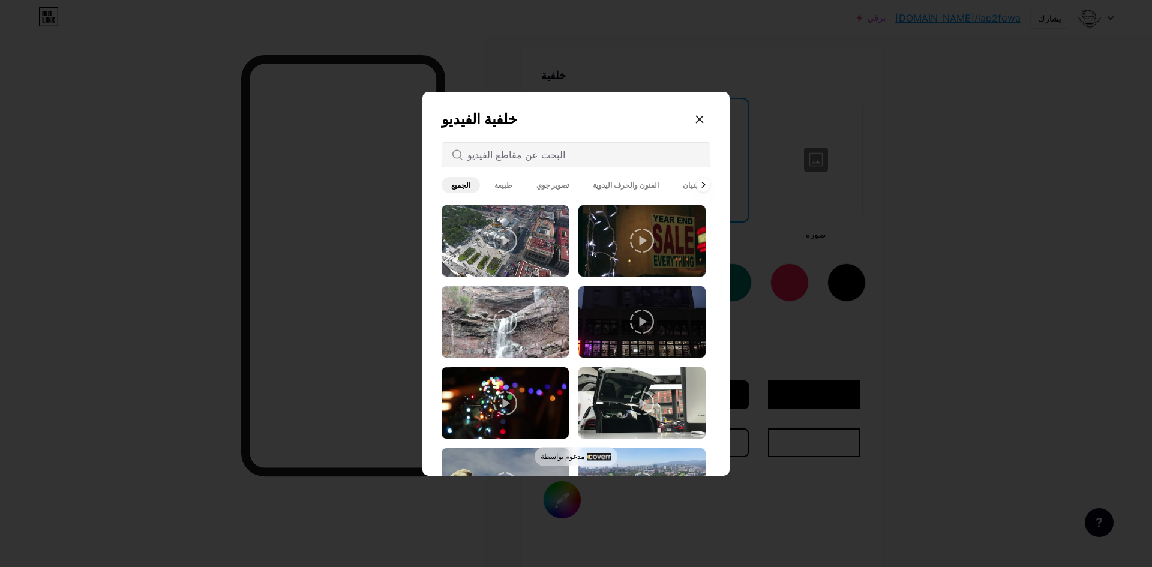
click at [536, 185] on font "تصوير جوي" at bounding box center [552, 185] width 32 height 9
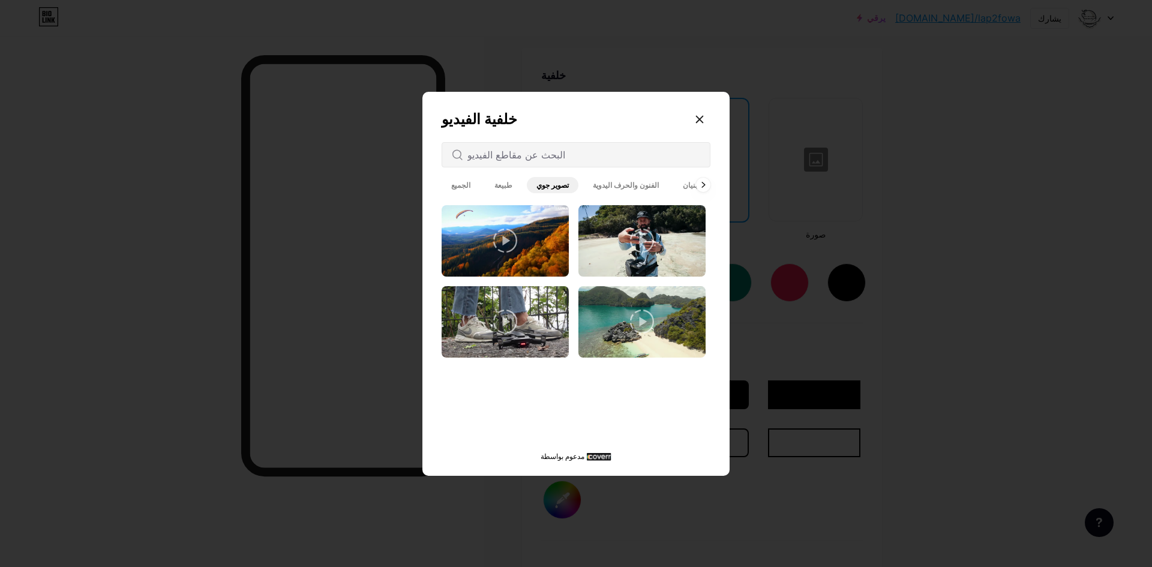
click at [504, 184] on span "طبيعة" at bounding box center [503, 185] width 37 height 16
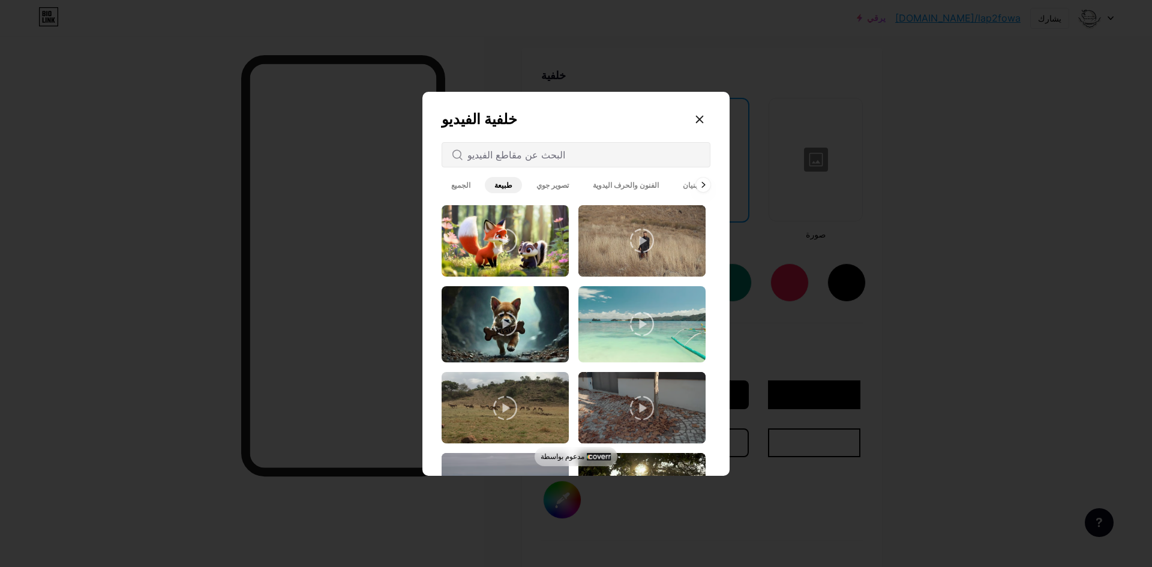
click at [538, 182] on font "تصوير جوي" at bounding box center [552, 185] width 32 height 9
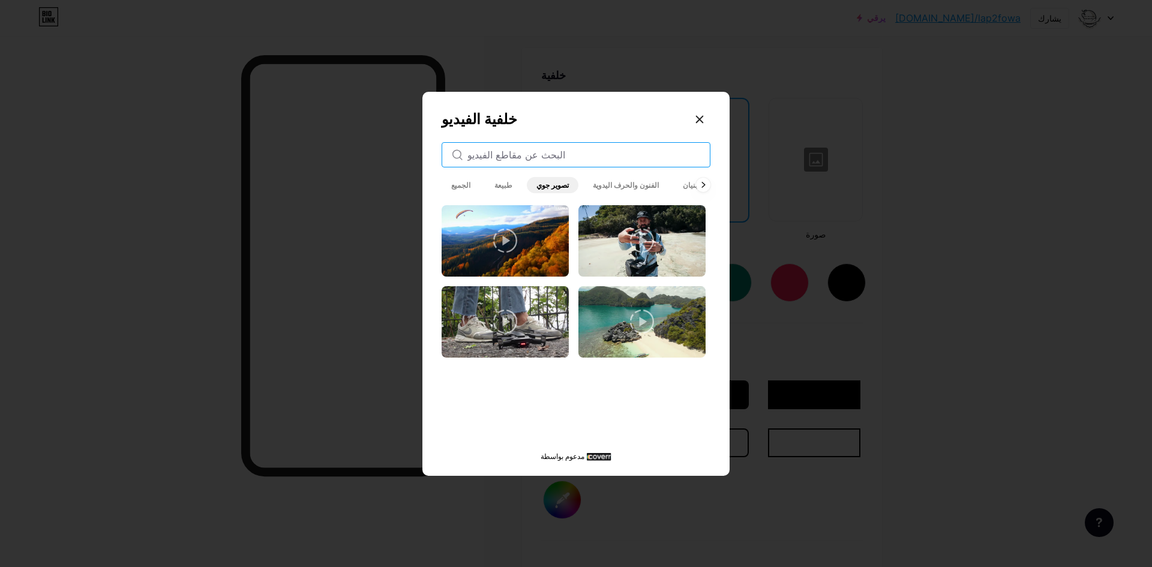
click at [535, 158] on input "text" at bounding box center [583, 155] width 233 height 14
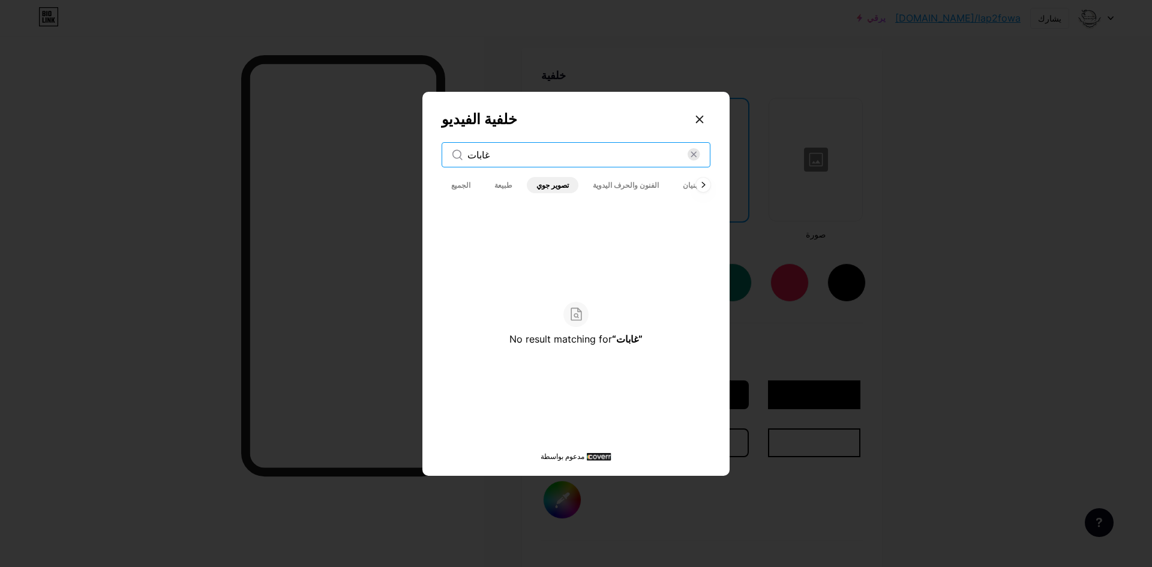
type input "غابات"
click at [502, 186] on font "طبيعة" at bounding box center [503, 185] width 18 height 9
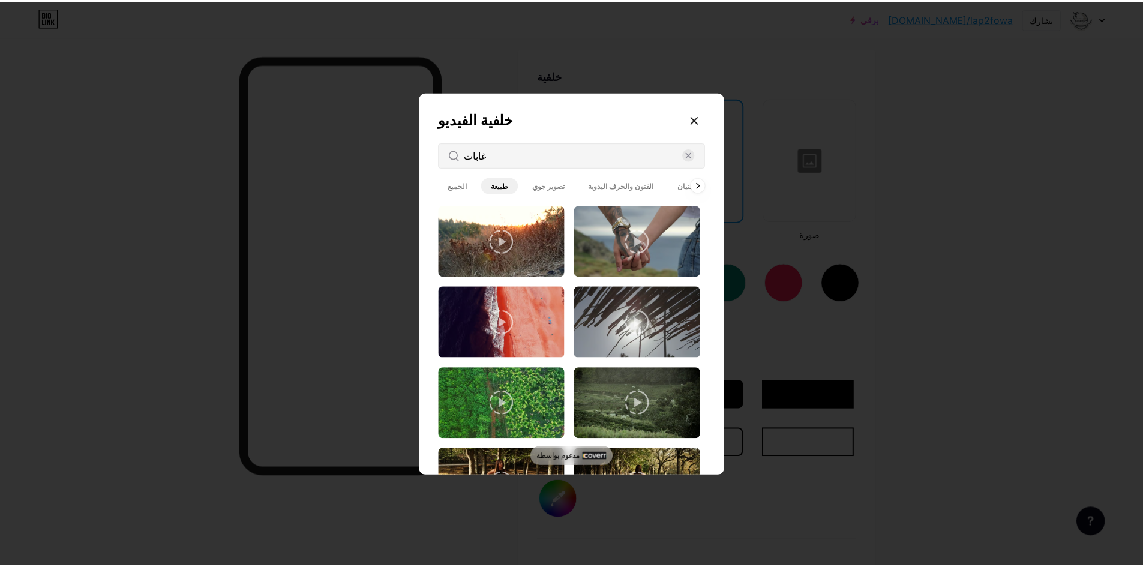
scroll to position [1560, 0]
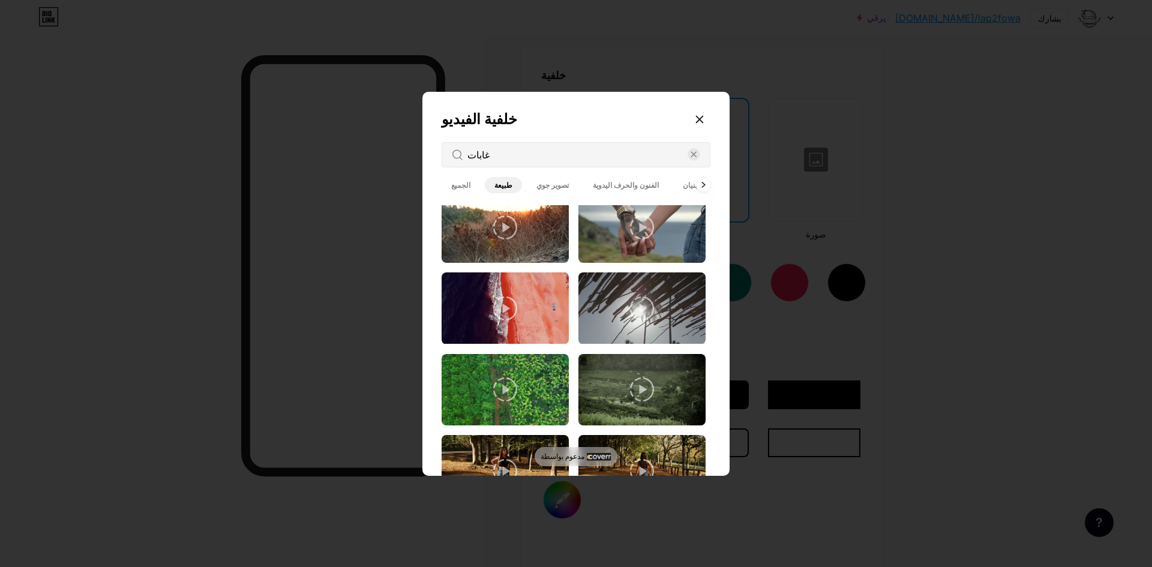
click at [505, 377] on icon at bounding box center [505, 389] width 24 height 24
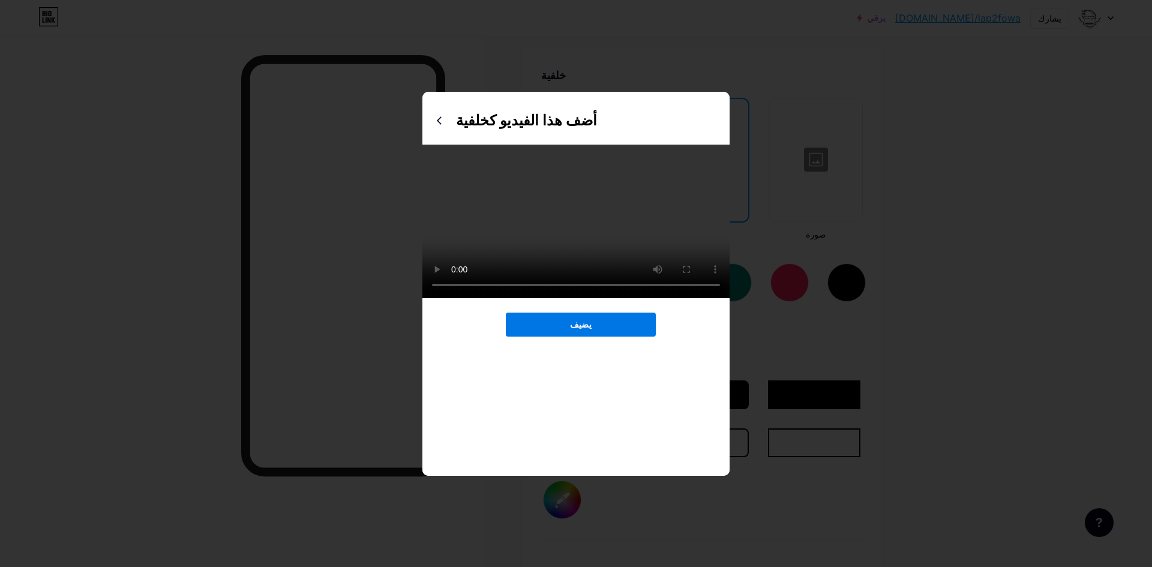
click at [592, 337] on button "يضيف" at bounding box center [581, 325] width 150 height 24
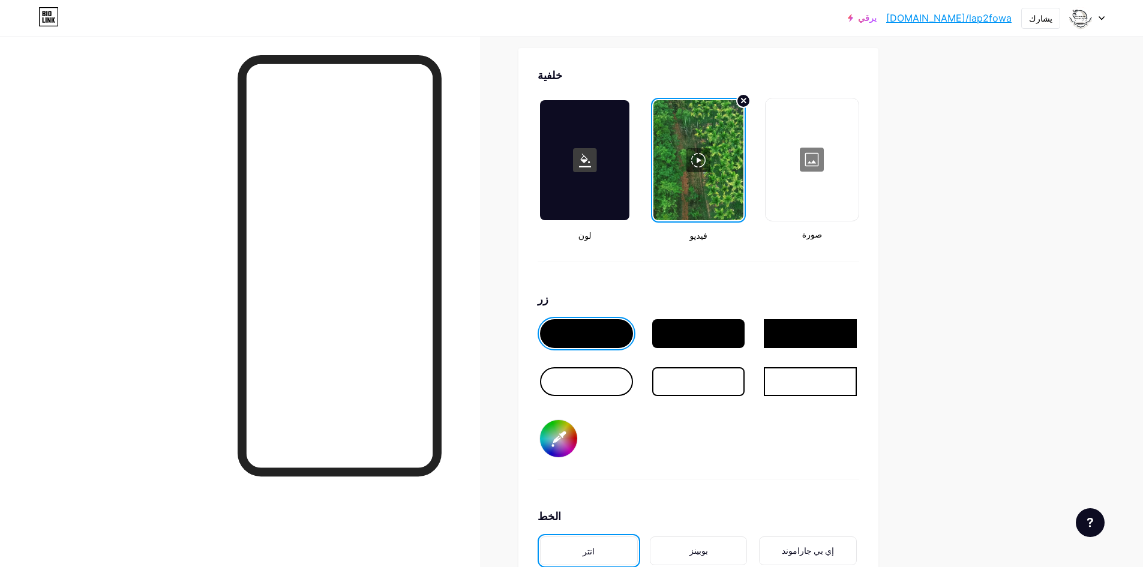
click at [699, 157] on div at bounding box center [697, 160] width 89 height 120
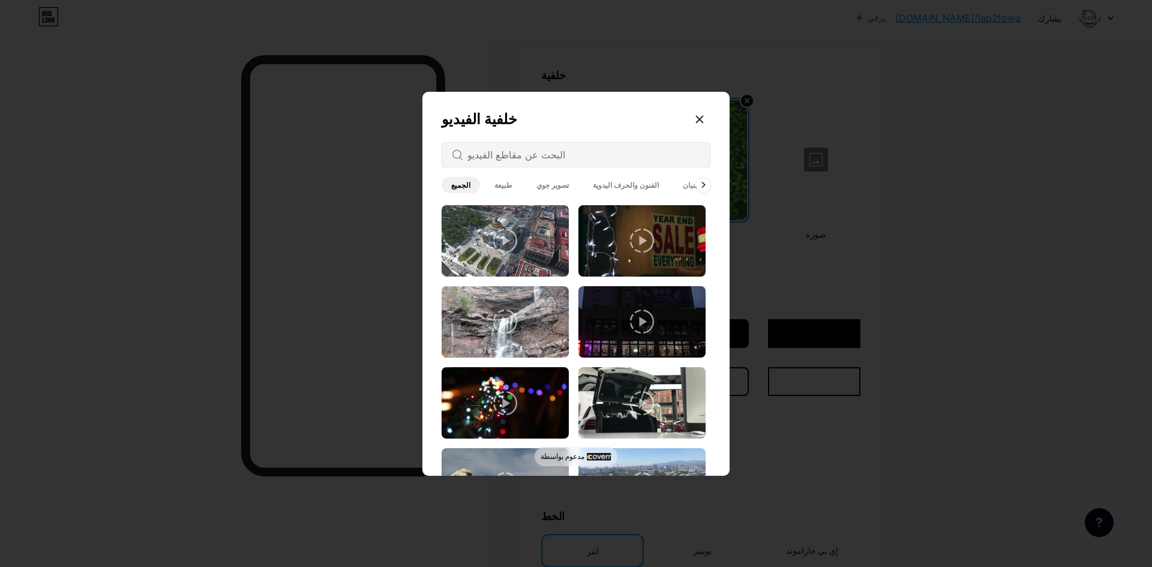
click at [547, 187] on font "تصوير جوي" at bounding box center [552, 185] width 32 height 9
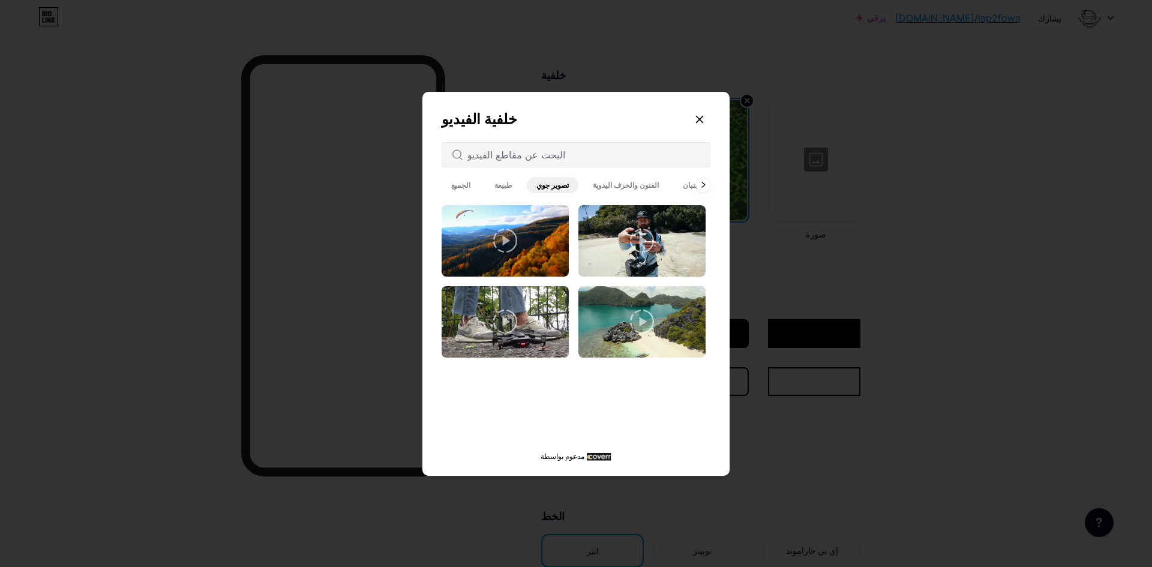
click at [500, 183] on font "طبيعة" at bounding box center [503, 185] width 18 height 9
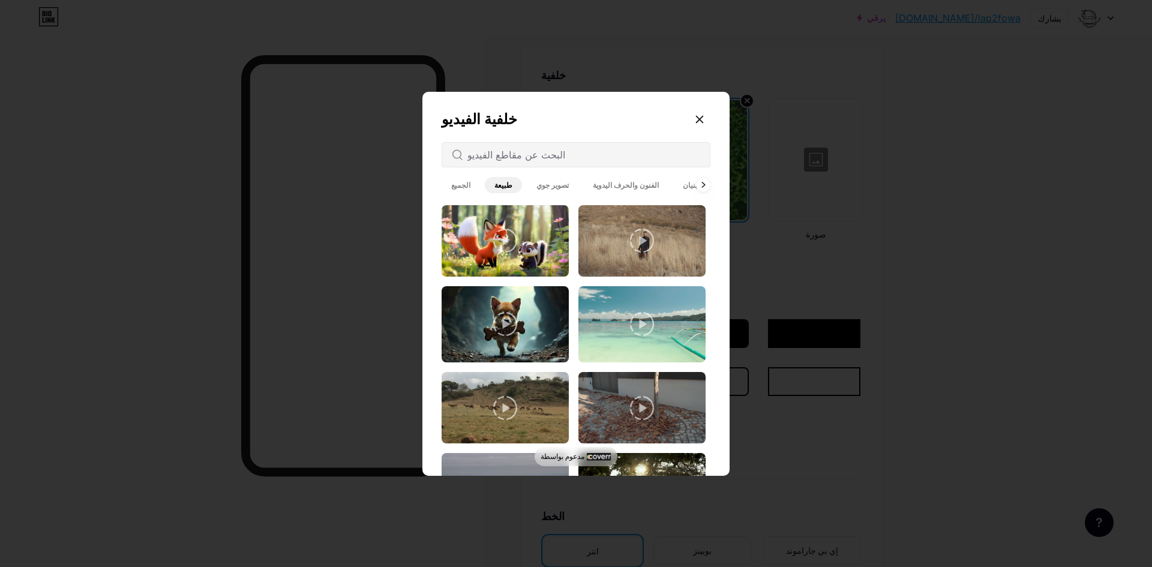
click at [635, 320] on icon at bounding box center [642, 324] width 24 height 24
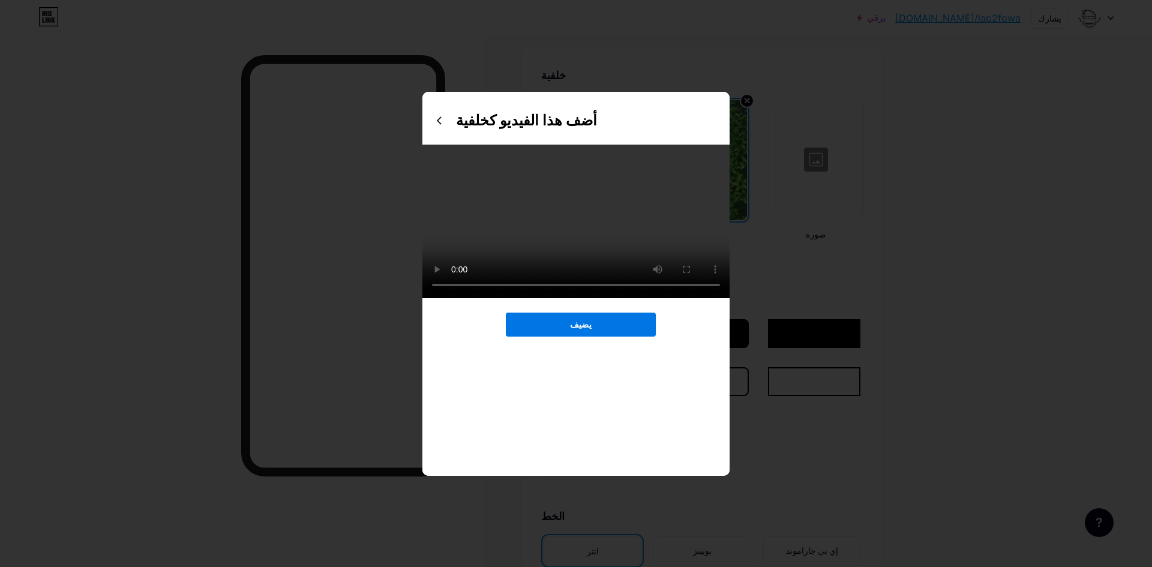
click at [615, 337] on button "يضيف" at bounding box center [581, 325] width 150 height 24
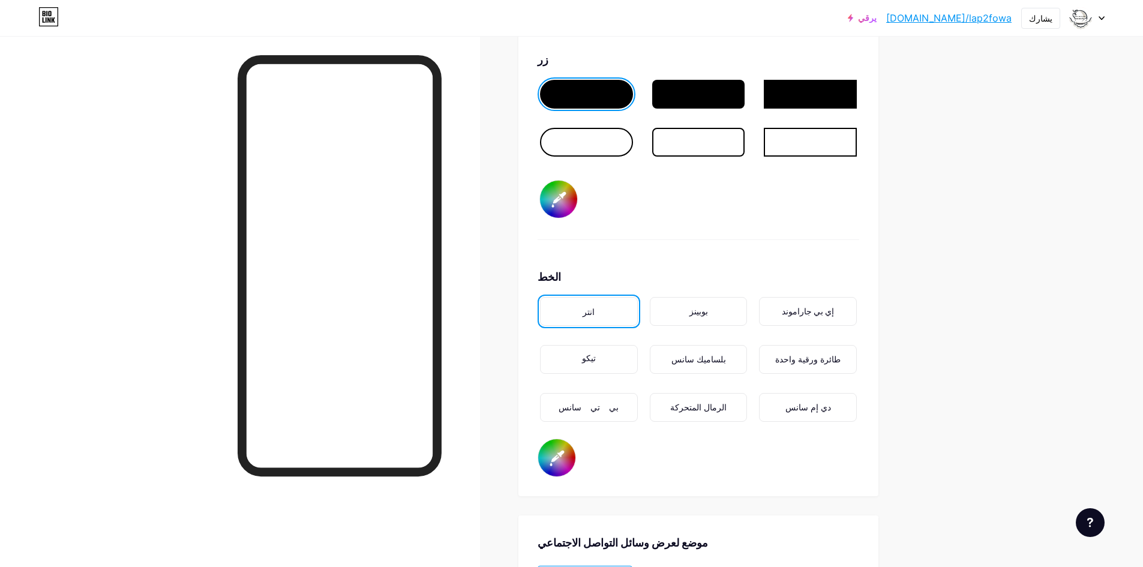
scroll to position [1833, 0]
click at [705, 314] on font "بوبينز" at bounding box center [698, 311] width 19 height 12
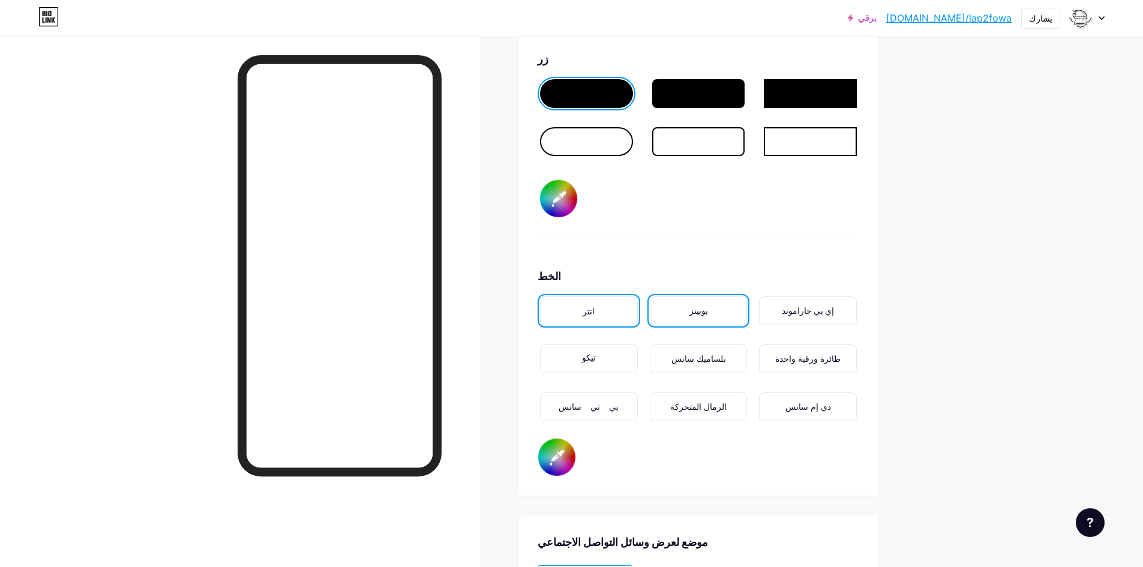
click at [551, 275] on font "الخط" at bounding box center [549, 276] width 23 height 13
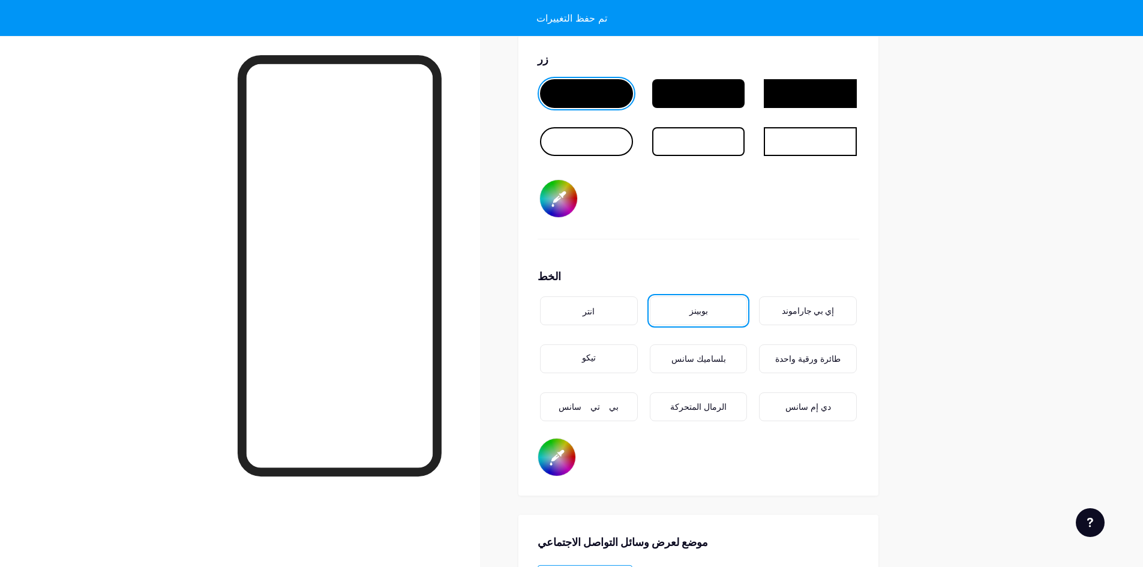
click at [573, 459] on input "#000000" at bounding box center [556, 457] width 37 height 37
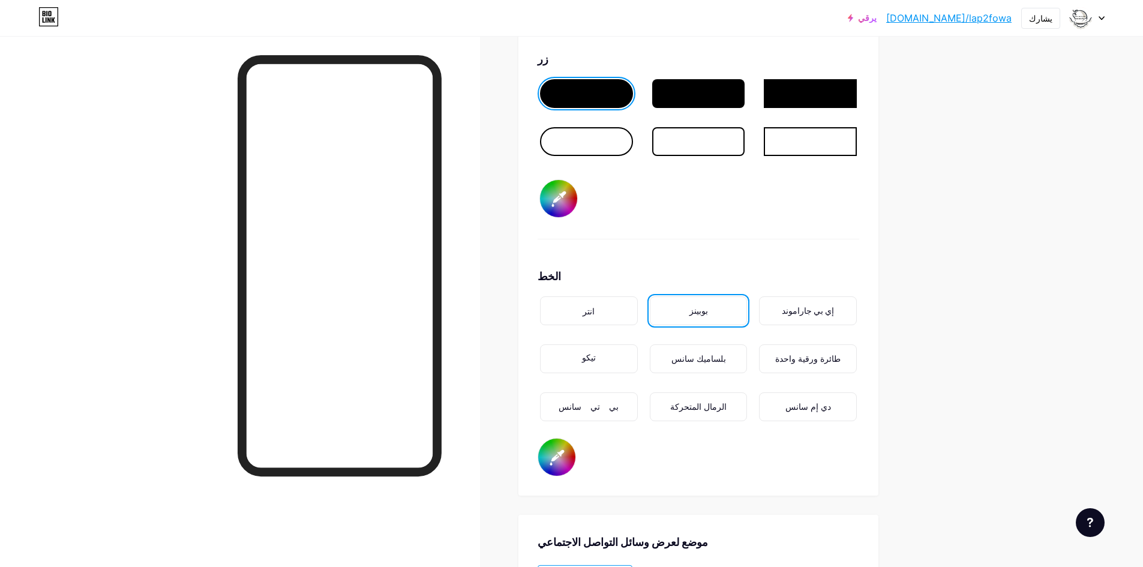
type input "#040cfb"
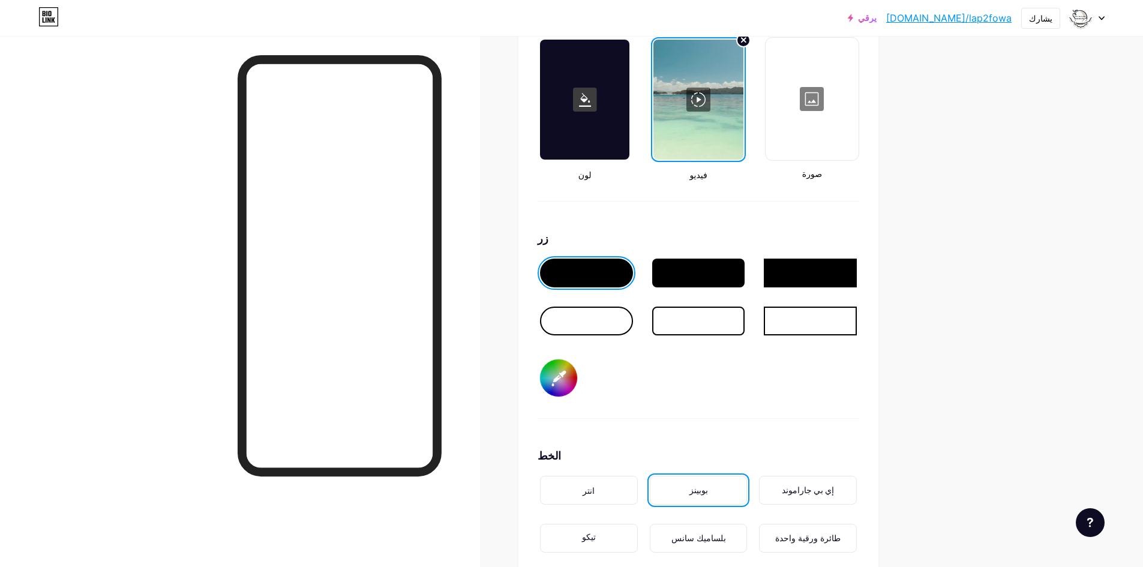
scroll to position [1653, 0]
click at [572, 369] on input "#000000" at bounding box center [558, 378] width 37 height 37
click at [728, 382] on div "زر #16e324" at bounding box center [699, 325] width 322 height 188
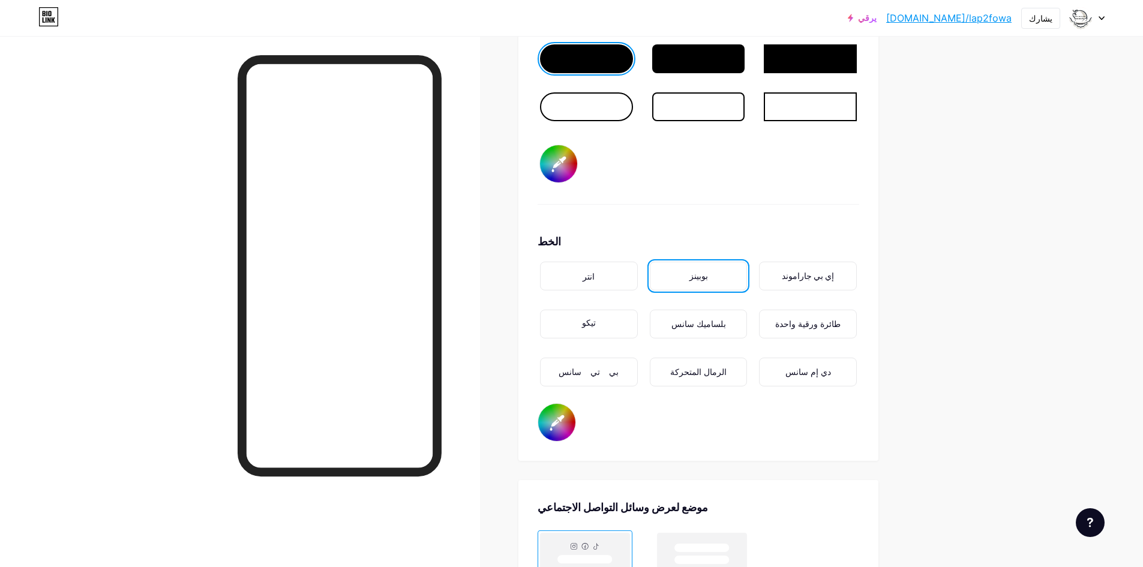
scroll to position [1833, 0]
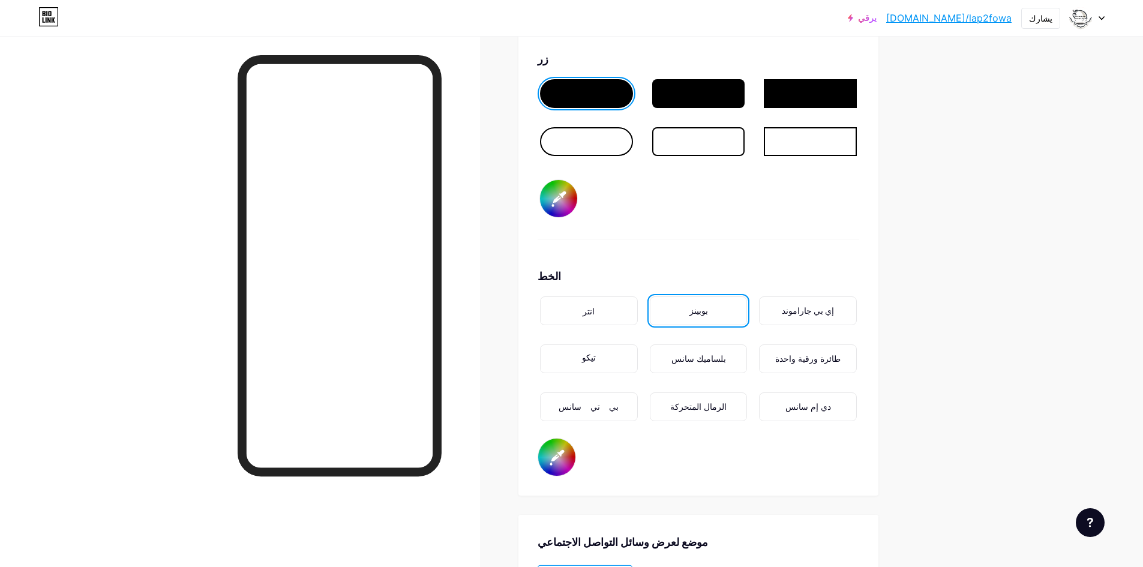
click at [566, 190] on input "#16e324" at bounding box center [558, 198] width 37 height 37
click at [743, 242] on div "خلفية لون فيديو صورة زر #161de3 الخط انتر بوبينز إي بي [PERSON_NAME] بلساميك سا…" at bounding box center [699, 151] width 322 height 649
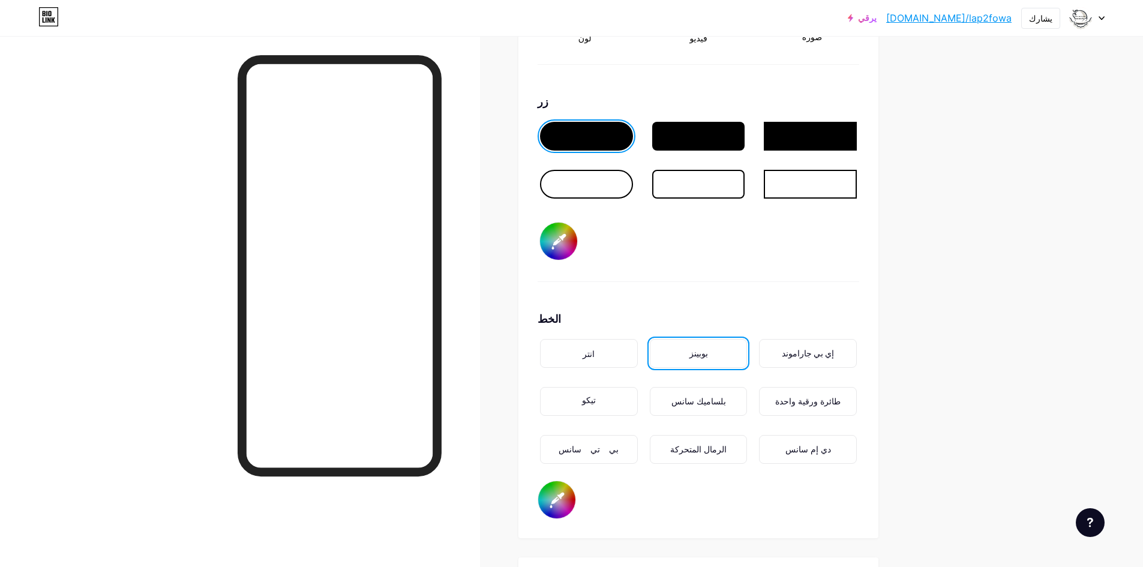
scroll to position [1773, 0]
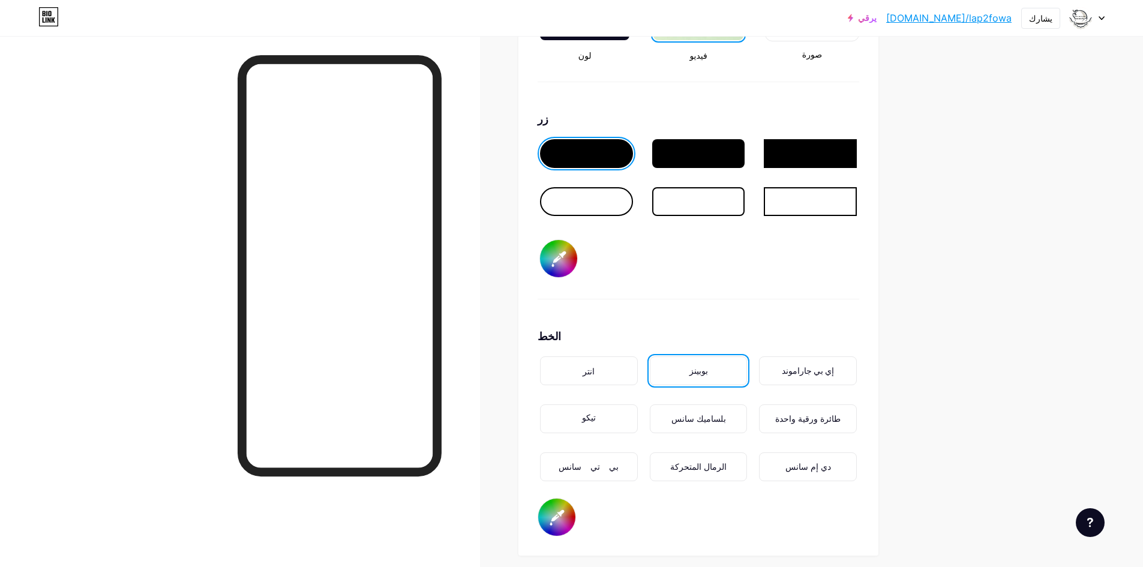
click at [577, 254] on input "#161de3" at bounding box center [558, 258] width 37 height 37
type input "#168be3"
click at [741, 317] on div "خلفية لون فيديو صورة زر #168be3 الخط انتر بوبينز إي بي [PERSON_NAME] بلساميك سا…" at bounding box center [699, 211] width 322 height 649
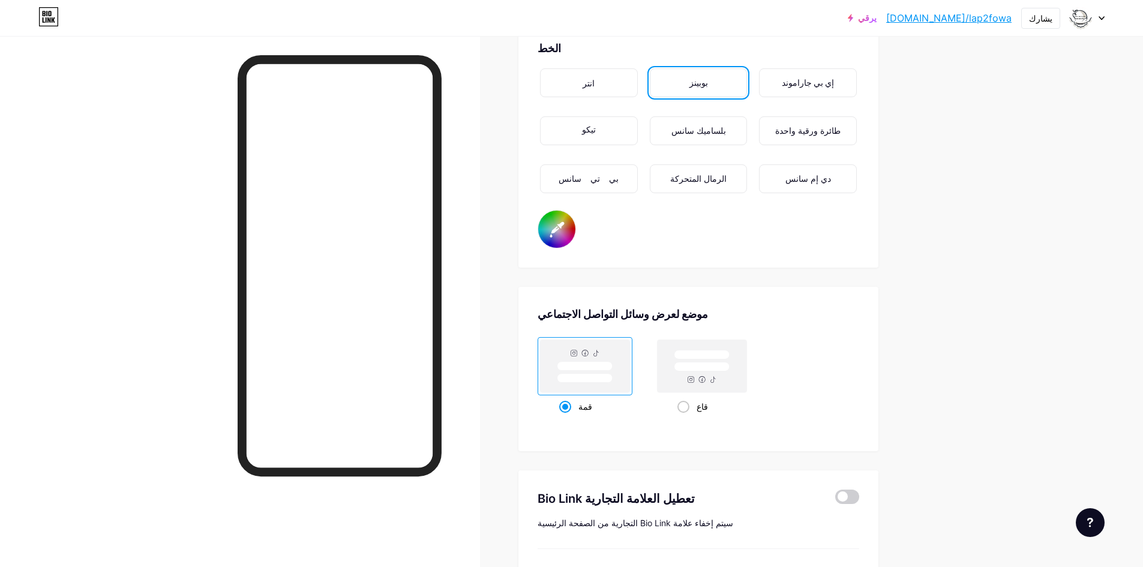
scroll to position [2073, 0]
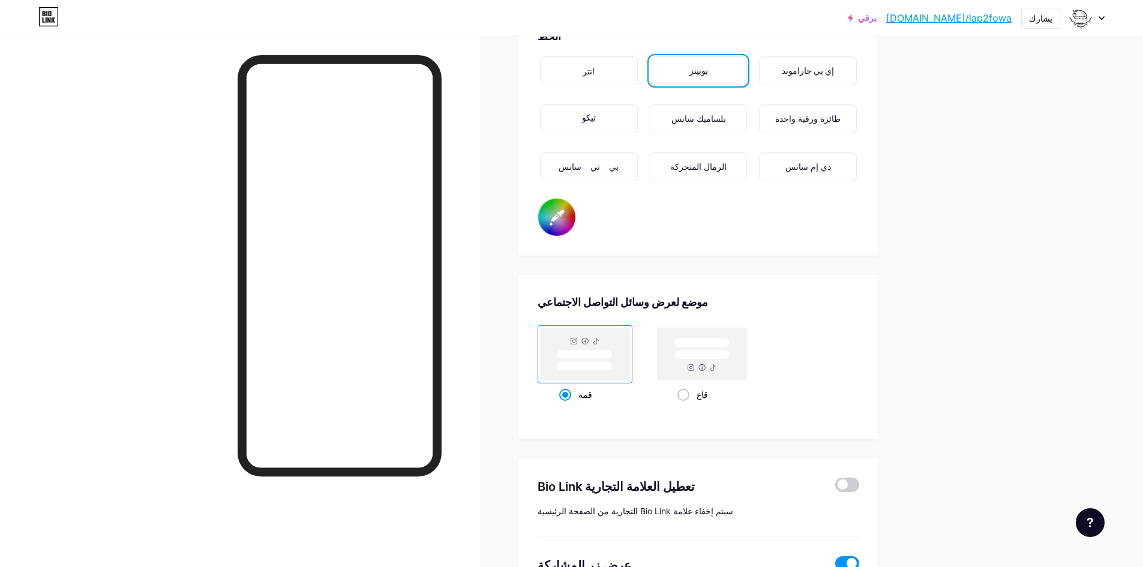
click at [570, 227] on input "#040cfb" at bounding box center [556, 217] width 37 height 37
click at [715, 172] on div "الرمال المتحركة" at bounding box center [699, 166] width 98 height 29
click at [726, 119] on div "بلساميك سانس" at bounding box center [699, 118] width 98 height 29
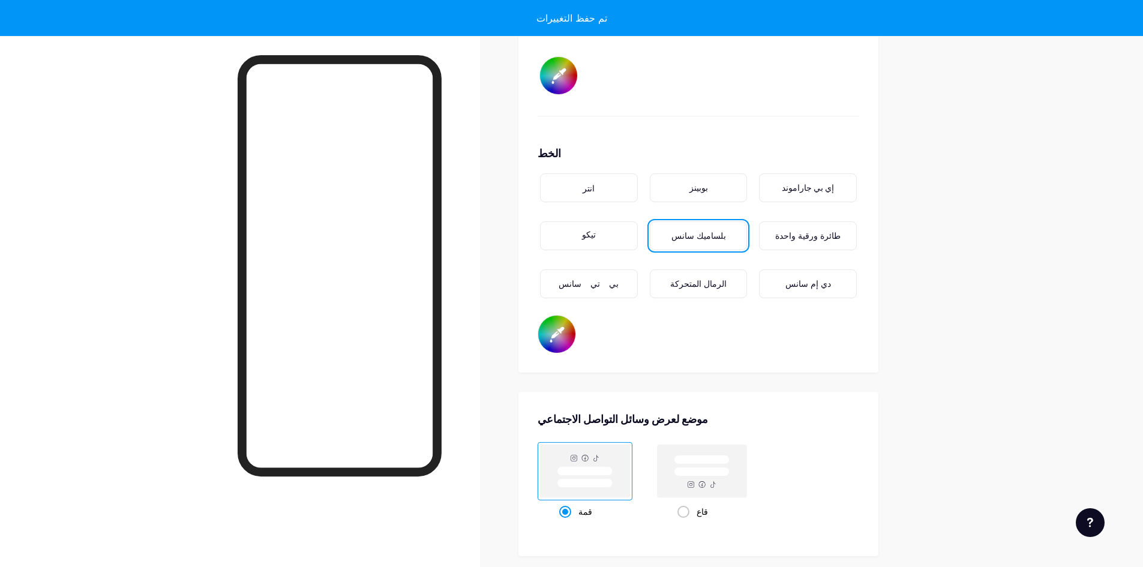
scroll to position [1953, 0]
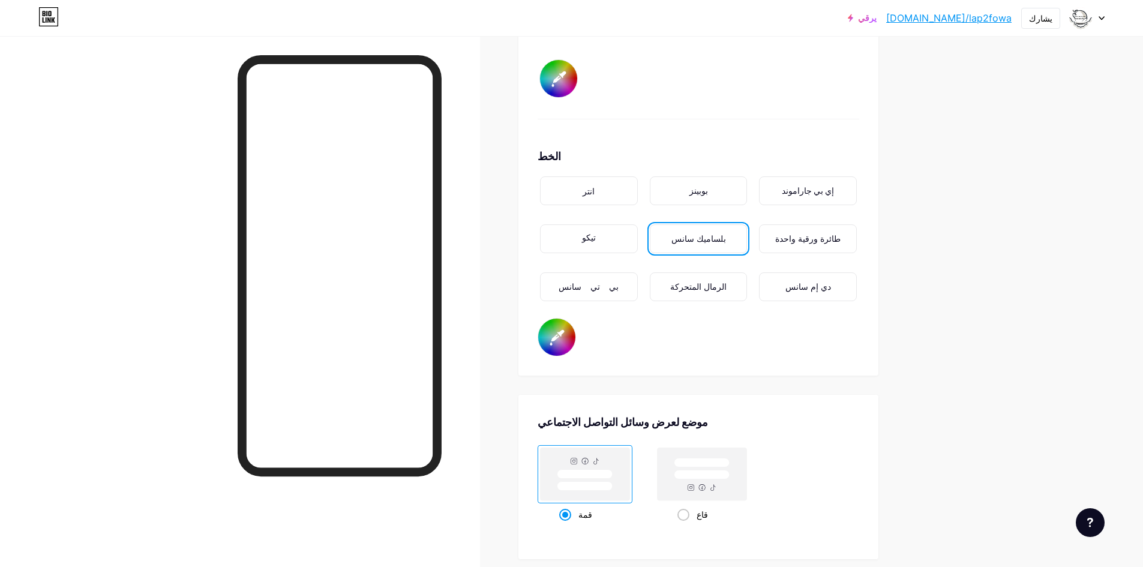
click at [567, 185] on div "انتر" at bounding box center [589, 190] width 98 height 29
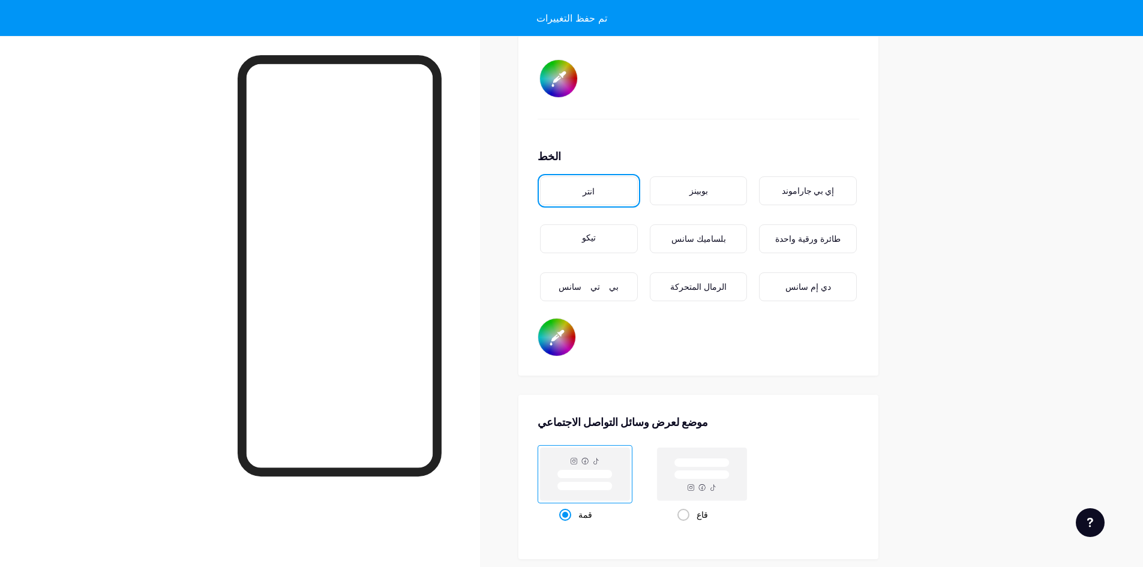
click at [591, 286] on font "بي تي سانس" at bounding box center [589, 286] width 60 height 11
click at [759, 287] on div "انتر بوبينز إي بي [PERSON_NAME] بلساميك سانس طائرة ورقية واحدة بي تي سانس الرما…" at bounding box center [699, 246] width 322 height 144
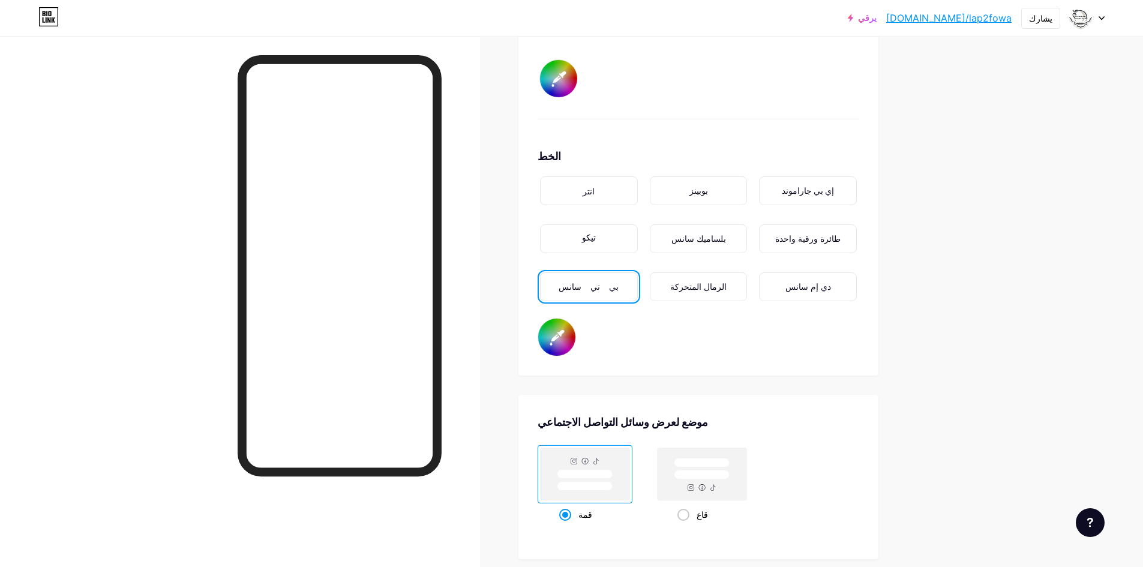
click at [773, 287] on div "دي إم سانس" at bounding box center [808, 286] width 98 height 29
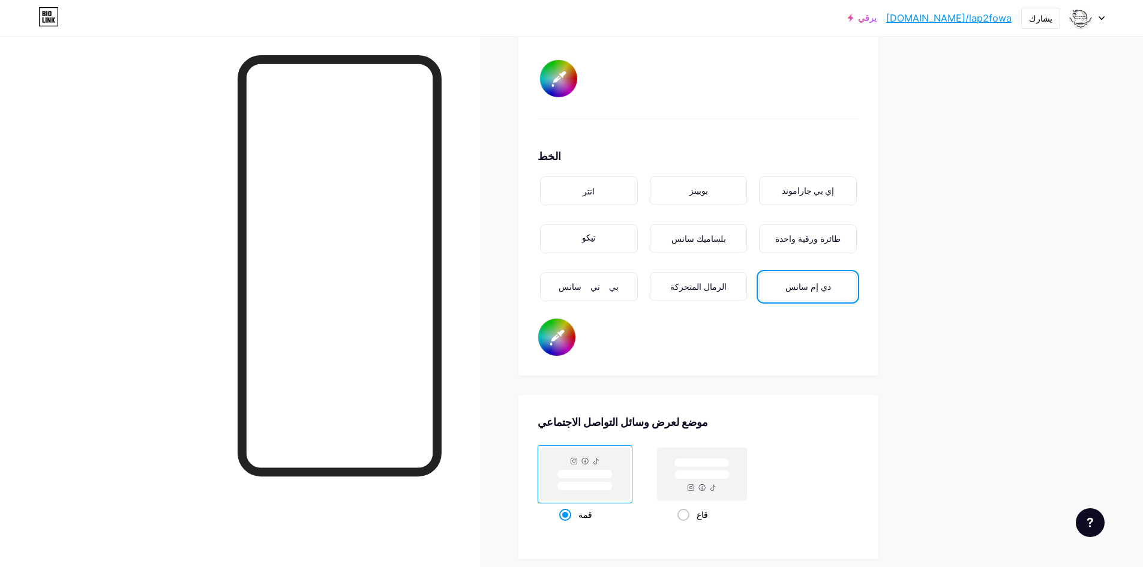
click at [793, 248] on div "طائرة ورقية واحدة" at bounding box center [808, 238] width 98 height 29
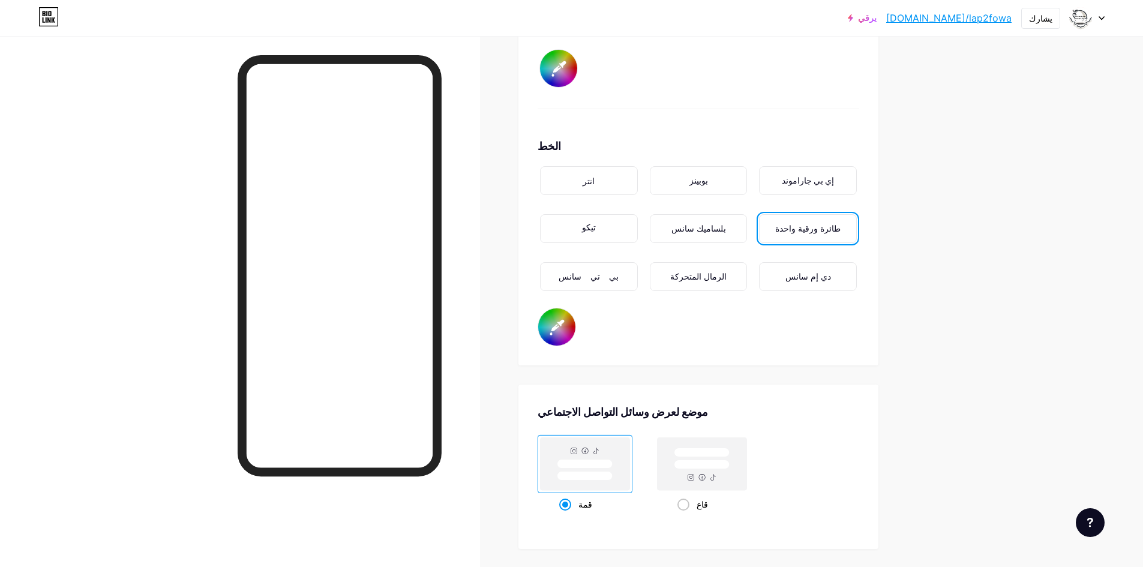
scroll to position [1941, 0]
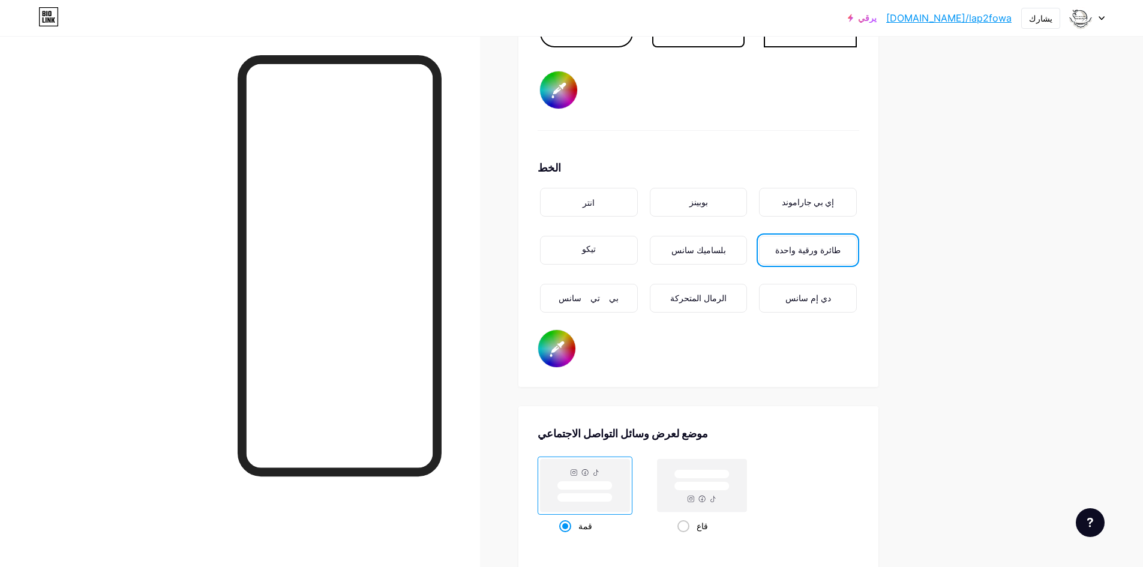
click at [561, 343] on input "#08fb04" at bounding box center [556, 348] width 37 height 37
type input "#fb4204"
click at [570, 90] on input "#168be3" at bounding box center [558, 89] width 37 height 37
type input "#fcfdfd"
click at [635, 332] on div "الخط انتر بوبينز إي بي [PERSON_NAME] بلساميك سانس طائرة ورقية واحدة بي تي سانس …" at bounding box center [699, 264] width 322 height 208
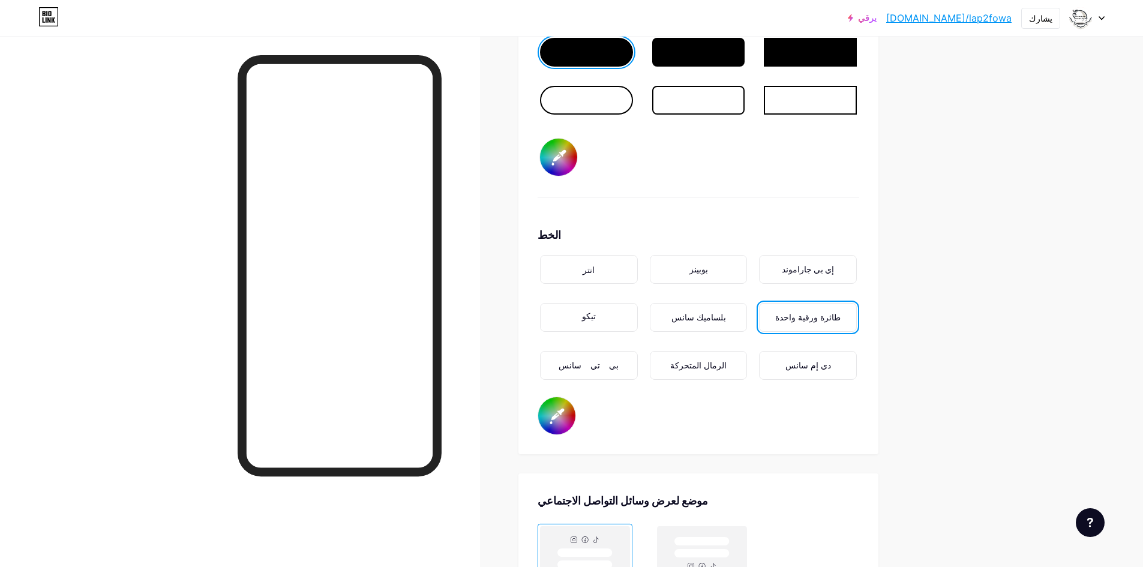
scroll to position [2001, 0]
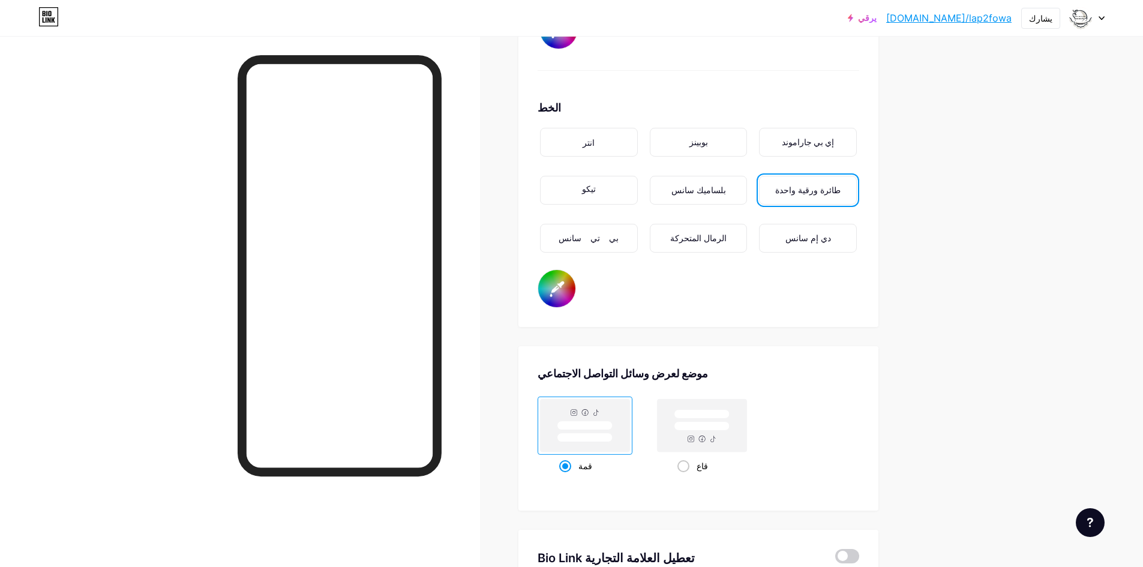
click at [579, 289] on div "الخط انتر بوبينز إي بي [PERSON_NAME] بلساميك سانس طائرة ورقية واحدة بي تي سانس …" at bounding box center [699, 204] width 322 height 208
click at [575, 289] on input "#fb4204" at bounding box center [556, 288] width 37 height 37
type input "#050505"
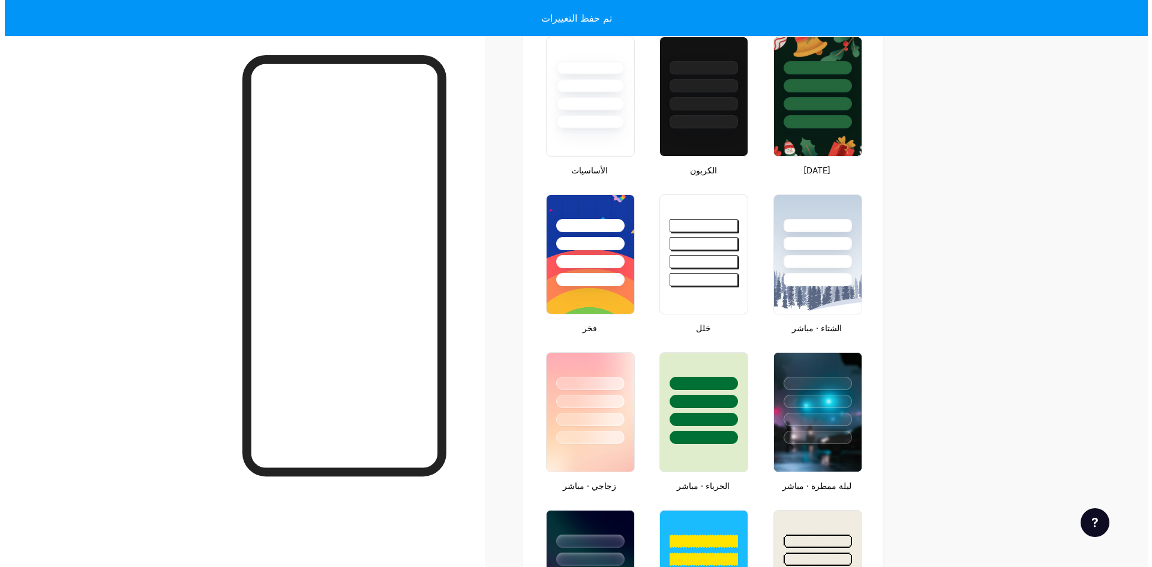
scroll to position [0, 0]
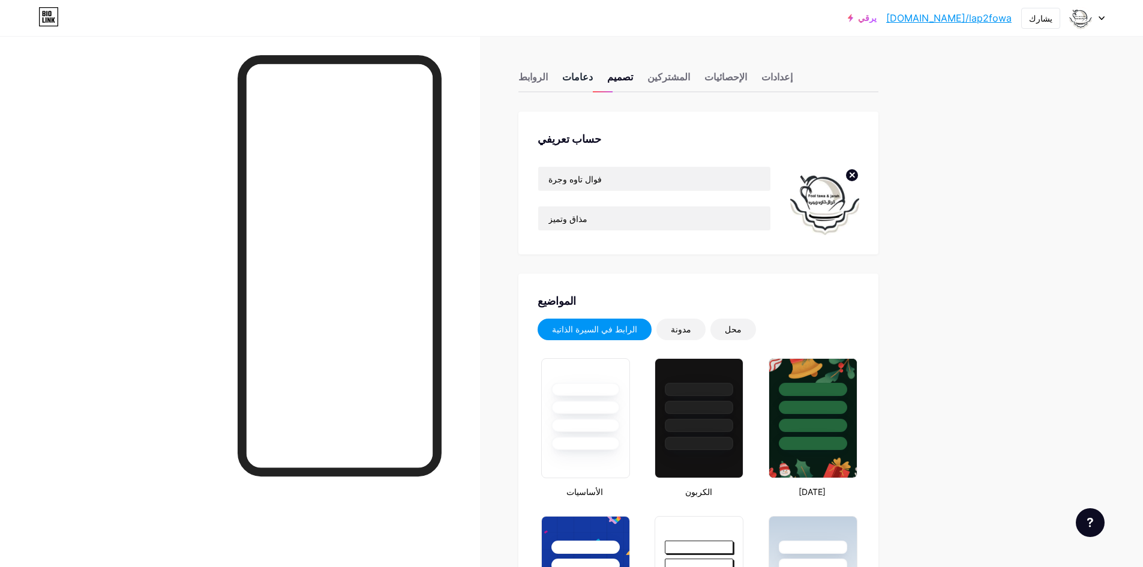
click at [573, 73] on font "دعامات" at bounding box center [577, 77] width 31 height 12
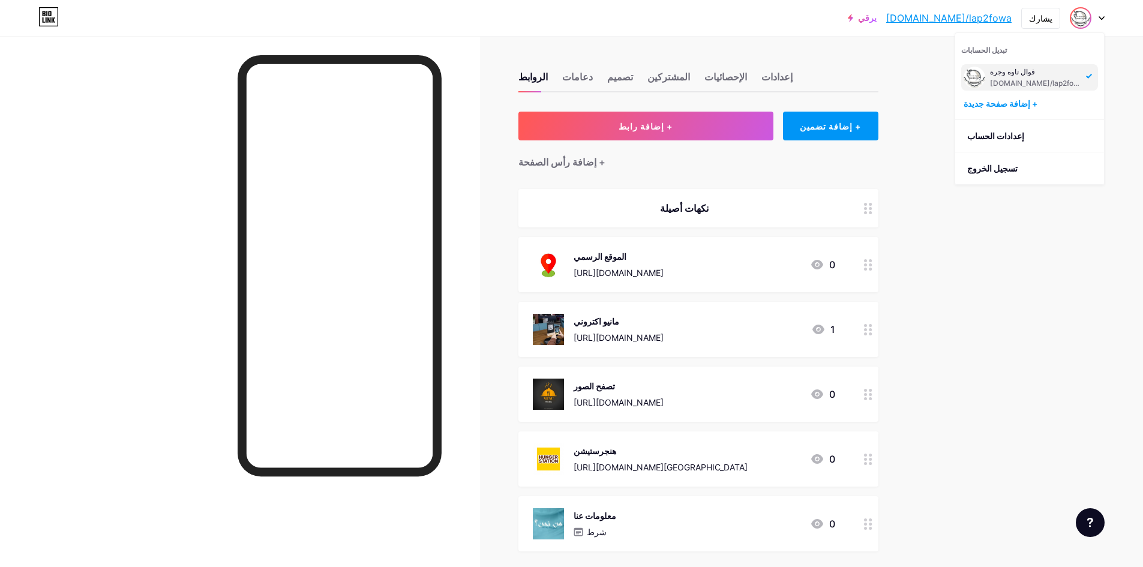
scroll to position [52, 0]
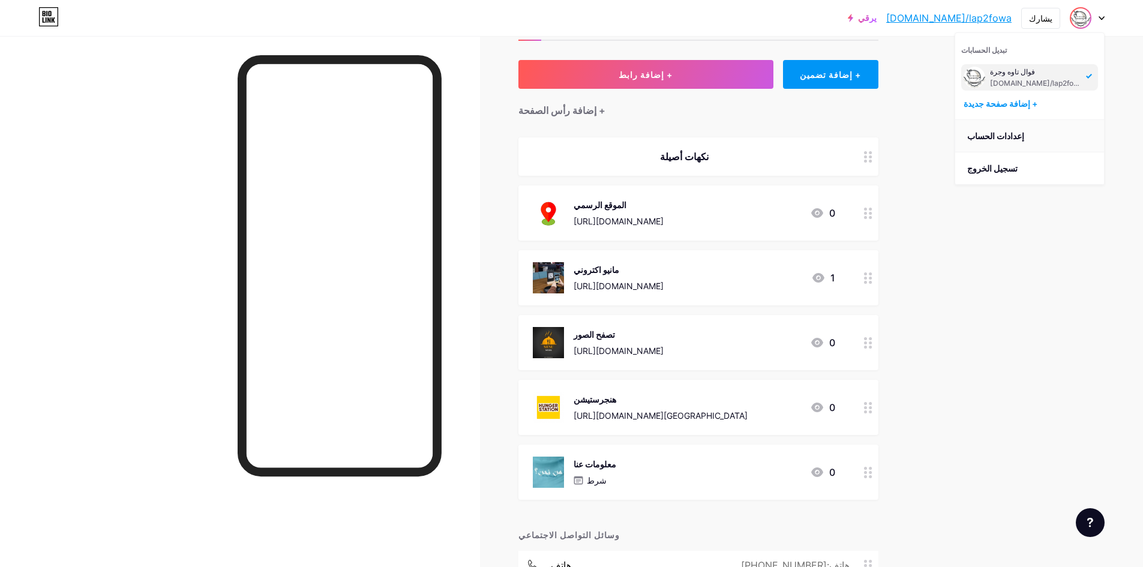
click at [1007, 144] on link "إعدادات الحساب" at bounding box center [1029, 136] width 149 height 32
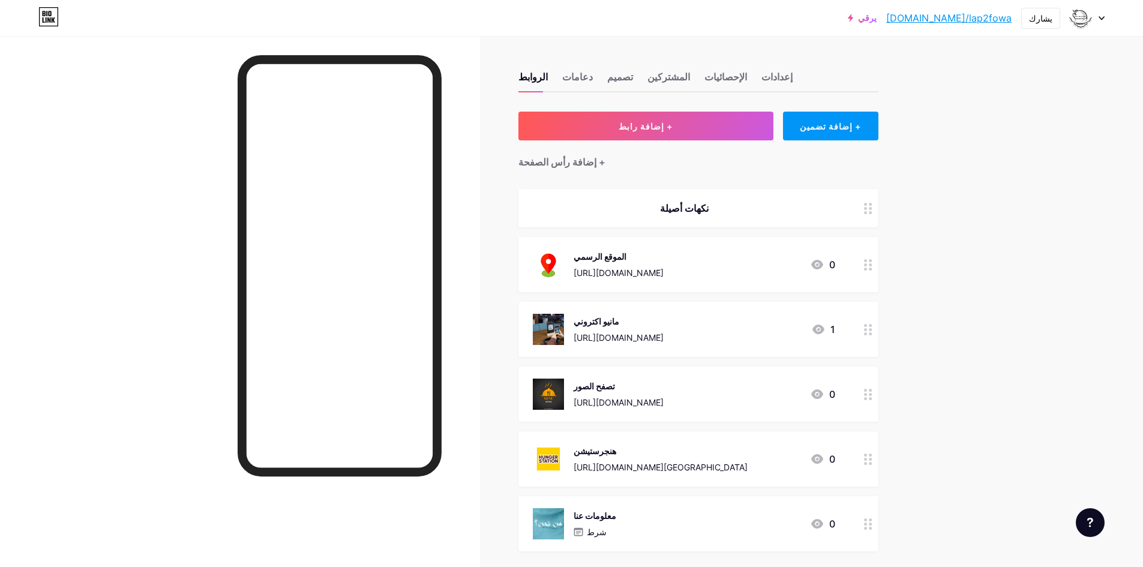
click at [668, 23] on div "يرقي bio.link/lap2fo... bio.link/lap2fowa يشارك تبديل الحسابات فوال تاوه وجرة b…" at bounding box center [571, 18] width 1143 height 22
click at [1103, 25] on div at bounding box center [1087, 18] width 35 height 22
click at [1002, 164] on font "تسجيل الخروج" at bounding box center [992, 168] width 50 height 10
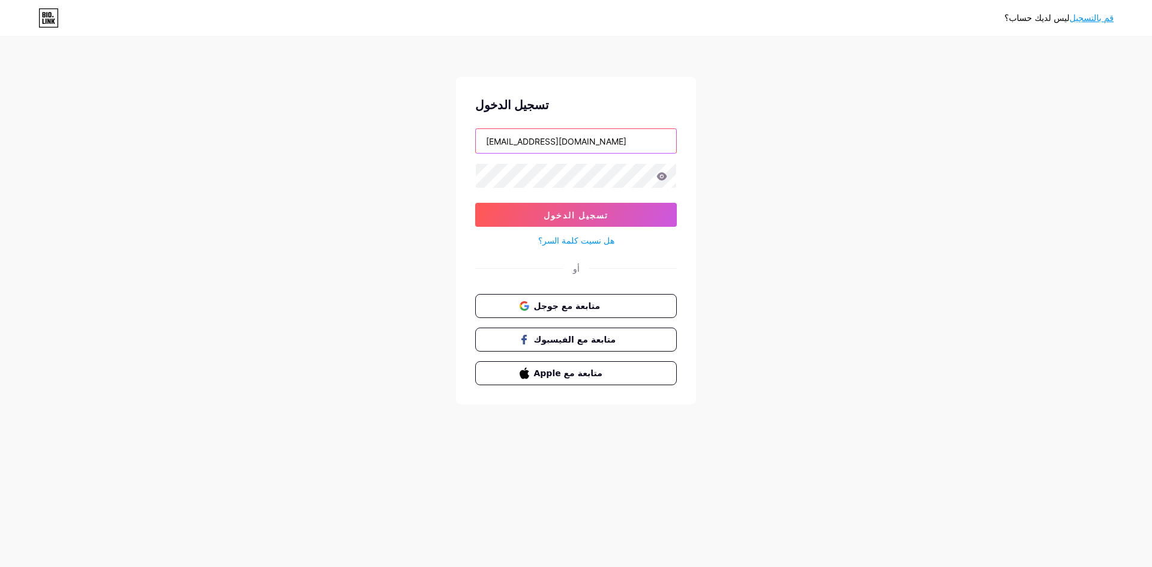
click at [585, 148] on input "[EMAIL_ADDRESS][DOMAIN_NAME]" at bounding box center [576, 141] width 200 height 24
type input "[EMAIL_ADDRESS][DOMAIN_NAME]"
click at [604, 217] on button "تسجيل الدخول" at bounding box center [576, 215] width 202 height 24
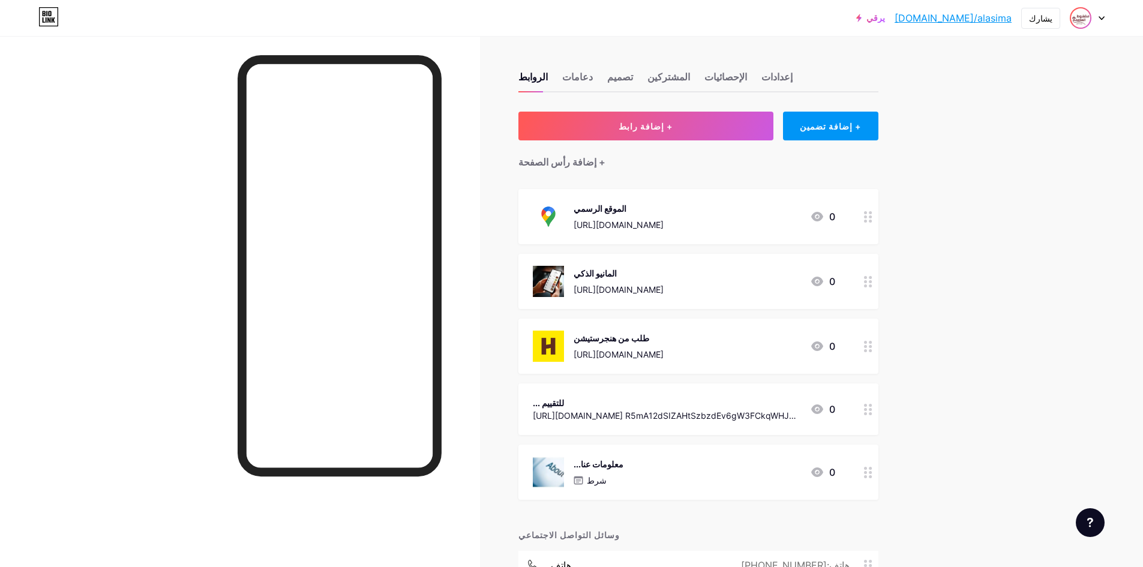
click at [1080, 17] on img at bounding box center [1080, 17] width 19 height 19
click at [1008, 169] on li "تسجيل الخروج" at bounding box center [1029, 168] width 149 height 32
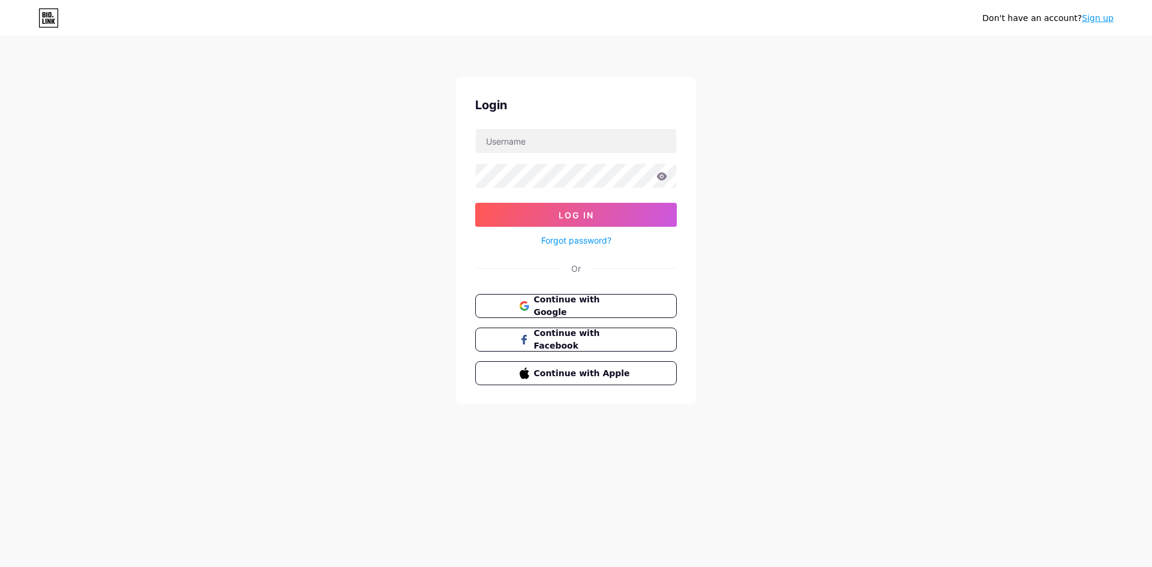
type input "[EMAIL_ADDRESS][DOMAIN_NAME]"
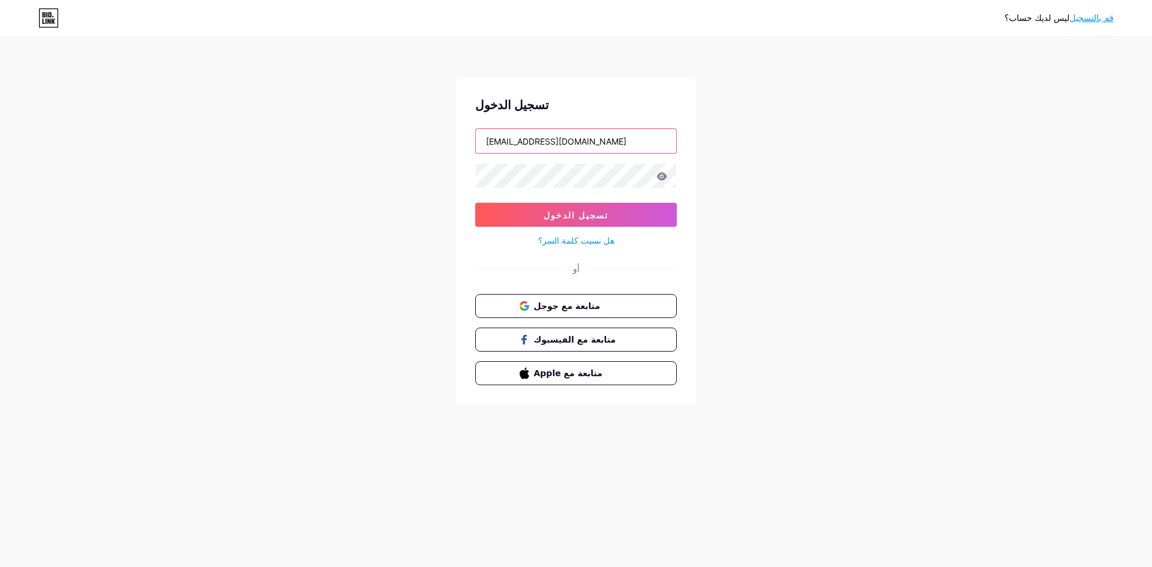
click at [621, 130] on input "[EMAIL_ADDRESS][DOMAIN_NAME]" at bounding box center [576, 141] width 200 height 24
click at [674, 67] on div "ليس لديك حساب؟ قم بالتسجيل تسجيل الدخول [EMAIL_ADDRESS][DOMAIN_NAME] تسجيل الدخ…" at bounding box center [576, 221] width 1152 height 443
